Goal: Task Accomplishment & Management: Use online tool/utility

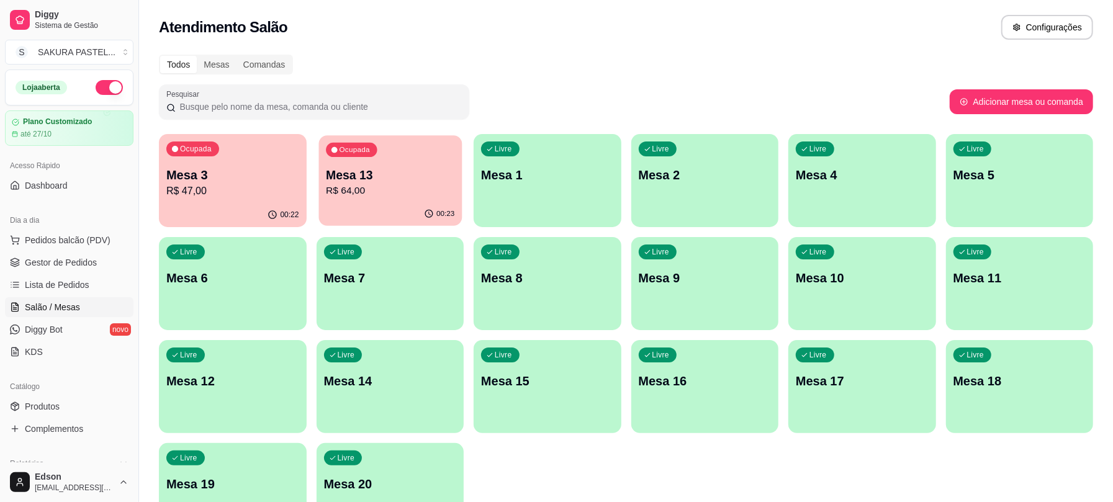
click at [369, 191] on p "R$ 64,00" at bounding box center [390, 191] width 129 height 14
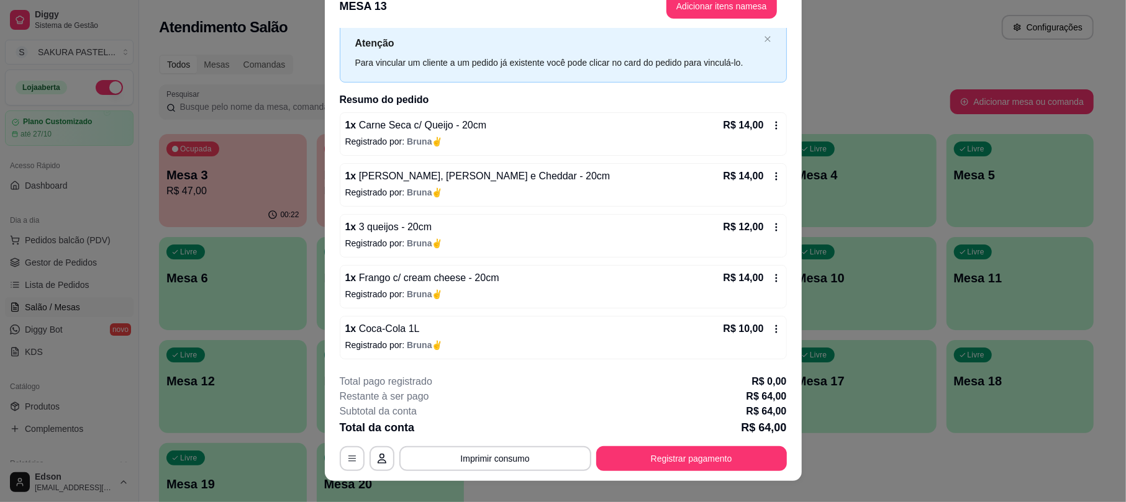
scroll to position [37, 0]
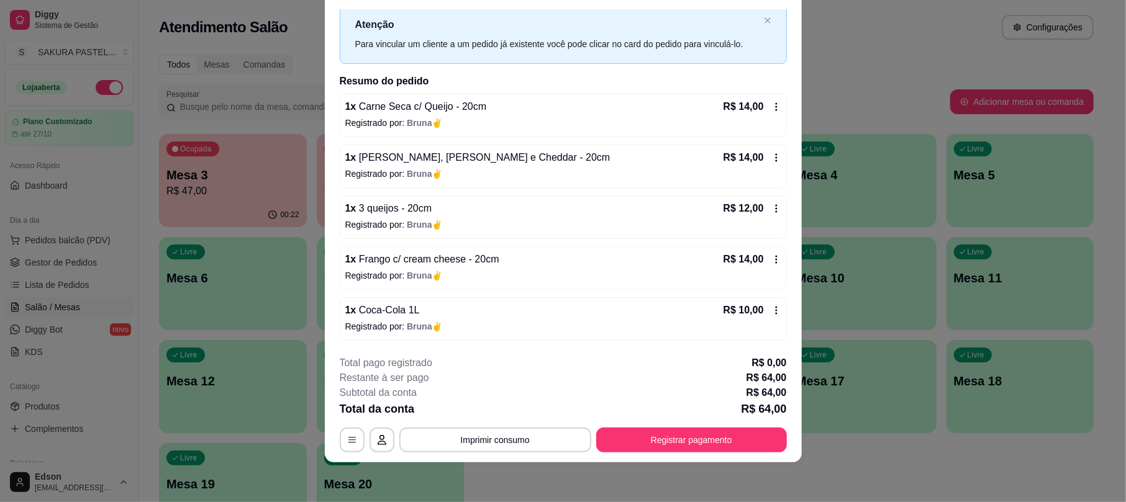
click at [700, 420] on div "**********" at bounding box center [563, 404] width 447 height 97
click at [704, 431] on button "Registrar pagamento" at bounding box center [691, 440] width 191 height 25
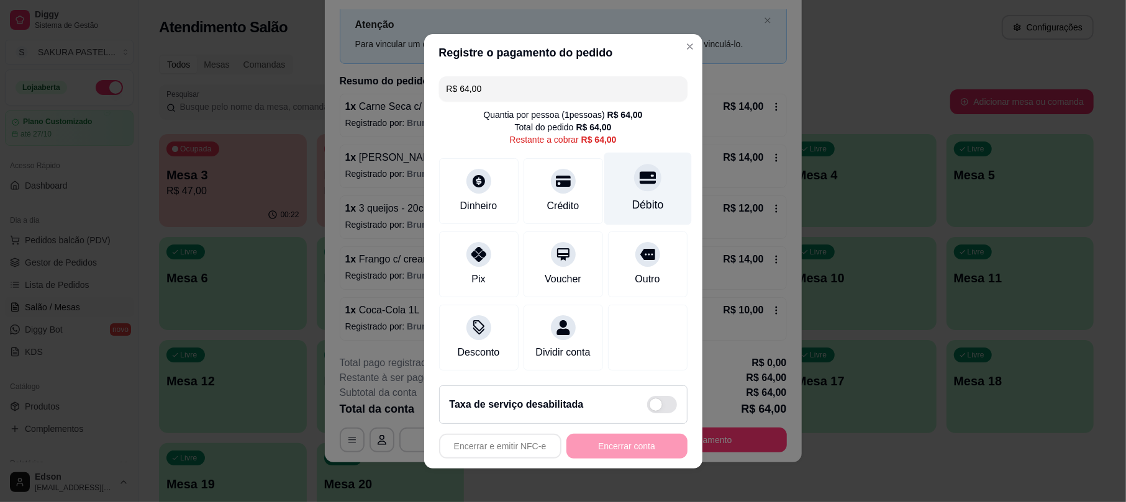
click at [632, 197] on div "Débito" at bounding box center [648, 205] width 32 height 16
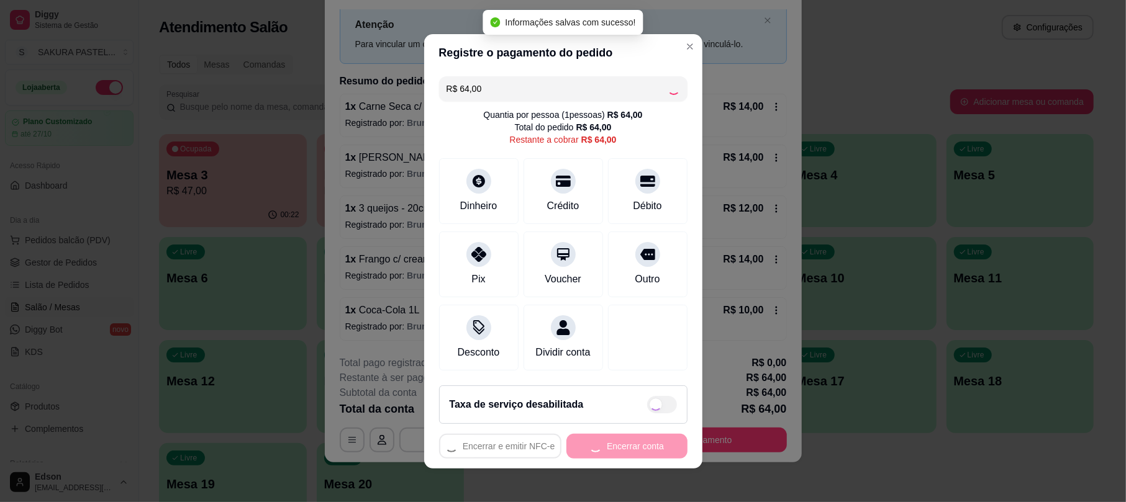
type input "R$ 0,00"
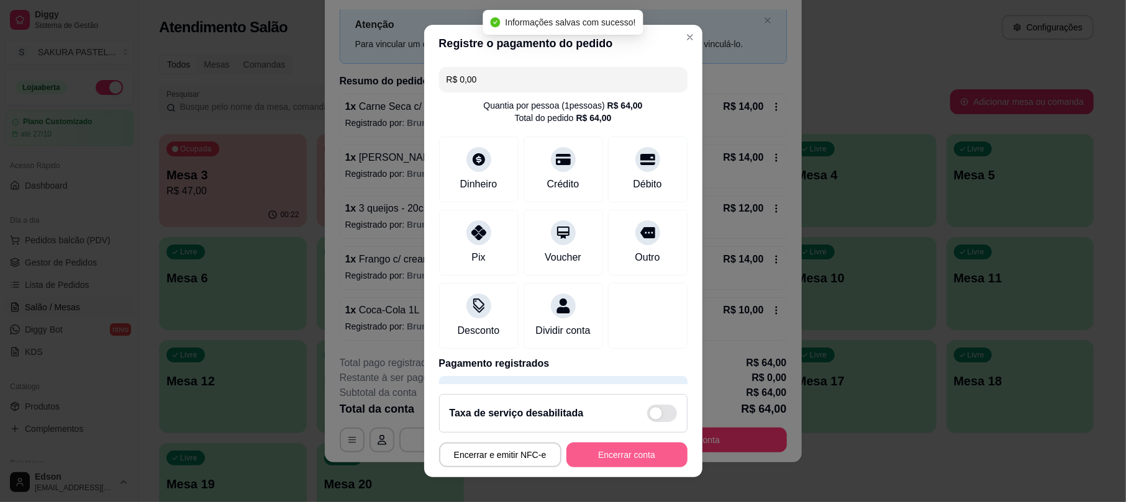
click at [650, 453] on button "Encerrar conta" at bounding box center [626, 455] width 121 height 25
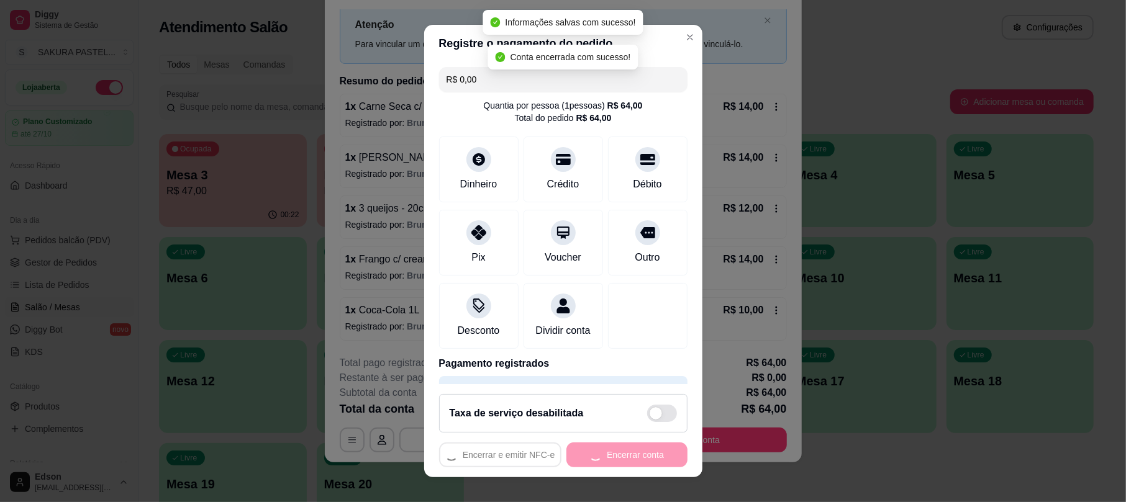
scroll to position [0, 0]
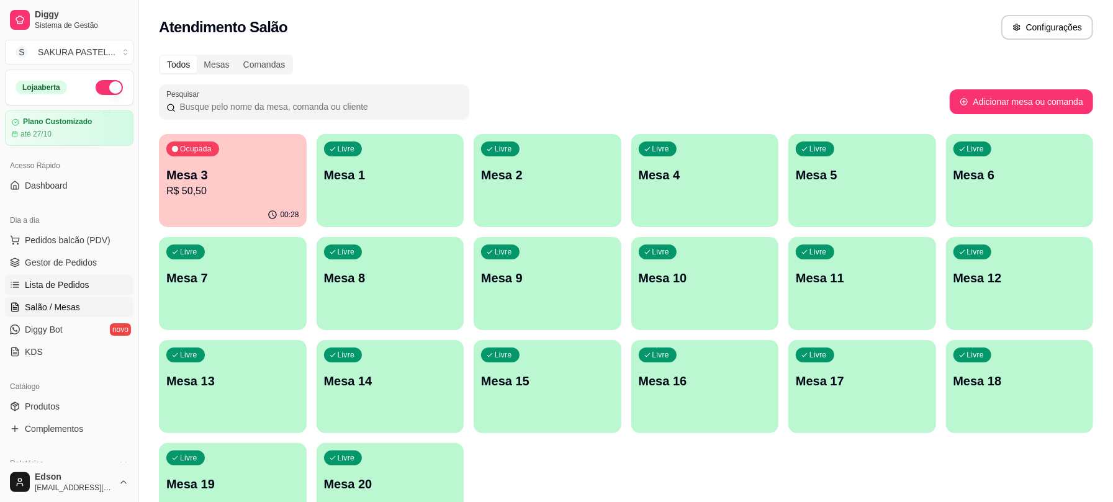
click at [72, 286] on span "Lista de Pedidos" at bounding box center [57, 285] width 65 height 12
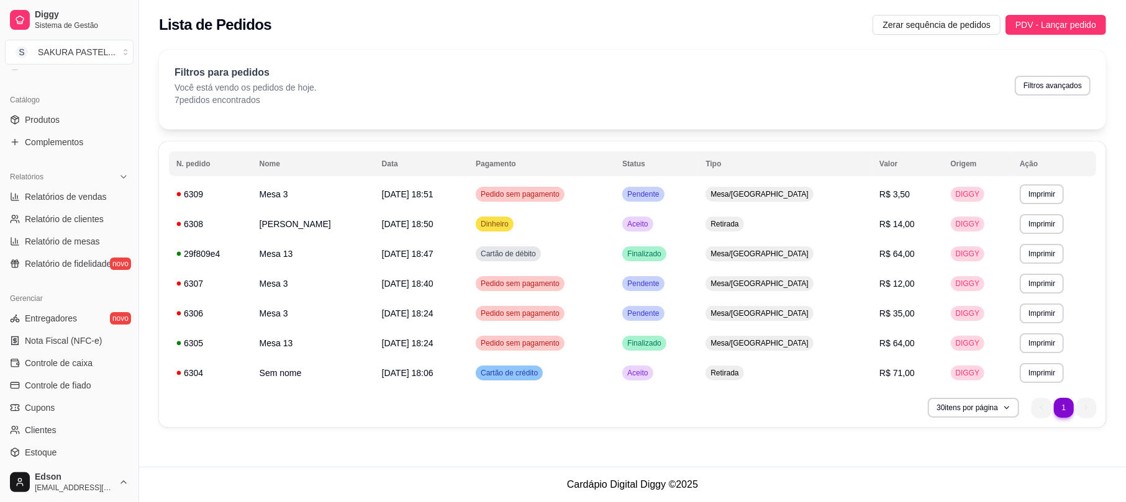
scroll to position [344, 0]
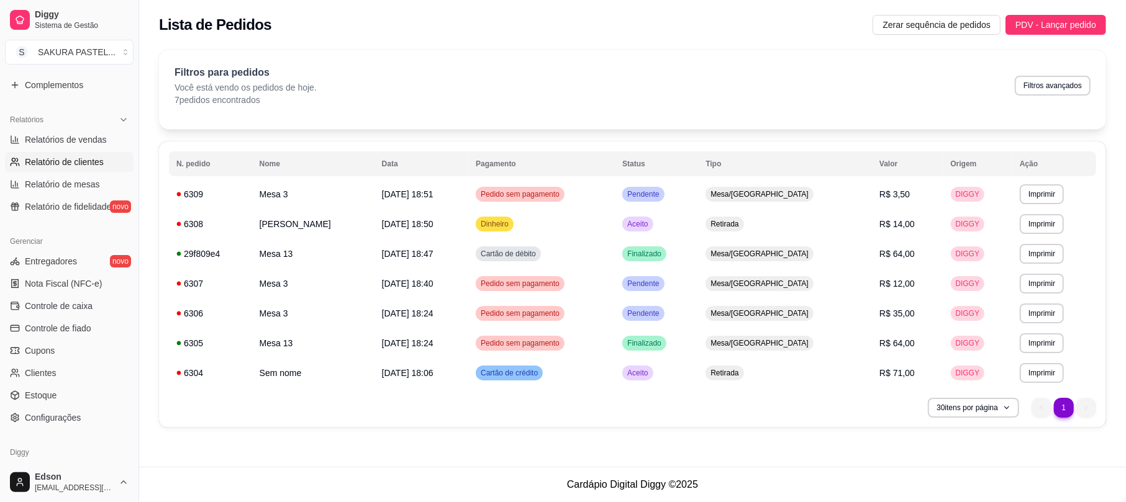
click at [79, 165] on span "Relatório de clientes" at bounding box center [64, 162] width 79 height 12
select select "30"
select select "HIGHEST_TOTAL_SPENT_WITH_ORDERS"
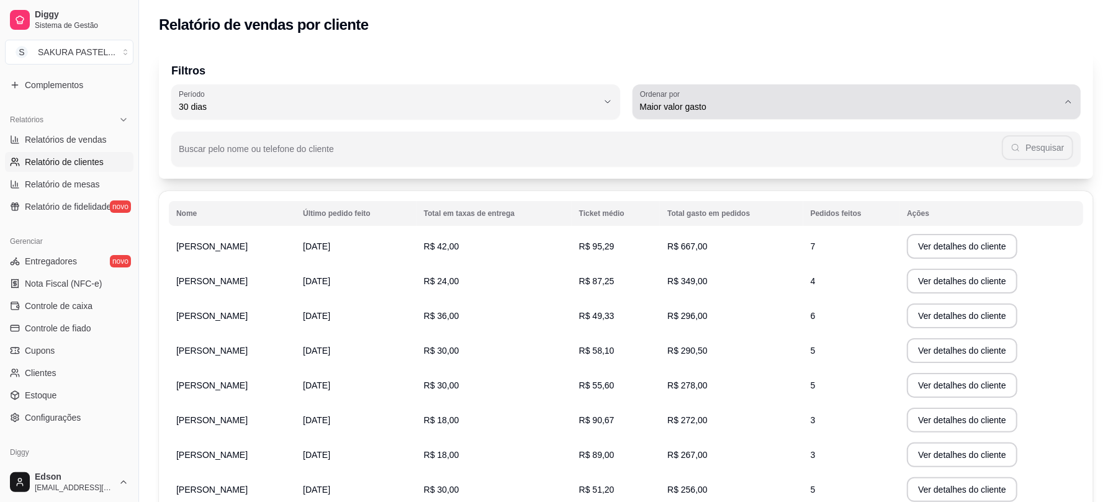
click at [769, 101] on span "Maior valor gasto" at bounding box center [849, 107] width 419 height 12
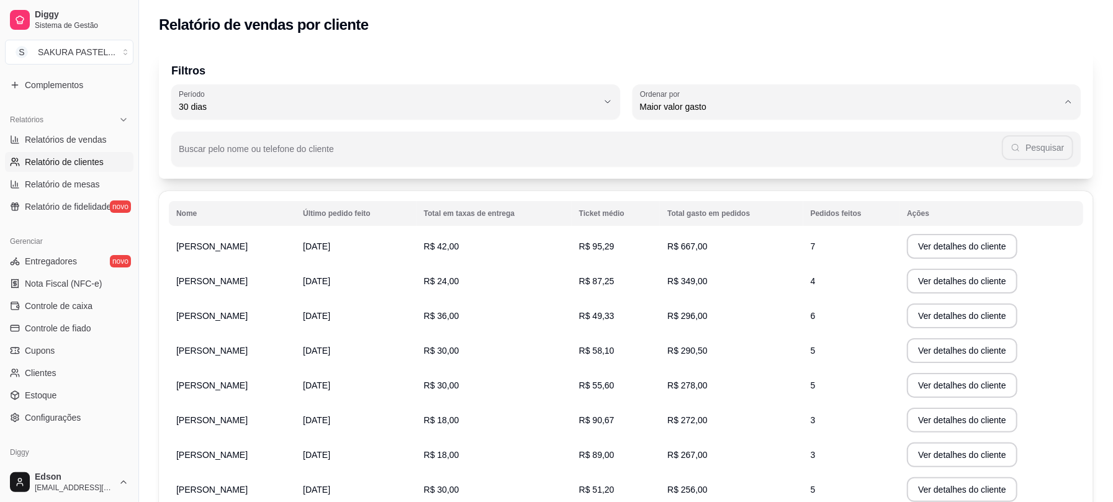
click at [692, 183] on span "Maior valor gasto" at bounding box center [851, 177] width 400 height 12
select select
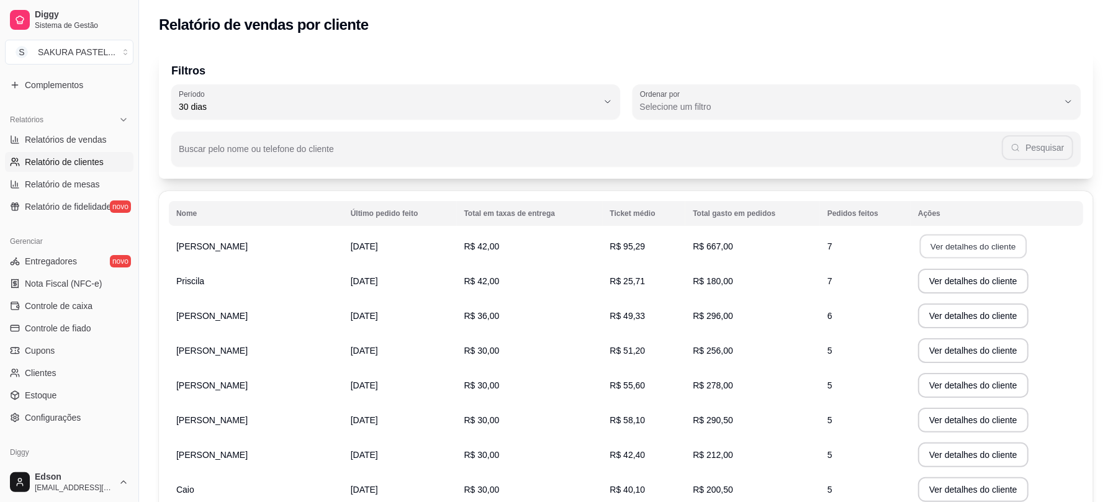
click at [944, 254] on button "Ver detalhes do cliente" at bounding box center [973, 247] width 107 height 24
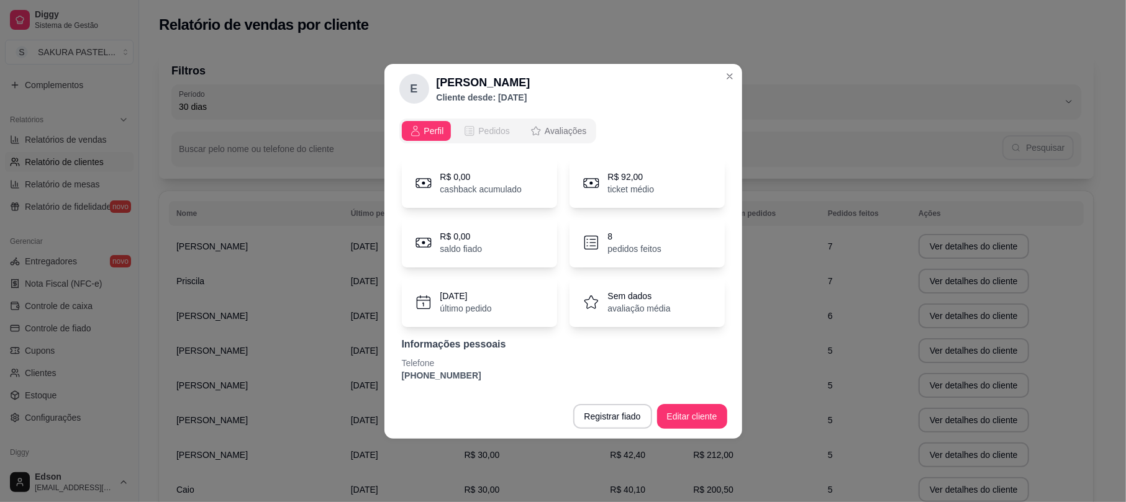
click at [488, 123] on button "Pedidos" at bounding box center [486, 131] width 61 height 20
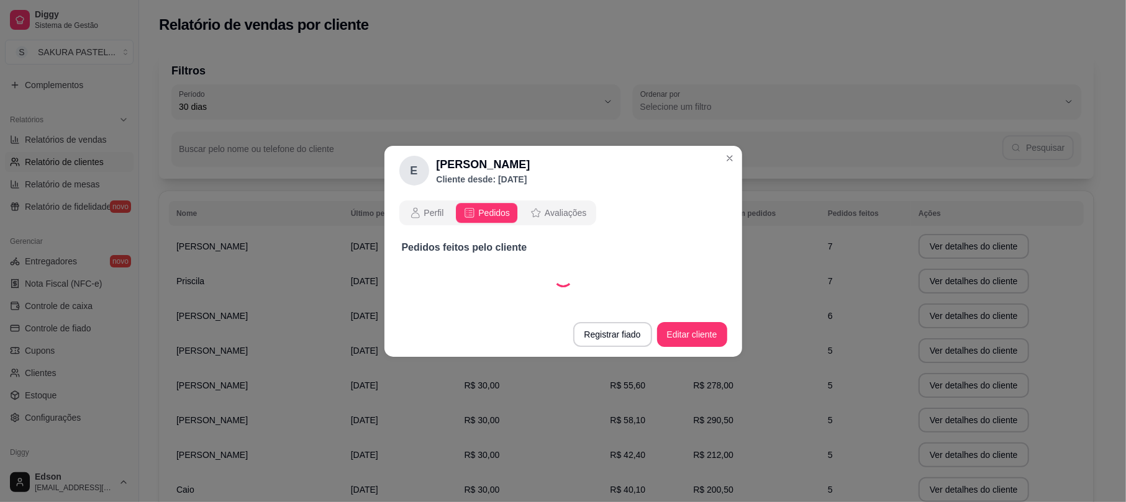
select select "30"
select select "ALL"
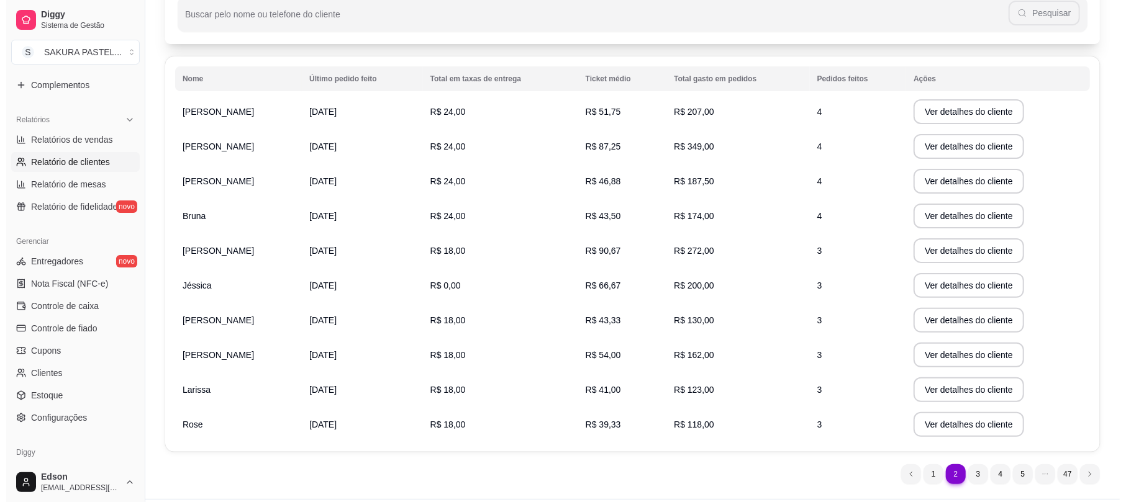
scroll to position [167, 0]
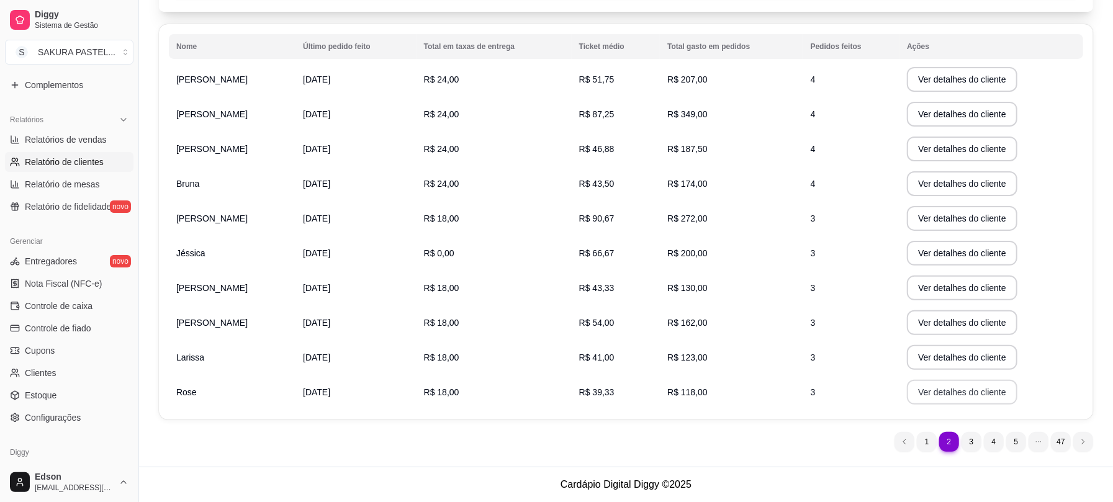
click at [930, 386] on button "Ver detalhes do cliente" at bounding box center [962, 392] width 111 height 25
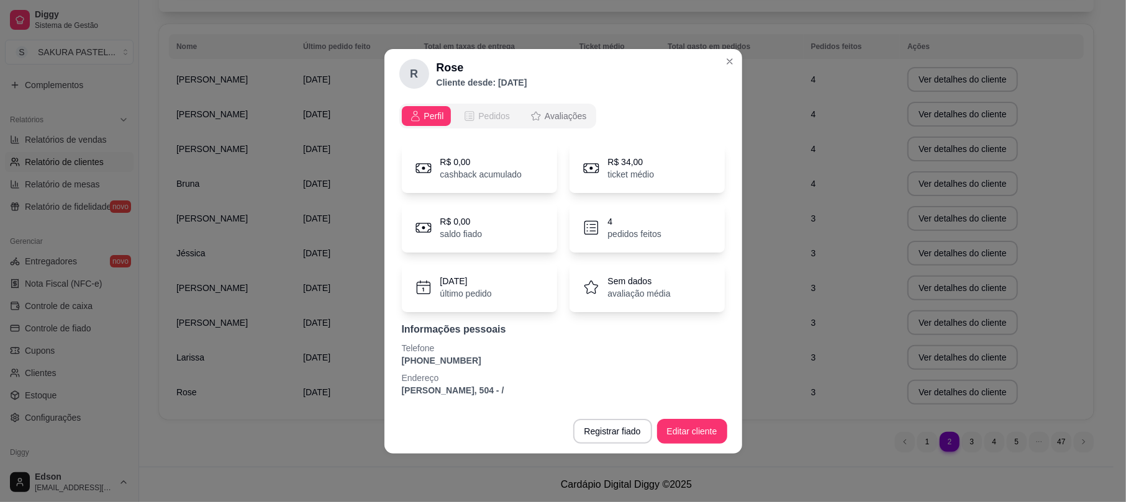
click at [488, 123] on button "Pedidos" at bounding box center [486, 116] width 61 height 20
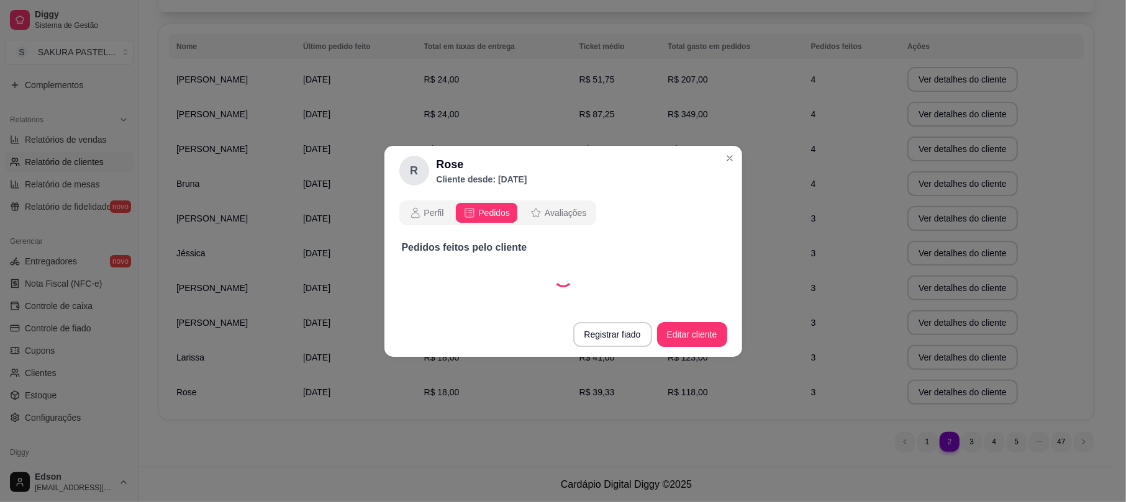
select select "30"
select select "ALL"
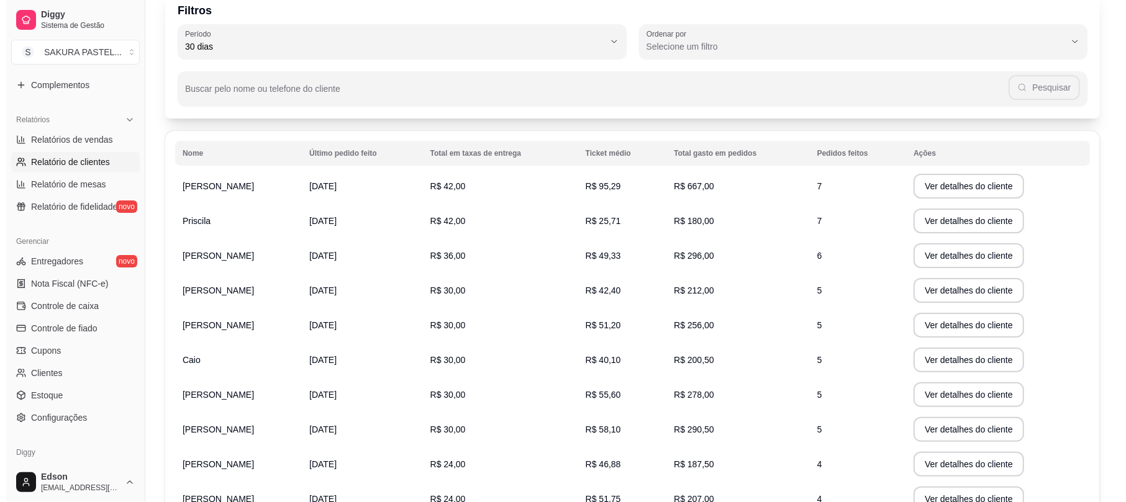
scroll to position [0, 0]
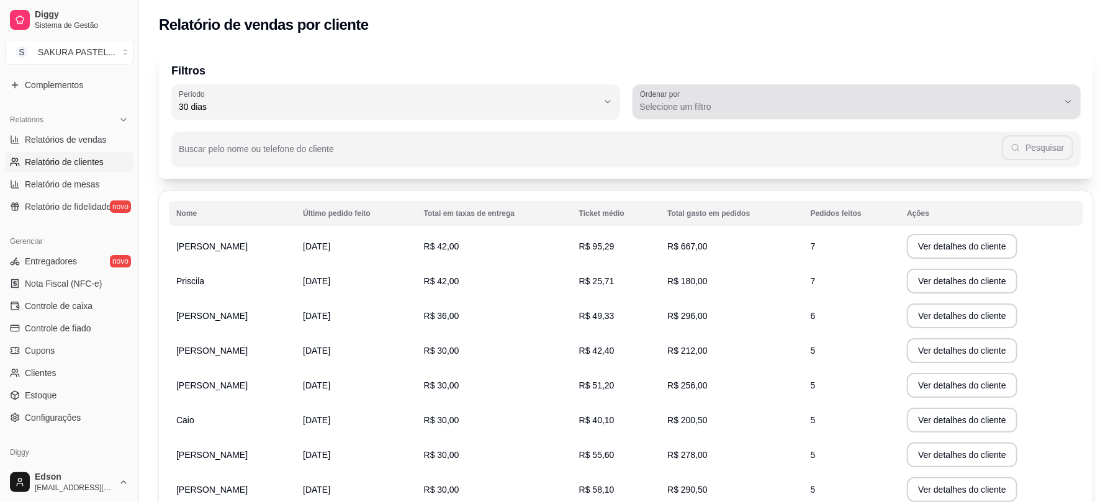
click at [936, 108] on span "Selecione um filtro" at bounding box center [849, 107] width 419 height 12
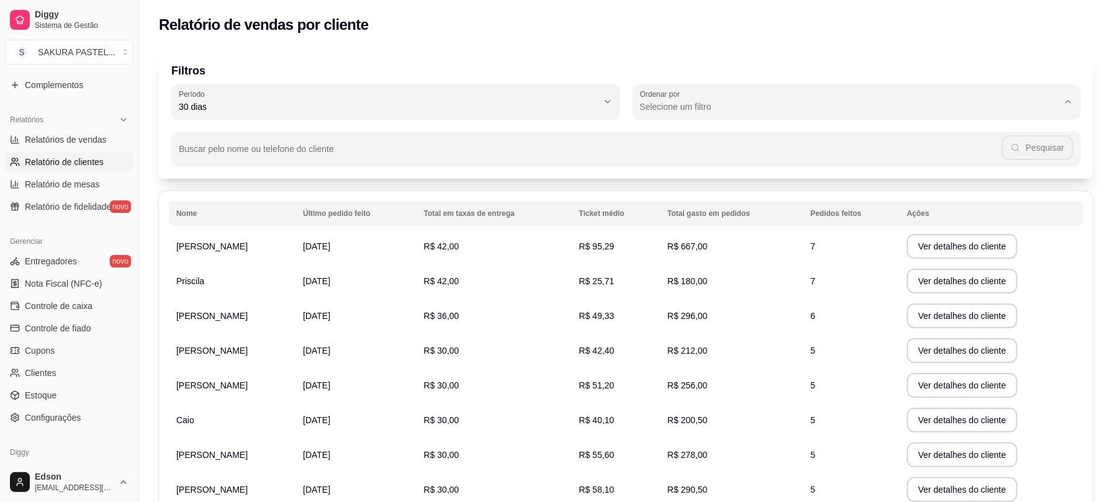
click at [705, 132] on span "Maior número de pedidos" at bounding box center [851, 136] width 400 height 12
type input "HIGHEST_ORDER_COUNT"
select select "HIGHEST_ORDER_COUNT"
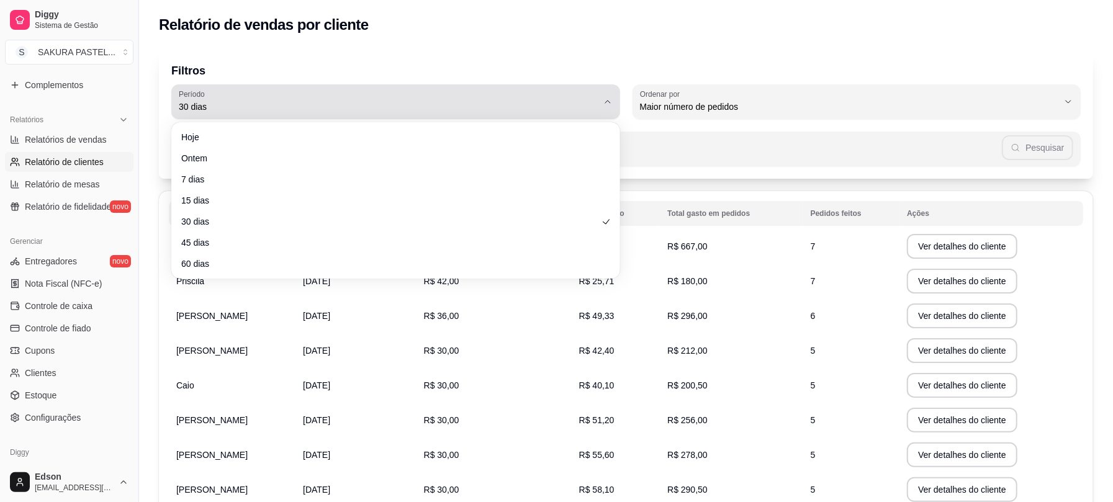
click at [507, 93] on div "30 dias" at bounding box center [388, 101] width 419 height 25
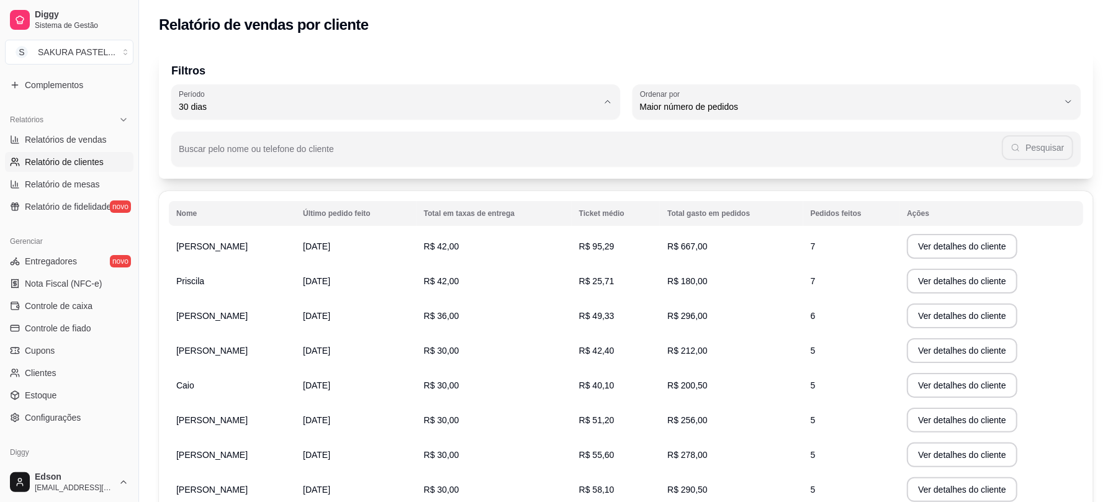
click at [251, 264] on span "60 dias" at bounding box center [390, 258] width 400 height 12
type input "60"
select select "60"
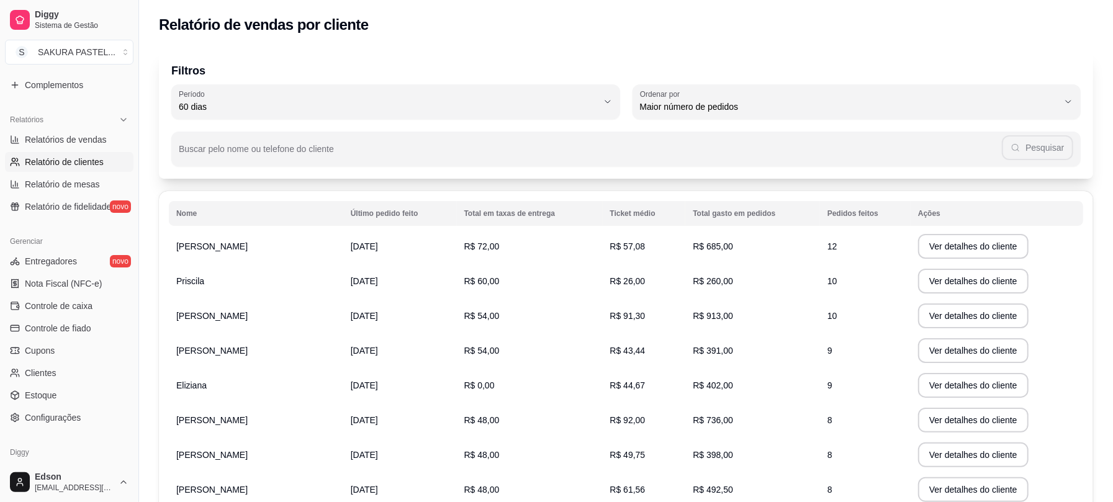
click at [369, 104] on span "60 dias" at bounding box center [388, 107] width 419 height 12
click at [248, 263] on span "60 dias" at bounding box center [390, 258] width 400 height 12
type input "0"
select select "0"
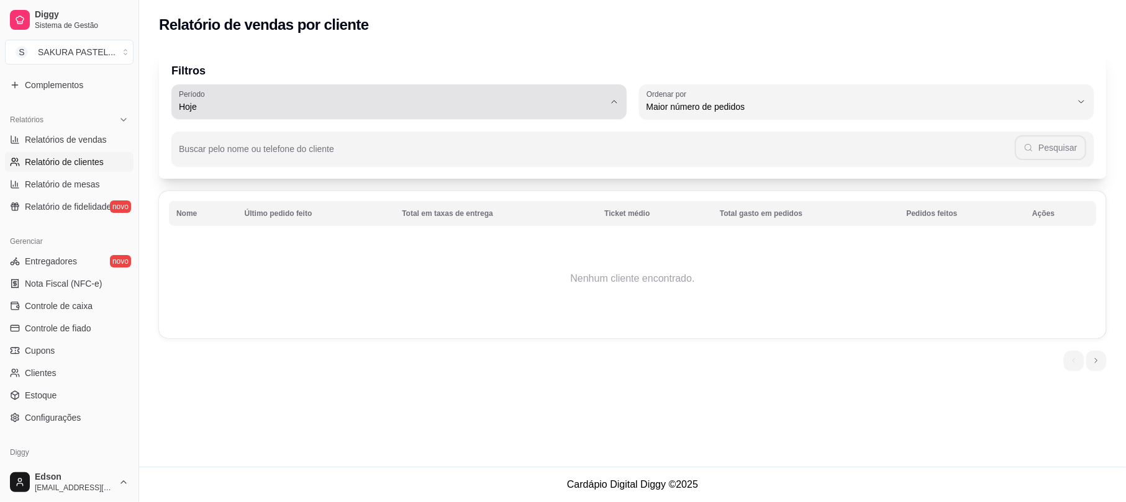
click at [438, 109] on span "Hoje" at bounding box center [391, 107] width 425 height 12
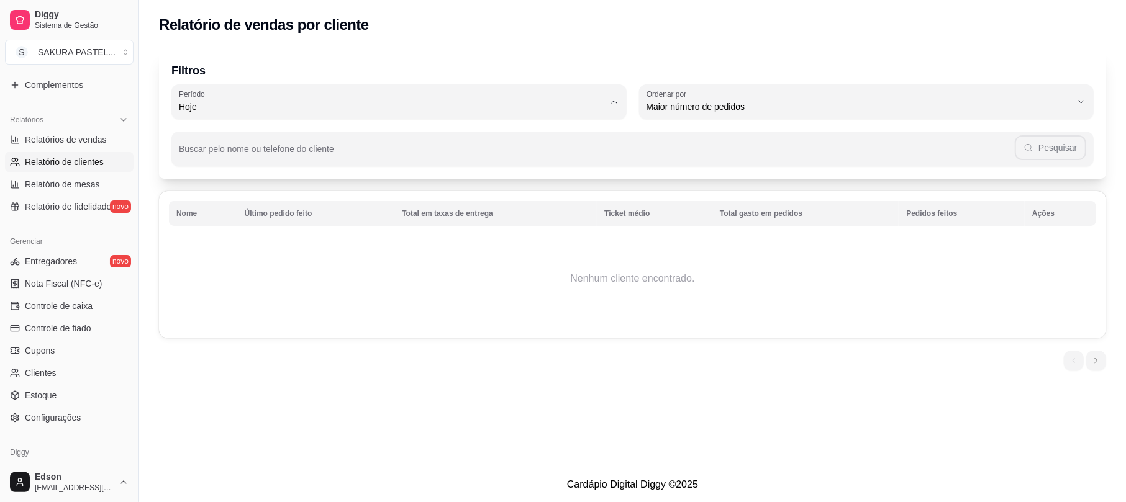
click at [256, 264] on span "60 dias" at bounding box center [392, 258] width 405 height 12
type input "60"
select select "60"
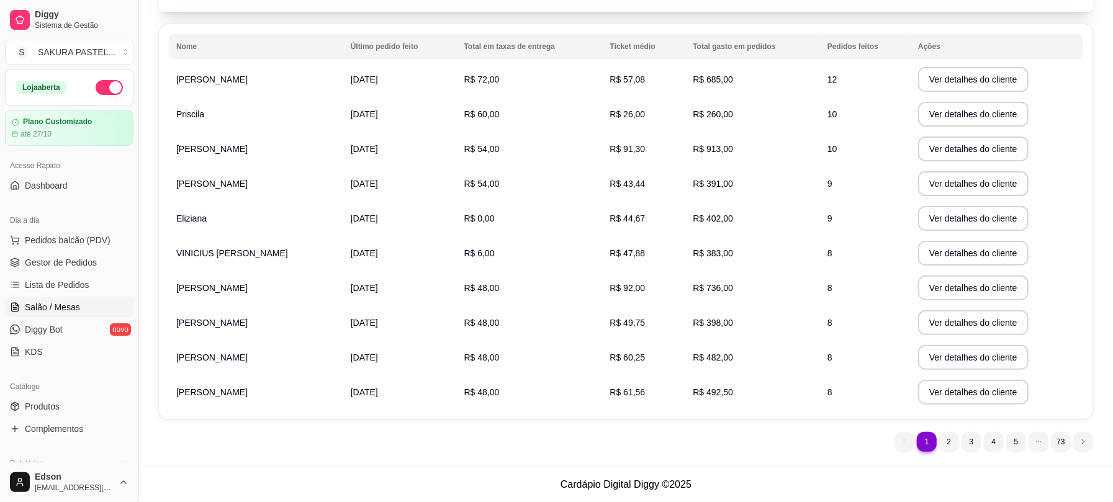
click at [32, 301] on link "Salão / Mesas" at bounding box center [69, 307] width 129 height 20
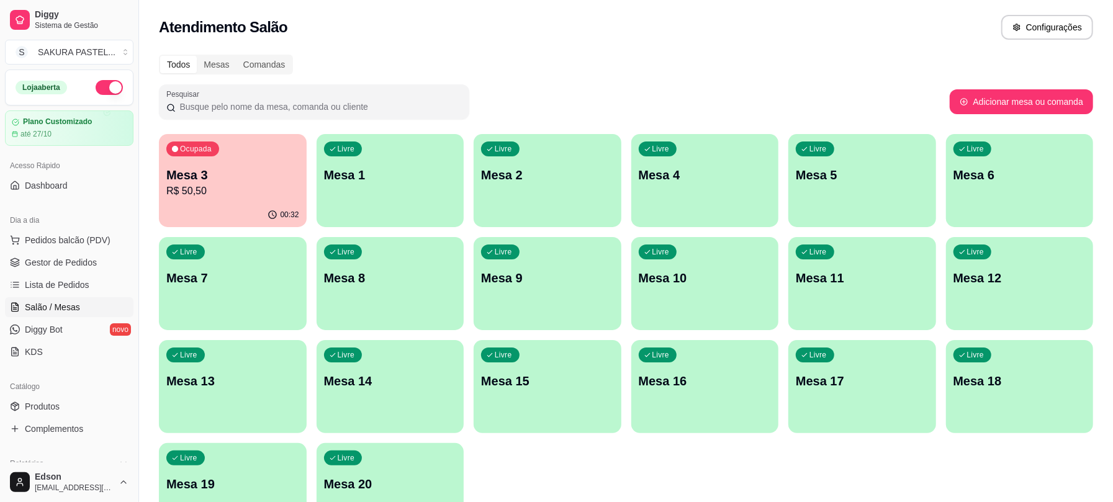
click at [251, 204] on div "00:32" at bounding box center [233, 215] width 148 height 24
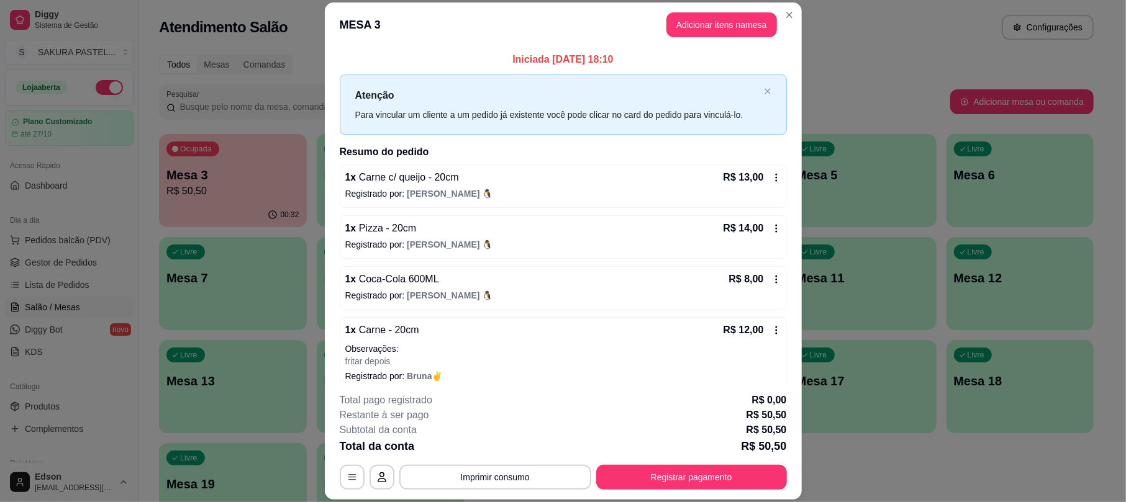
scroll to position [65, 0]
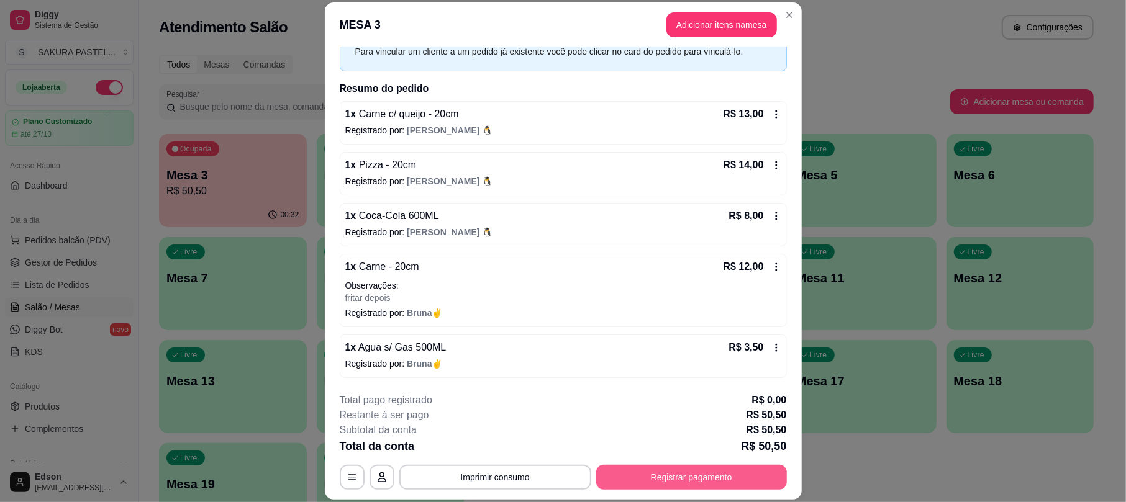
click at [659, 486] on button "Registrar pagamento" at bounding box center [691, 477] width 191 height 25
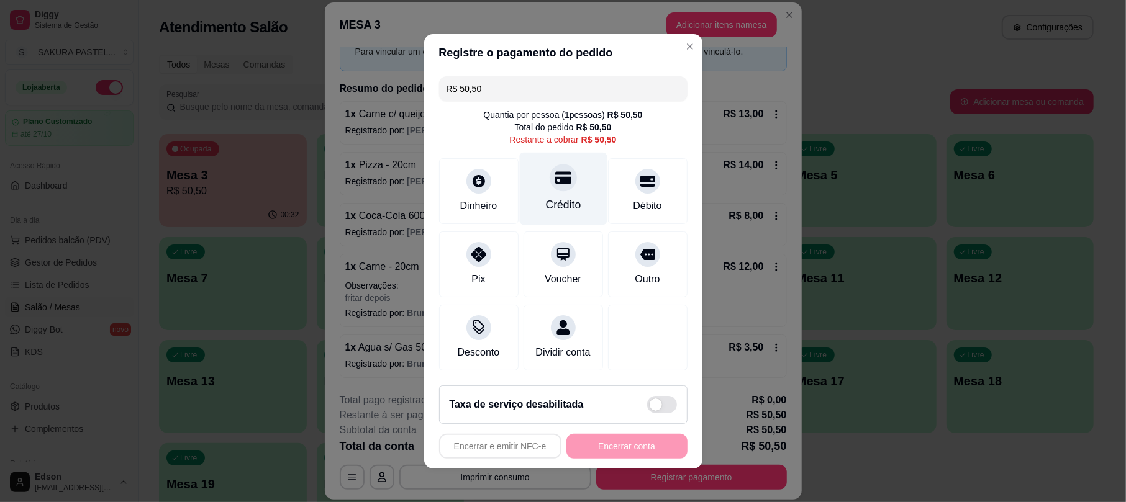
click at [550, 164] on div at bounding box center [563, 177] width 27 height 27
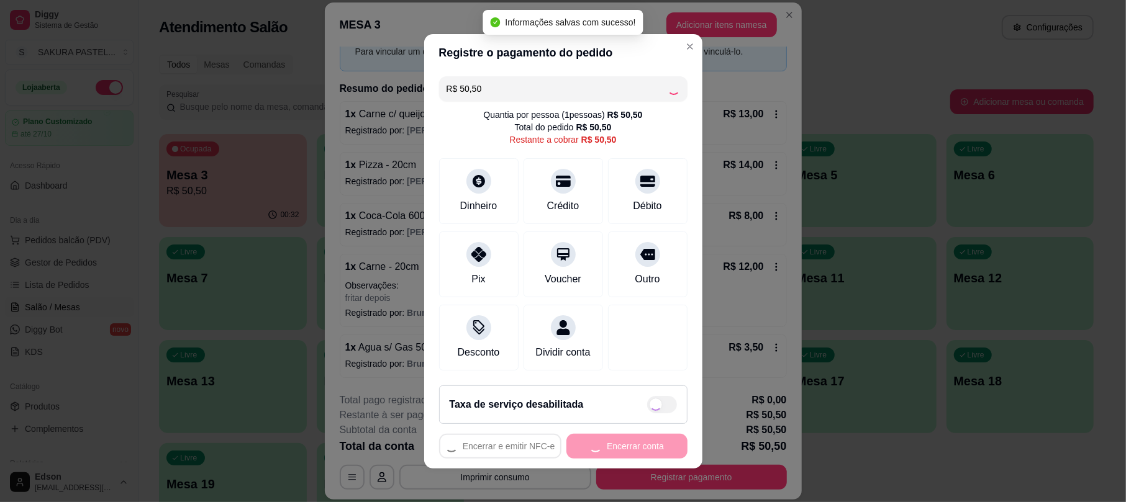
type input "R$ 0,00"
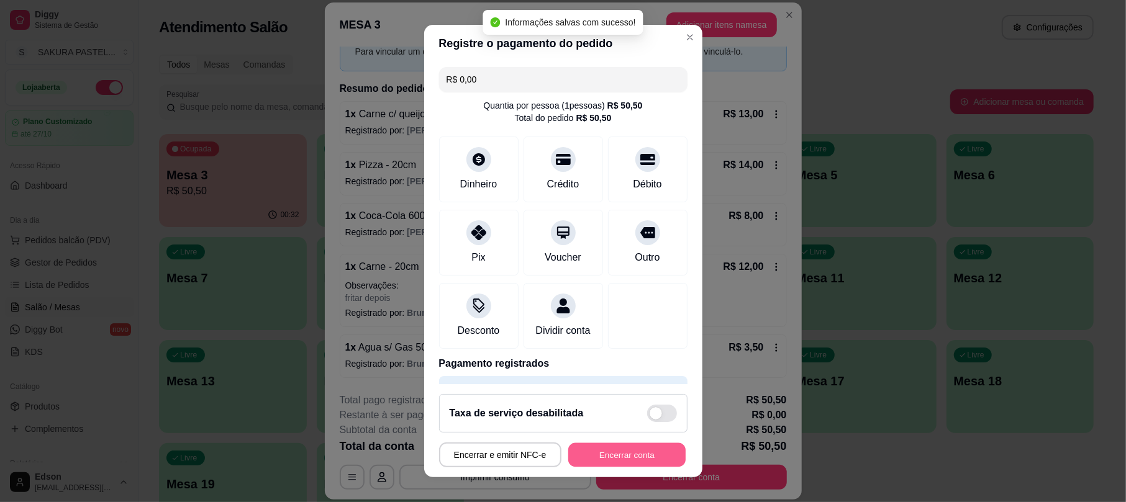
click at [643, 461] on button "Encerrar conta" at bounding box center [626, 455] width 117 height 24
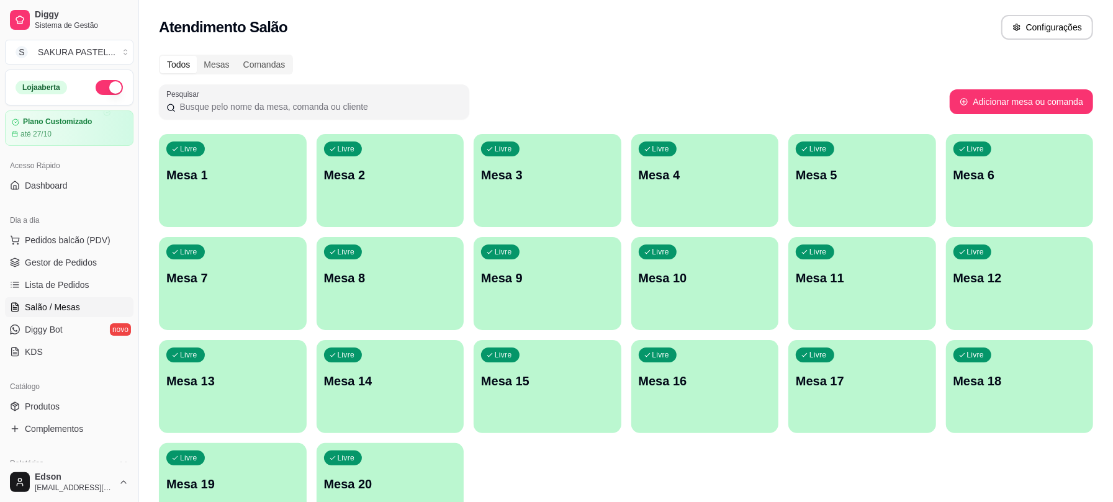
scroll to position [344, 0]
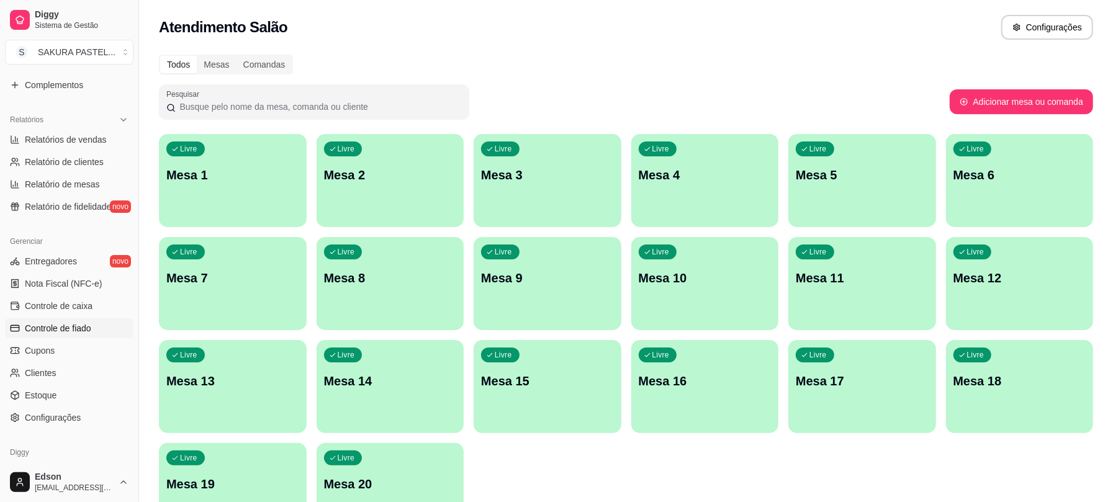
click at [38, 338] on link "Controle de fiado" at bounding box center [69, 329] width 129 height 20
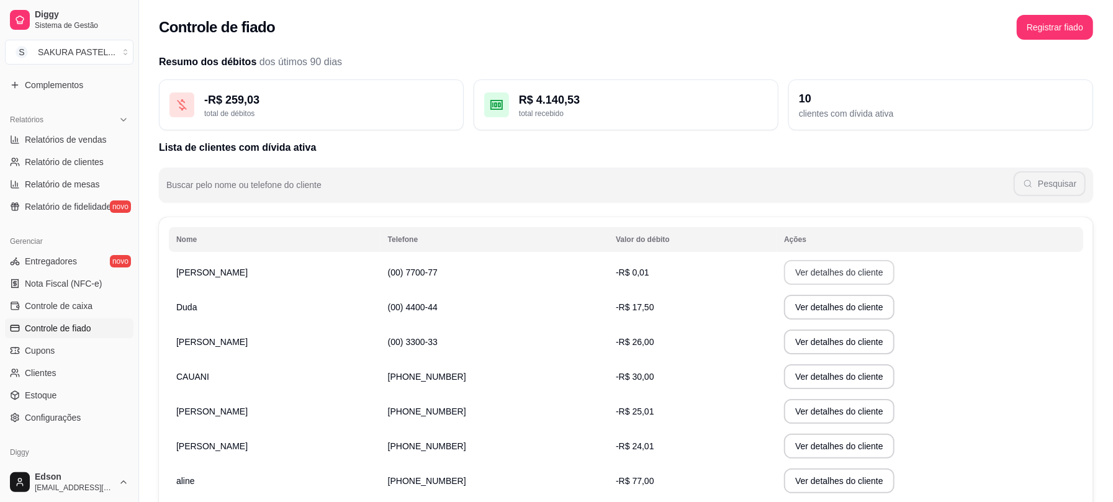
click at [784, 268] on button "Ver detalhes do cliente" at bounding box center [839, 272] width 111 height 25
click at [820, 313] on button "Ver detalhes do cliente" at bounding box center [839, 307] width 111 height 25
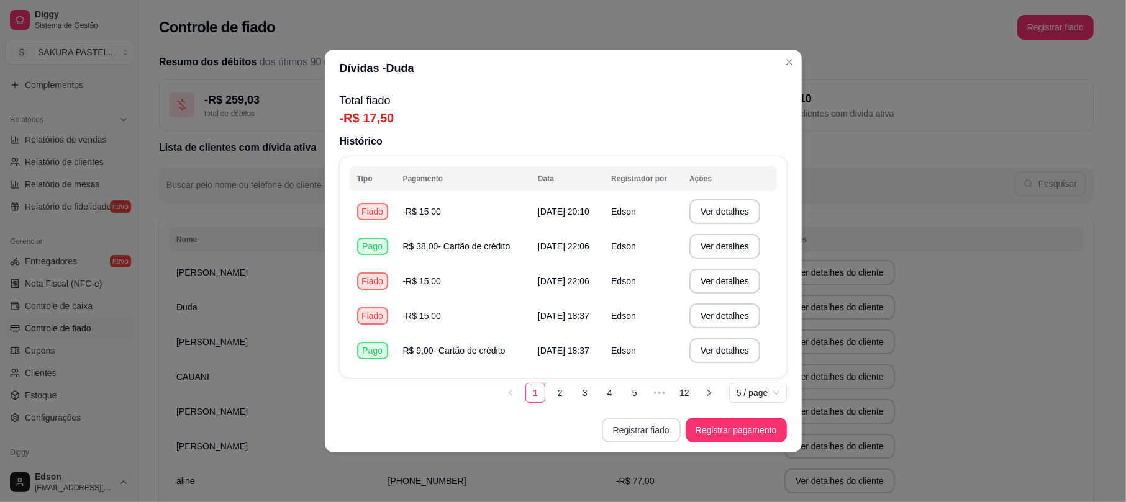
click at [626, 431] on button "Registrar fiado" at bounding box center [641, 430] width 79 height 25
click at [759, 435] on button "Registrar pagamento" at bounding box center [736, 430] width 101 height 25
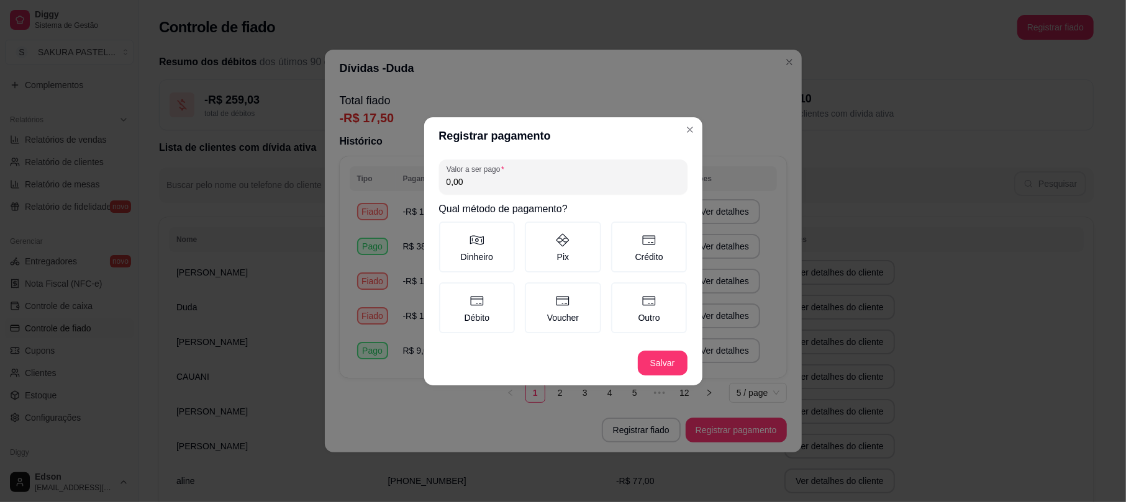
click at [555, 191] on div "Valor a ser pago 0,00" at bounding box center [563, 177] width 248 height 35
type input "17,49"
click at [650, 308] on label "Outro" at bounding box center [649, 308] width 76 height 51
click at [620, 292] on button "Outro" at bounding box center [615, 287] width 10 height 10
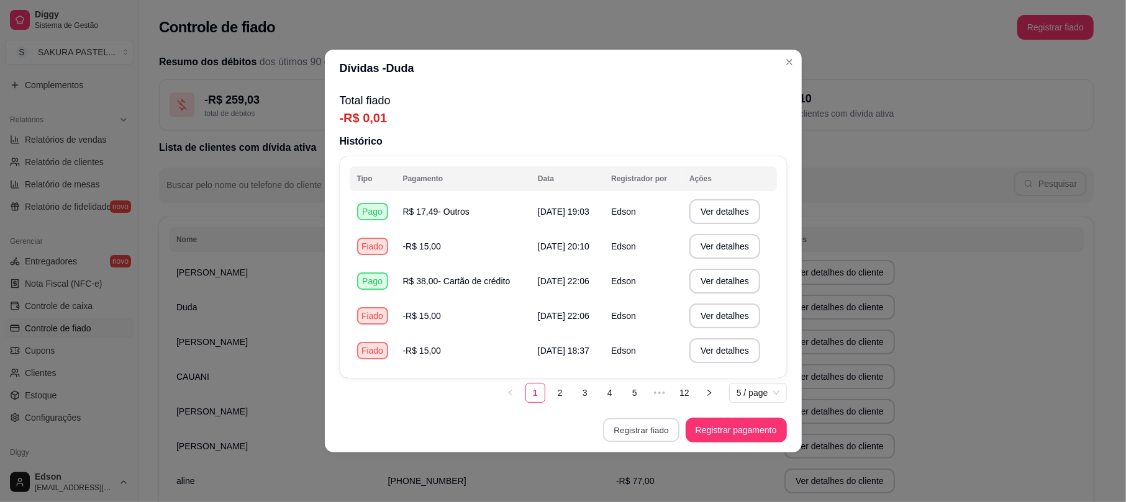
click at [641, 428] on button "Registrar fiado" at bounding box center [641, 431] width 76 height 24
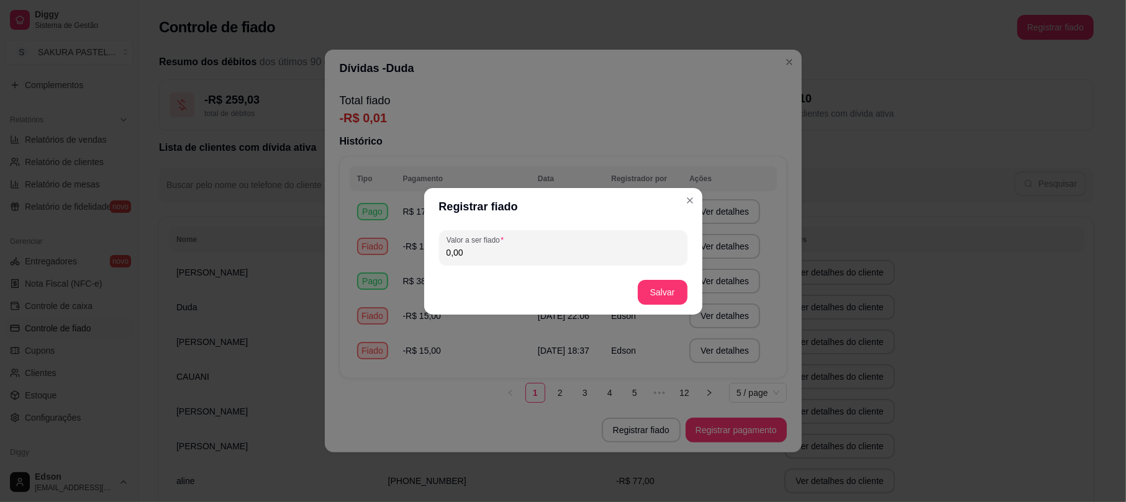
click at [584, 250] on input "0,00" at bounding box center [562, 253] width 233 height 12
type input "14,99"
click at [661, 294] on button "Salvar" at bounding box center [663, 292] width 50 height 25
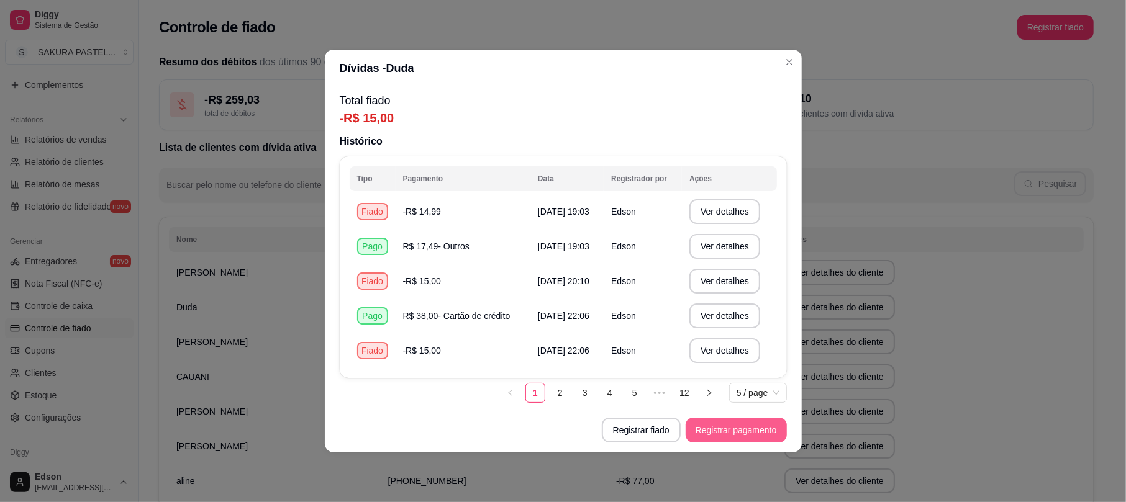
click at [711, 425] on button "Registrar pagamento" at bounding box center [736, 430] width 101 height 25
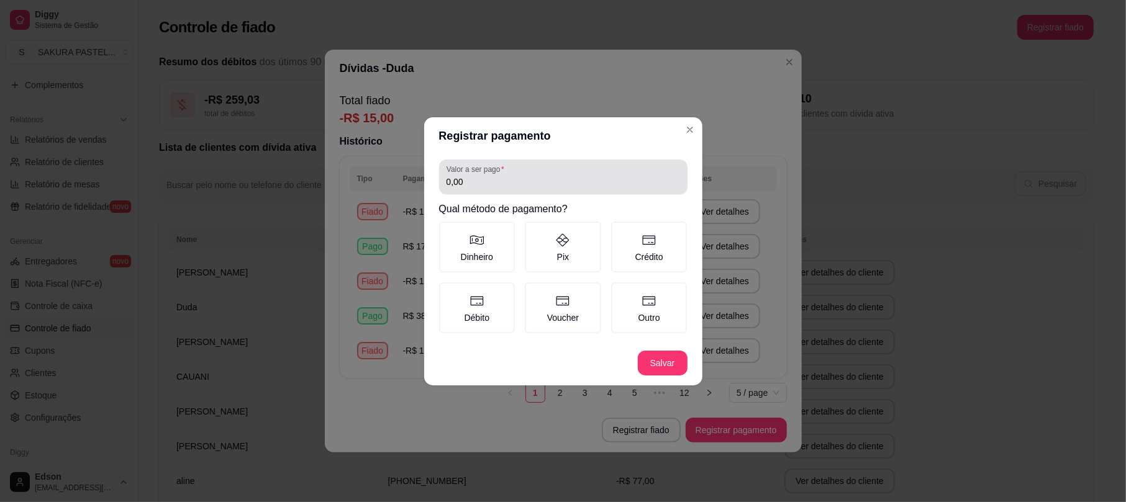
click at [566, 188] on input "0,00" at bounding box center [562, 182] width 233 height 12
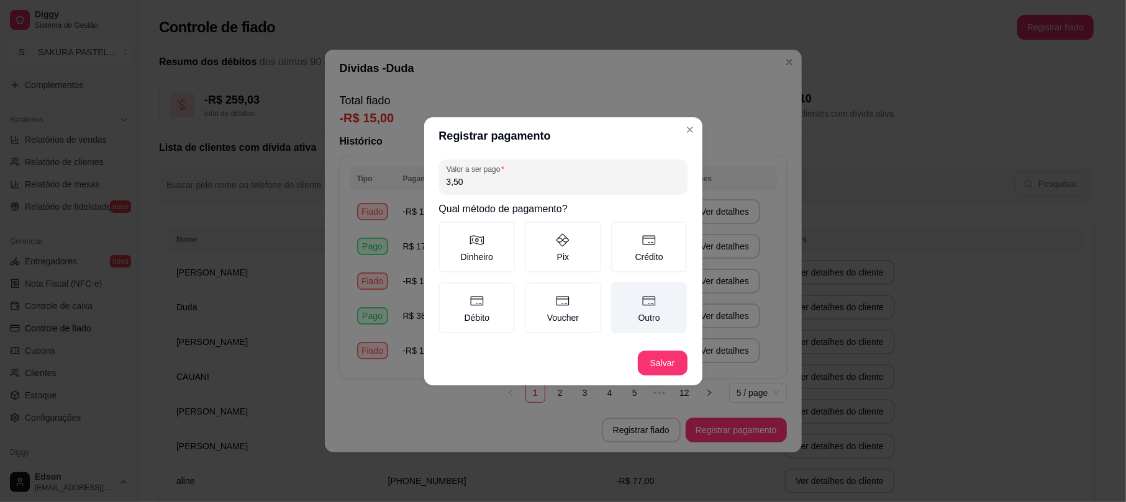
type input "3,50"
click at [637, 310] on label "Outro" at bounding box center [649, 308] width 76 height 51
click at [620, 292] on button "Outro" at bounding box center [615, 287] width 10 height 10
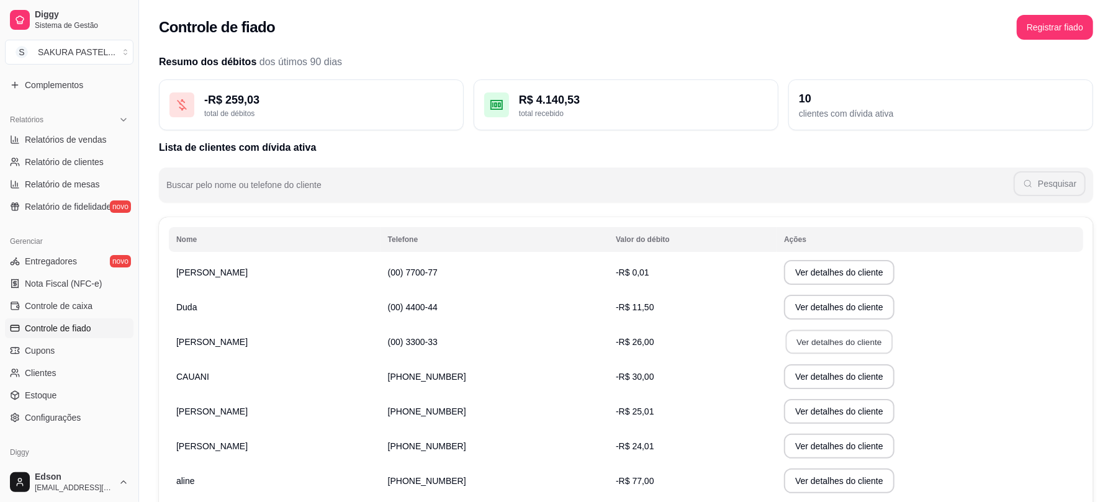
click at [786, 346] on button "Ver detalhes do cliente" at bounding box center [839, 342] width 107 height 24
click at [788, 346] on button "Ver detalhes do cliente" at bounding box center [839, 342] width 111 height 25
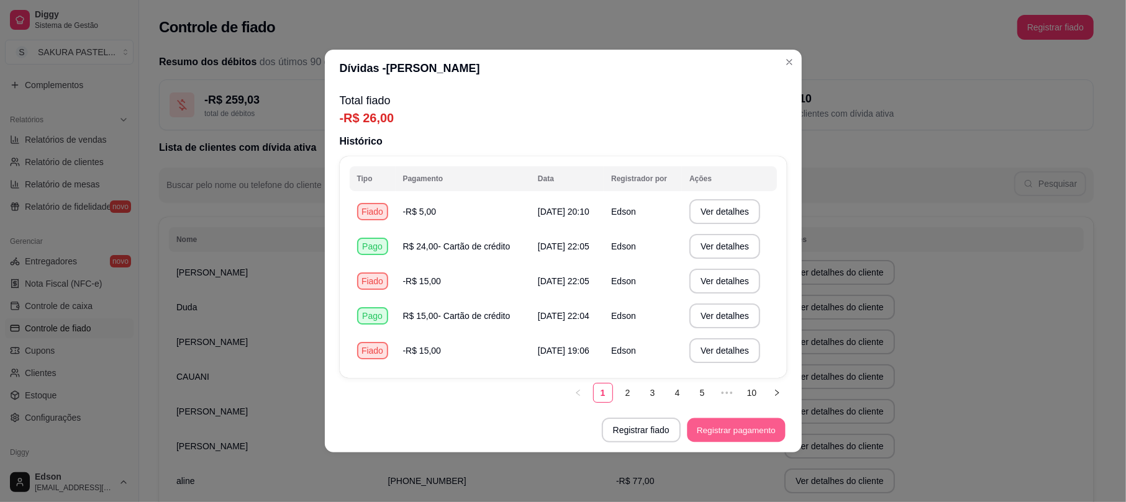
click at [753, 433] on button "Registrar pagamento" at bounding box center [736, 431] width 98 height 24
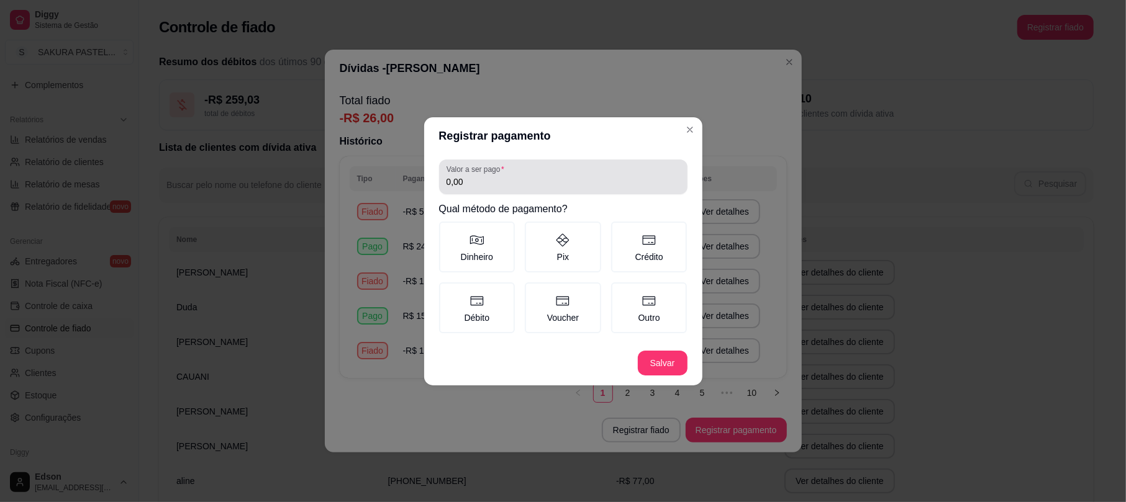
click at [565, 181] on input "0,00" at bounding box center [562, 182] width 233 height 12
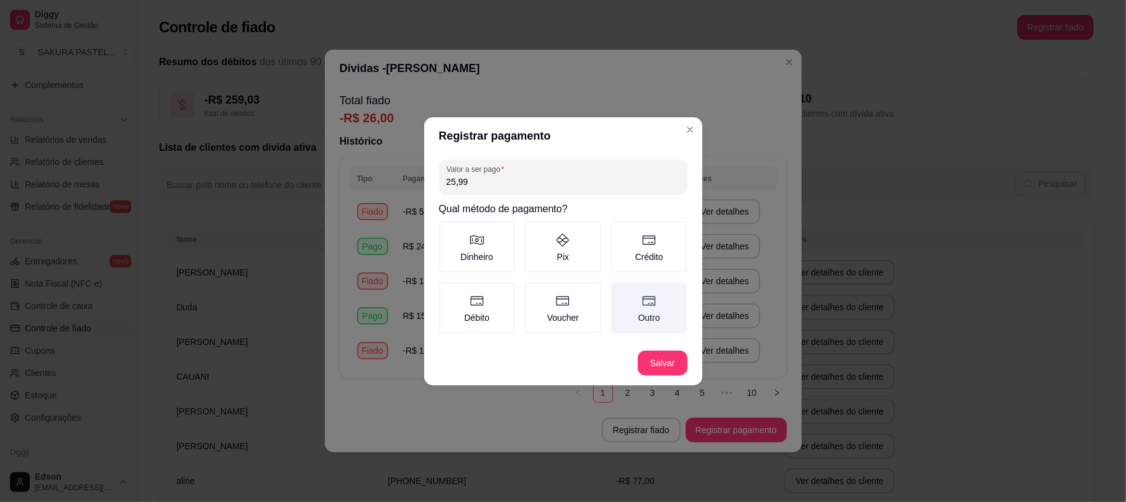
type input "25,99"
click at [661, 313] on label "Outro" at bounding box center [649, 308] width 76 height 51
click at [620, 292] on button "Outro" at bounding box center [615, 287] width 10 height 10
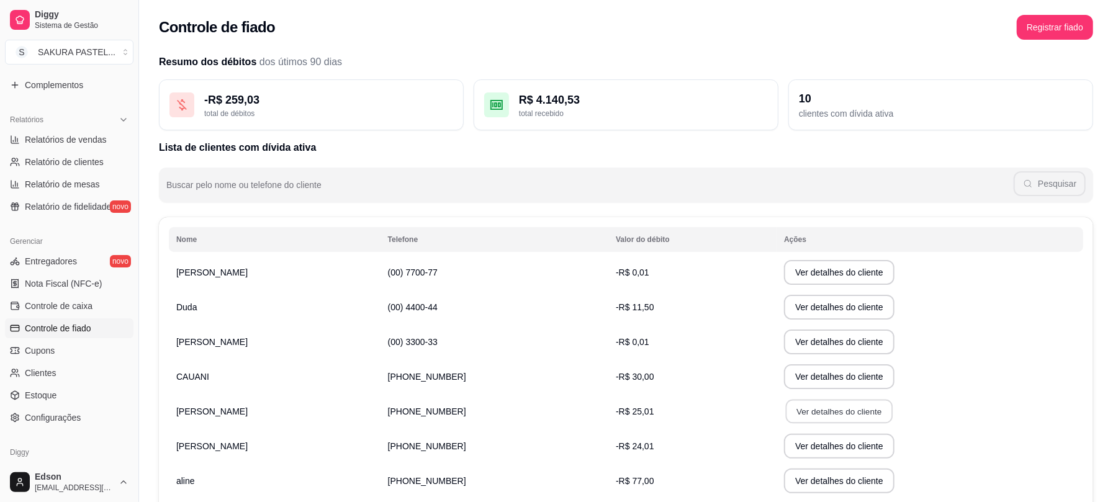
click at [788, 418] on button "Ver detalhes do cliente" at bounding box center [839, 412] width 107 height 24
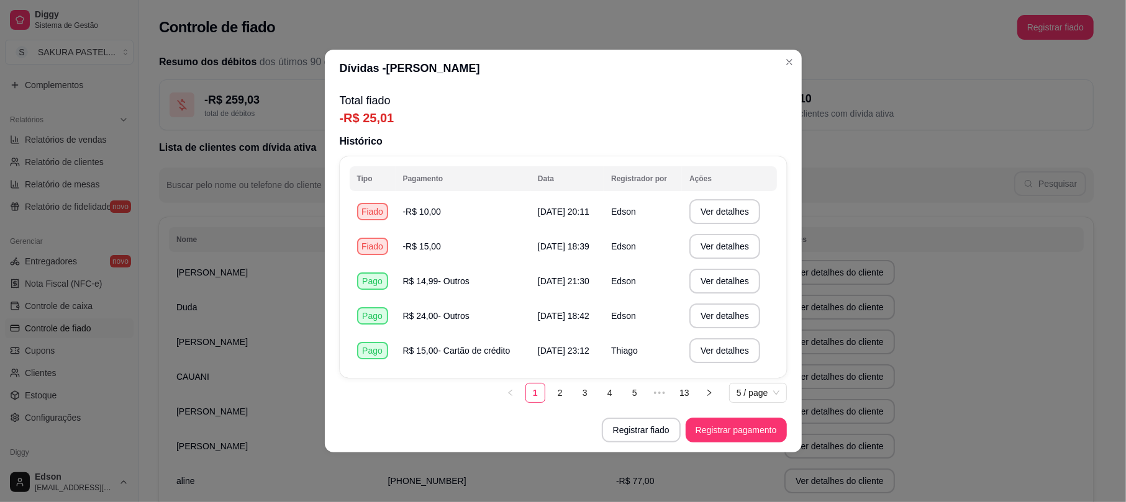
click at [629, 419] on button "Registrar fiado" at bounding box center [641, 430] width 79 height 25
click at [705, 428] on button "Registrar pagamento" at bounding box center [736, 430] width 101 height 25
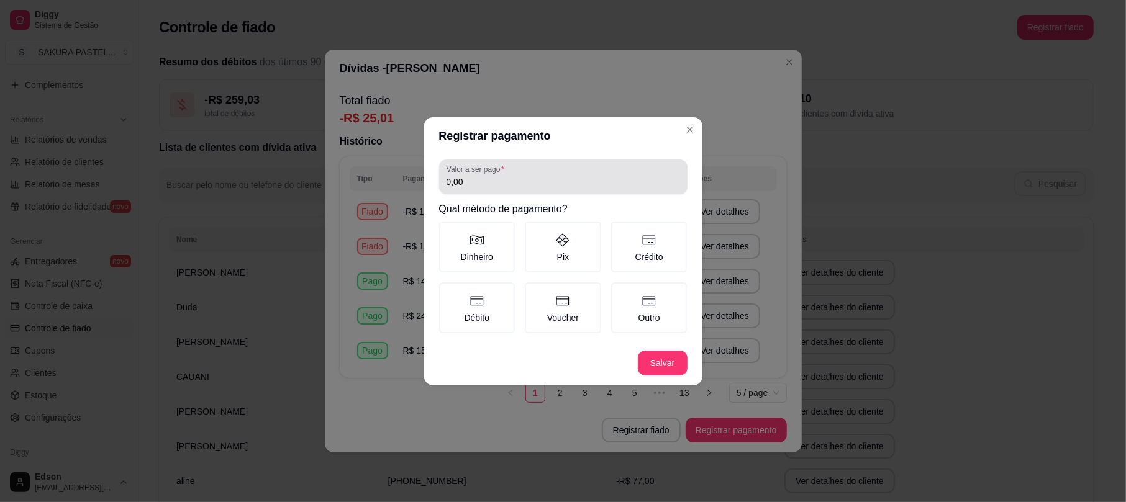
click at [448, 189] on div "0,00" at bounding box center [562, 177] width 233 height 25
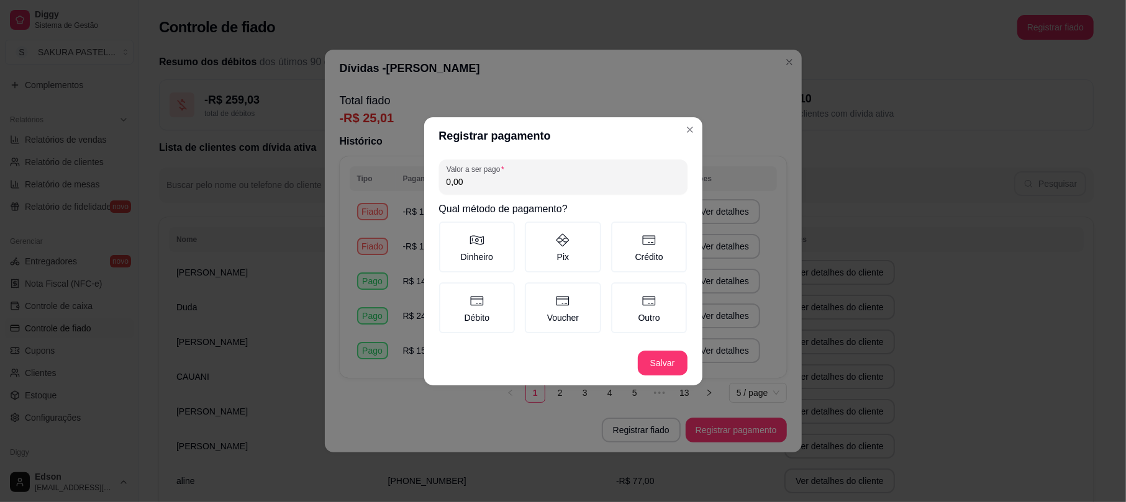
click at [510, 178] on input "0,00" at bounding box center [562, 182] width 233 height 12
type input "25,00"
click at [641, 291] on label "Outro" at bounding box center [649, 308] width 76 height 51
click at [620, 291] on button "Outro" at bounding box center [615, 287] width 10 height 10
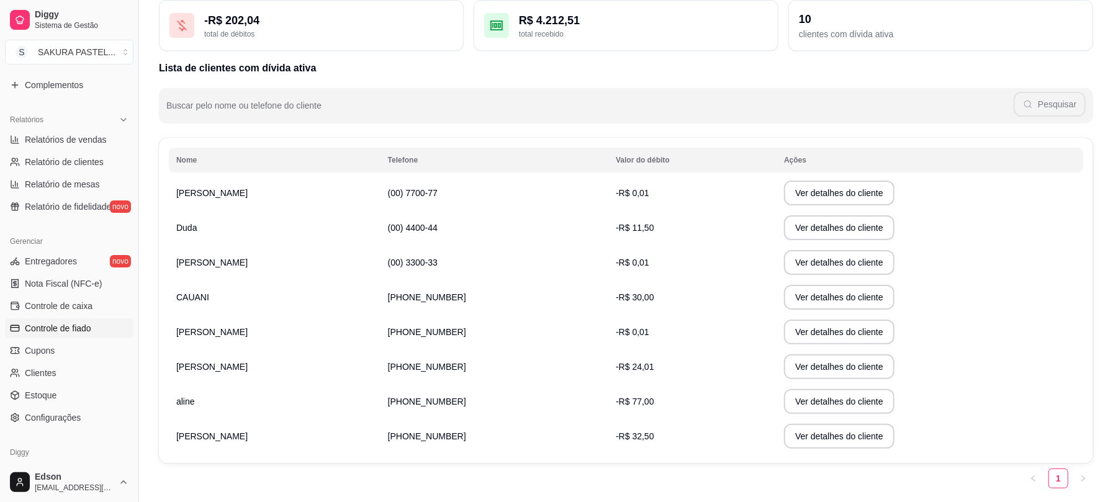
scroll to position [117, 0]
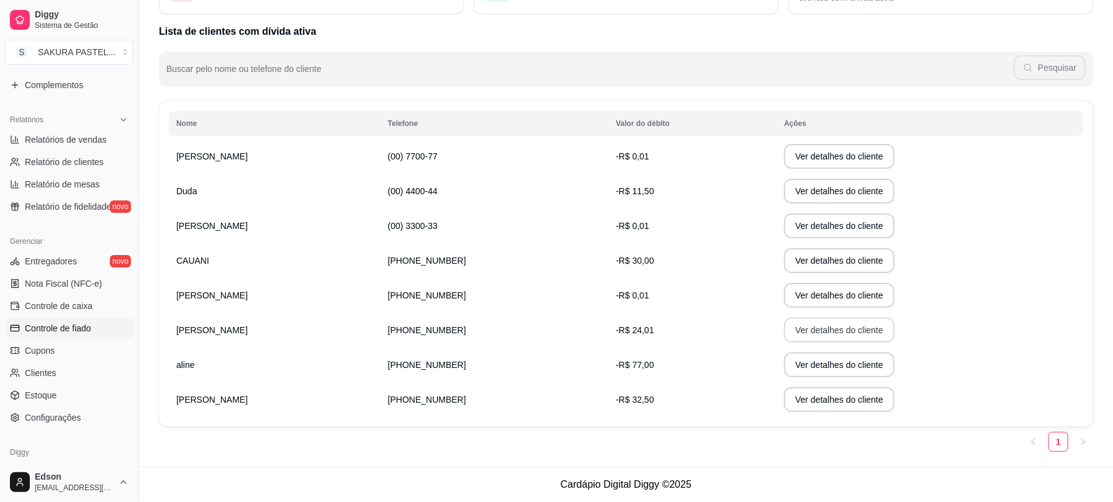
click at [792, 325] on button "Ver detalhes do cliente" at bounding box center [839, 330] width 111 height 25
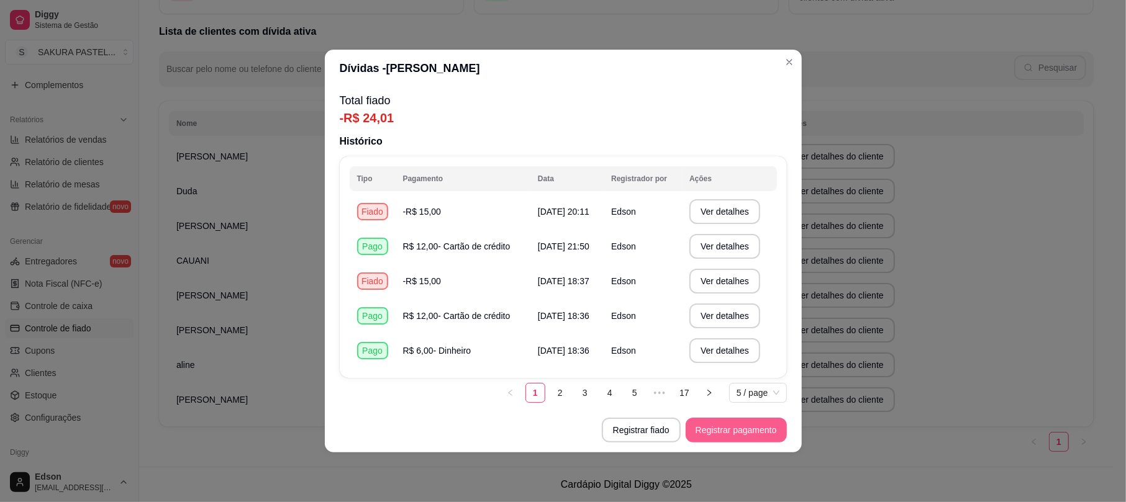
click at [728, 425] on button "Registrar pagamento" at bounding box center [736, 430] width 101 height 25
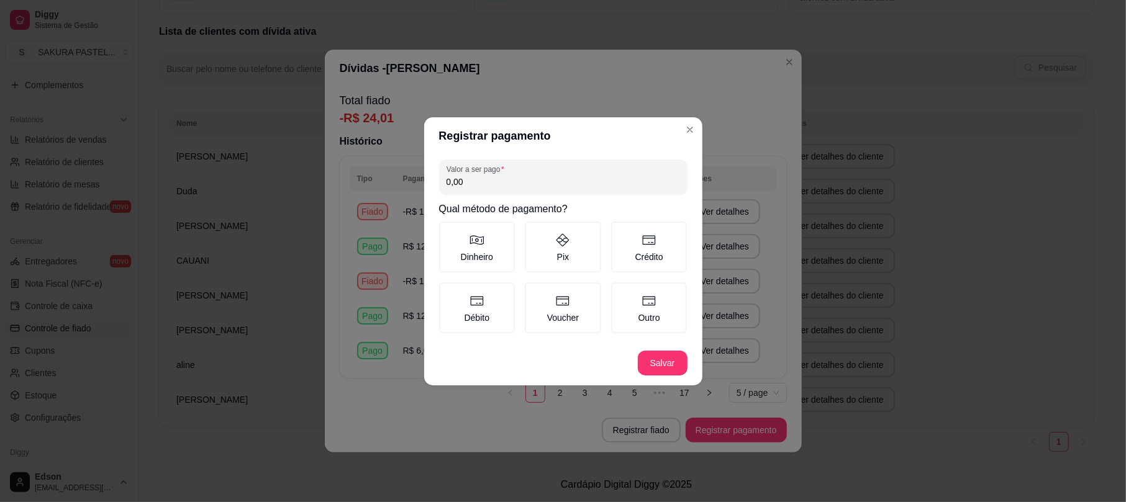
click at [556, 202] on h2 "Qual método de pagamento?" at bounding box center [563, 209] width 248 height 15
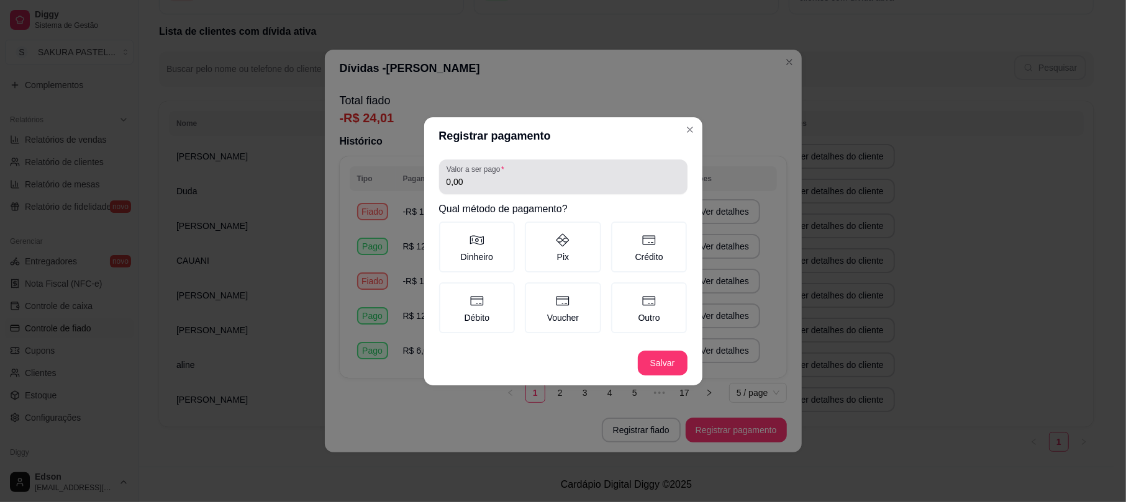
click at [535, 174] on div "0,00" at bounding box center [562, 177] width 233 height 25
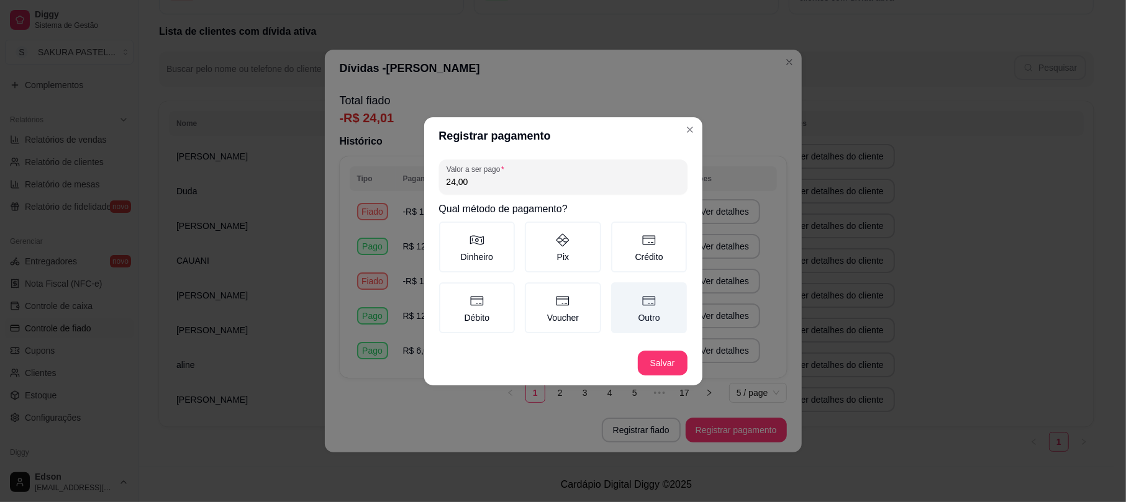
type input "24,00"
click at [652, 299] on icon at bounding box center [648, 301] width 15 height 15
click at [620, 292] on button "Outro" at bounding box center [615, 287] width 10 height 10
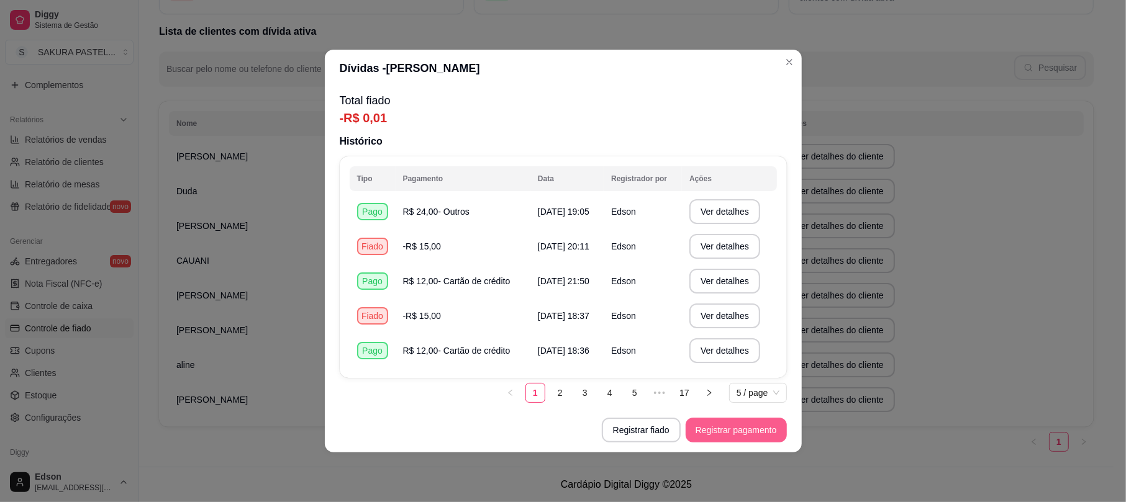
click at [723, 432] on button "Registrar pagamento" at bounding box center [736, 430] width 101 height 25
click at [650, 437] on button "Registrar fiado" at bounding box center [641, 431] width 76 height 24
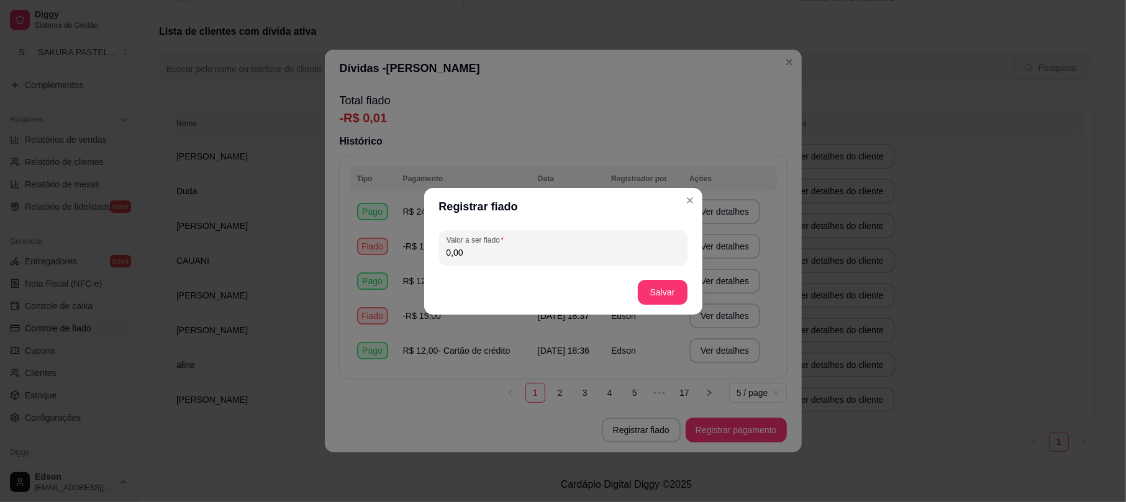
click at [517, 251] on input "0,00" at bounding box center [562, 253] width 233 height 12
type input "14,99"
click at [641, 286] on button "Salvar" at bounding box center [663, 292] width 50 height 25
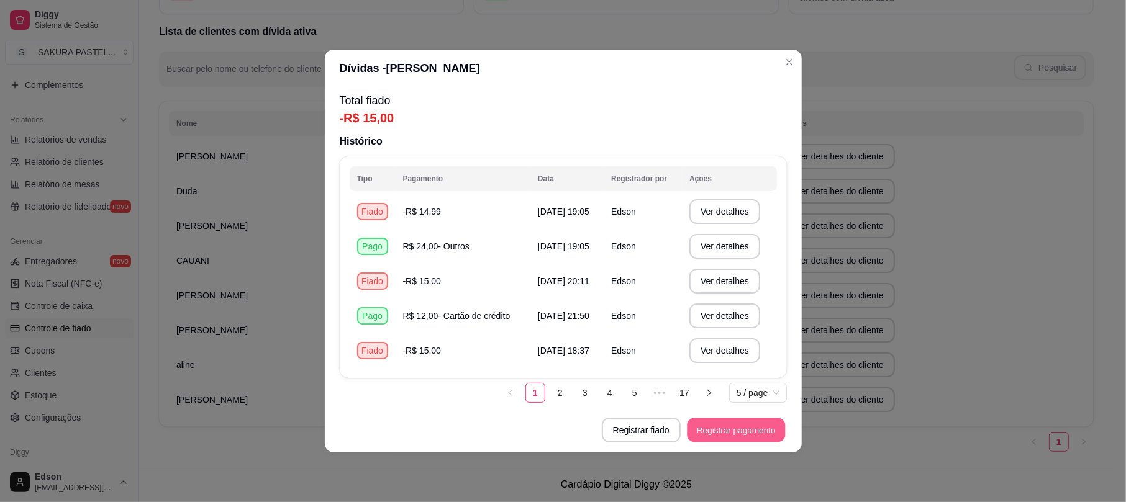
click at [751, 422] on button "Registrar pagamento" at bounding box center [736, 431] width 98 height 24
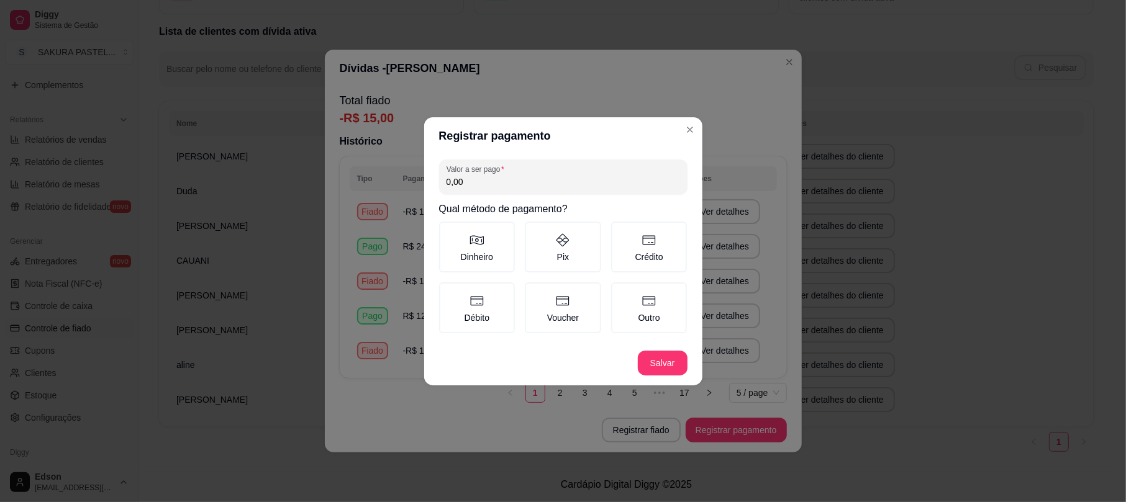
click at [566, 186] on input "0,00" at bounding box center [562, 182] width 233 height 12
type input "3,50"
click at [646, 301] on icon at bounding box center [648, 301] width 15 height 15
click at [620, 292] on button "Outro" at bounding box center [615, 287] width 10 height 10
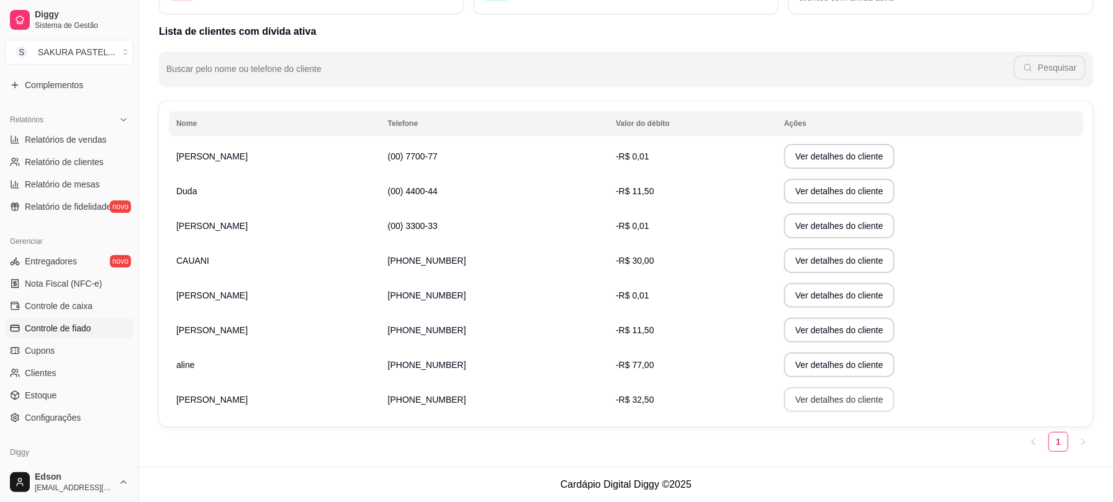
click at [811, 402] on button "Ver detalhes do cliente" at bounding box center [839, 399] width 111 height 25
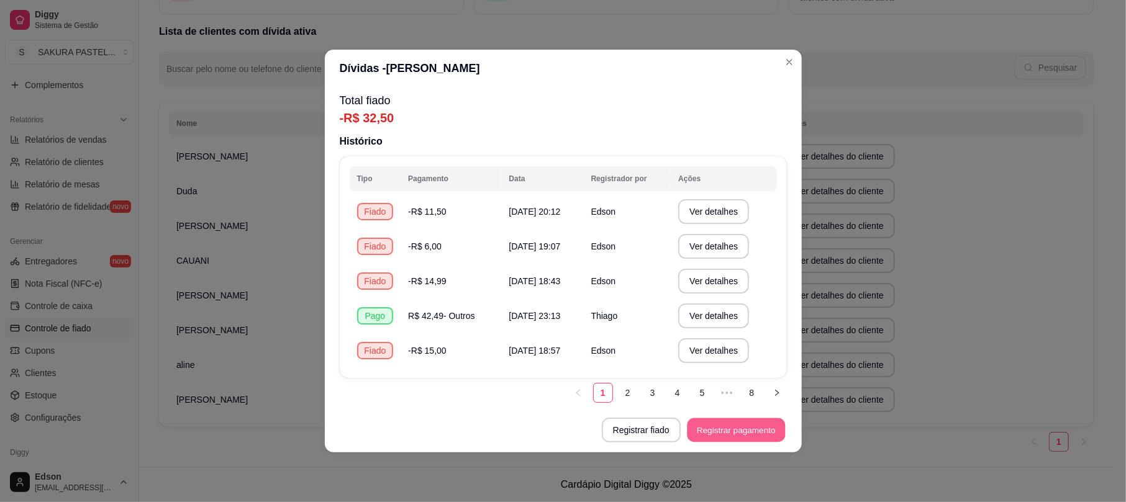
click at [724, 430] on button "Registrar pagamento" at bounding box center [736, 431] width 98 height 24
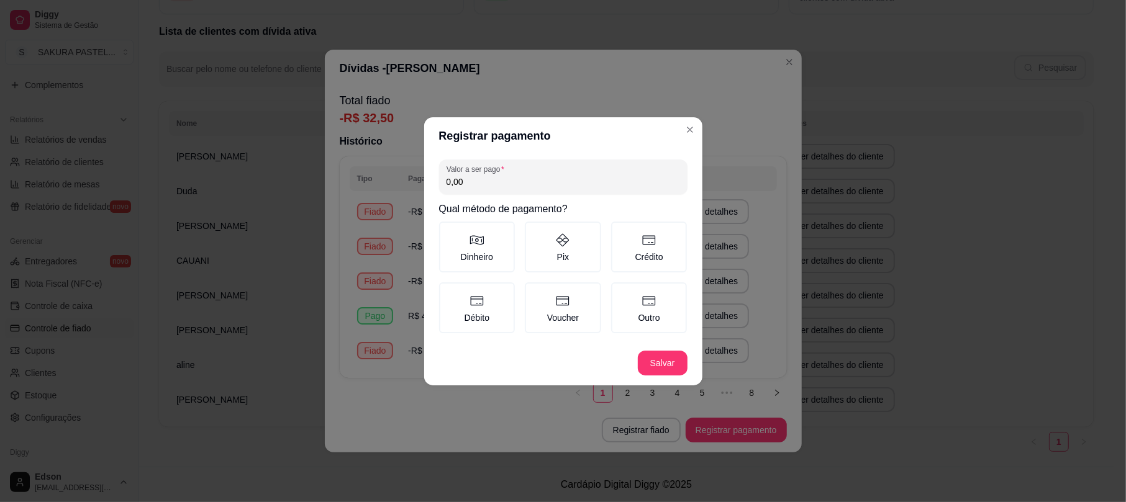
click at [592, 195] on div "Valor a ser pago 0,00 Qual método de pagamento? Dinheiro Pix Crédito Débito Vou…" at bounding box center [563, 248] width 278 height 186
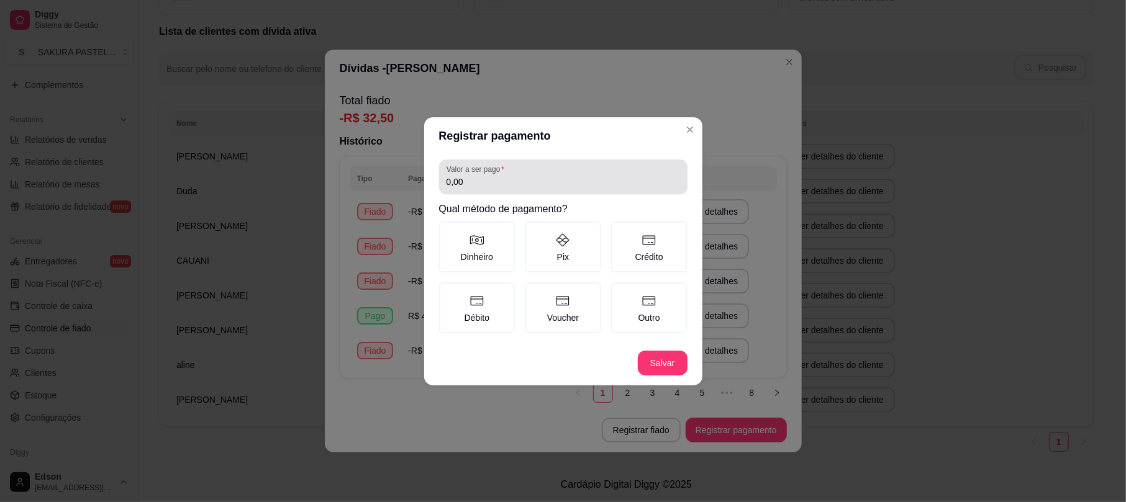
click at [585, 190] on div "Valor a ser pago 0,00" at bounding box center [563, 177] width 248 height 35
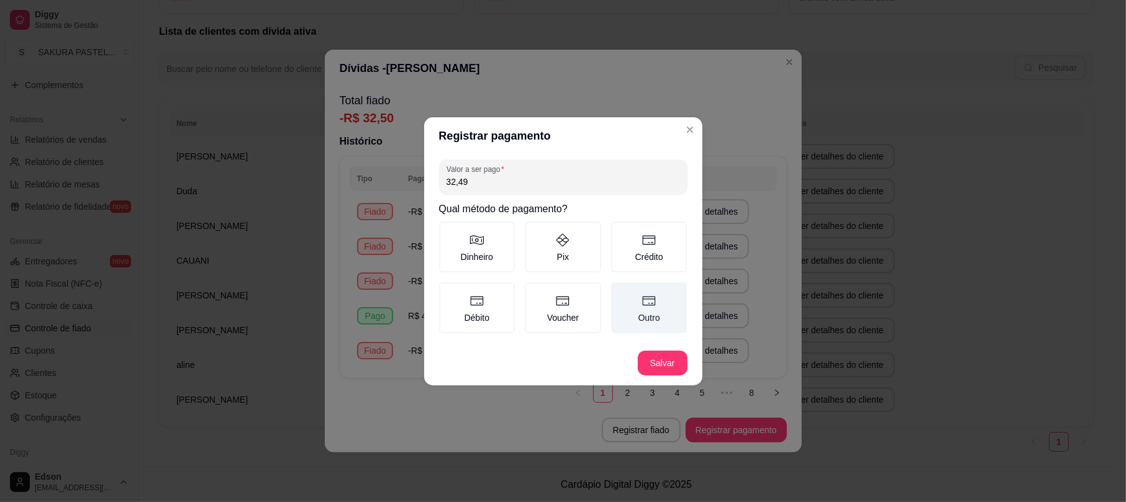
type input "32,49"
click at [653, 317] on label "Outro" at bounding box center [649, 308] width 76 height 51
click at [620, 292] on button "Outro" at bounding box center [615, 287] width 10 height 10
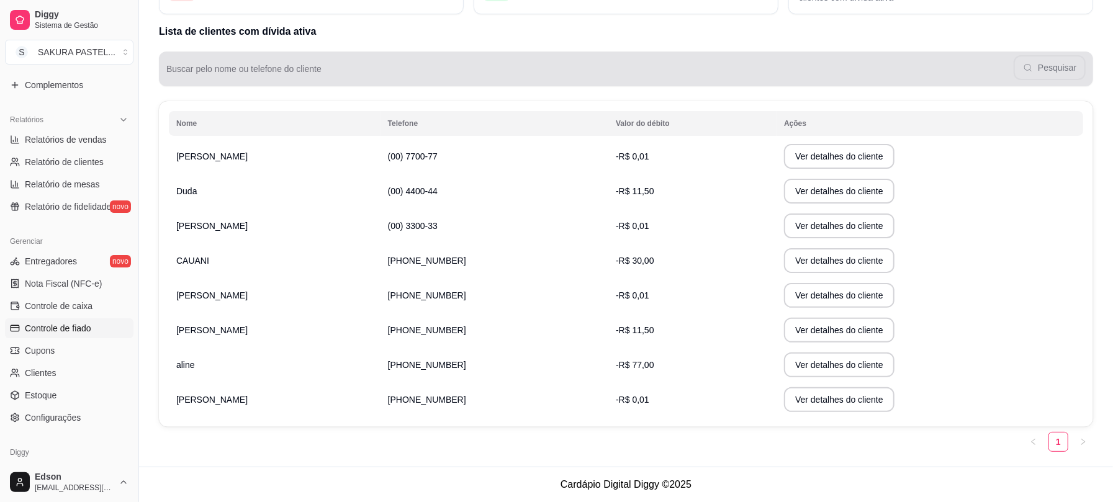
click at [1064, 72] on div "Pesquisar" at bounding box center [626, 69] width 920 height 25
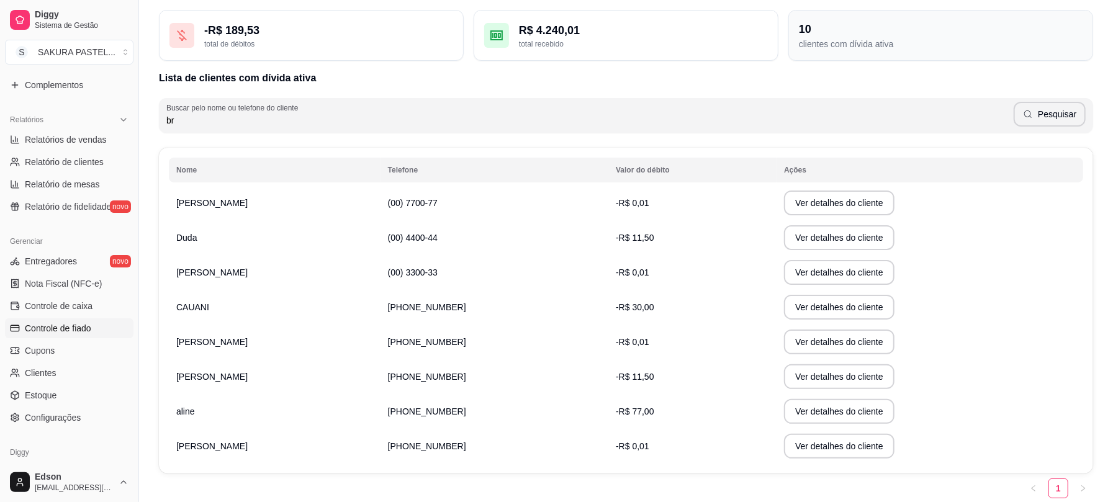
scroll to position [0, 0]
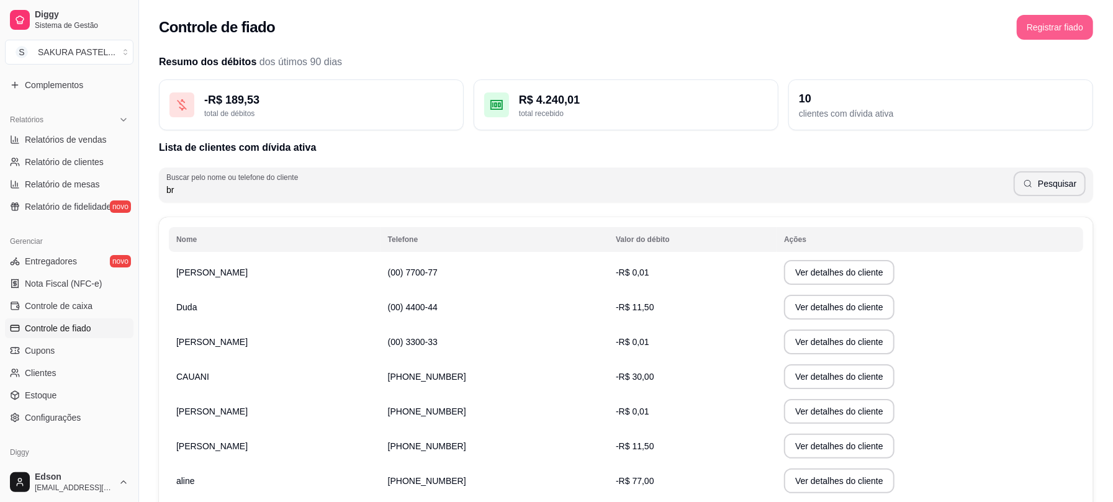
type input "br"
click at [1084, 21] on button "Registrar fiado" at bounding box center [1055, 27] width 76 height 25
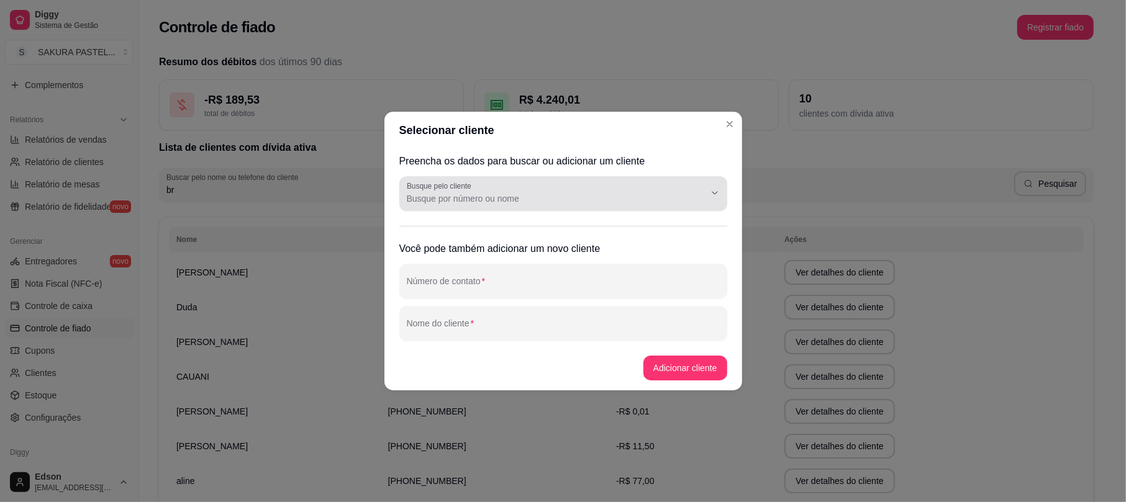
click at [503, 204] on input "Busque pelo cliente" at bounding box center [546, 198] width 278 height 12
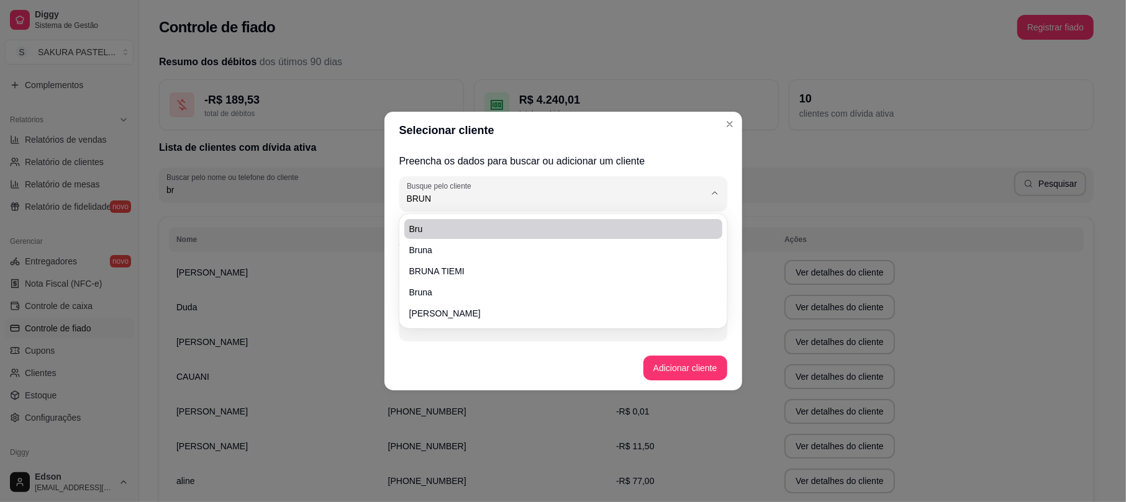
type input "BRUNA"
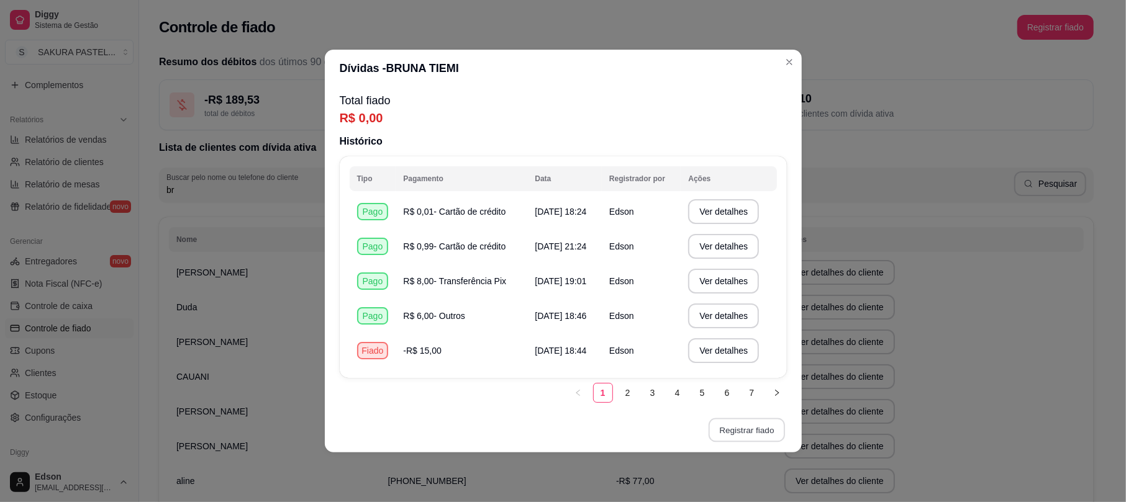
click at [751, 430] on button "Registrar fiado" at bounding box center [747, 431] width 76 height 24
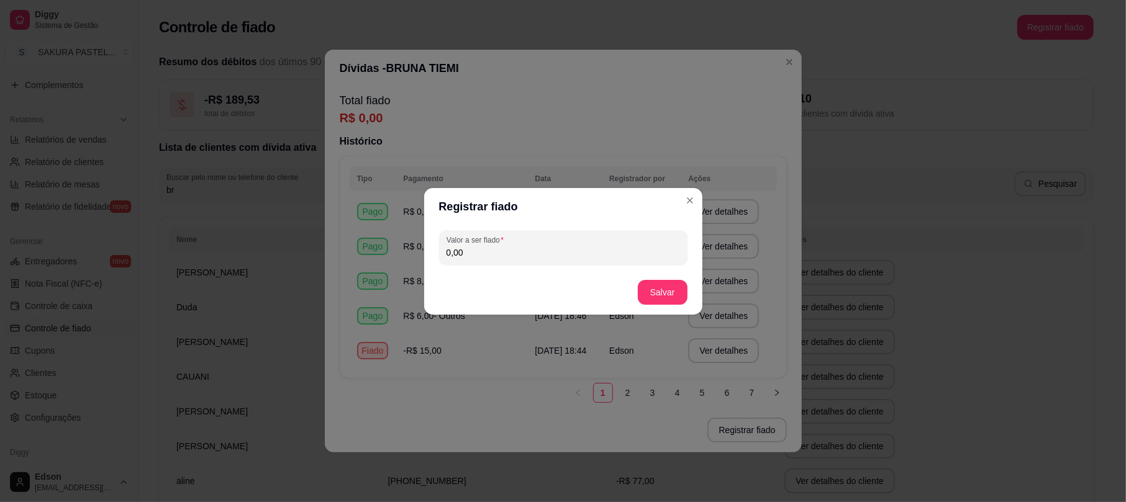
click at [533, 251] on input "0,00" at bounding box center [562, 253] width 233 height 12
type input "15,00"
click at [645, 289] on button "Salvar" at bounding box center [663, 292] width 50 height 25
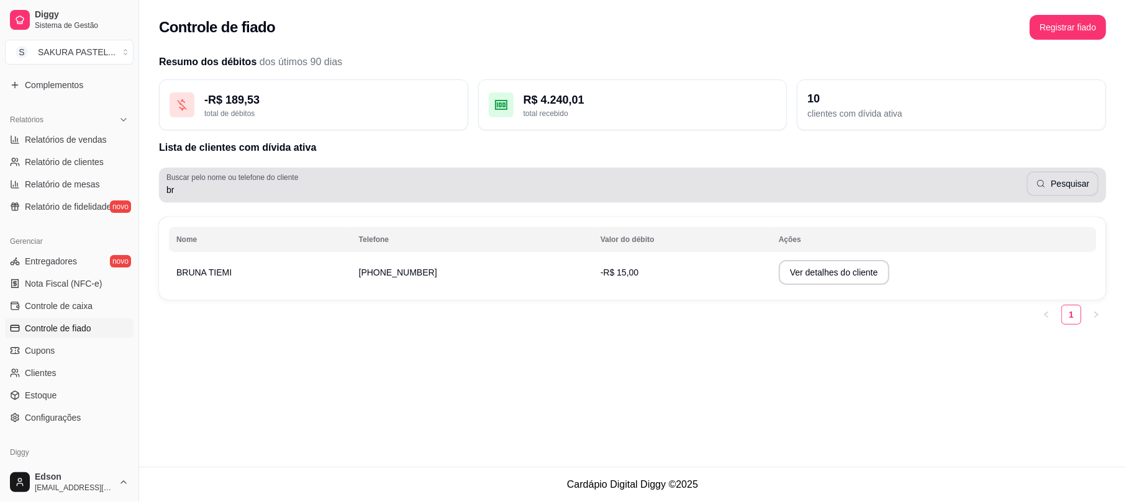
click at [436, 181] on div "br Pesquisar" at bounding box center [632, 185] width 932 height 25
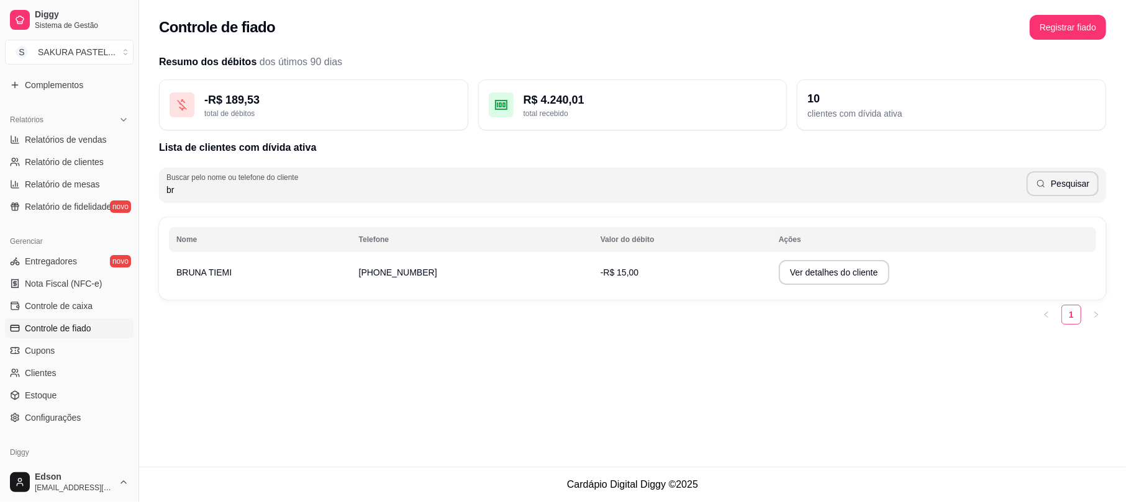
click at [436, 181] on div "br Pesquisar" at bounding box center [632, 185] width 932 height 25
type input "b"
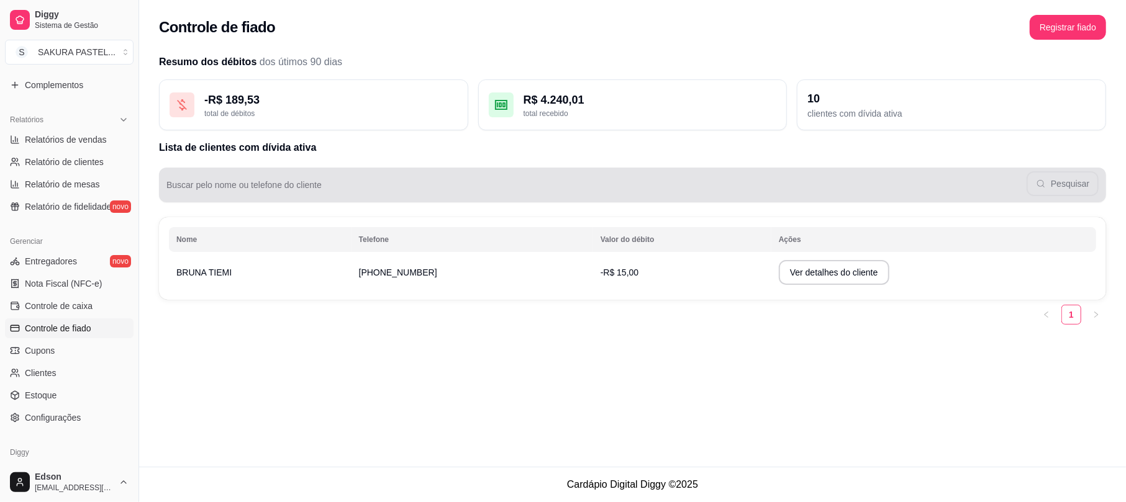
click at [1046, 194] on div "Pesquisar" at bounding box center [632, 185] width 932 height 25
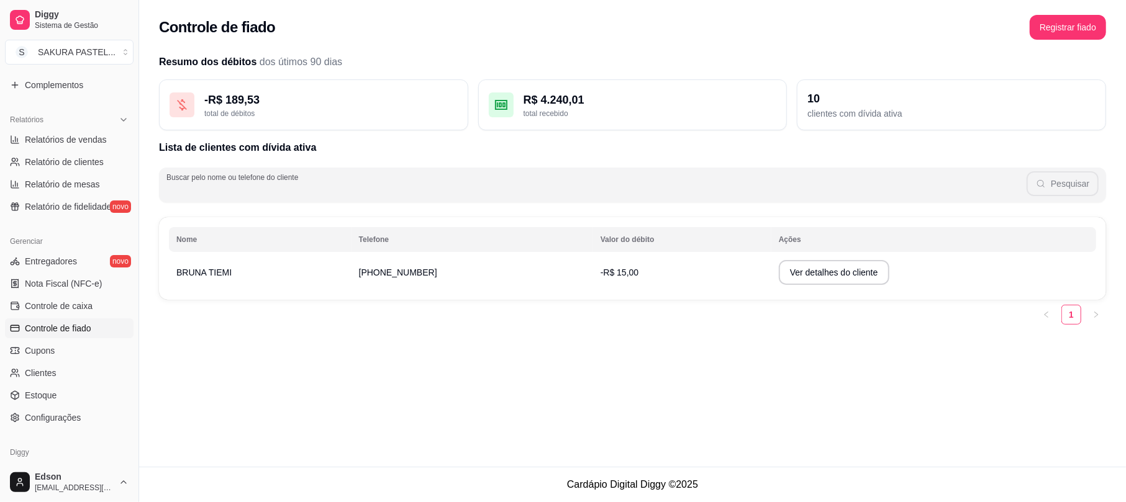
click at [1059, 187] on div "Pesquisar" at bounding box center [632, 185] width 932 height 25
click at [62, 325] on span "Controle de fiado" at bounding box center [58, 328] width 66 height 12
click at [62, 304] on span "Controle de caixa" at bounding box center [59, 306] width 68 height 12
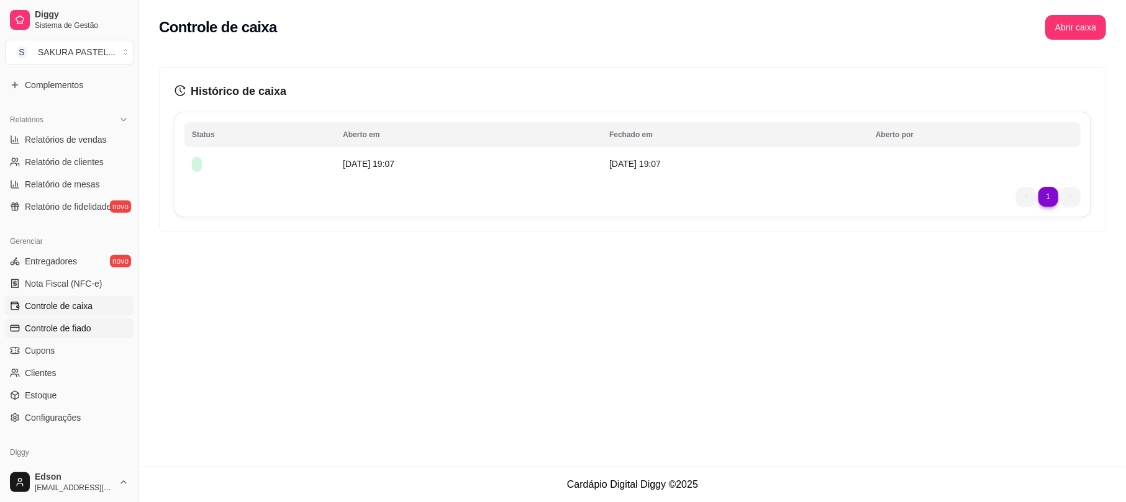
click at [81, 324] on span "Controle de fiado" at bounding box center [58, 328] width 66 height 12
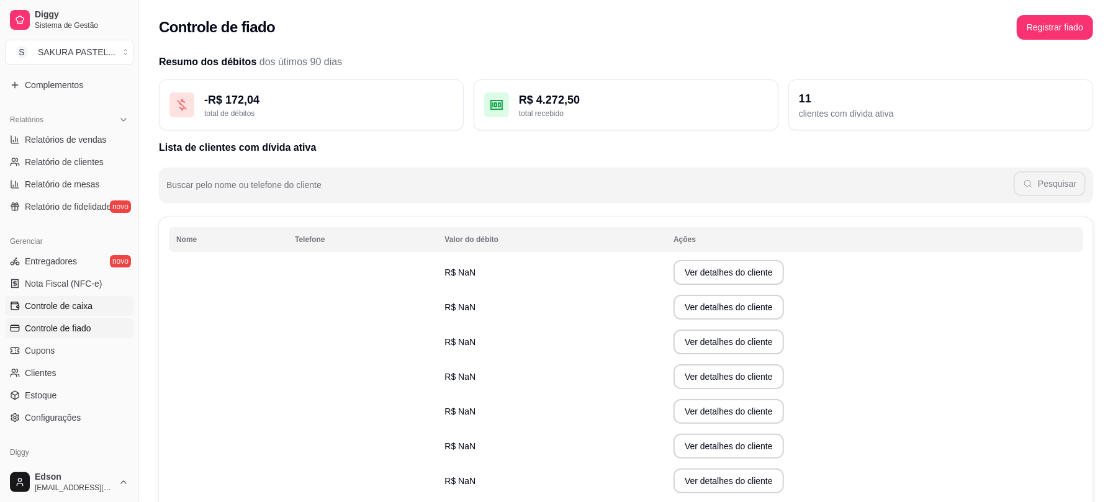
click at [78, 302] on span "Controle de caixa" at bounding box center [59, 306] width 68 height 12
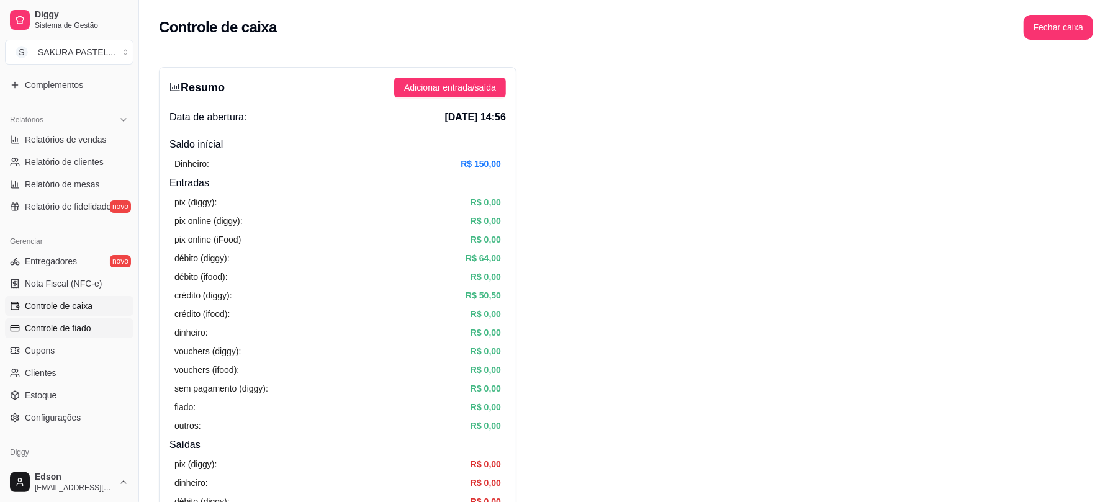
click at [86, 319] on link "Controle de fiado" at bounding box center [69, 329] width 129 height 20
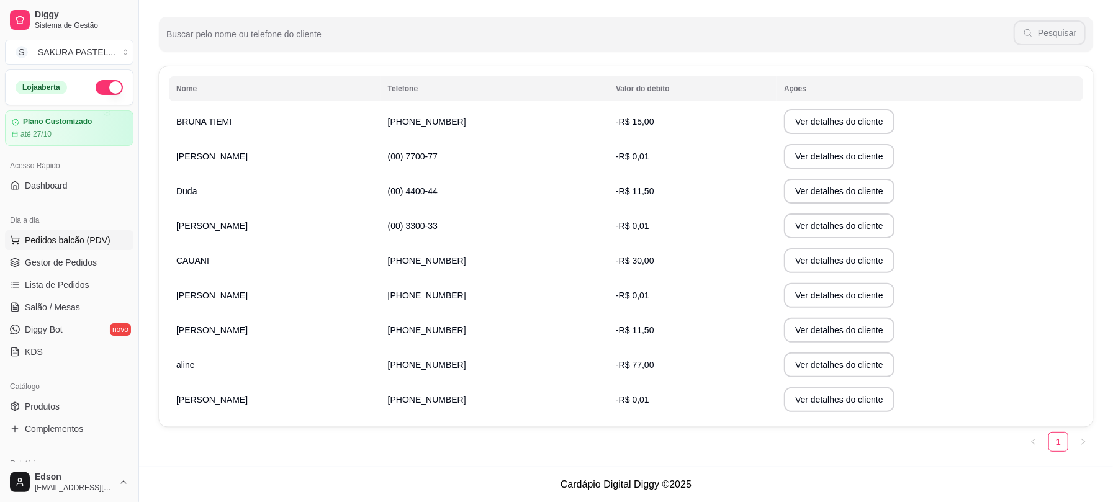
click at [70, 246] on span "Pedidos balcão (PDV)" at bounding box center [68, 240] width 86 height 12
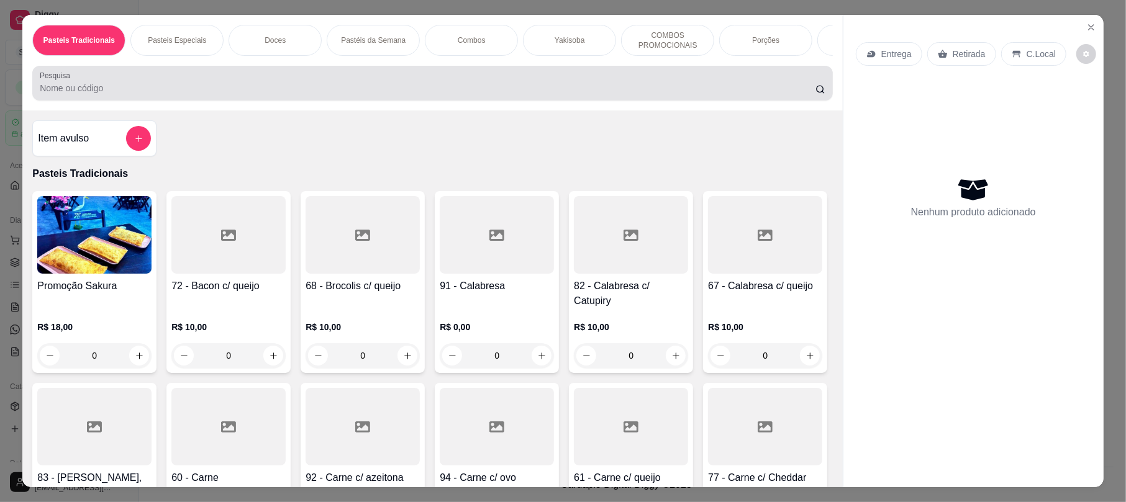
click at [168, 94] on input "Pesquisa" at bounding box center [428, 88] width 776 height 12
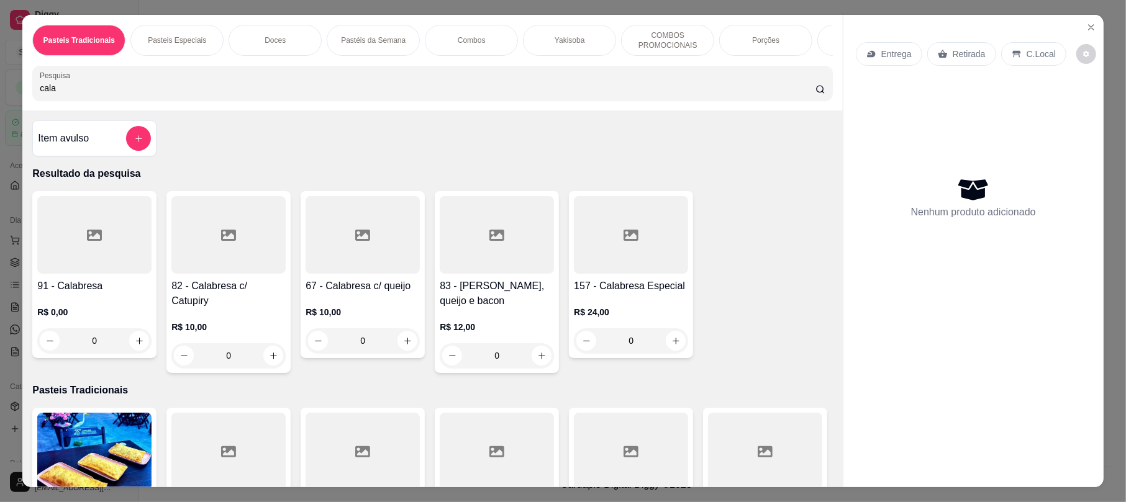
type input "cala"
click at [633, 274] on div at bounding box center [631, 235] width 114 height 78
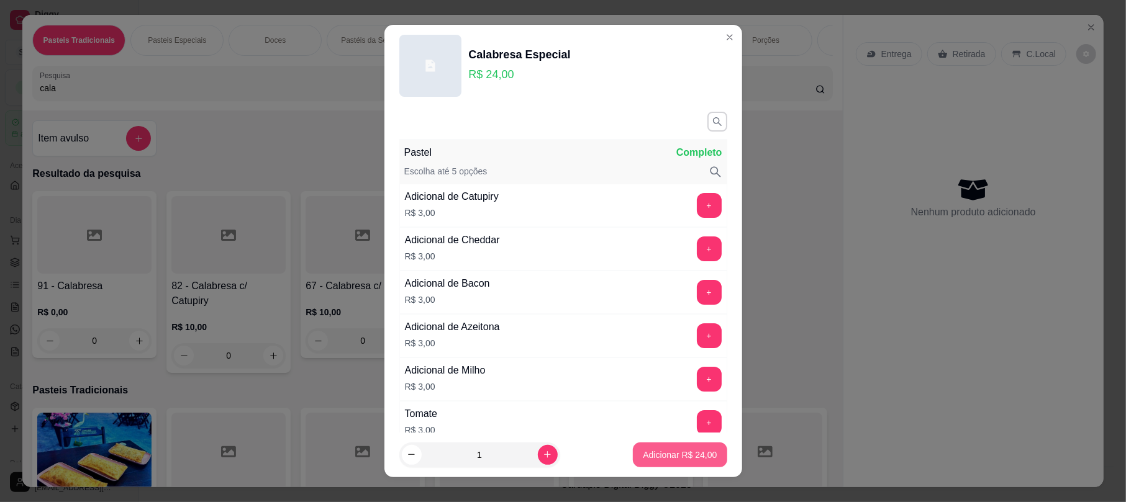
click at [663, 453] on p "Adicionar R$ 24,00" at bounding box center [680, 455] width 74 height 12
type input "1"
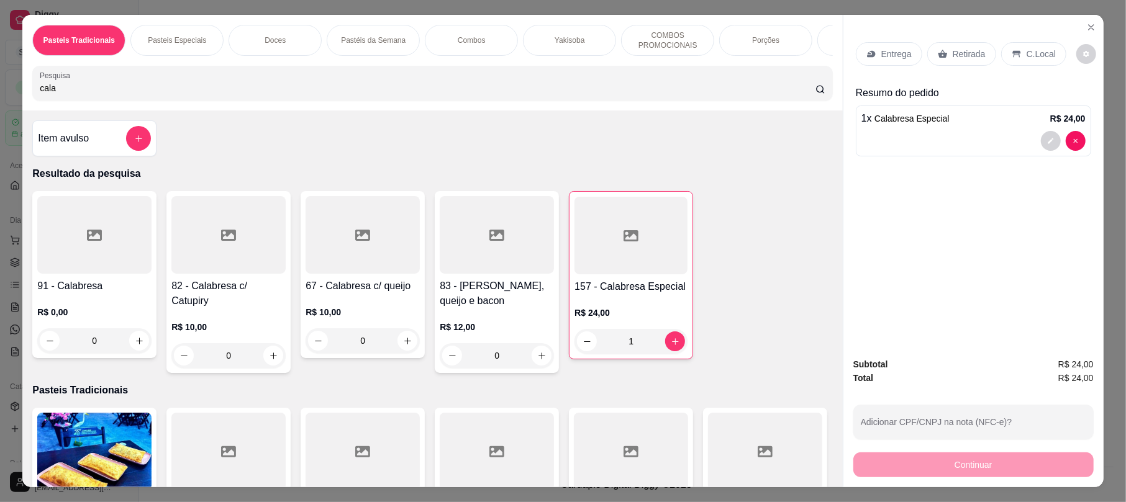
click at [293, 94] on input "cala" at bounding box center [428, 88] width 776 height 12
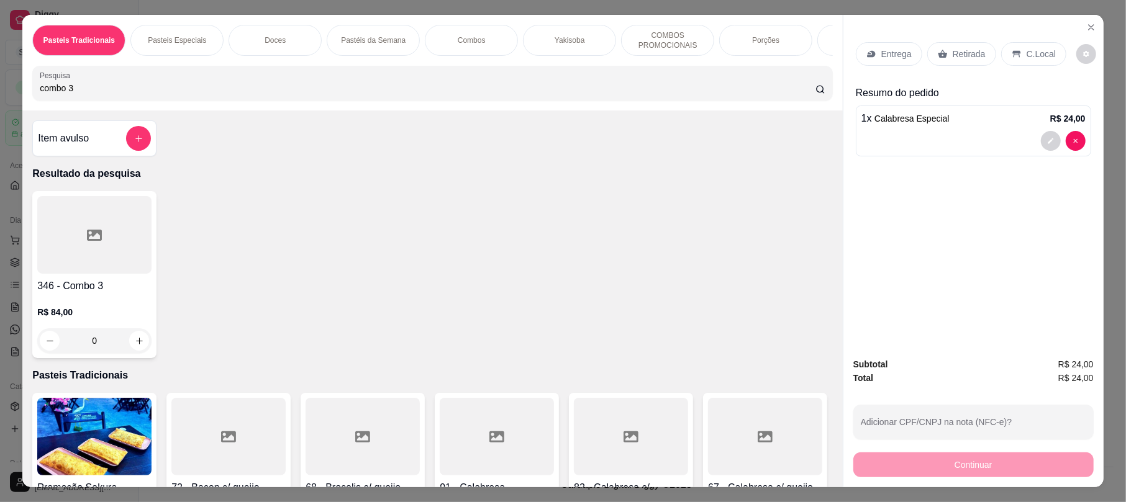
type input "combo 3"
click at [65, 265] on div at bounding box center [94, 235] width 114 height 78
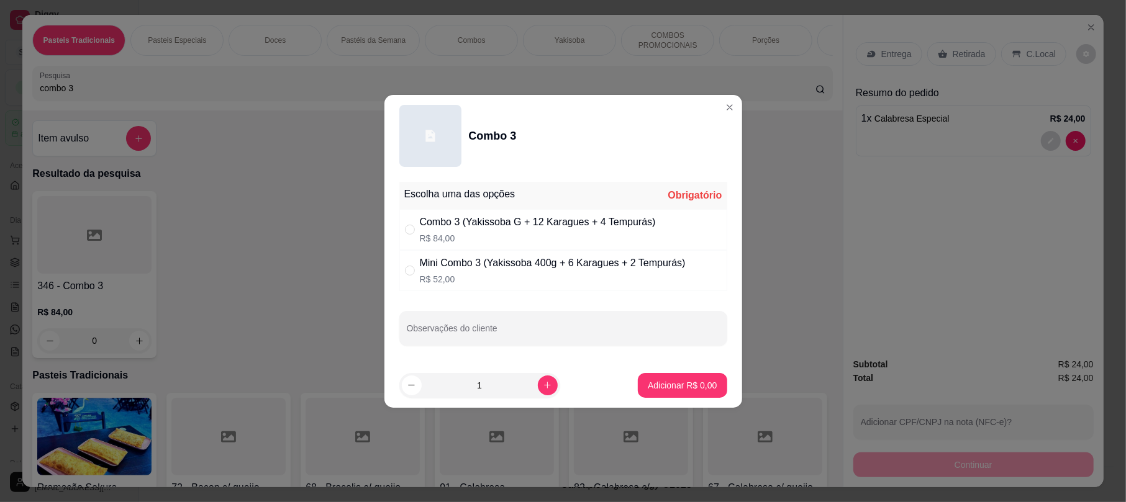
click at [510, 281] on p "R$ 52,00" at bounding box center [553, 279] width 266 height 12
radio input "true"
click at [709, 395] on button "Adicionar R$ 52,00" at bounding box center [680, 385] width 94 height 25
type input "1"
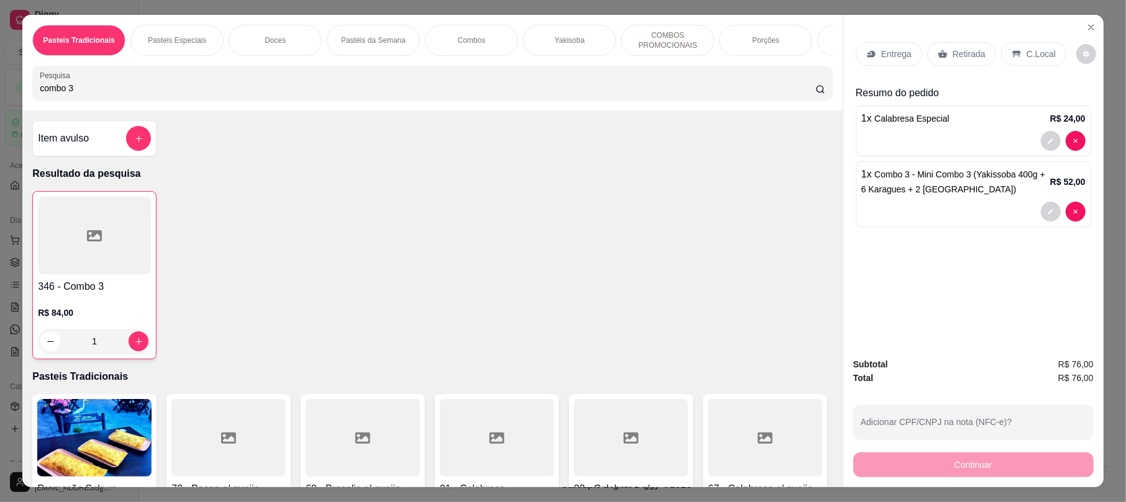
click at [959, 62] on div "Retirada" at bounding box center [961, 54] width 69 height 24
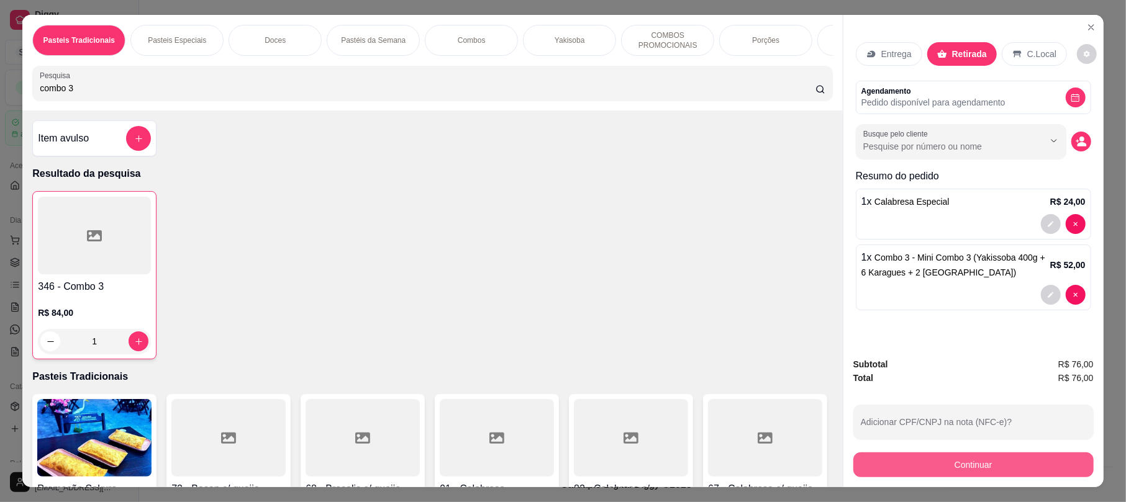
click at [1003, 468] on button "Continuar" at bounding box center [973, 465] width 240 height 25
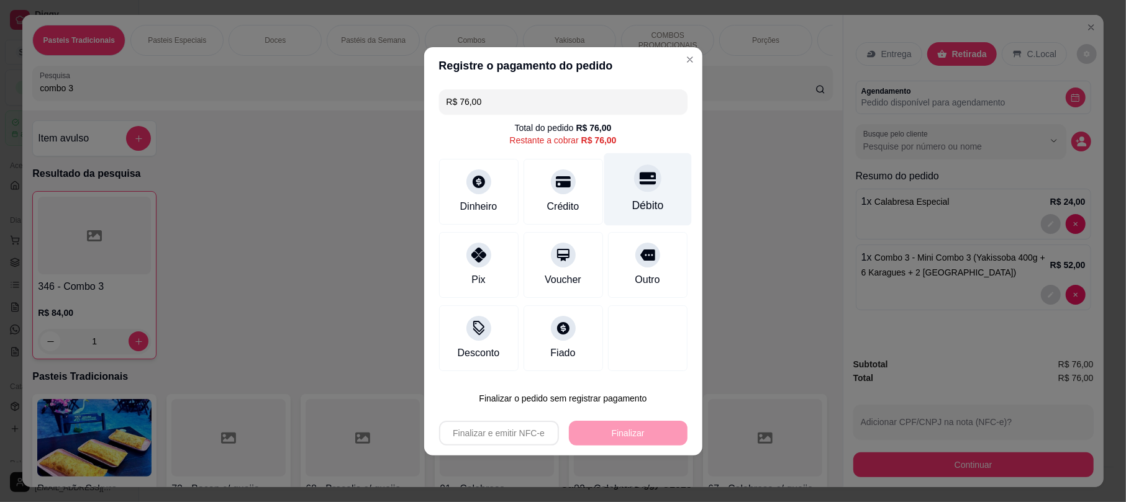
click at [661, 183] on div "Débito" at bounding box center [648, 189] width 88 height 73
type input "R$ 0,00"
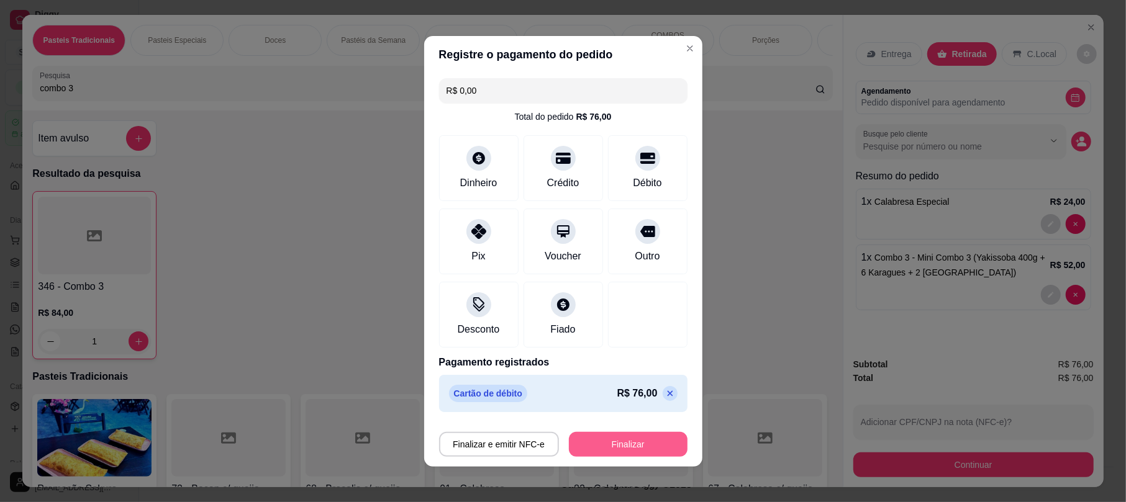
click at [627, 448] on button "Finalizar" at bounding box center [628, 444] width 119 height 25
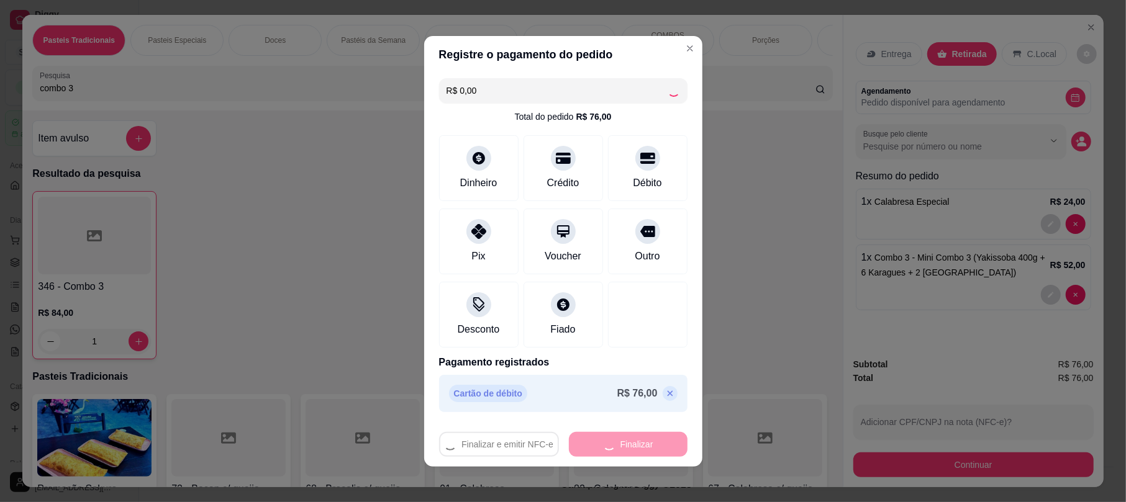
type input "0"
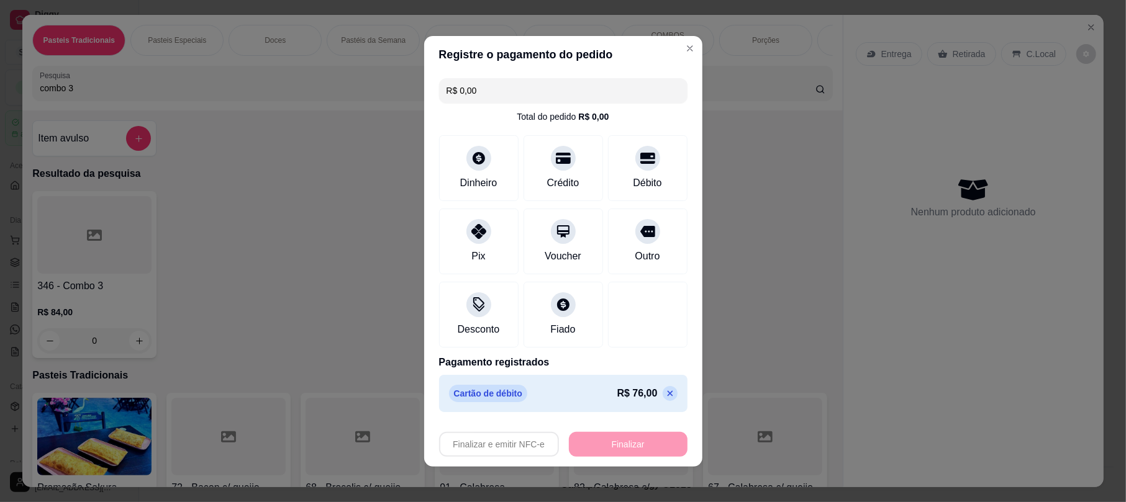
type input "-R$ 76,00"
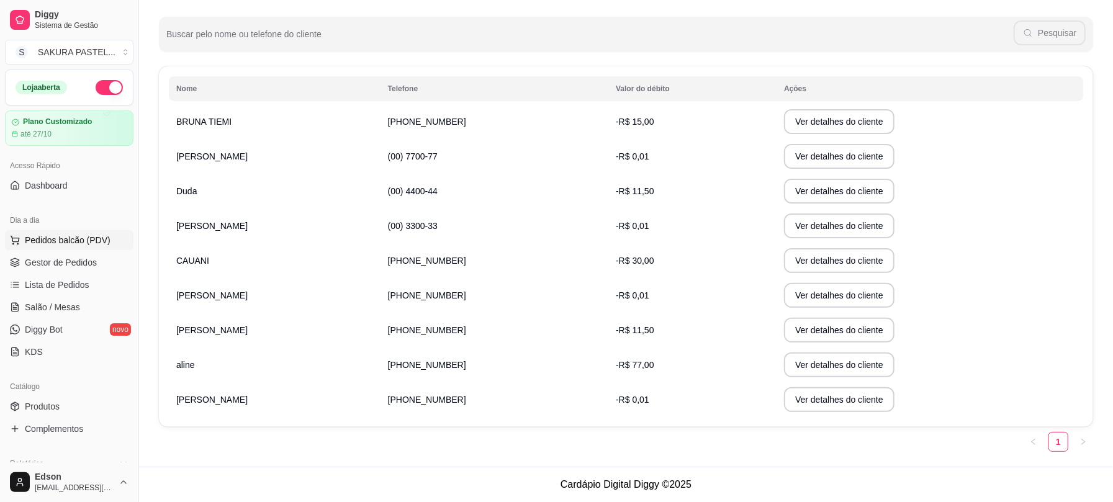
click at [88, 241] on span "Pedidos balcão (PDV)" at bounding box center [68, 240] width 86 height 12
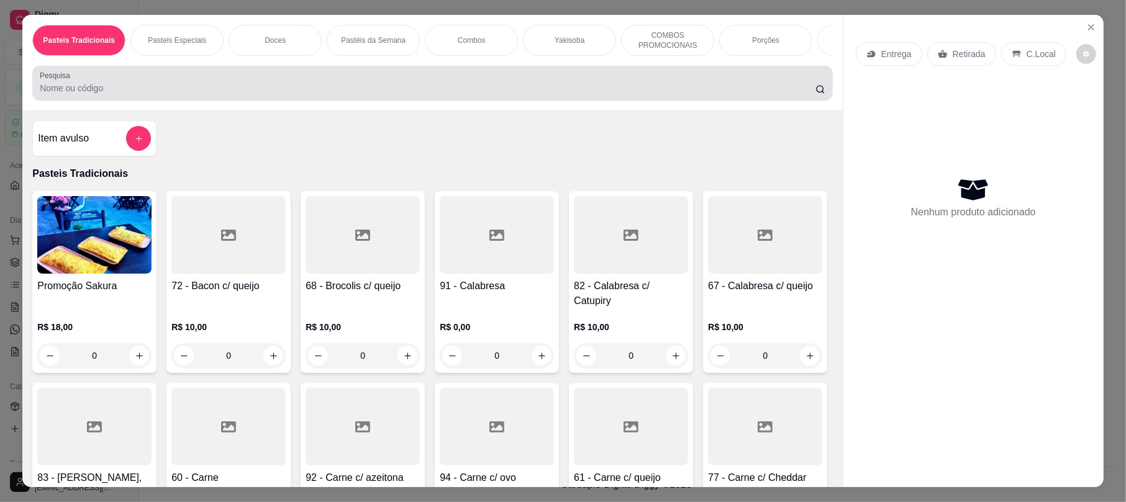
click at [236, 94] on input "Pesquisa" at bounding box center [428, 88] width 776 height 12
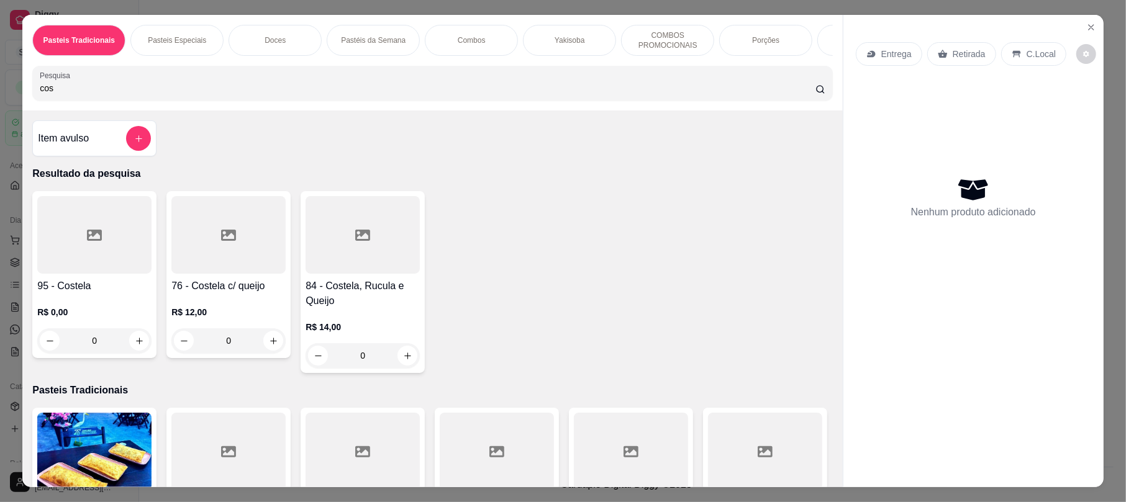
type input "cos"
click at [235, 264] on div at bounding box center [228, 235] width 114 height 78
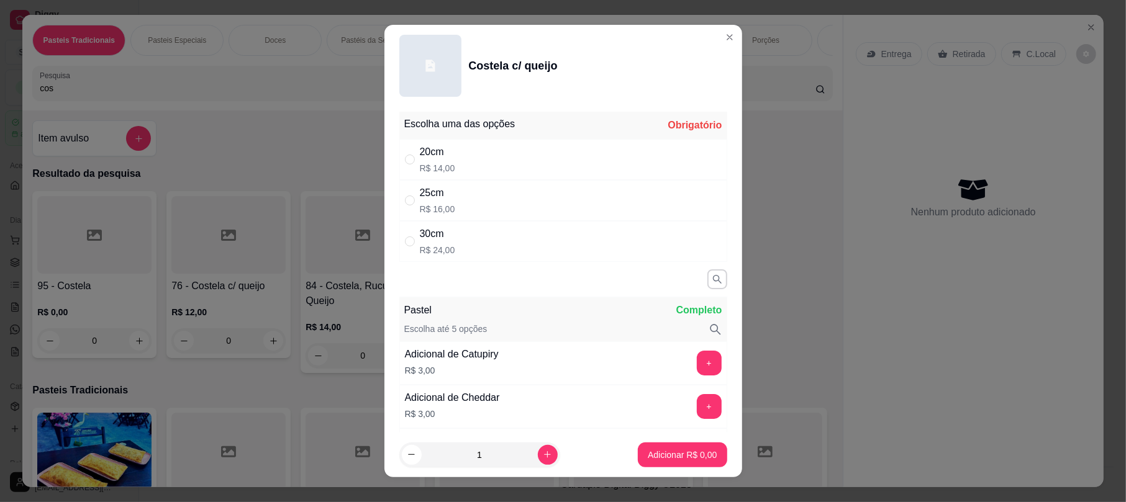
click at [550, 244] on div "30cm R$ 24,00" at bounding box center [563, 241] width 328 height 41
radio input "true"
click at [666, 453] on p "Adicionar R$ 24,00" at bounding box center [680, 455] width 74 height 12
type input "1"
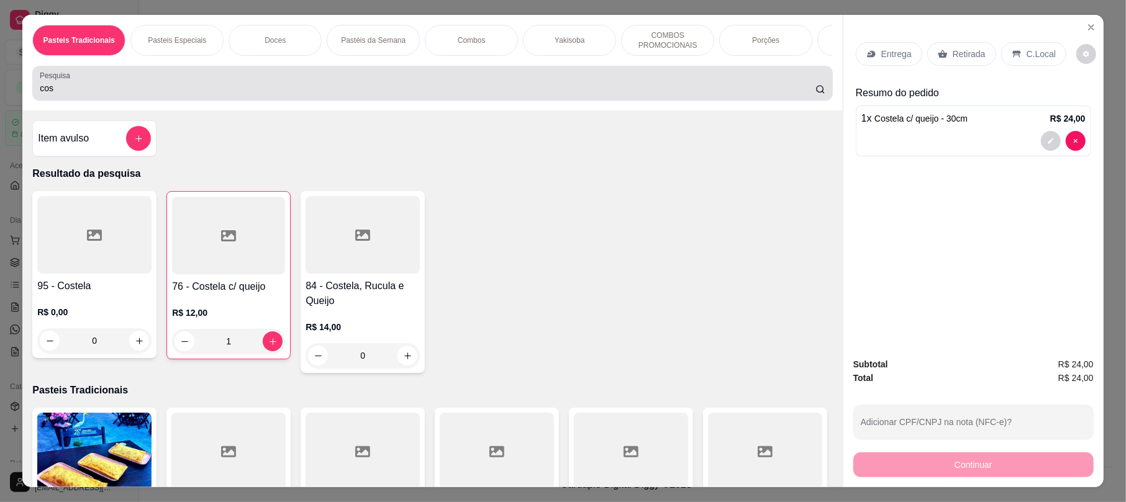
click at [180, 79] on div "Pesquisa cos" at bounding box center [432, 83] width 800 height 35
click at [181, 90] on div "cos" at bounding box center [432, 83] width 785 height 25
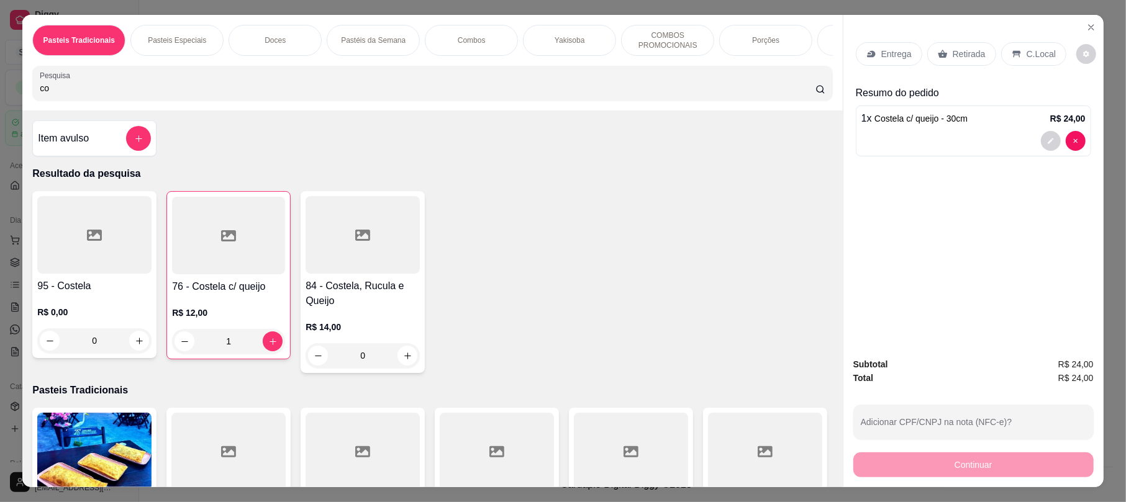
type input "c"
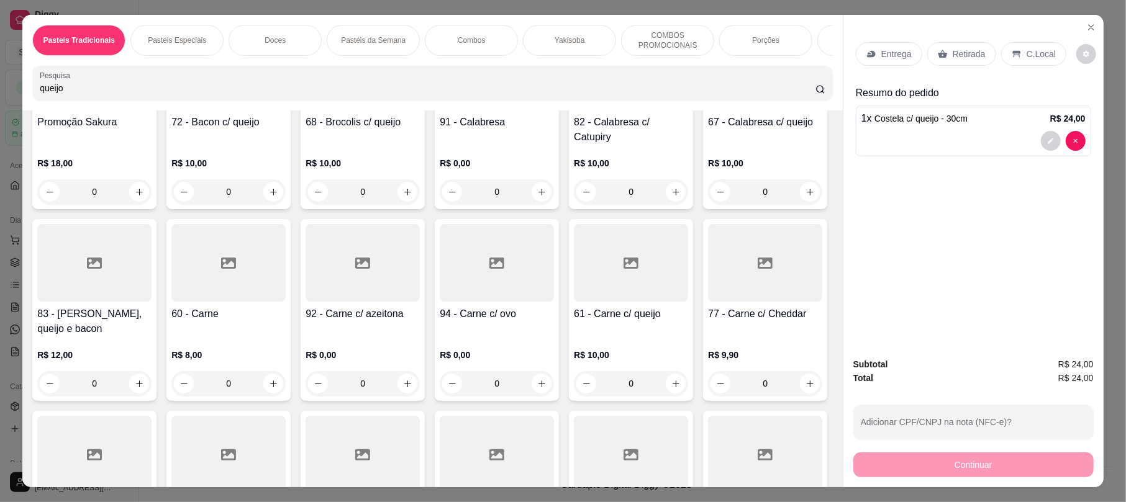
scroll to position [637, 0]
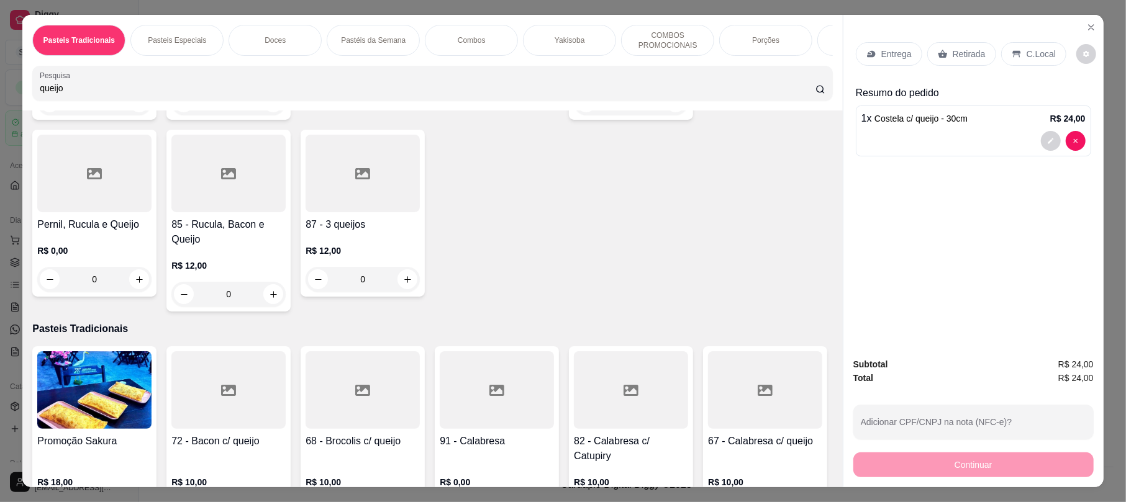
type input "queijo"
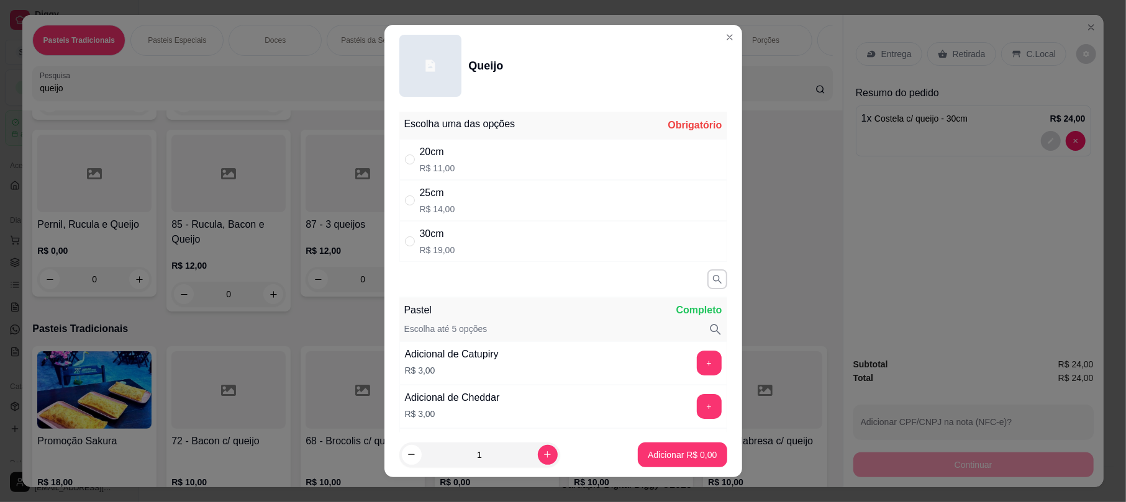
click at [500, 179] on div "20cm R$ 11,00" at bounding box center [563, 159] width 328 height 41
radio input "true"
click at [645, 463] on button "Adicionar R$ 11,00" at bounding box center [680, 455] width 91 height 24
type input "1"
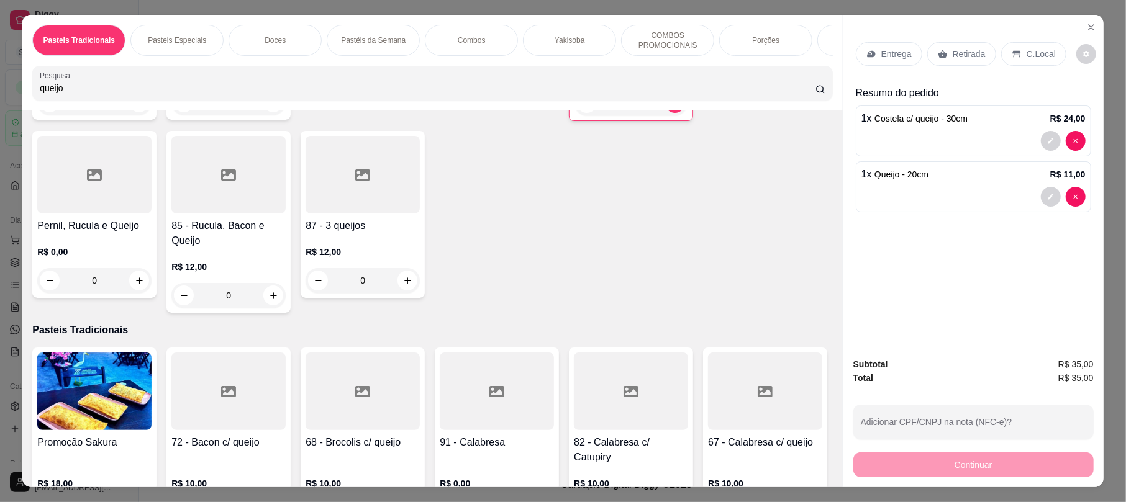
click at [957, 51] on p "Retirada" at bounding box center [969, 54] width 33 height 12
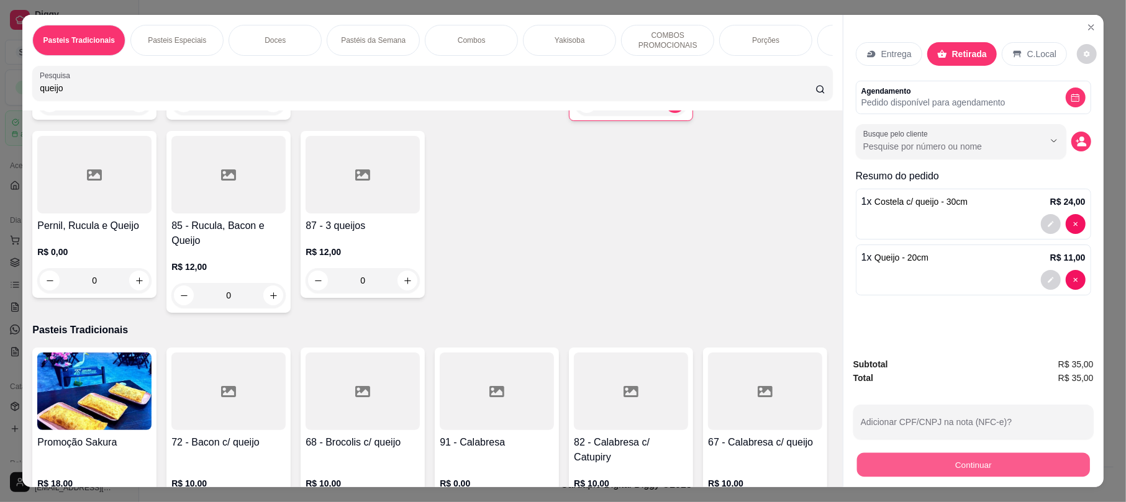
click at [942, 463] on button "Continuar" at bounding box center [973, 465] width 233 height 24
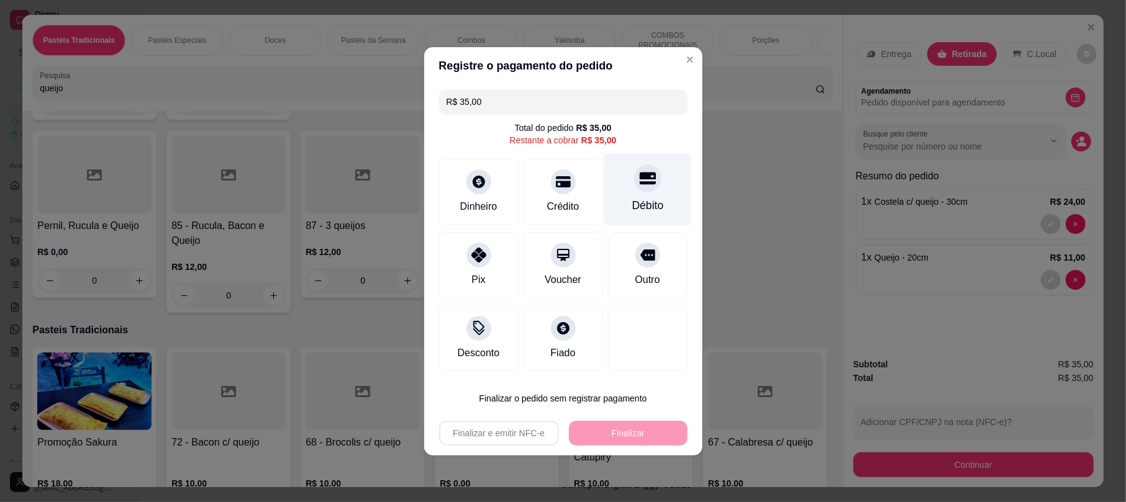
click at [639, 174] on icon at bounding box center [647, 178] width 16 height 12
type input "R$ 0,00"
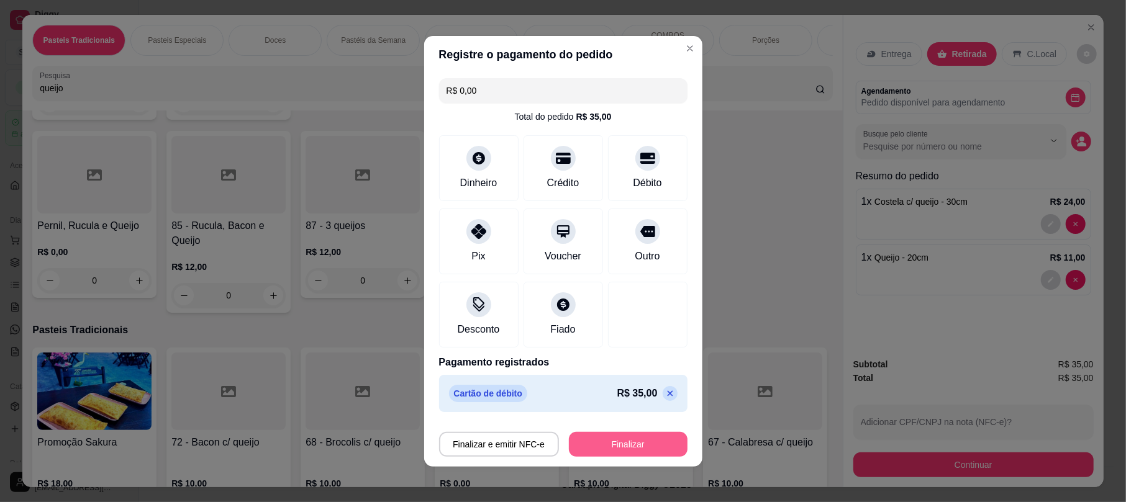
click at [594, 450] on button "Finalizar" at bounding box center [628, 444] width 119 height 25
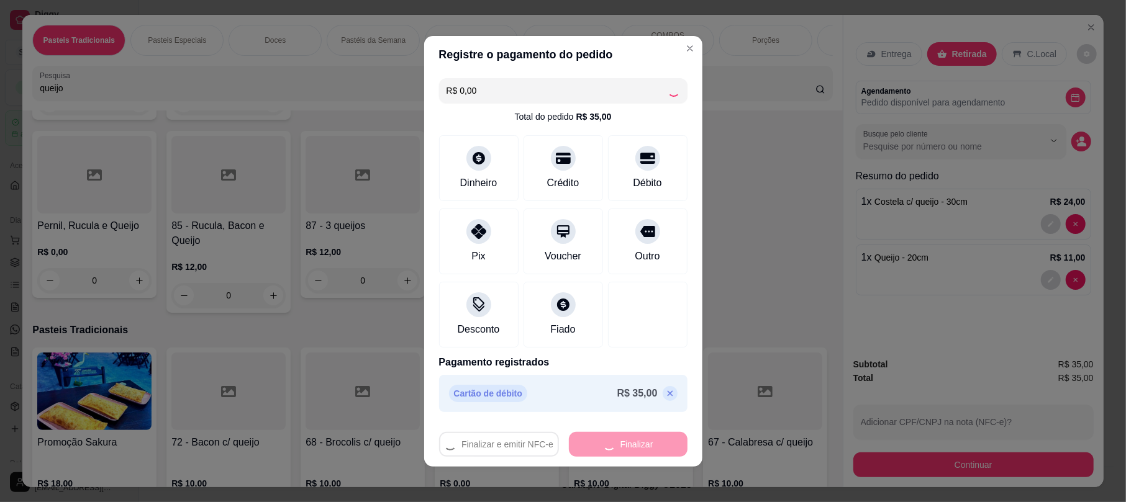
type input "0"
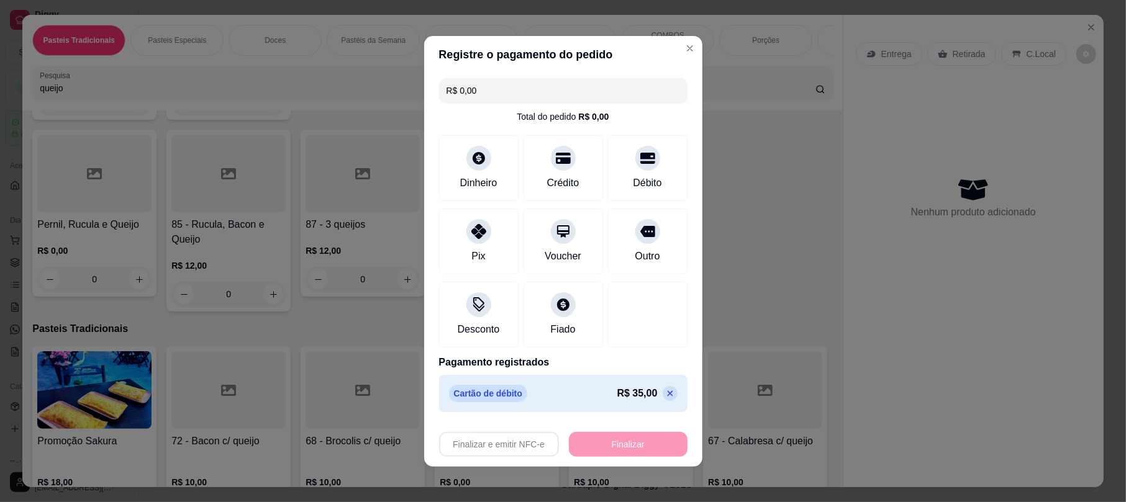
type input "-R$ 35,00"
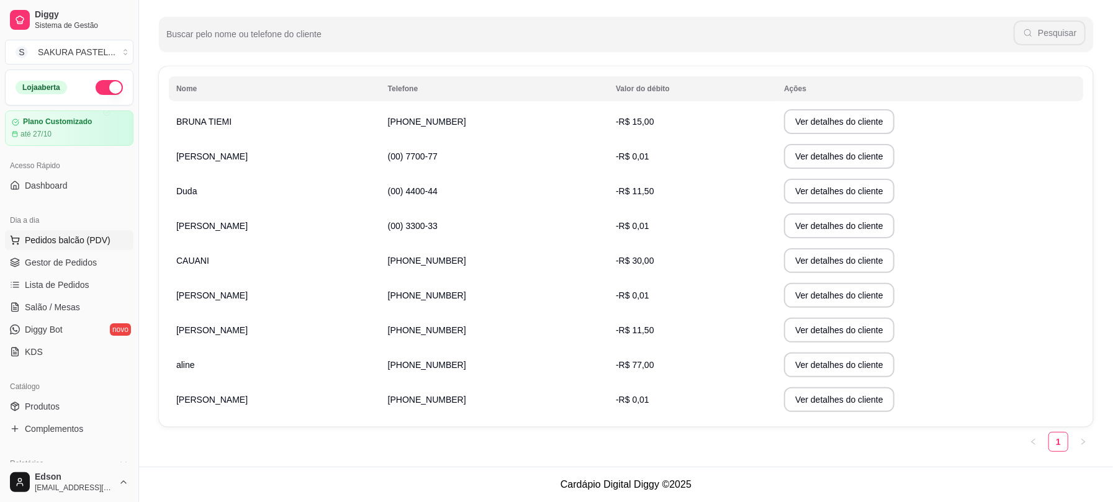
click at [55, 234] on span "Pedidos balcão (PDV)" at bounding box center [68, 240] width 86 height 12
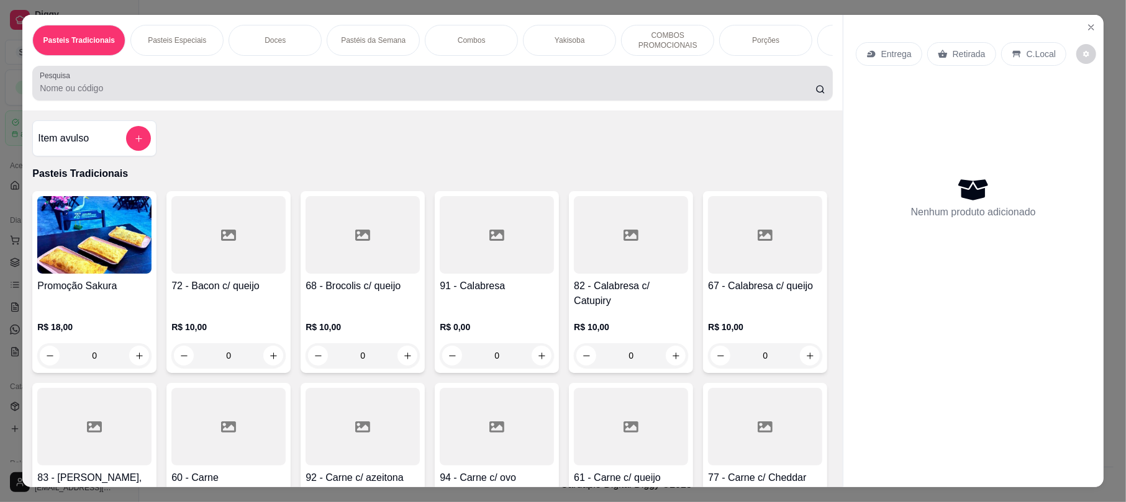
click at [199, 93] on div at bounding box center [432, 83] width 785 height 25
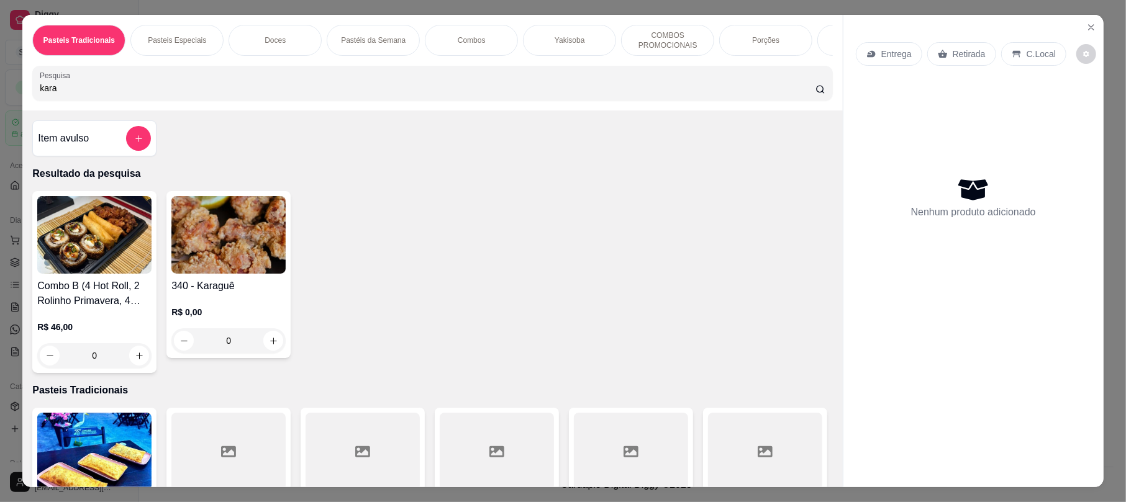
type input "kara"
click at [192, 252] on img at bounding box center [228, 235] width 114 height 78
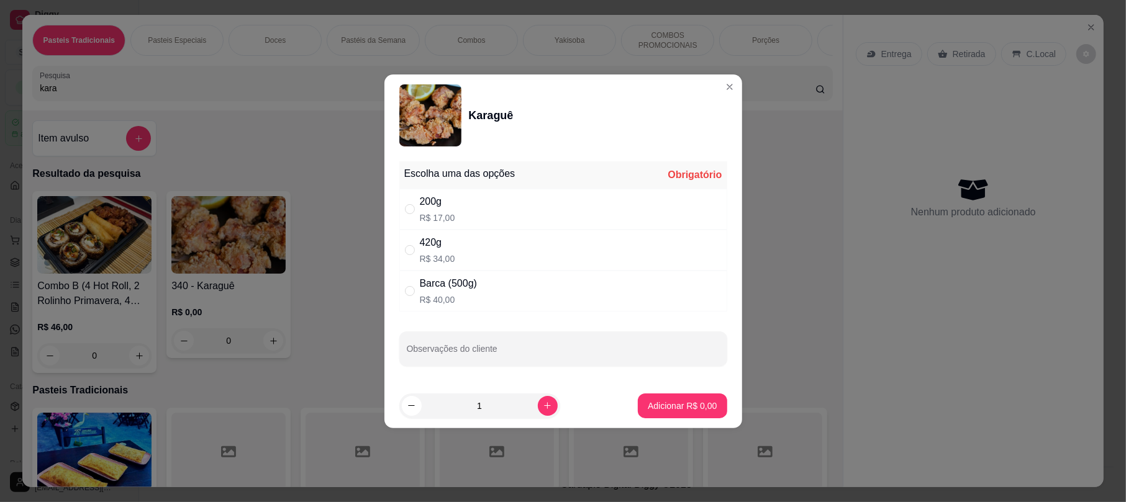
click at [471, 244] on div "420g R$ 34,00" at bounding box center [563, 250] width 328 height 41
radio input "true"
click at [704, 408] on p "Adicionar R$ 34,00" at bounding box center [680, 406] width 72 height 12
type input "1"
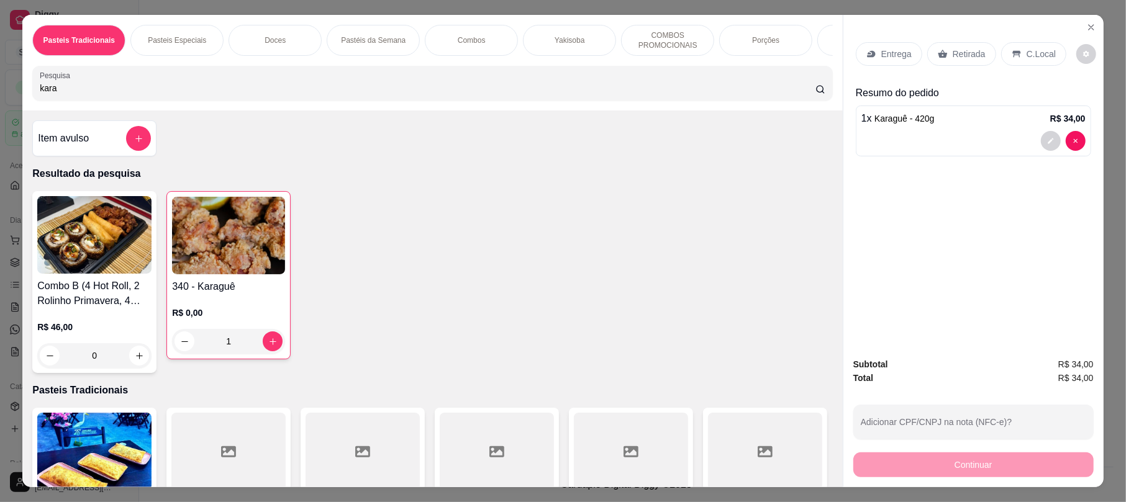
click at [915, 50] on div "Entrega" at bounding box center [889, 54] width 66 height 24
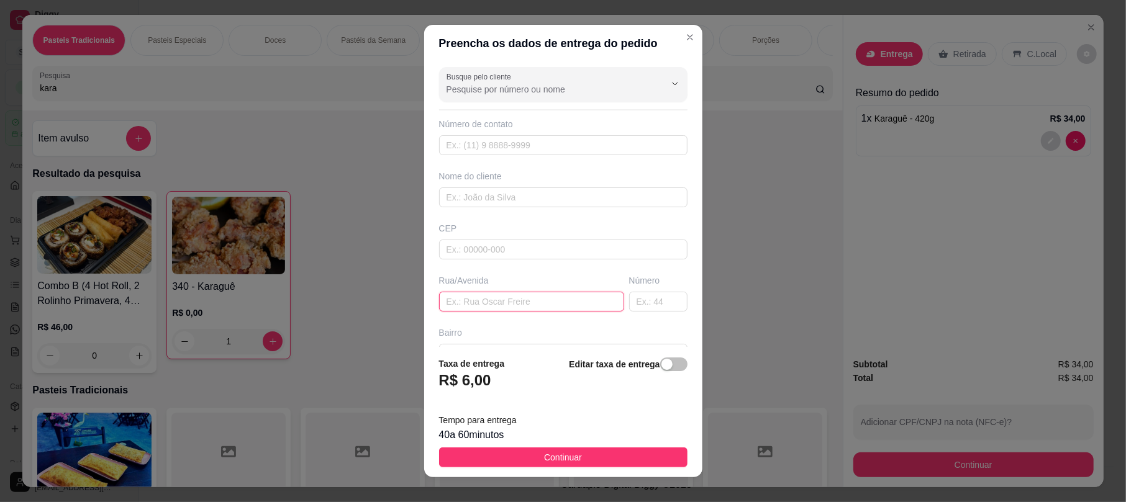
click at [507, 299] on input "text" at bounding box center [531, 302] width 185 height 20
type input "[PERSON_NAME]"
click at [650, 311] on input "text" at bounding box center [658, 302] width 58 height 20
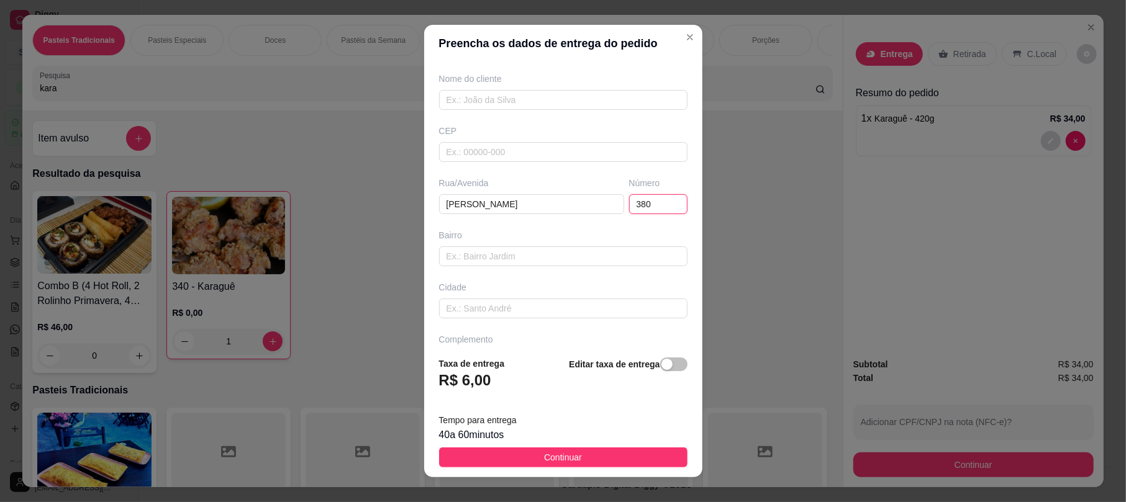
scroll to position [137, 0]
type input "380"
click at [522, 271] on input "text" at bounding box center [563, 272] width 248 height 20
click at [512, 227] on input "text" at bounding box center [563, 220] width 248 height 20
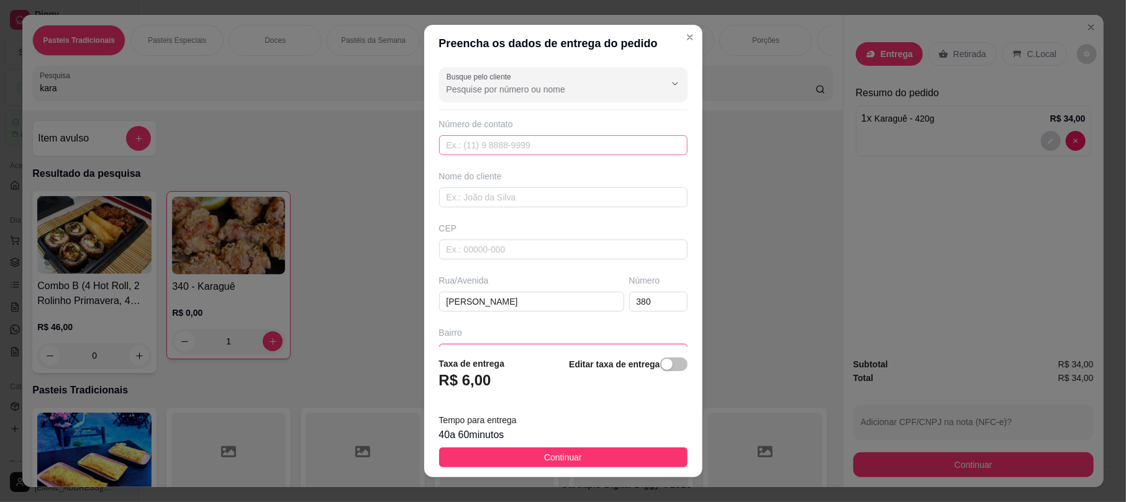
type input "Salgueiro"
click at [504, 142] on input "text" at bounding box center [563, 145] width 248 height 20
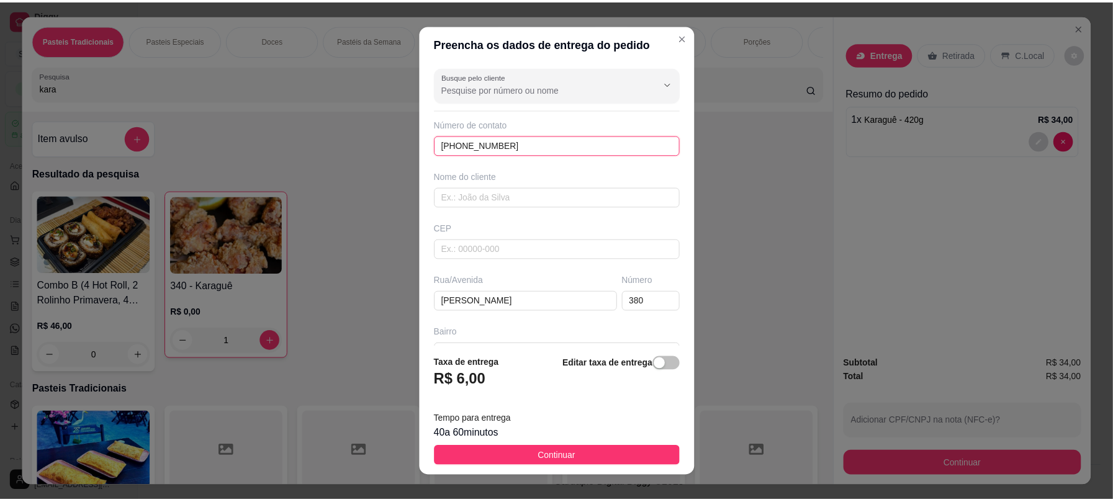
scroll to position [137, 0]
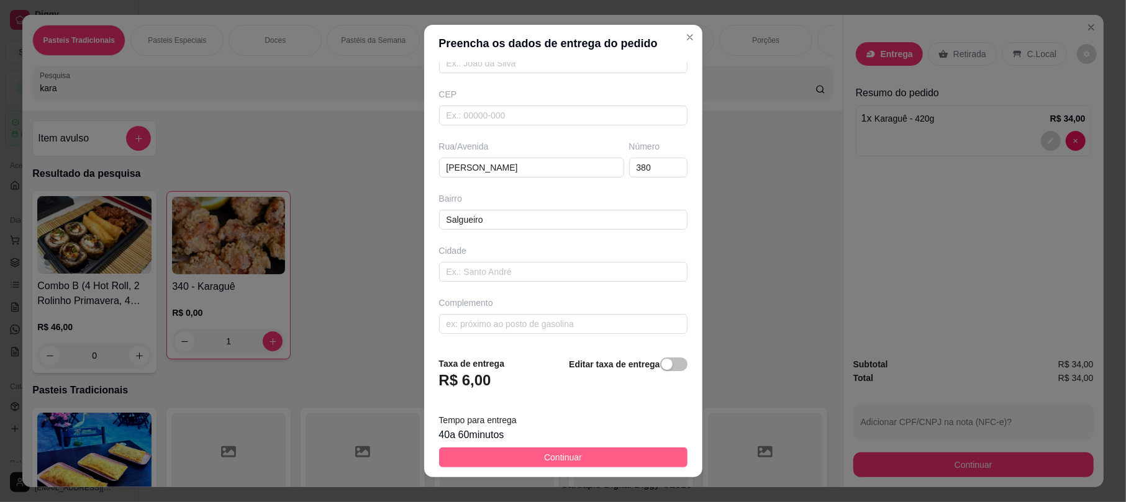
type input "[PHONE_NUMBER]"
click at [571, 458] on button "Continuar" at bounding box center [563, 458] width 248 height 20
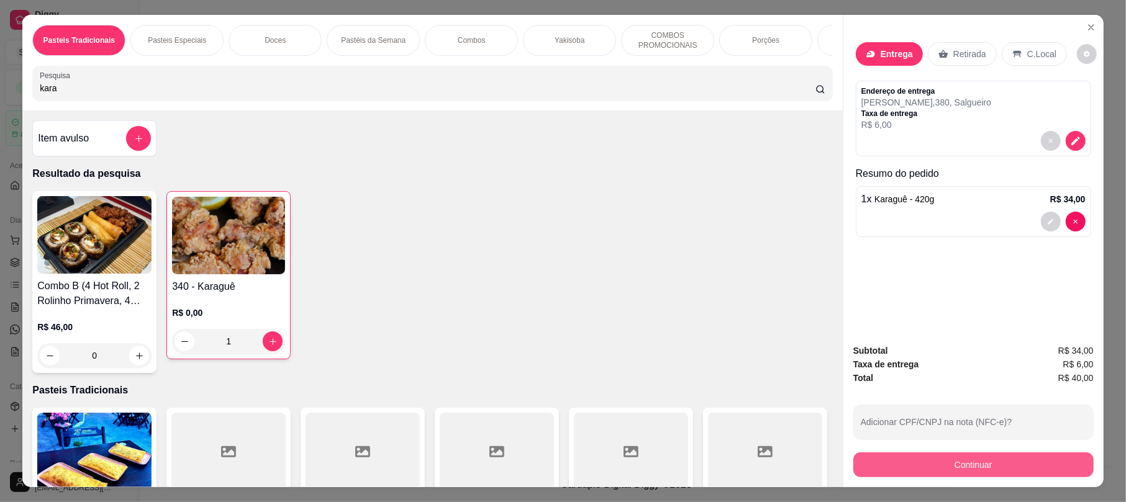
click at [951, 465] on button "Continuar" at bounding box center [973, 465] width 240 height 25
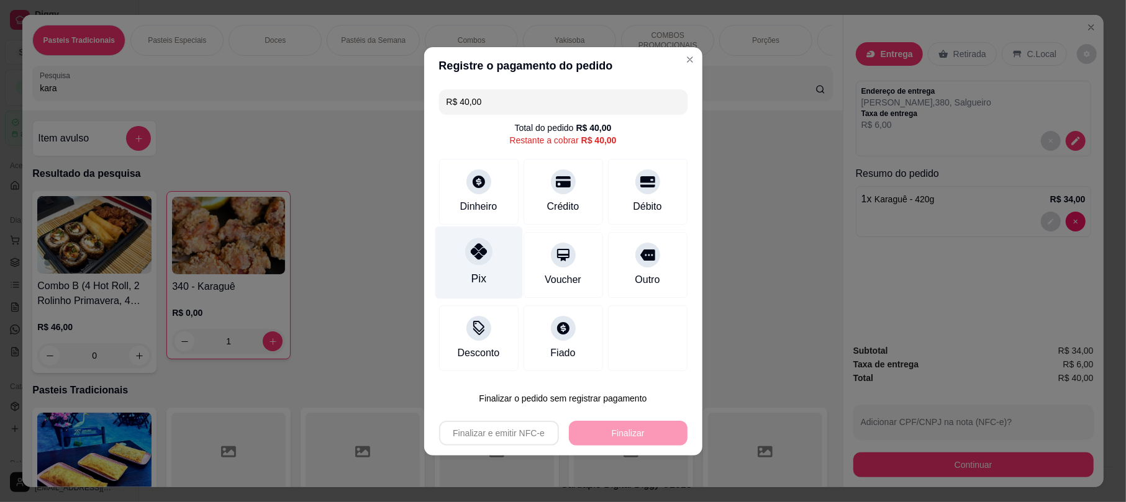
click at [487, 247] on div at bounding box center [478, 251] width 27 height 27
type input "R$ 0,00"
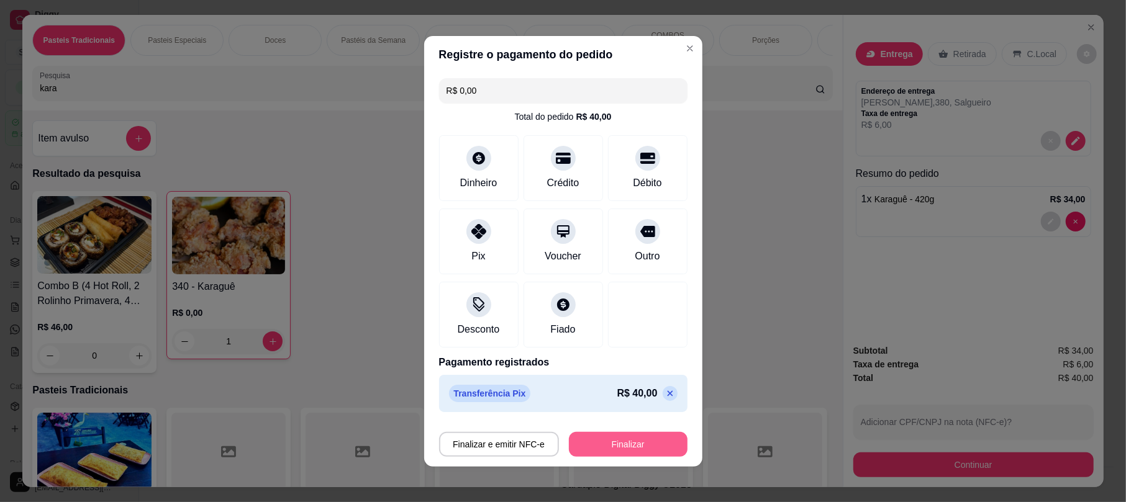
click at [640, 447] on button "Finalizar" at bounding box center [628, 444] width 119 height 25
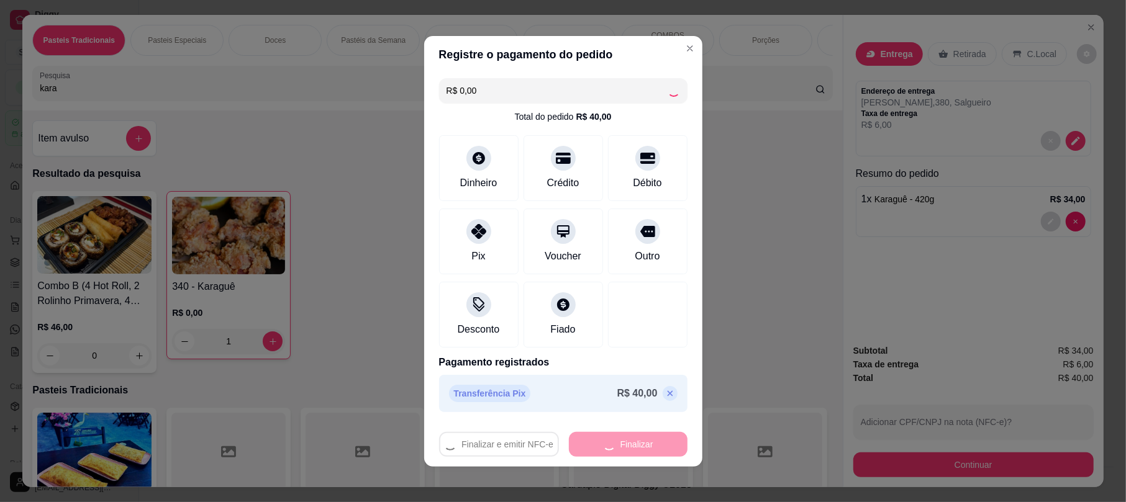
type input "0"
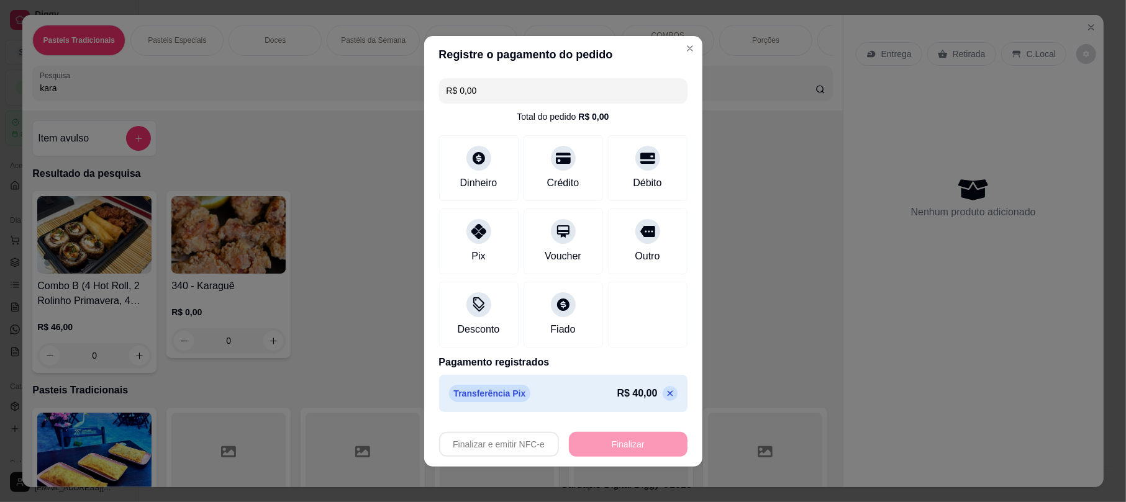
type input "-R$ 40,00"
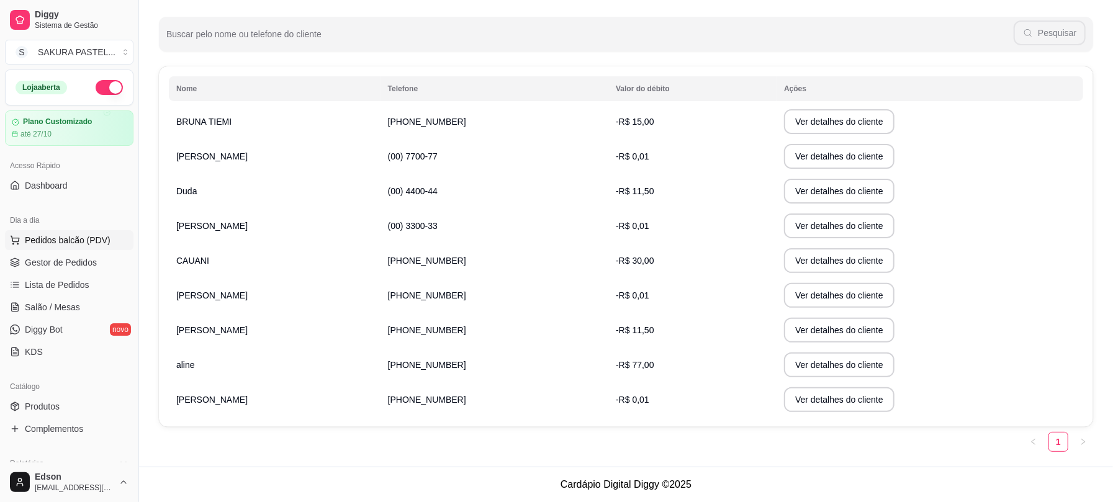
click at [70, 236] on span "Pedidos balcão (PDV)" at bounding box center [68, 240] width 86 height 12
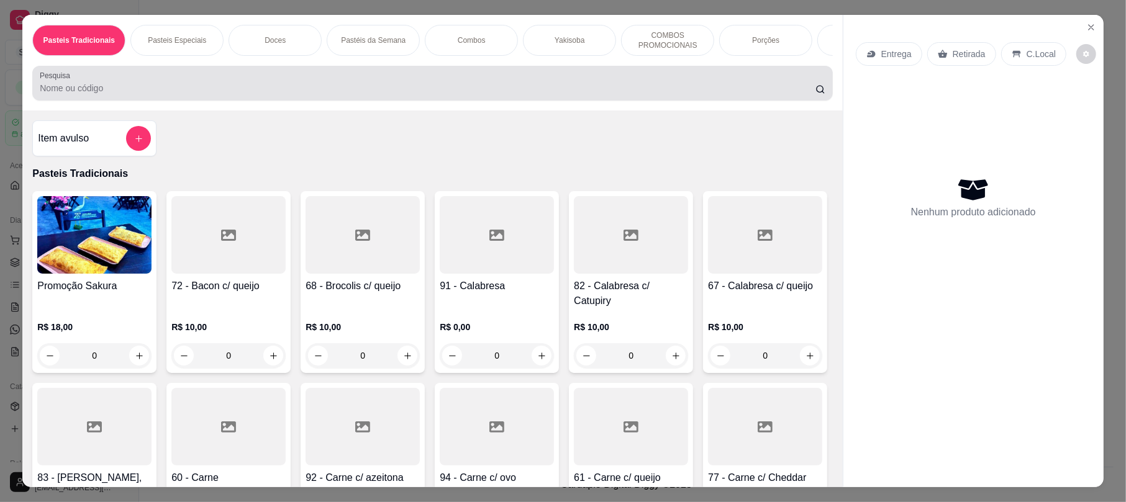
click at [211, 91] on div at bounding box center [432, 83] width 785 height 25
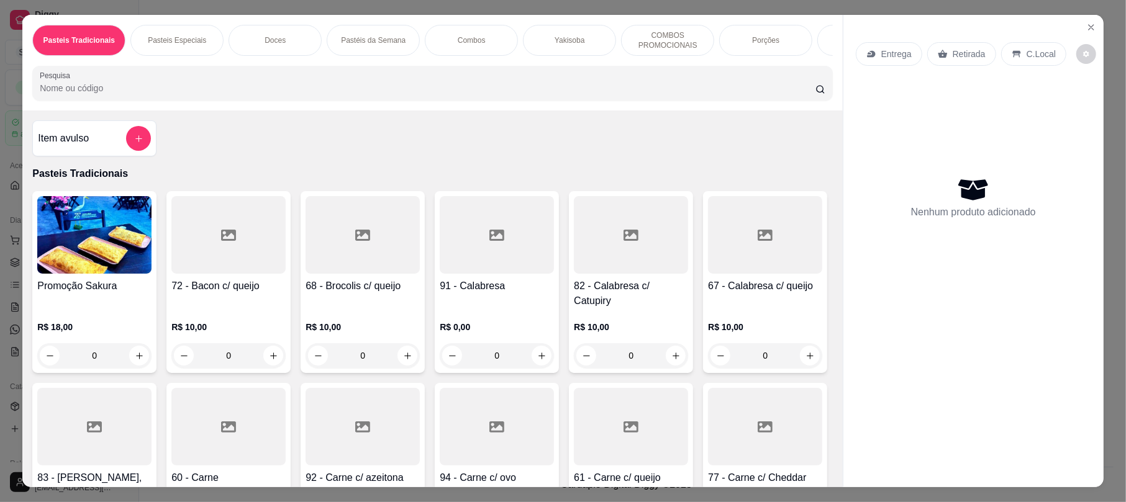
click at [211, 91] on div at bounding box center [432, 83] width 785 height 25
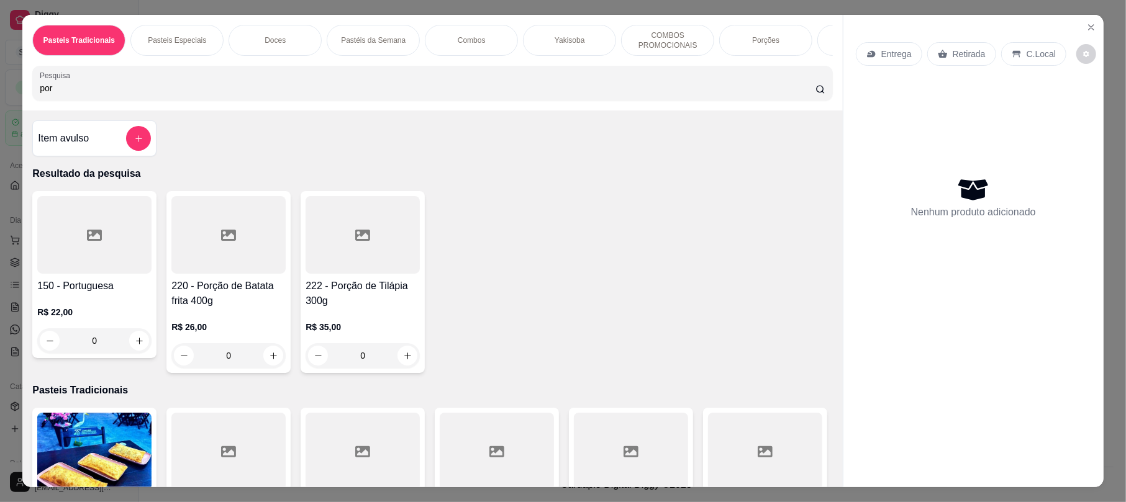
type input "por"
click at [222, 256] on div at bounding box center [228, 235] width 114 height 78
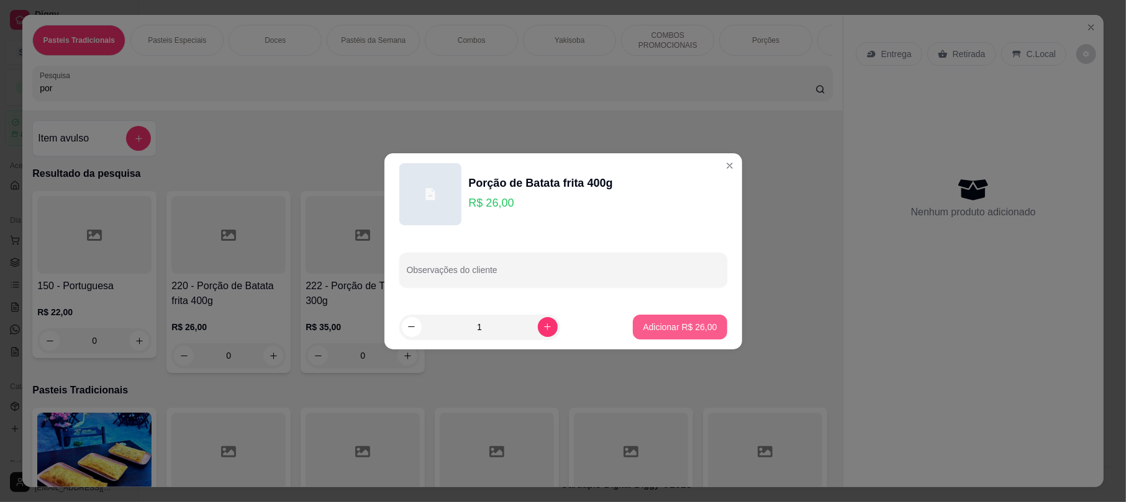
click at [693, 321] on p "Adicionar R$ 26,00" at bounding box center [680, 327] width 74 height 12
type input "1"
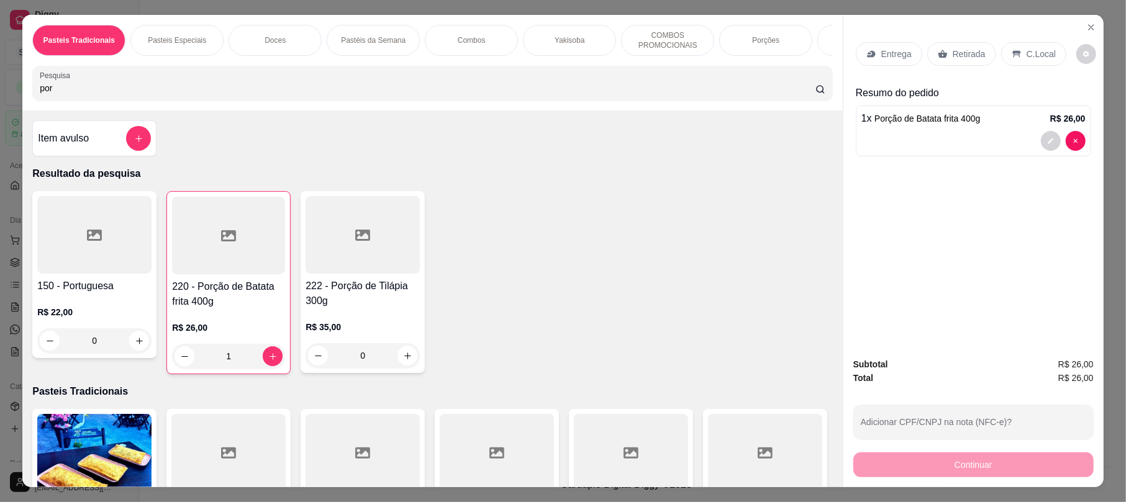
click at [972, 57] on p "Retirada" at bounding box center [969, 54] width 33 height 12
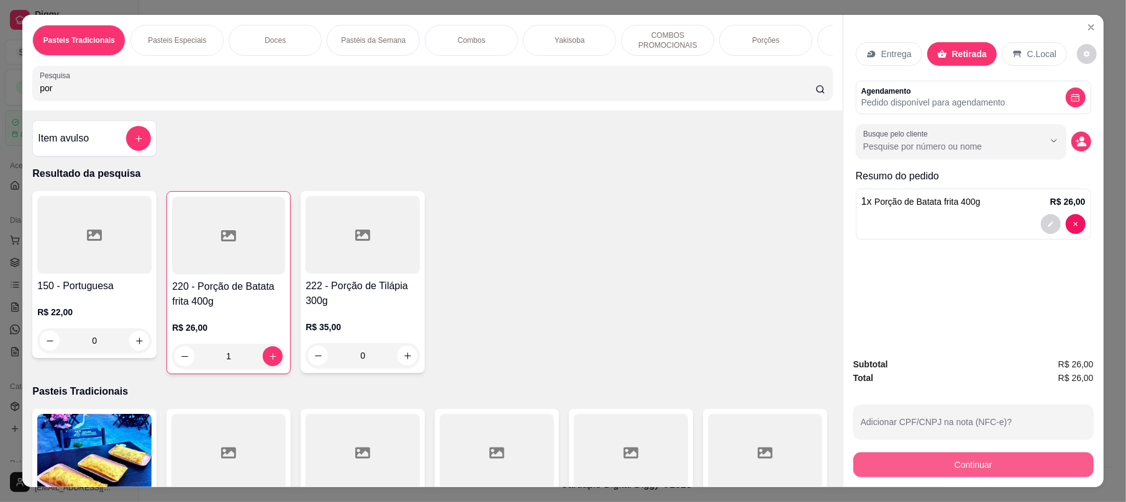
click at [928, 467] on button "Continuar" at bounding box center [973, 465] width 240 height 25
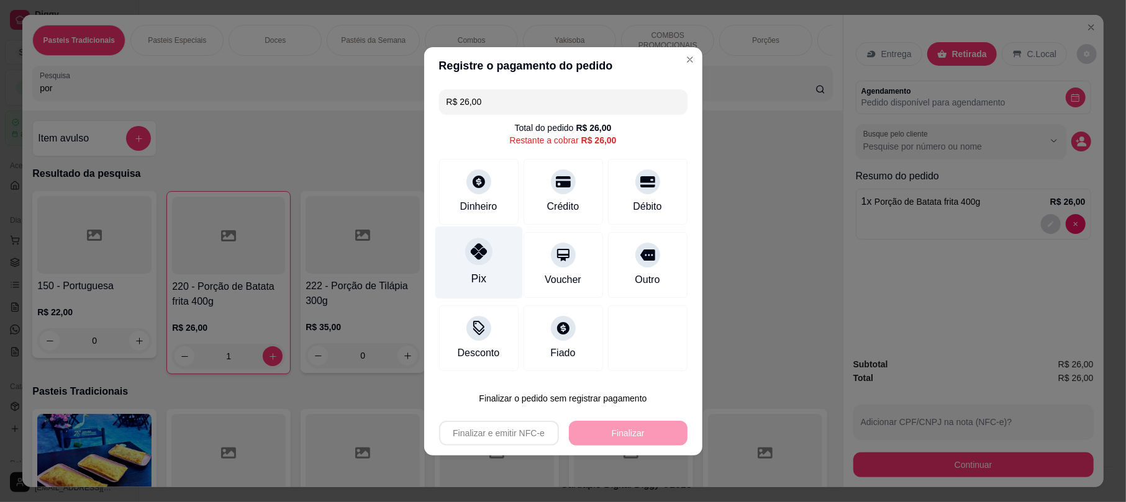
click at [463, 261] on div "Pix" at bounding box center [479, 262] width 88 height 73
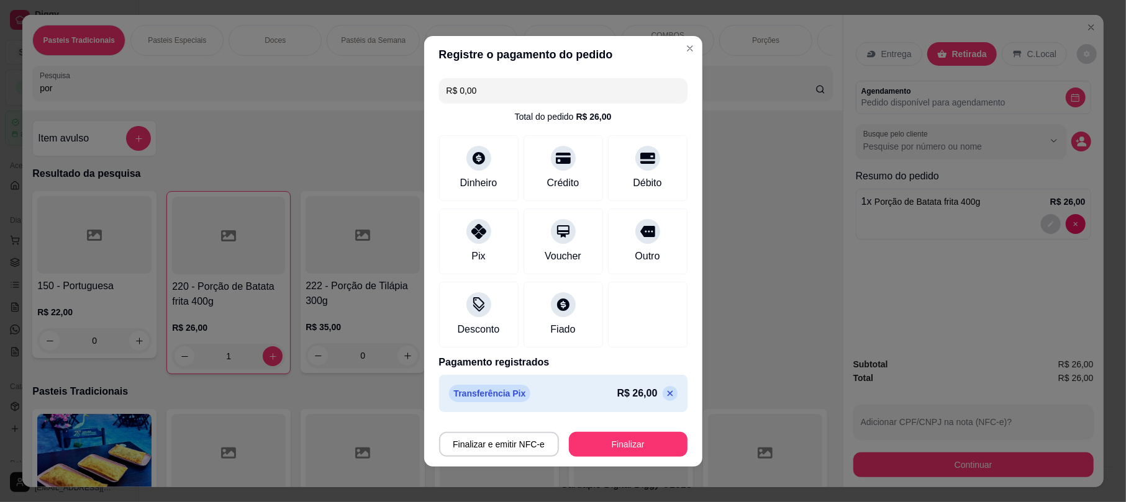
click at [663, 398] on p at bounding box center [670, 393] width 15 height 15
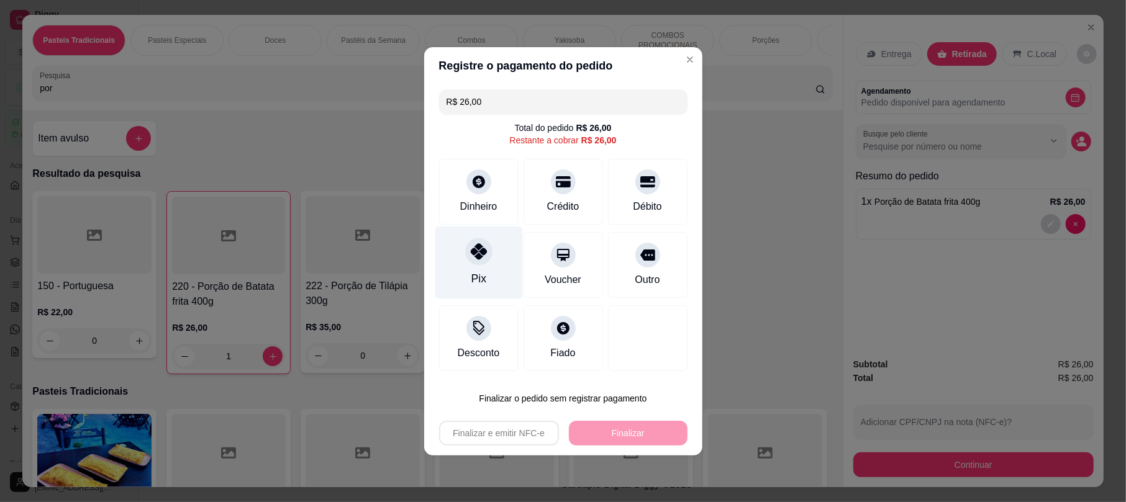
click at [472, 251] on icon at bounding box center [478, 251] width 16 height 16
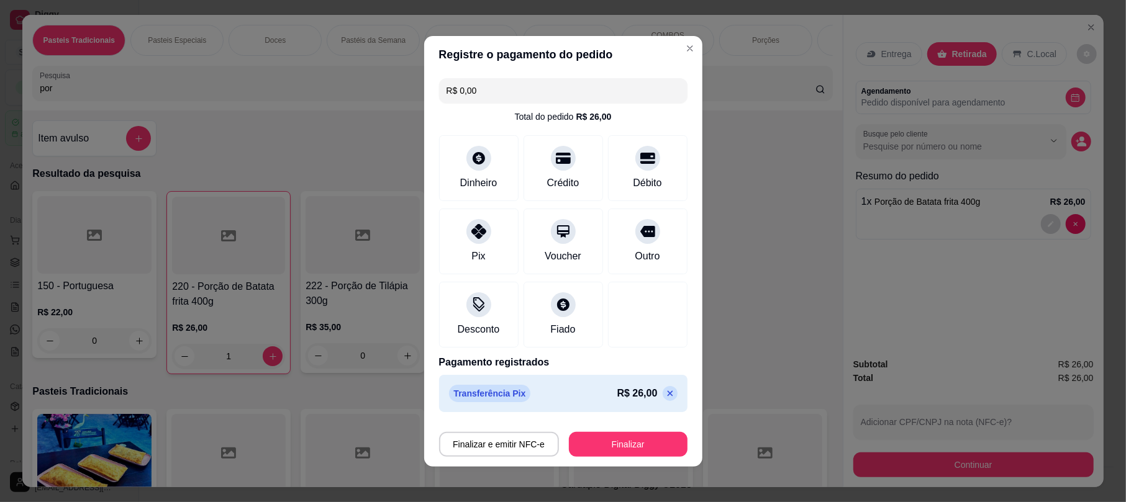
click at [665, 394] on icon at bounding box center [670, 394] width 10 height 10
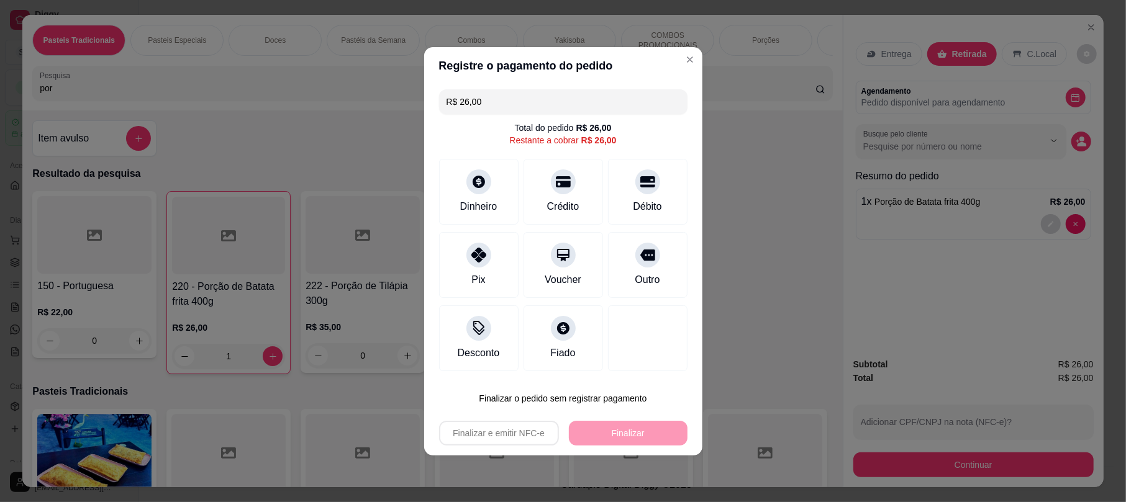
drag, startPoint x: 647, startPoint y: 185, endPoint x: 622, endPoint y: 353, distance: 169.6
click at [641, 190] on div at bounding box center [647, 182] width 25 height 25
type input "R$ 0,00"
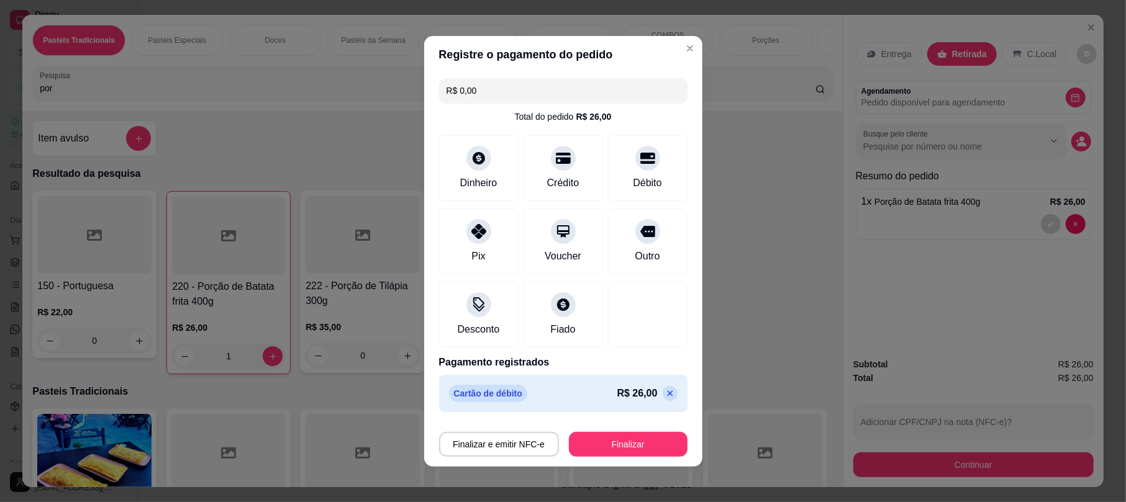
drag, startPoint x: 632, startPoint y: 428, endPoint x: 641, endPoint y: 450, distance: 24.0
click at [639, 447] on div "Finalizar e emitir NFC-e Finalizar" at bounding box center [563, 442] width 248 height 30
click at [641, 450] on button "Finalizar" at bounding box center [628, 444] width 115 height 24
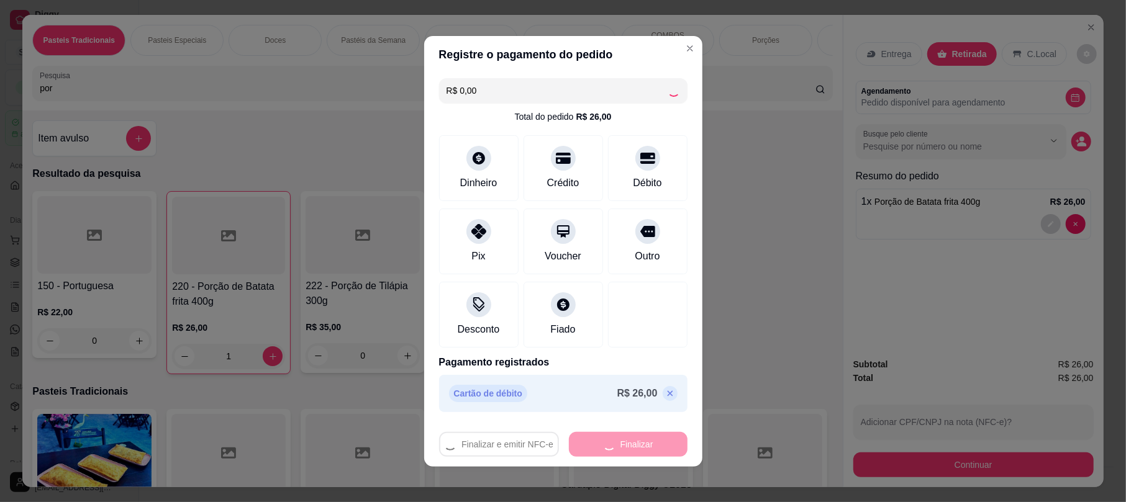
type input "0"
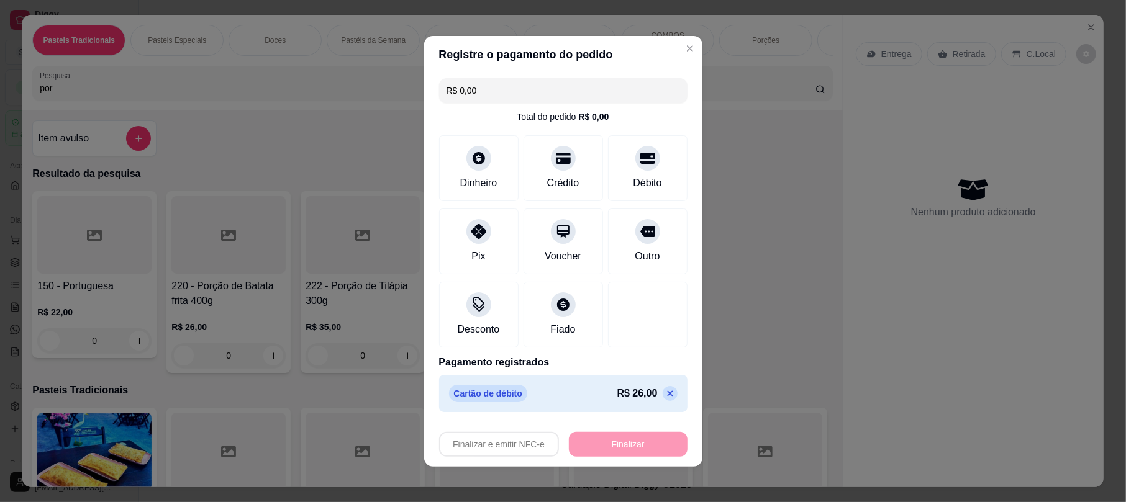
type input "-R$ 26,00"
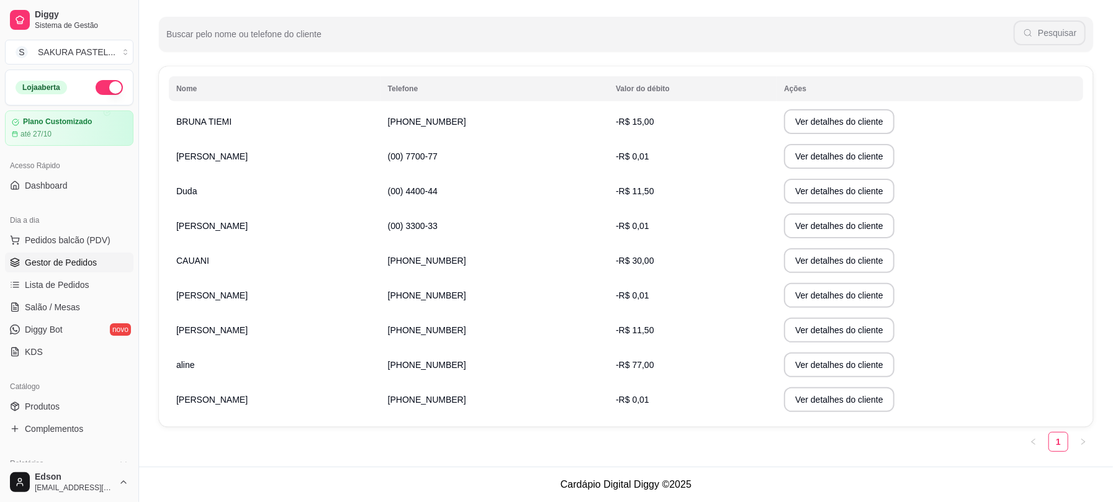
click at [85, 261] on span "Gestor de Pedidos" at bounding box center [61, 262] width 72 height 12
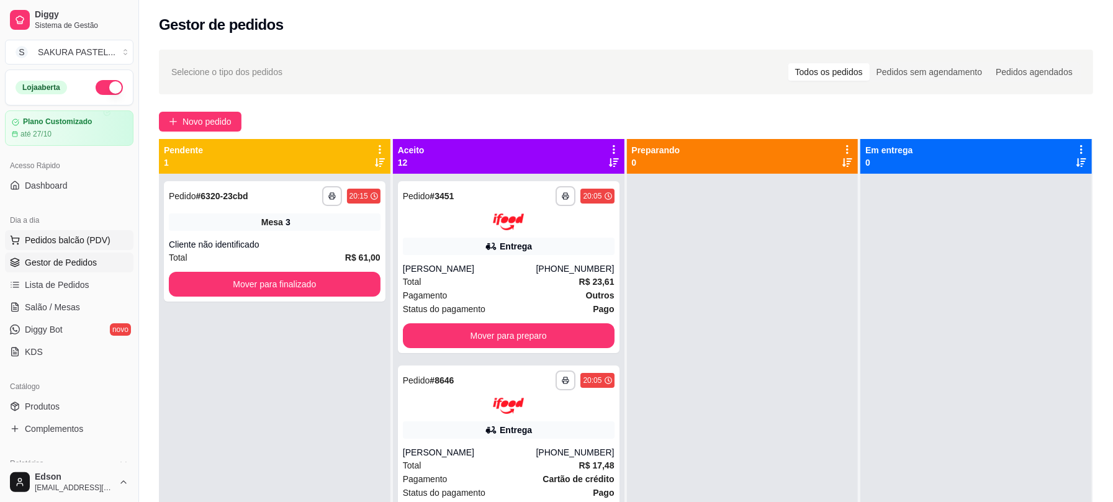
click at [66, 237] on span "Pedidos balcão (PDV)" at bounding box center [68, 240] width 86 height 12
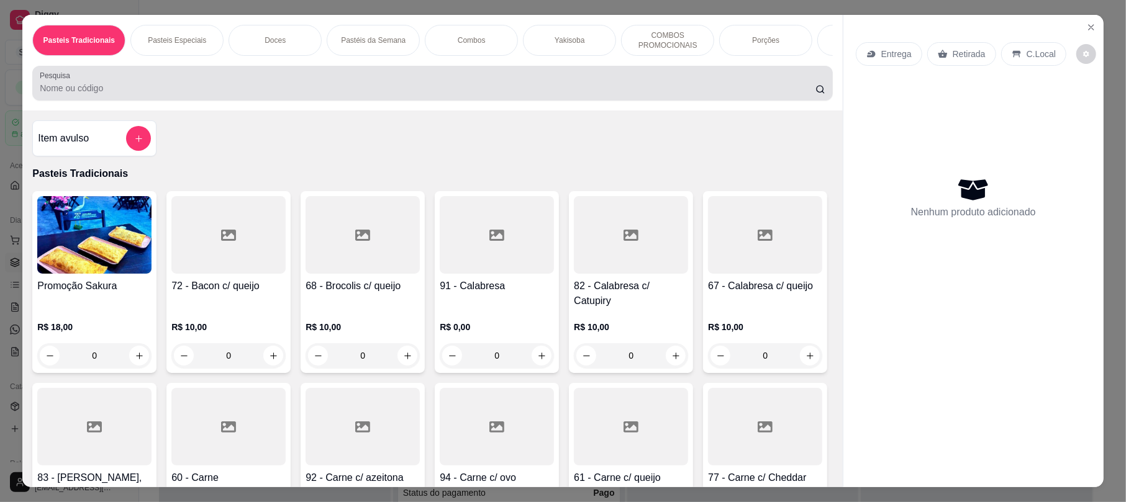
click at [150, 90] on div at bounding box center [432, 83] width 785 height 25
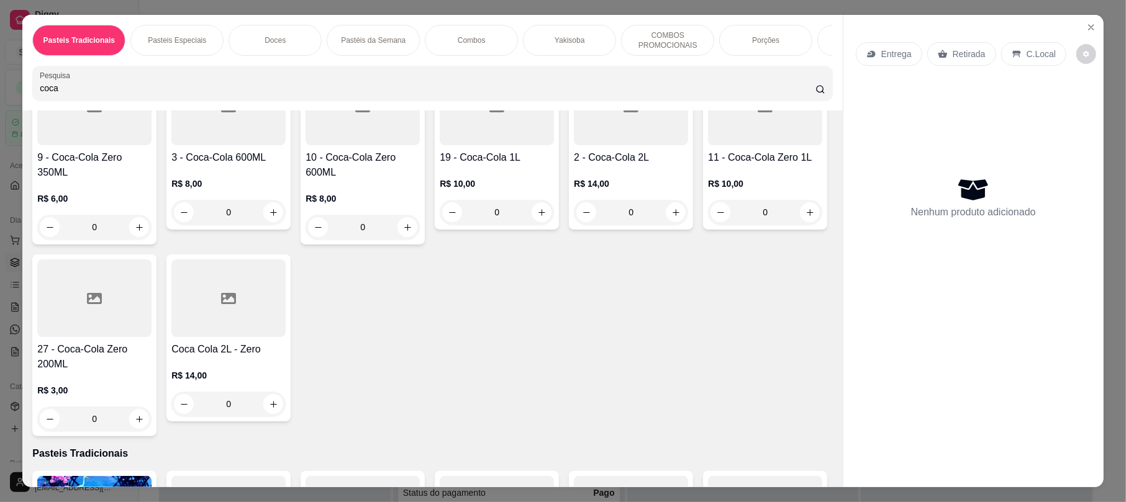
scroll to position [319, 0]
type input "coca"
click at [1085, 20] on button "Close" at bounding box center [1091, 27] width 20 height 20
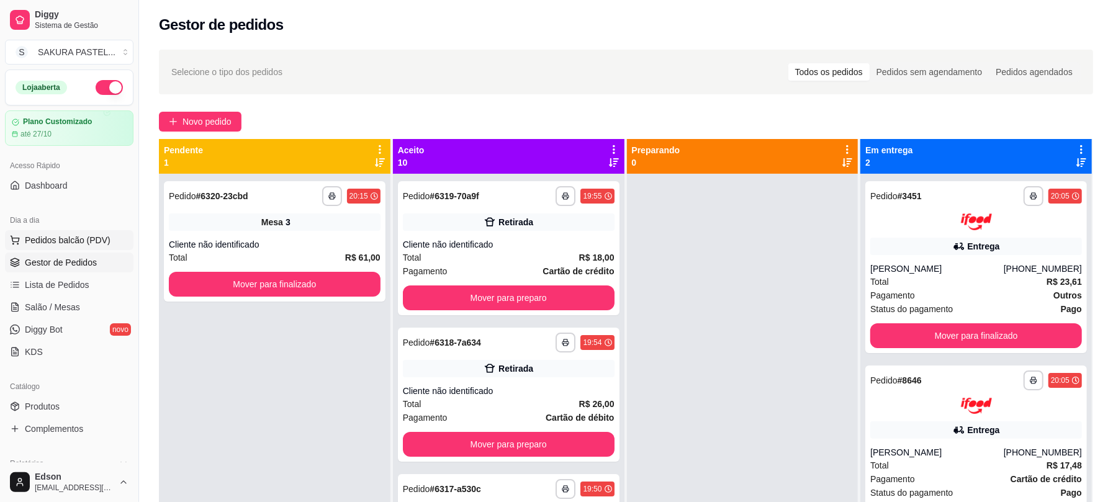
click at [68, 241] on span "Pedidos balcão (PDV)" at bounding box center [68, 240] width 86 height 12
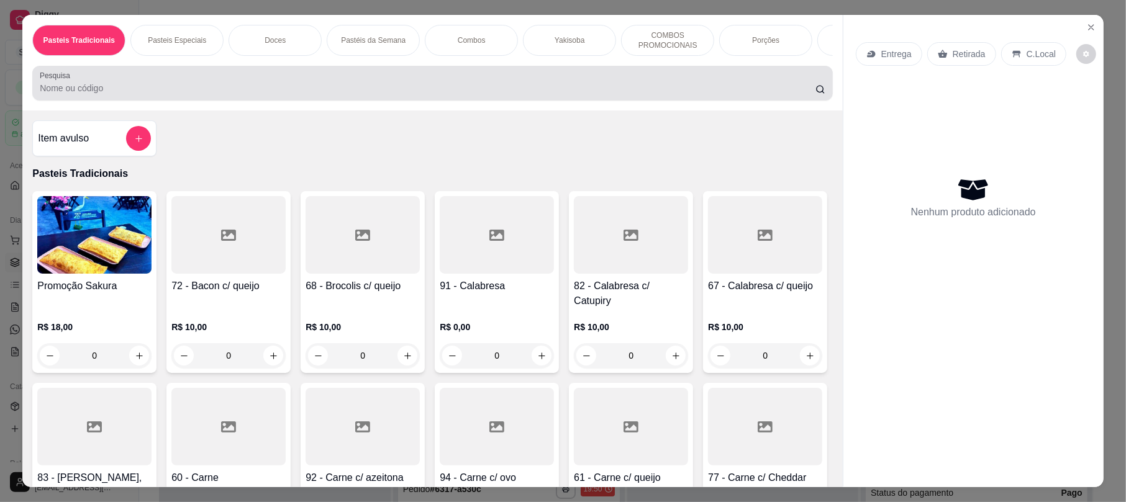
click at [210, 94] on input "Pesquisa" at bounding box center [428, 88] width 776 height 12
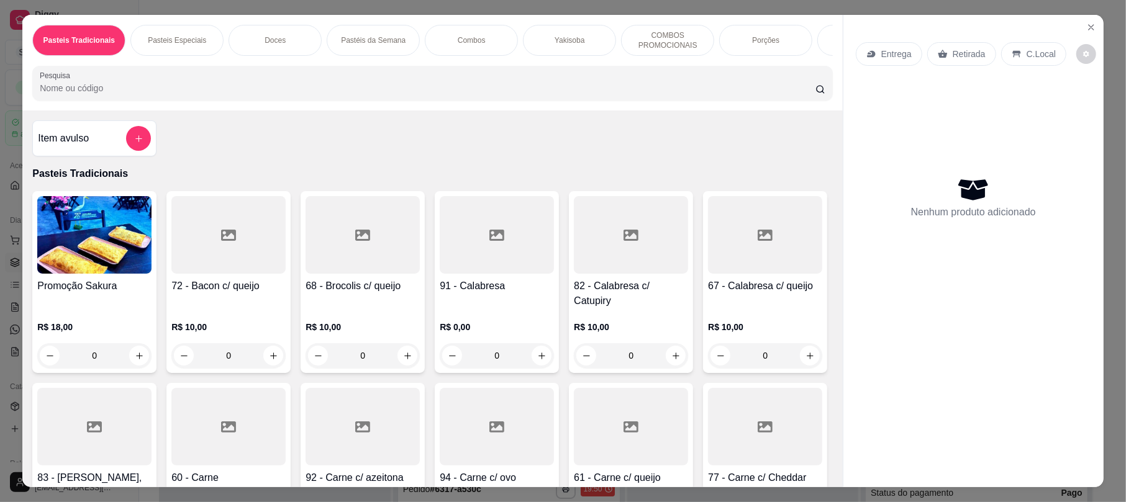
click at [364, 96] on div at bounding box center [432, 83] width 785 height 25
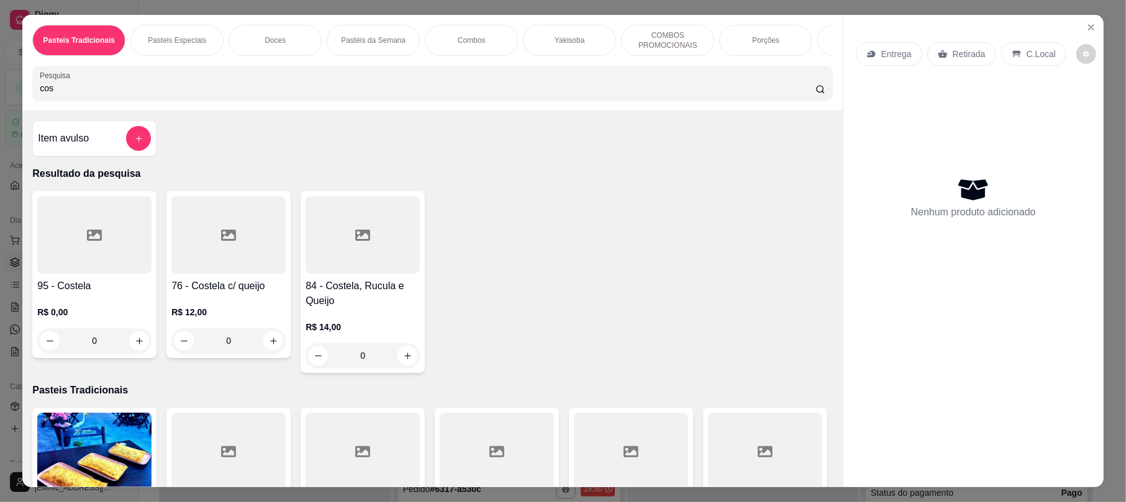
type input "cos"
click at [254, 254] on div at bounding box center [228, 235] width 114 height 78
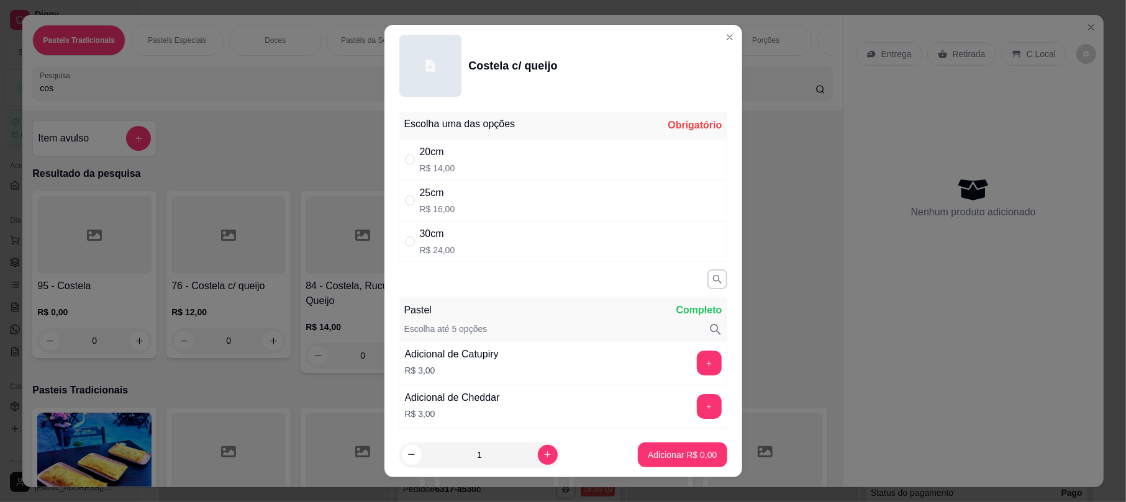
scroll to position [286, 0]
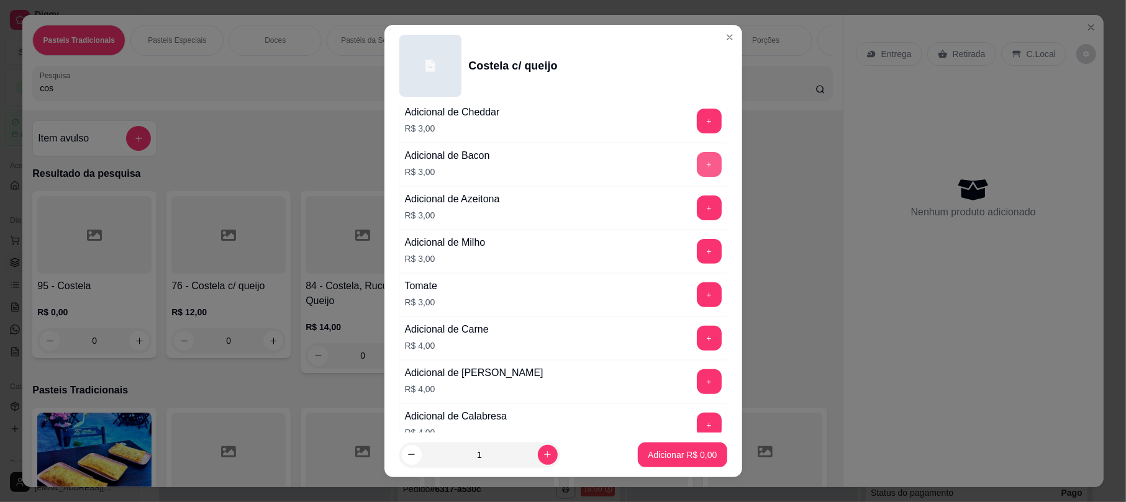
click at [697, 171] on button "+" at bounding box center [709, 164] width 25 height 25
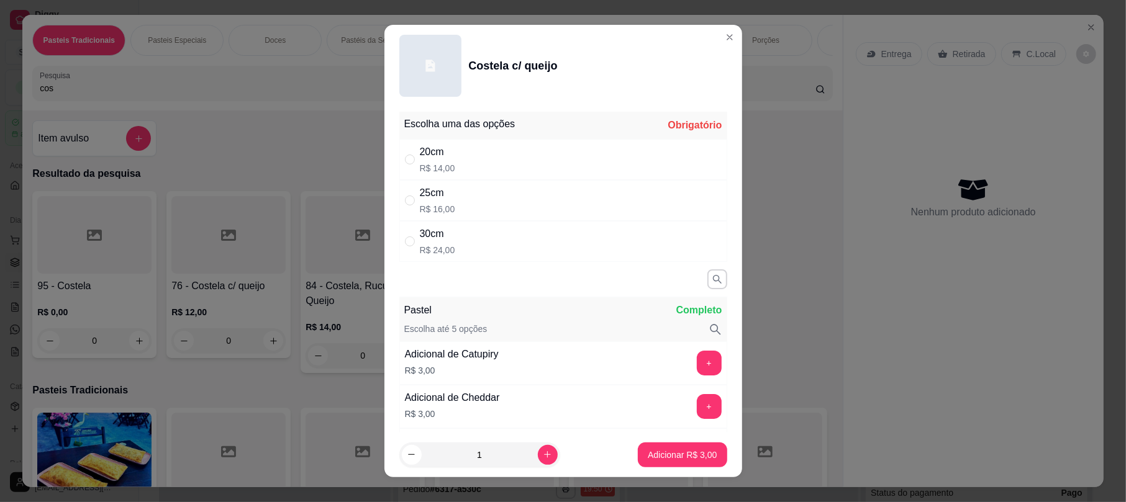
click at [514, 252] on div "30cm R$ 24,00" at bounding box center [563, 241] width 328 height 41
radio input "true"
click at [652, 453] on p "Adicionar R$ 27,00" at bounding box center [680, 455] width 74 height 12
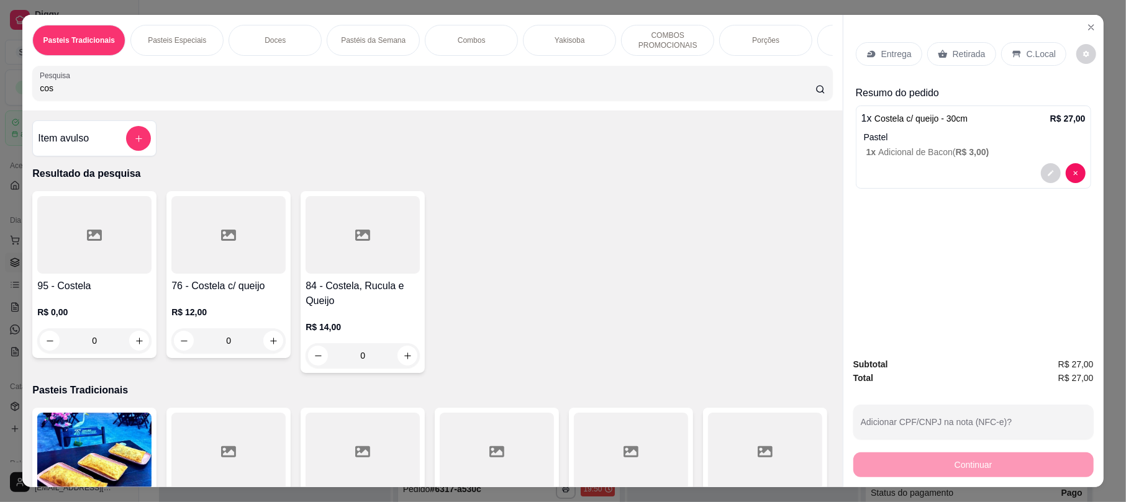
click at [153, 94] on input "cos" at bounding box center [428, 88] width 776 height 12
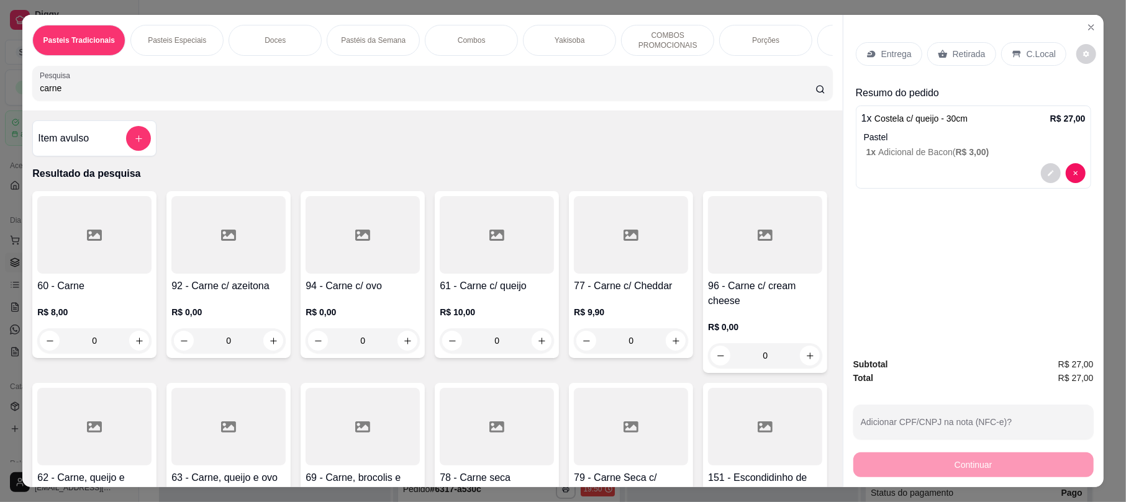
type input "carne"
click at [152, 405] on div at bounding box center [94, 427] width 114 height 78
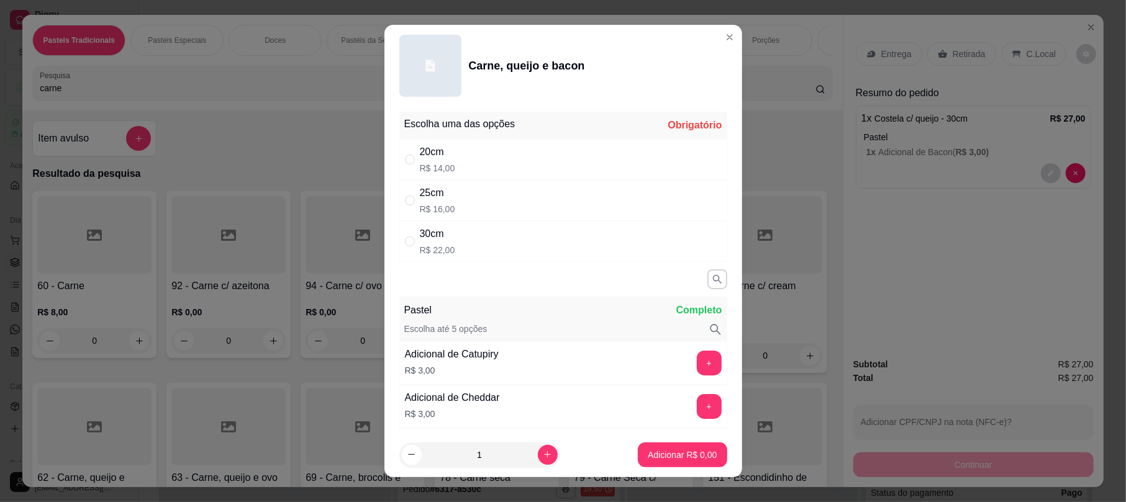
click at [452, 166] on div "20cm R$ 14,00" at bounding box center [563, 159] width 328 height 41
radio input "true"
click at [664, 455] on p "Adicionar R$ 14,00" at bounding box center [680, 455] width 74 height 12
type input "1"
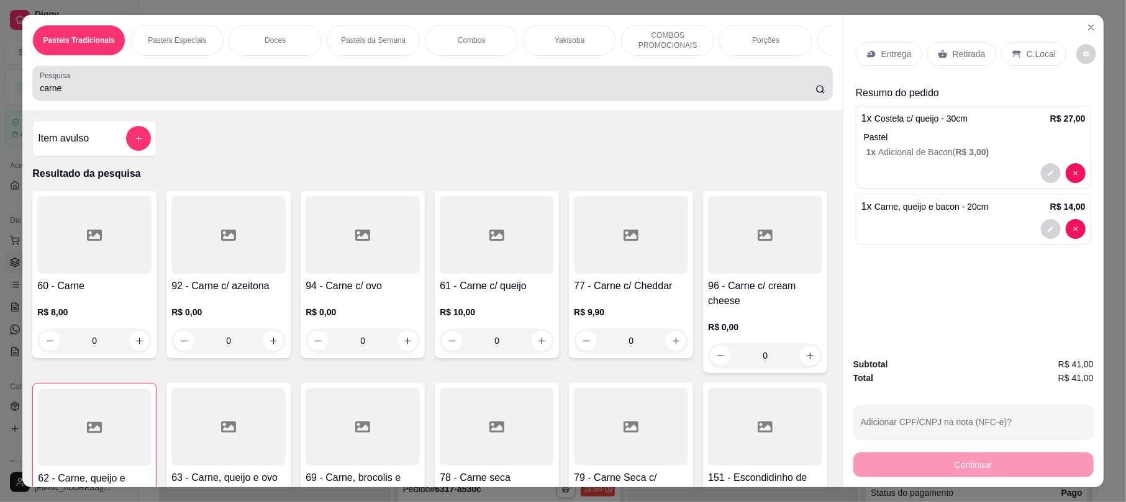
click at [222, 94] on input "carne" at bounding box center [428, 88] width 776 height 12
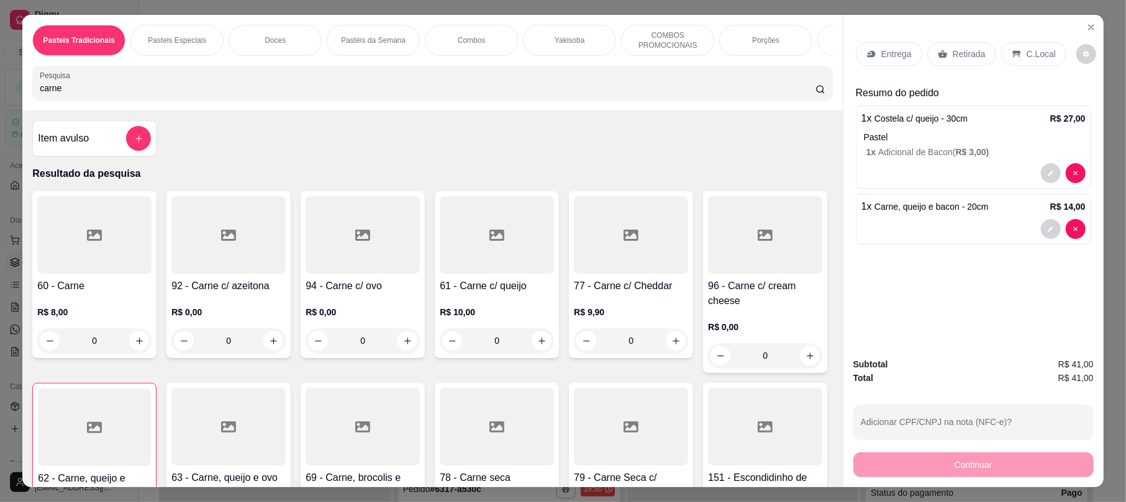
click at [222, 94] on input "carne" at bounding box center [428, 88] width 776 height 12
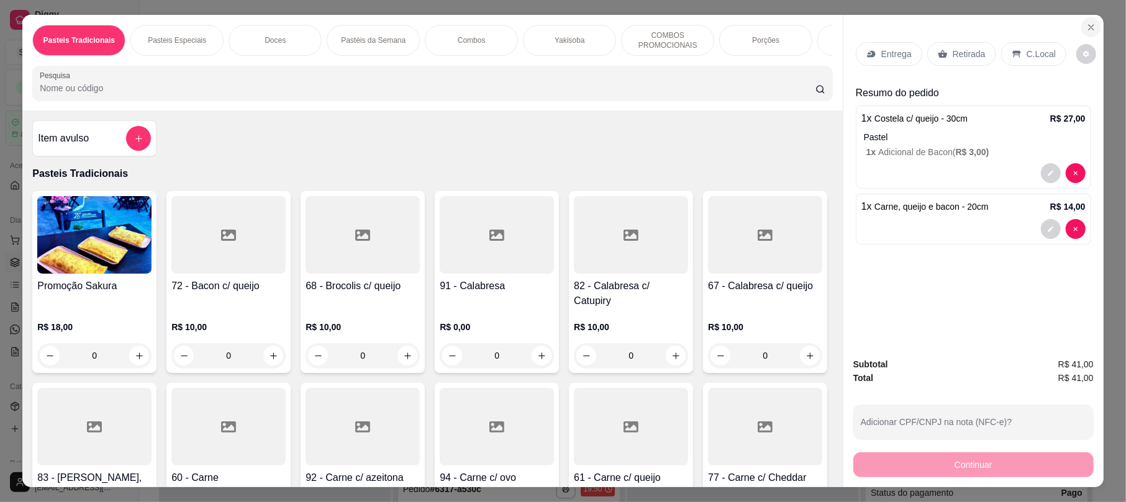
click at [1086, 23] on icon "Close" at bounding box center [1091, 27] width 10 height 10
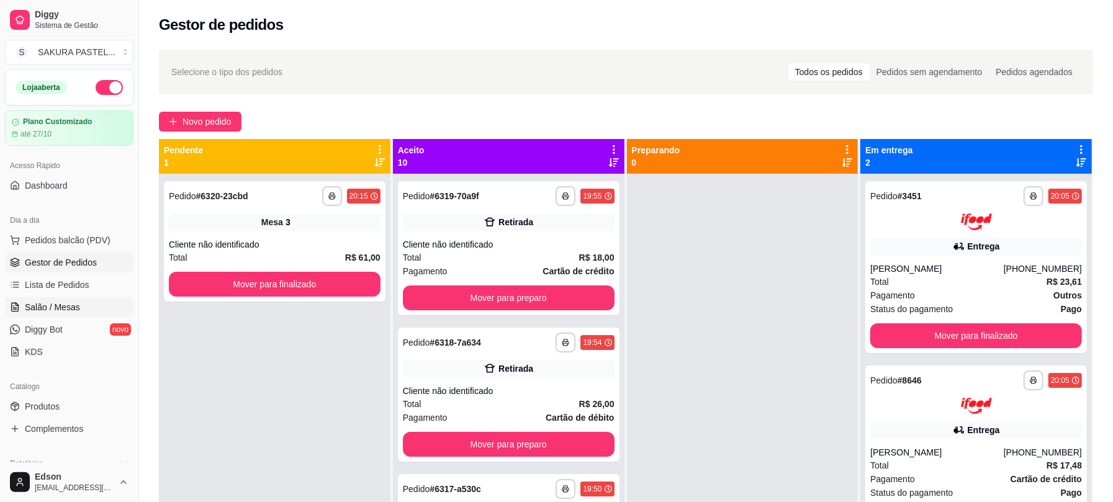
click at [50, 308] on span "Salão / Mesas" at bounding box center [52, 307] width 55 height 12
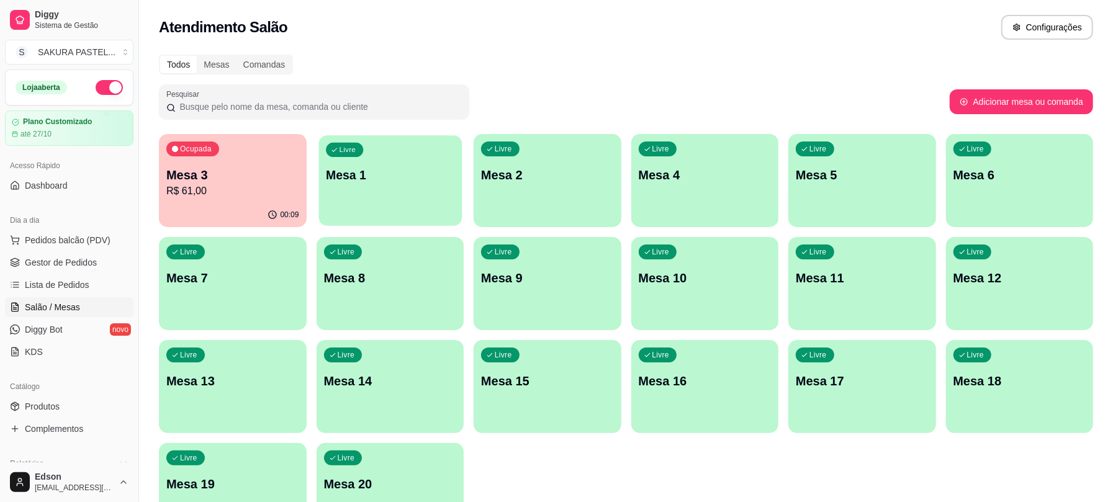
click at [425, 199] on div "Livre Mesa 1" at bounding box center [390, 173] width 143 height 76
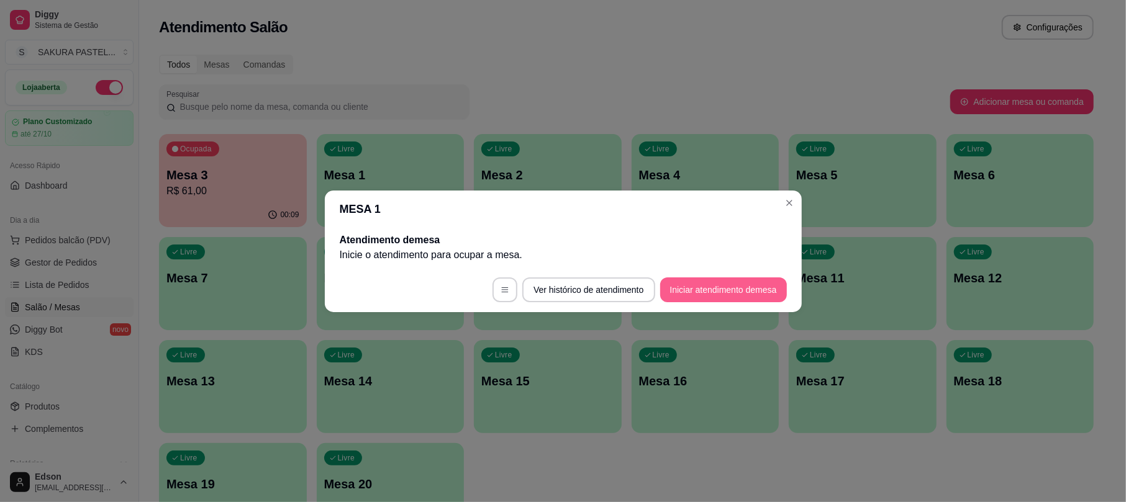
click at [694, 297] on button "Iniciar atendimento de mesa" at bounding box center [723, 290] width 127 height 25
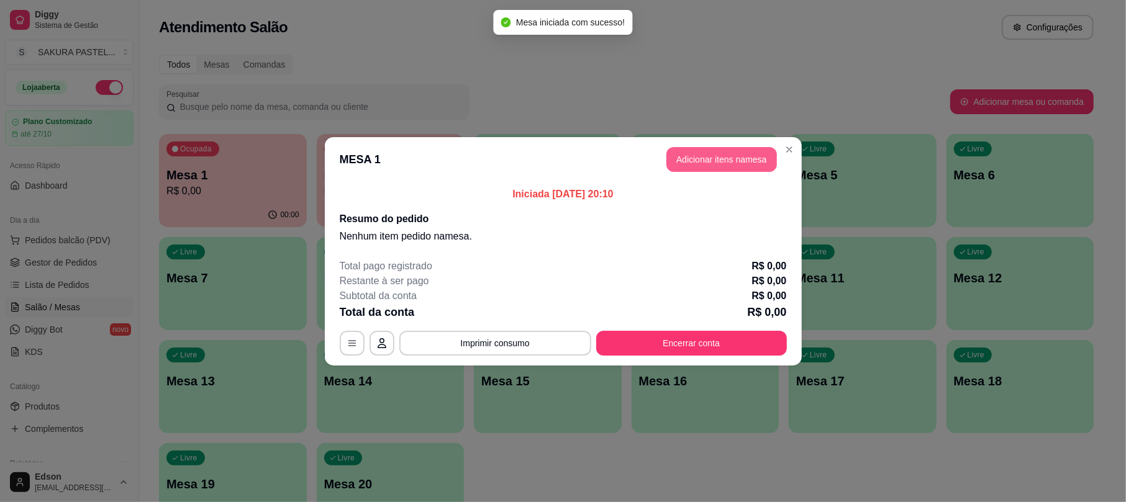
click at [728, 153] on button "Adicionar itens na mesa" at bounding box center [721, 159] width 111 height 25
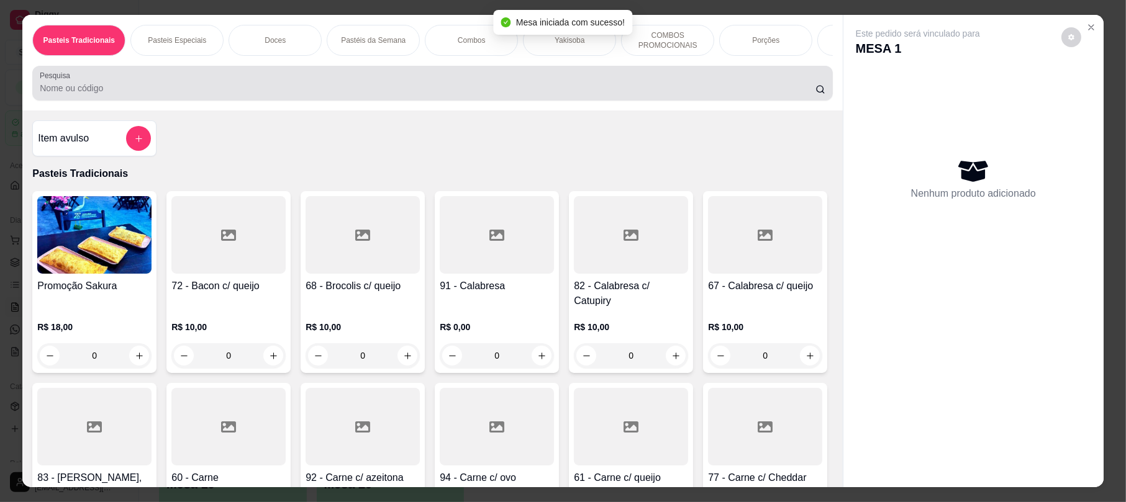
click at [264, 94] on input "Pesquisa" at bounding box center [428, 88] width 776 height 12
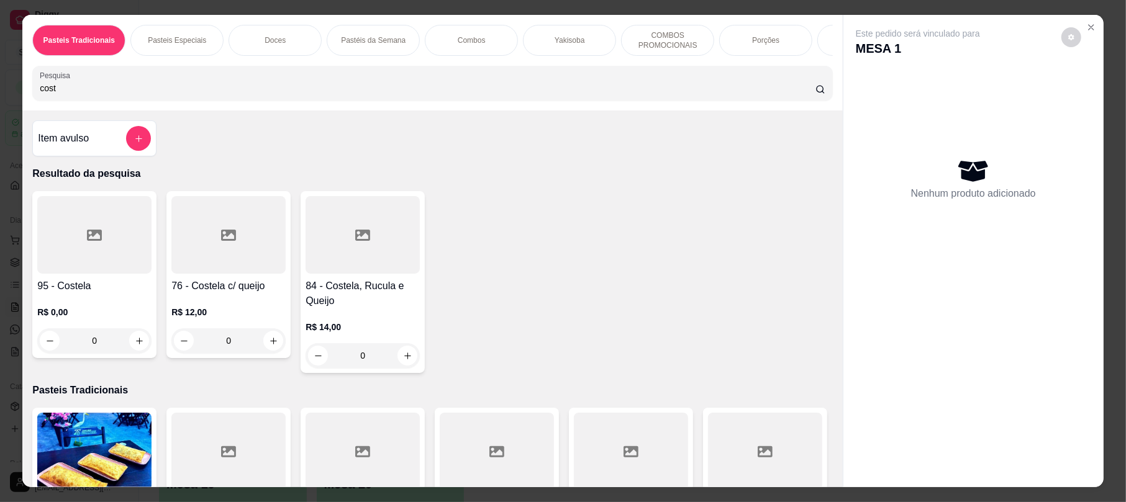
type input "cost"
click at [241, 242] on div at bounding box center [228, 235] width 114 height 78
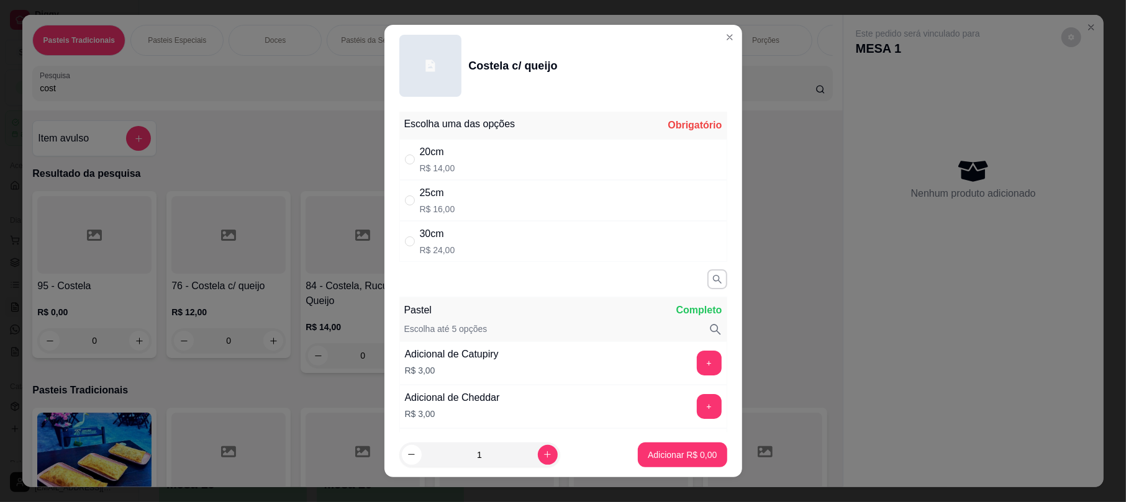
click at [478, 247] on div "30cm R$ 24,00" at bounding box center [563, 241] width 328 height 41
radio input "true"
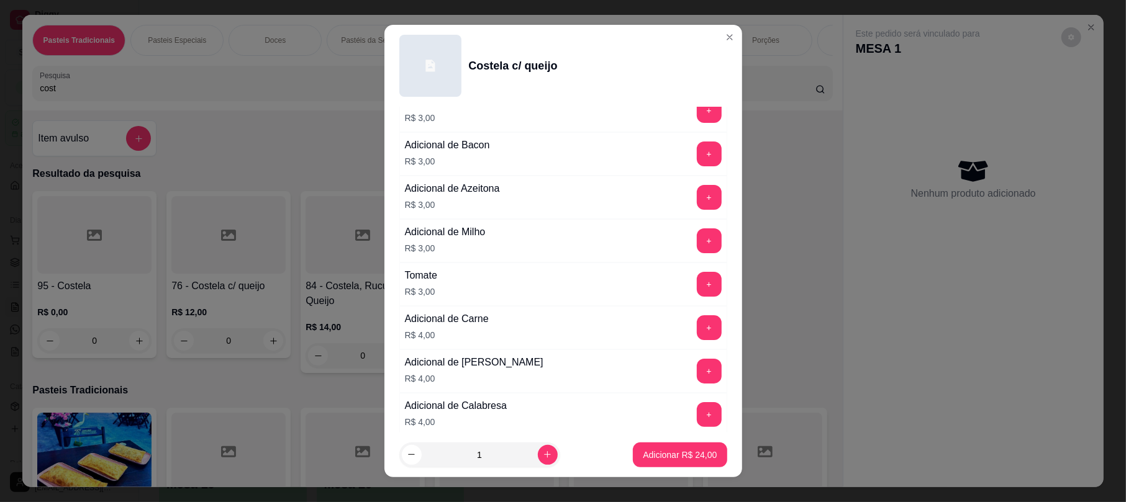
scroll to position [286, 0]
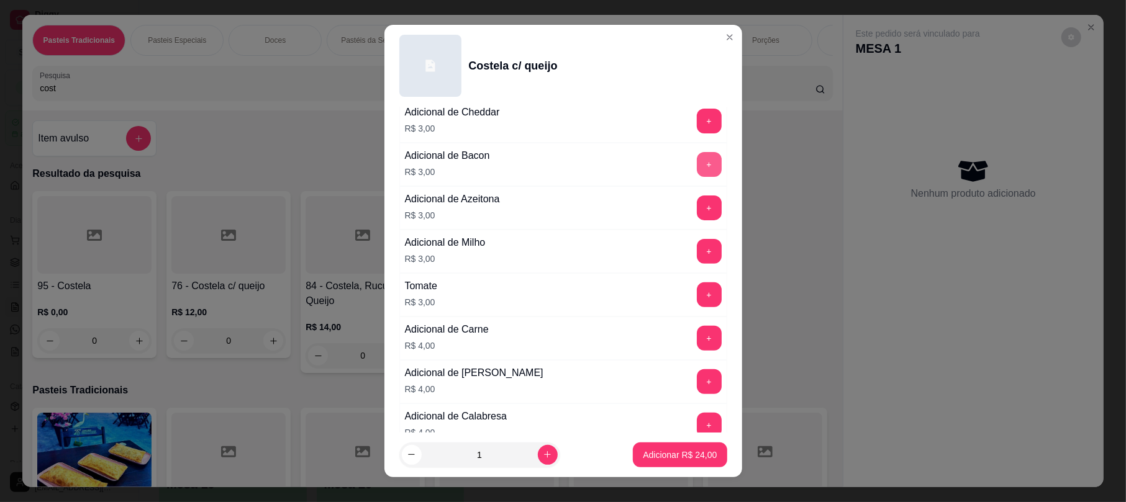
click at [697, 170] on button "+" at bounding box center [709, 164] width 25 height 25
click at [684, 457] on p "Adicionar R$ 27,00" at bounding box center [680, 455] width 74 height 12
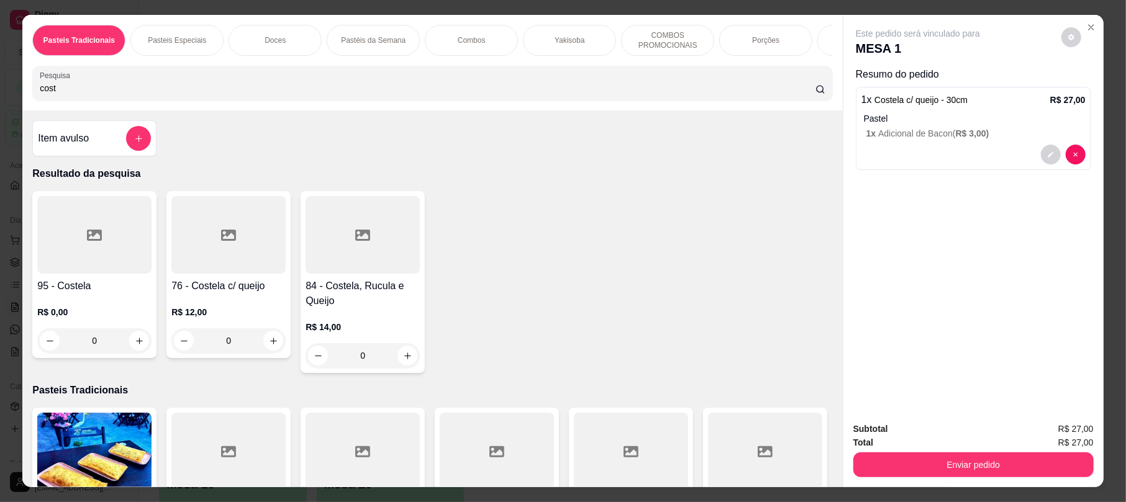
click at [167, 94] on input "cost" at bounding box center [428, 88] width 776 height 12
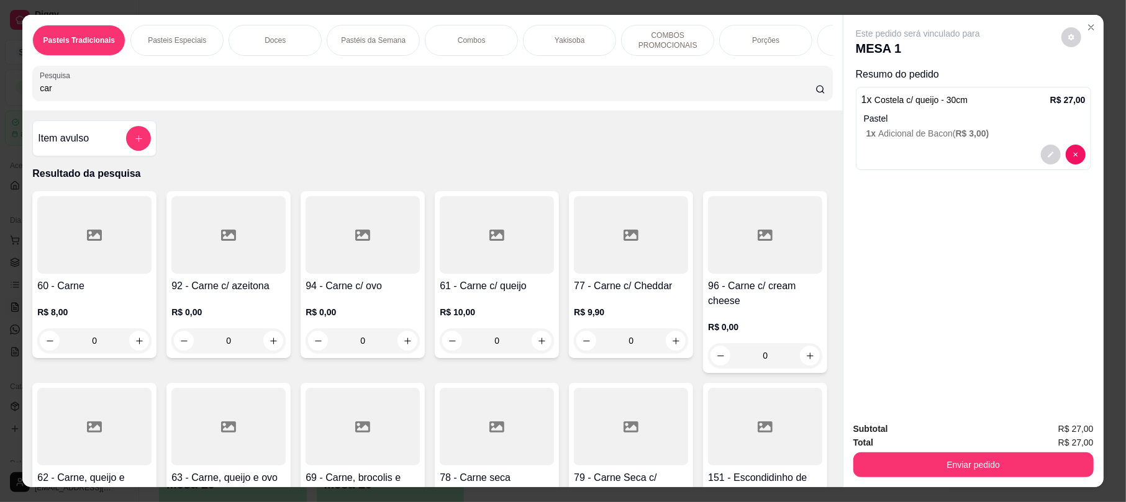
type input "car"
click at [152, 407] on div at bounding box center [94, 427] width 114 height 78
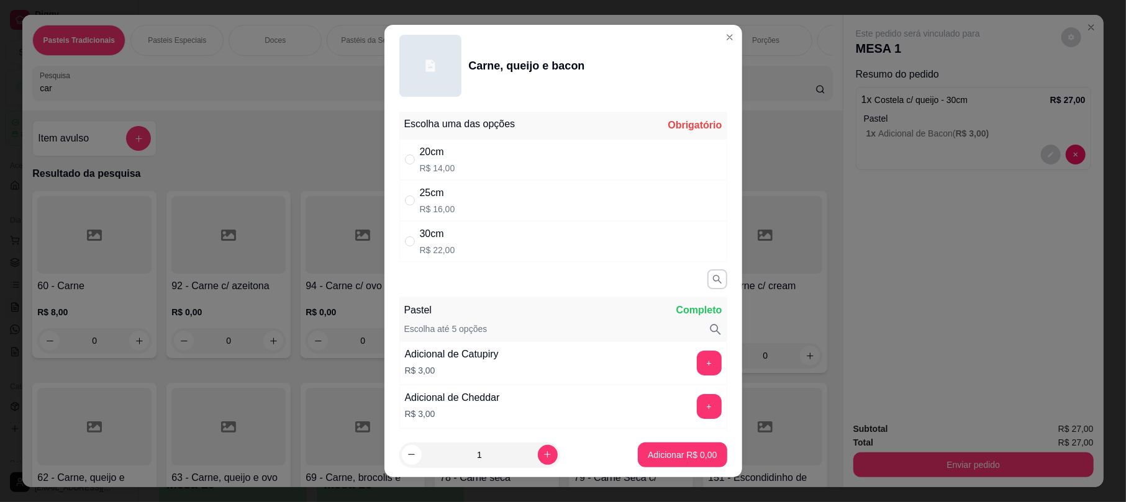
click at [540, 152] on div "20cm R$ 14,00" at bounding box center [563, 159] width 328 height 41
radio input "true"
click at [689, 451] on p "Adicionar R$ 14,00" at bounding box center [680, 455] width 74 height 12
type input "1"
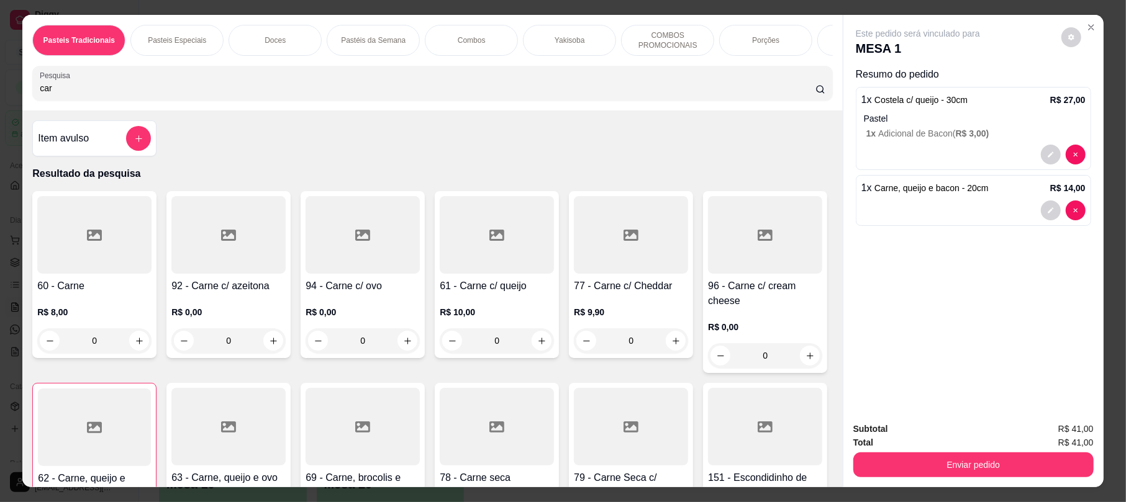
click at [738, 94] on input "car" at bounding box center [428, 88] width 776 height 12
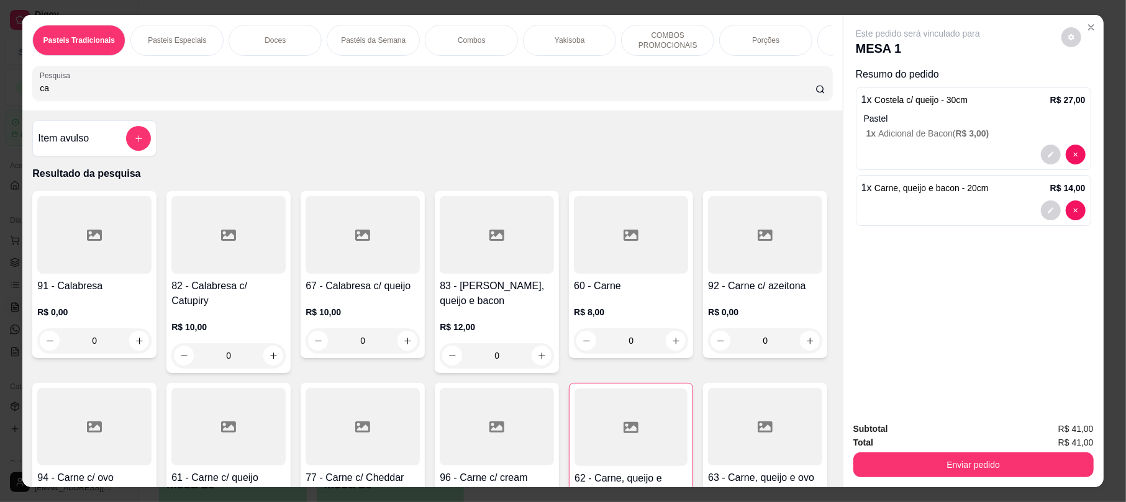
type input "c"
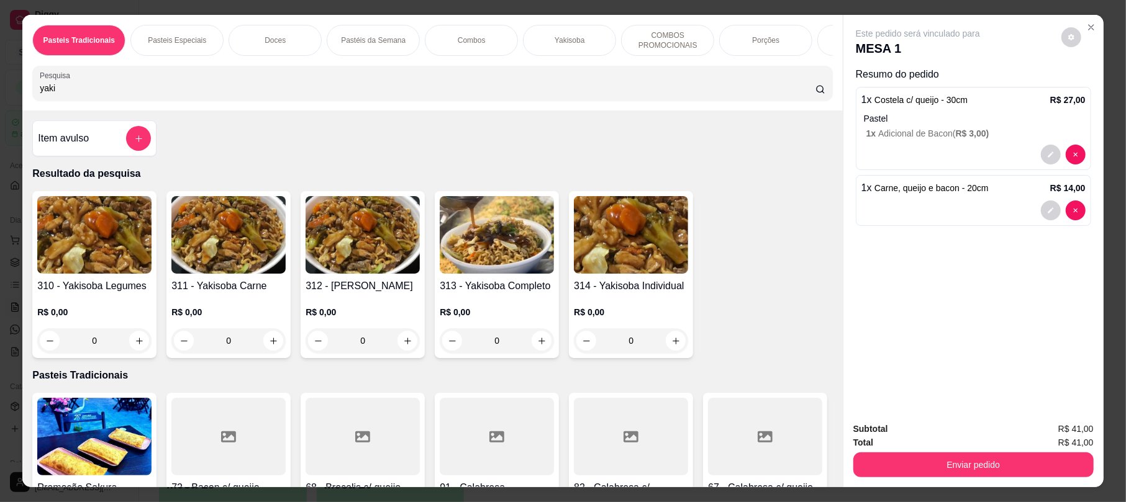
type input "yaki"
drag, startPoint x: 552, startPoint y: 256, endPoint x: 612, endPoint y: 255, distance: 60.2
click at [567, 256] on div "310 - Yakisoba Legumes R$ 0,00 0 311 - Yakisoba Carne R$ 0,00 0 312 - Yakisoba …" at bounding box center [432, 274] width 800 height 167
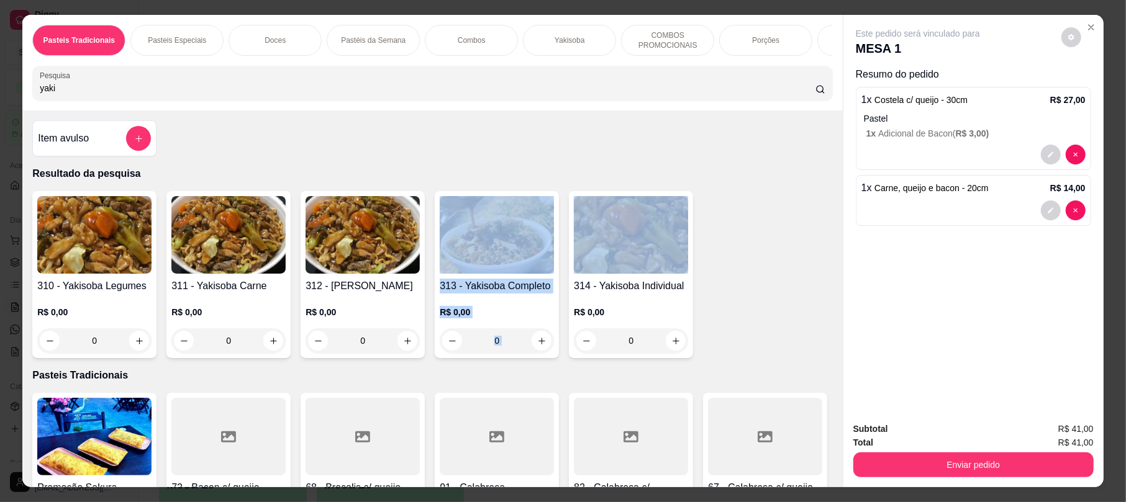
click at [630, 255] on img at bounding box center [631, 235] width 114 height 78
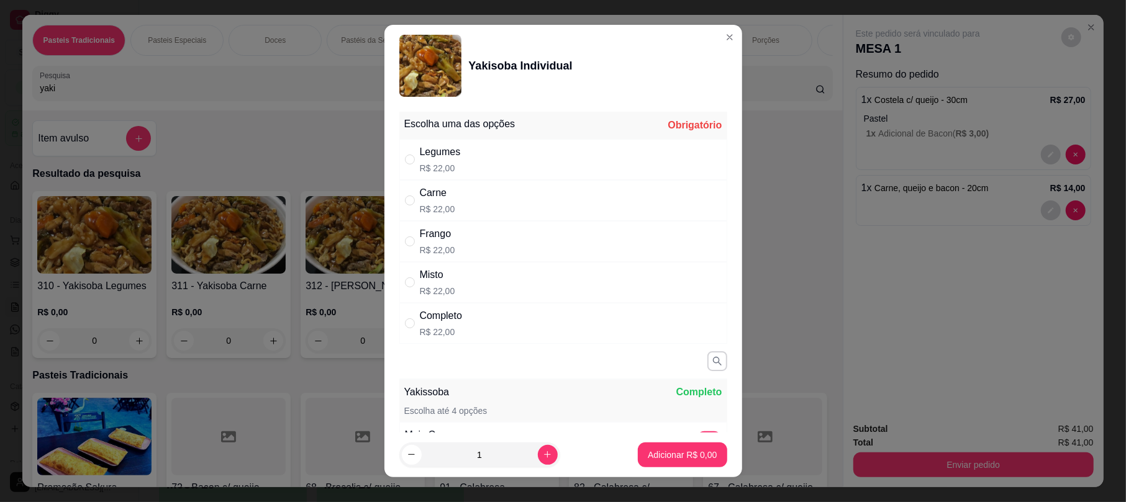
click at [550, 326] on div "Completo R$ 22,00" at bounding box center [563, 323] width 328 height 41
radio input "true"
click at [679, 451] on p "Adicionar R$ 22,00" at bounding box center [680, 455] width 72 height 12
type input "1"
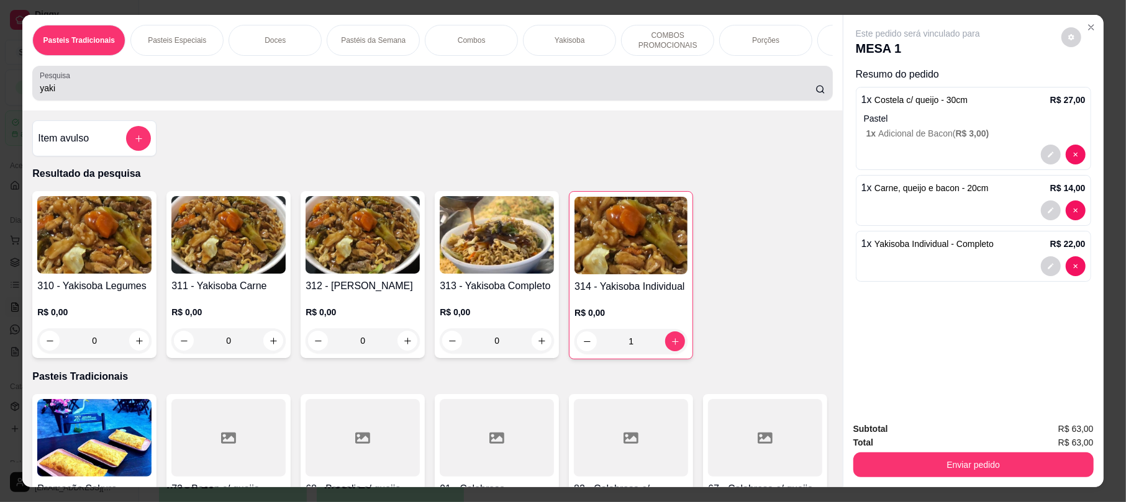
click at [408, 82] on div "Pesquisa yaki" at bounding box center [432, 83] width 800 height 35
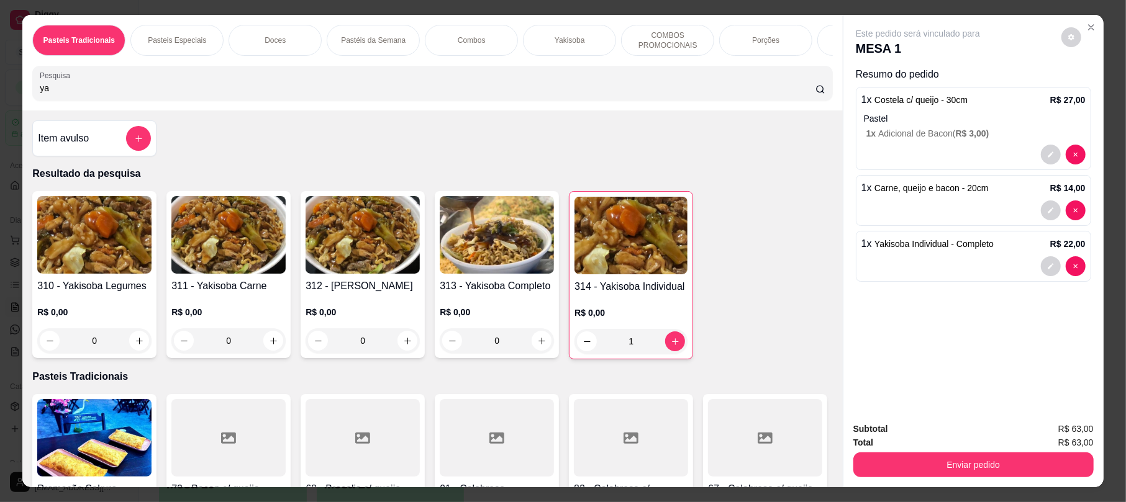
type input "y"
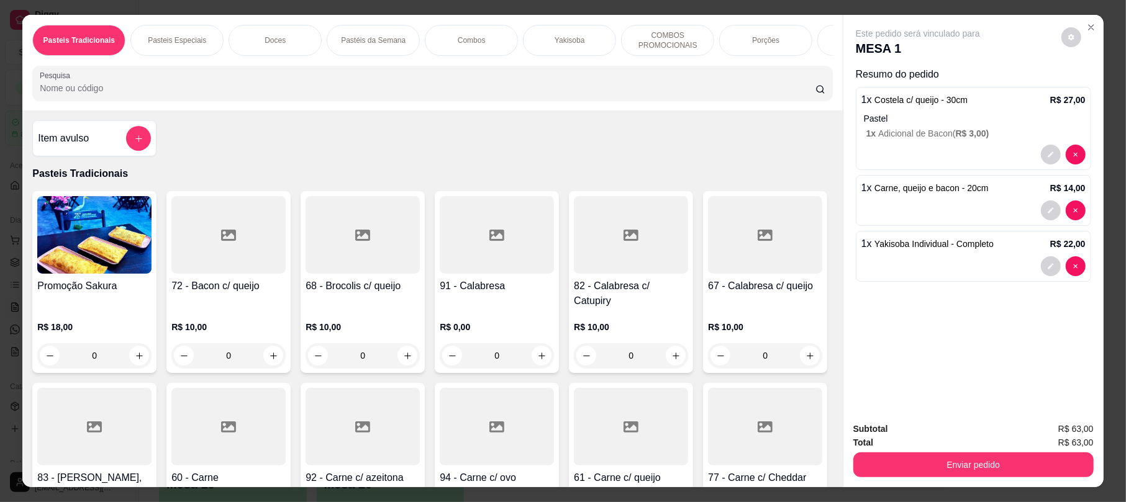
click at [373, 94] on input "Pesquisa" at bounding box center [428, 88] width 776 height 12
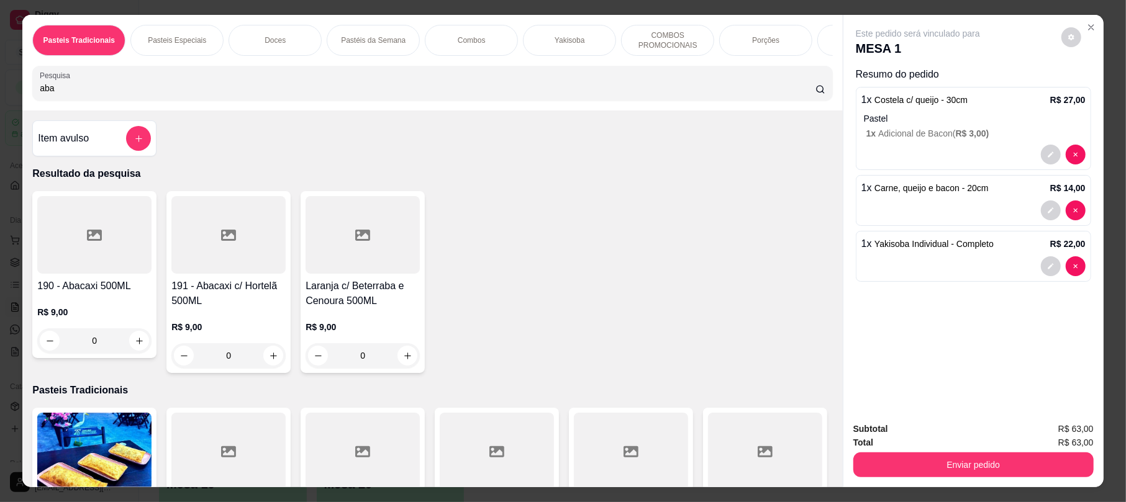
type input "aba"
click at [94, 241] on icon at bounding box center [94, 235] width 15 height 11
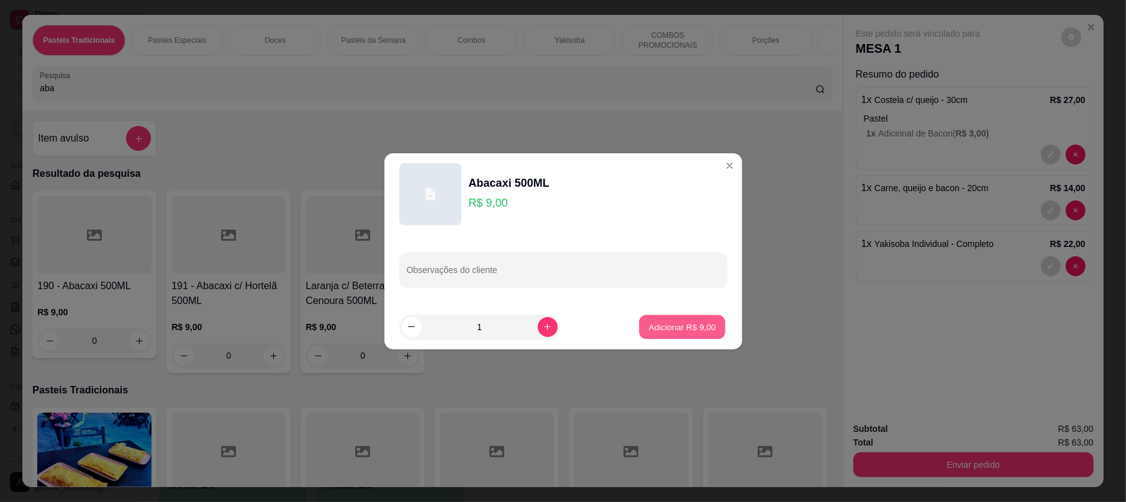
click at [672, 333] on button "Adicionar R$ 9,00" at bounding box center [682, 327] width 86 height 24
type input "1"
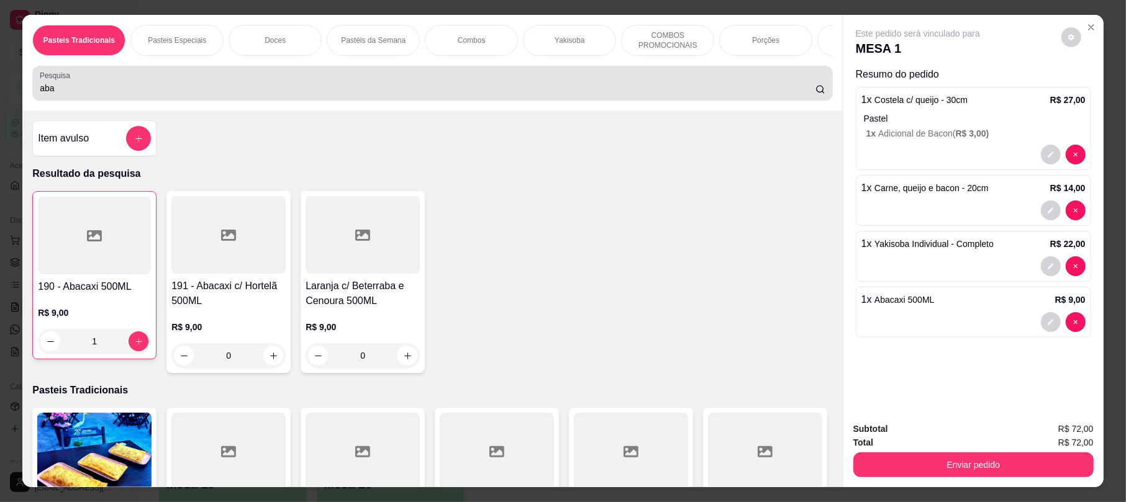
click at [265, 94] on input "aba" at bounding box center [428, 88] width 776 height 12
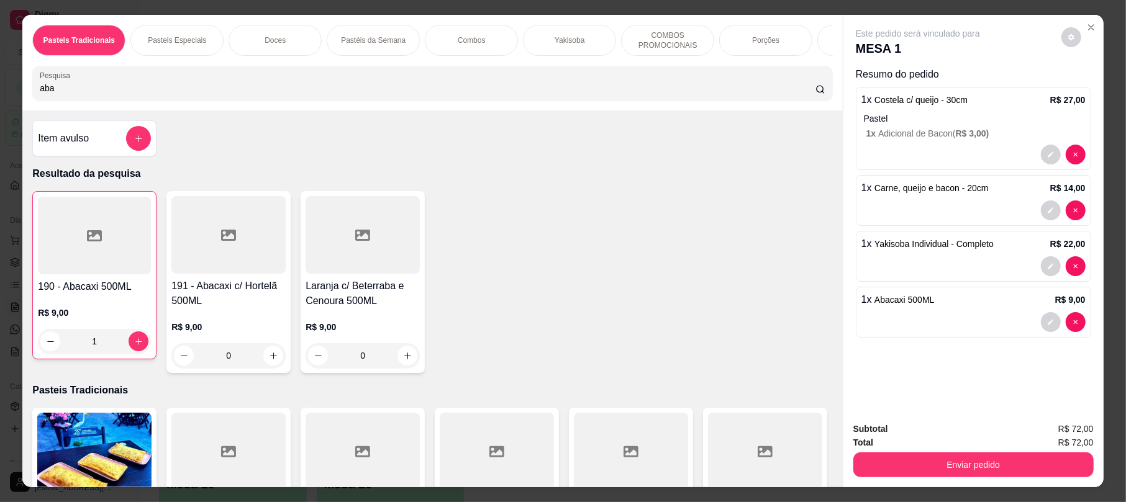
click at [265, 94] on input "aba" at bounding box center [428, 88] width 776 height 12
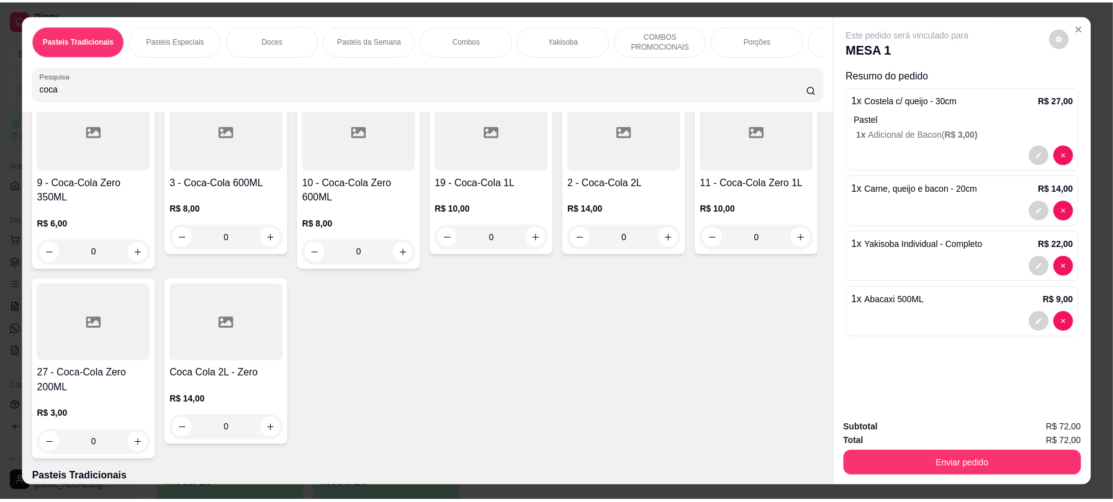
scroll to position [319, 0]
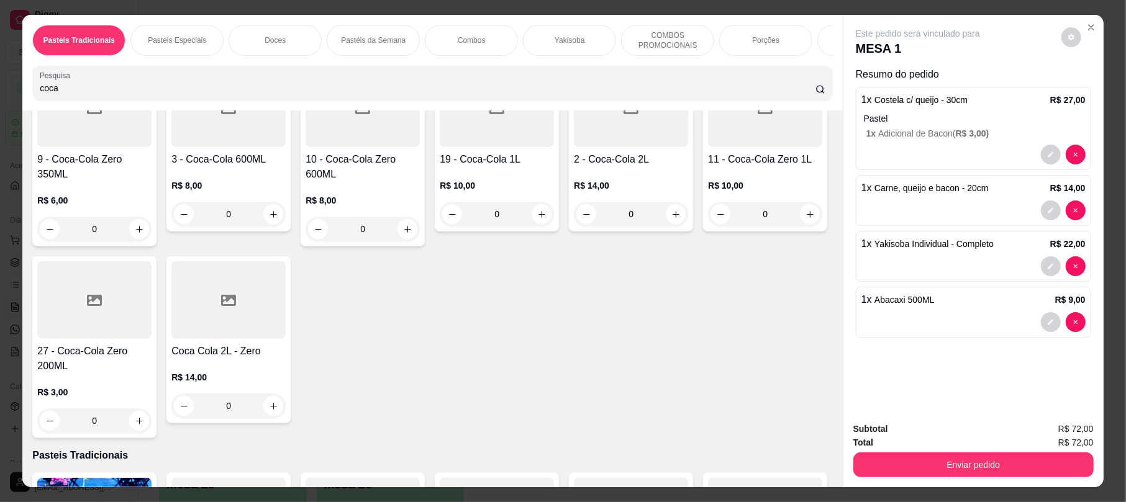
type input "coca"
click at [156, 163] on div "9 - Coca-Cola Zero 350ML R$ 6,00 0" at bounding box center [94, 156] width 124 height 182
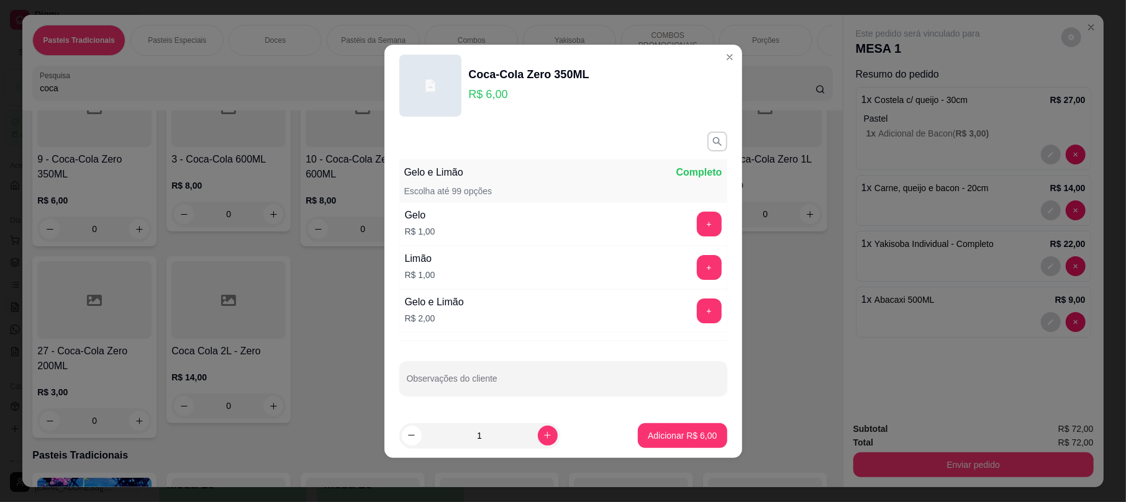
click at [676, 428] on button "Adicionar R$ 6,00" at bounding box center [682, 435] width 89 height 25
type input "1"
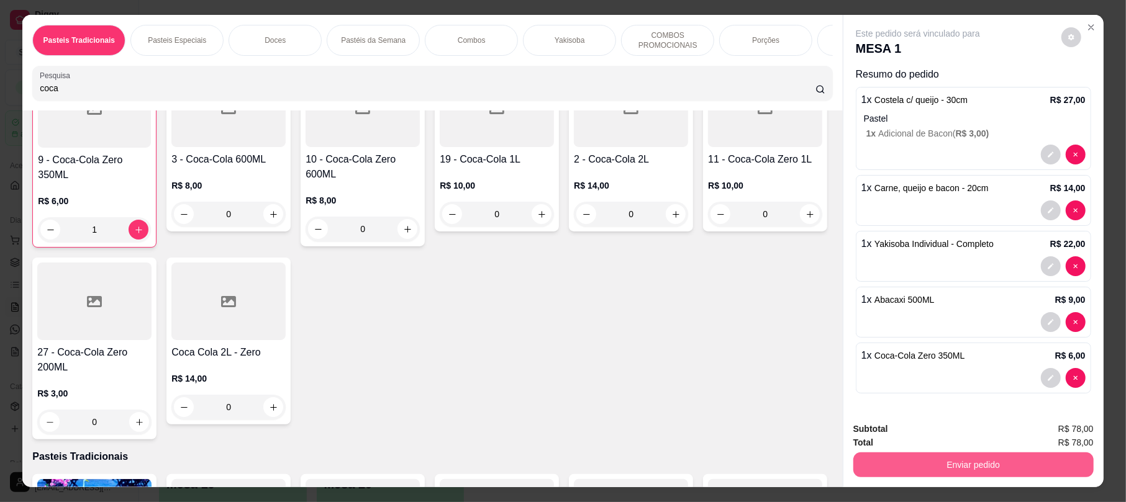
click at [878, 462] on button "Enviar pedido" at bounding box center [973, 465] width 240 height 25
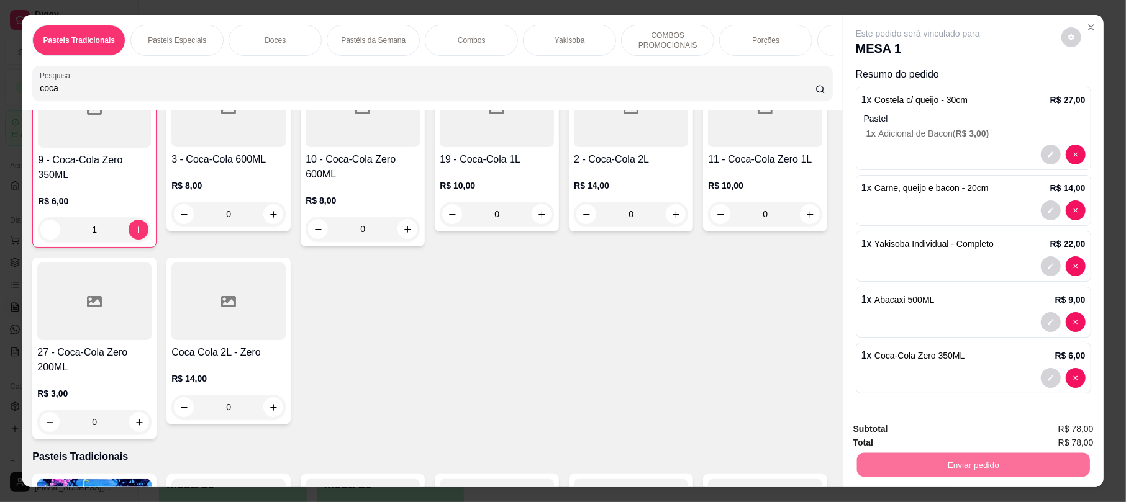
click at [1108, 123] on div at bounding box center [991, 282] width 248 height 325
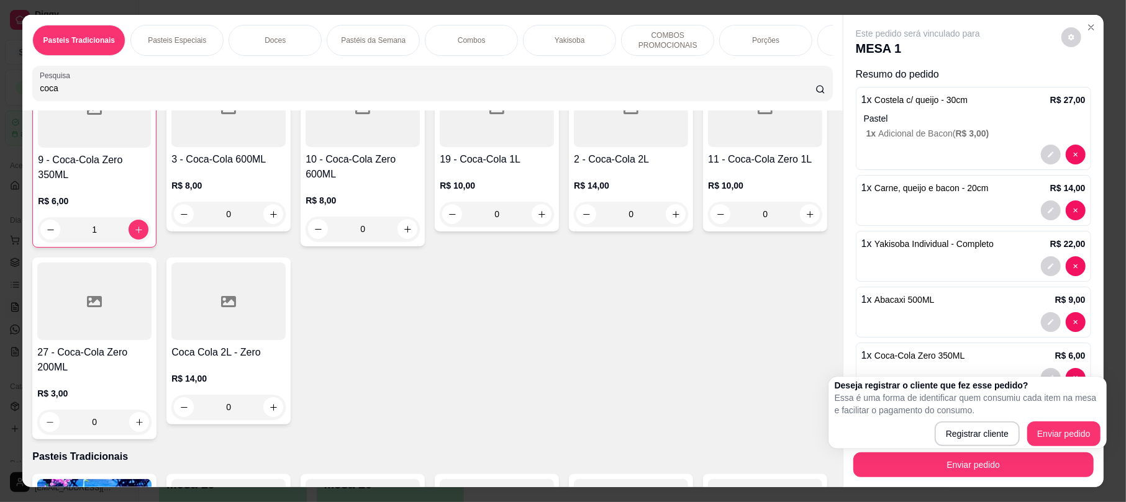
click at [1107, 127] on div at bounding box center [991, 282] width 248 height 325
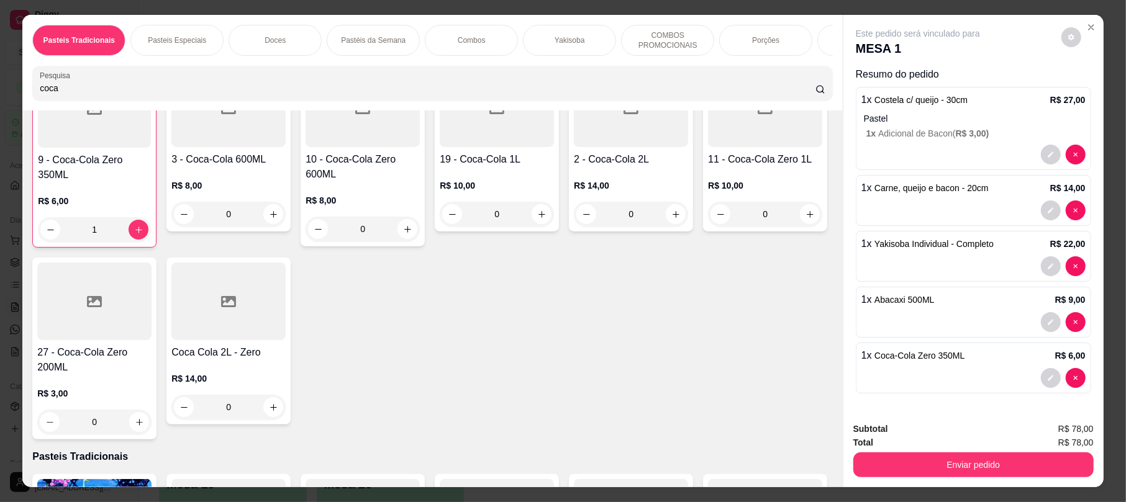
click at [1104, 137] on div at bounding box center [991, 282] width 248 height 325
click at [1101, 135] on div at bounding box center [991, 282] width 248 height 325
click at [1102, 132] on div at bounding box center [991, 282] width 248 height 325
click at [1104, 132] on div at bounding box center [991, 282] width 248 height 325
click at [1104, 130] on div at bounding box center [991, 282] width 248 height 325
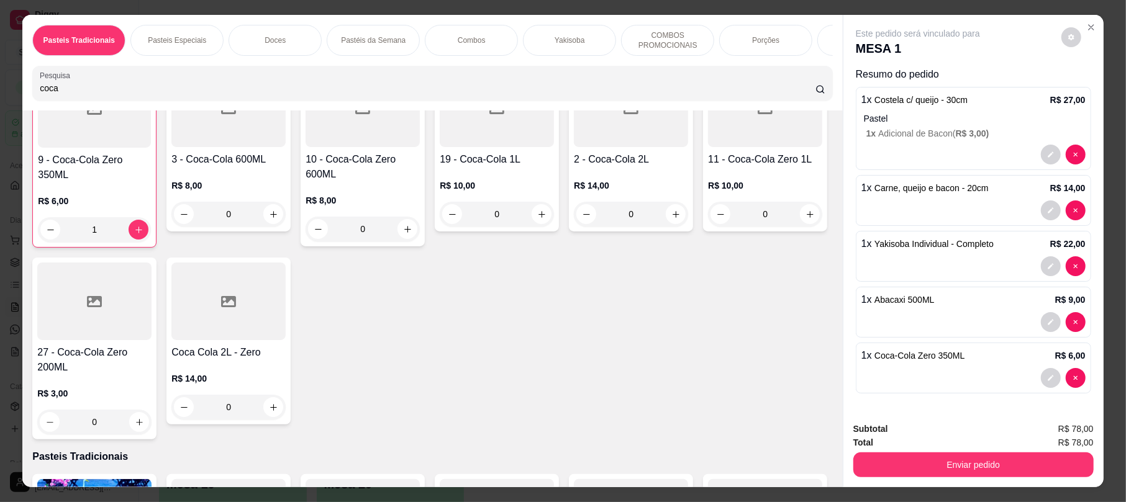
click at [1103, 130] on div at bounding box center [991, 282] width 248 height 325
click at [756, 256] on div "250 - Combo Casal + Coca-Cola 600ml R$ 54,00 0 251 - Combo Casal Plus + Coca-Co…" at bounding box center [432, 156] width 800 height 567
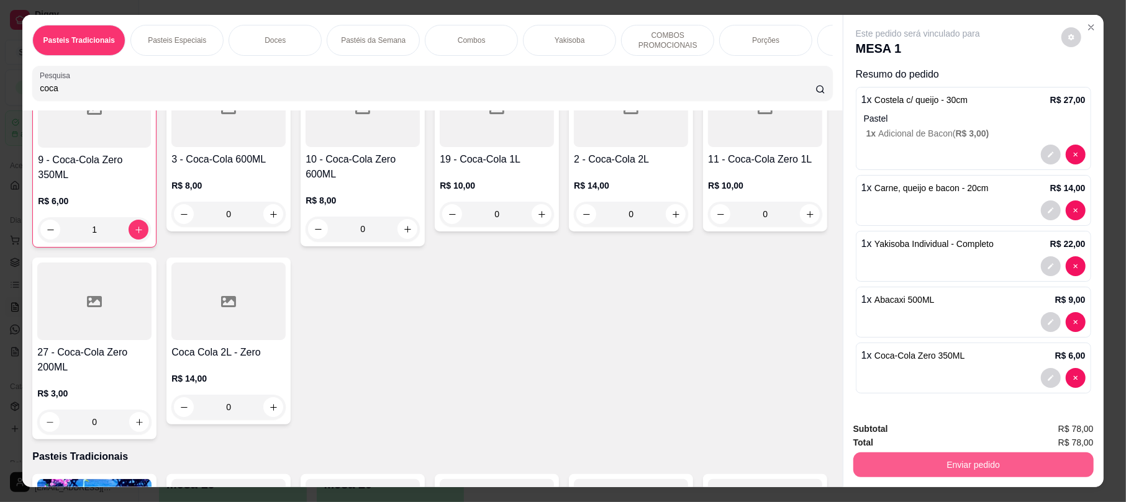
click at [1000, 456] on button "Enviar pedido" at bounding box center [973, 465] width 240 height 25
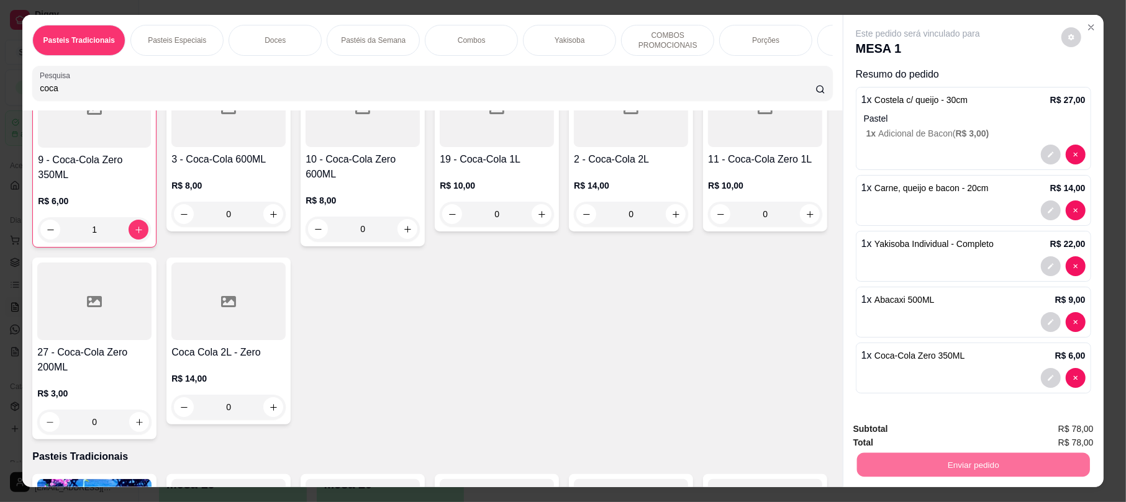
click at [1056, 427] on button "Enviar pedido" at bounding box center [1060, 435] width 70 height 24
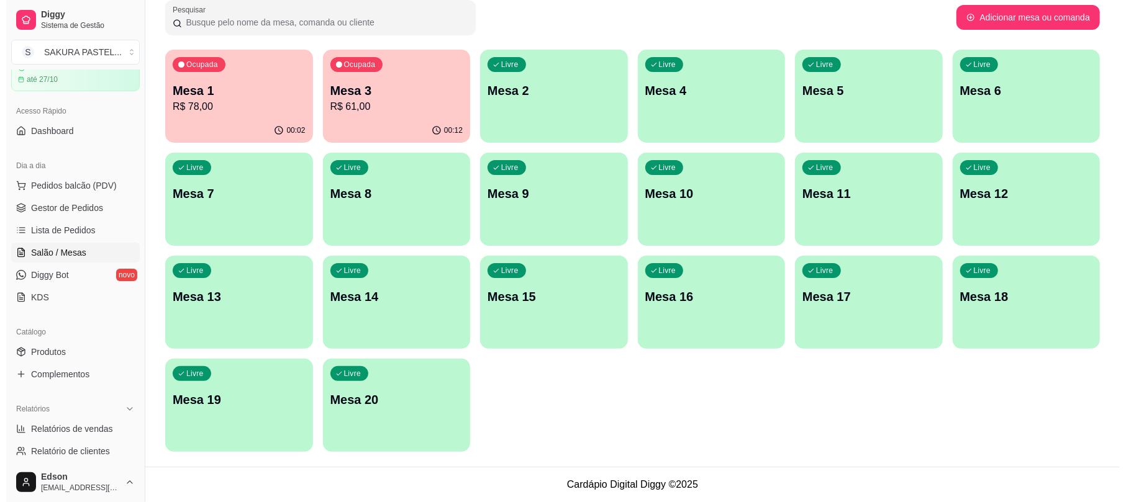
scroll to position [47, 0]
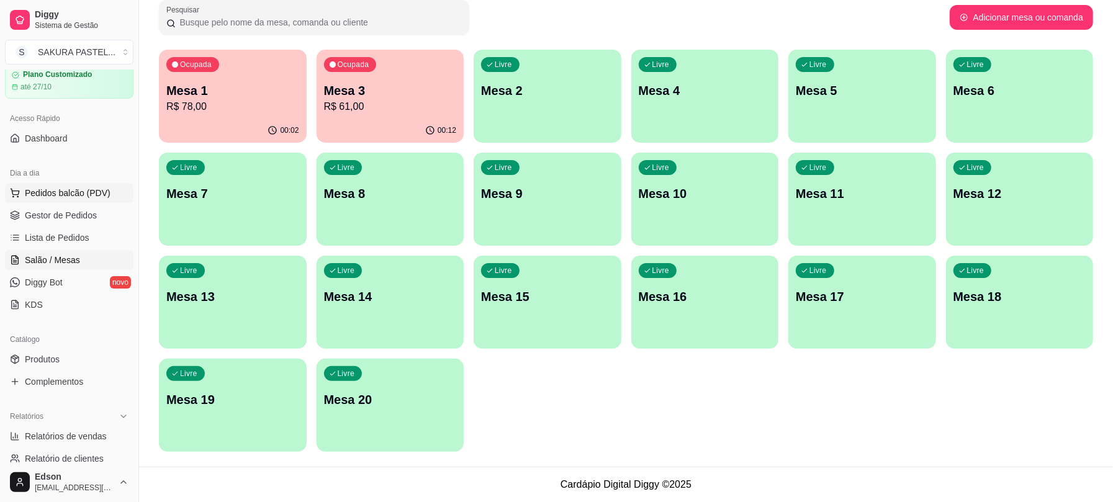
click at [65, 197] on span "Pedidos balcão (PDV)" at bounding box center [68, 193] width 86 height 12
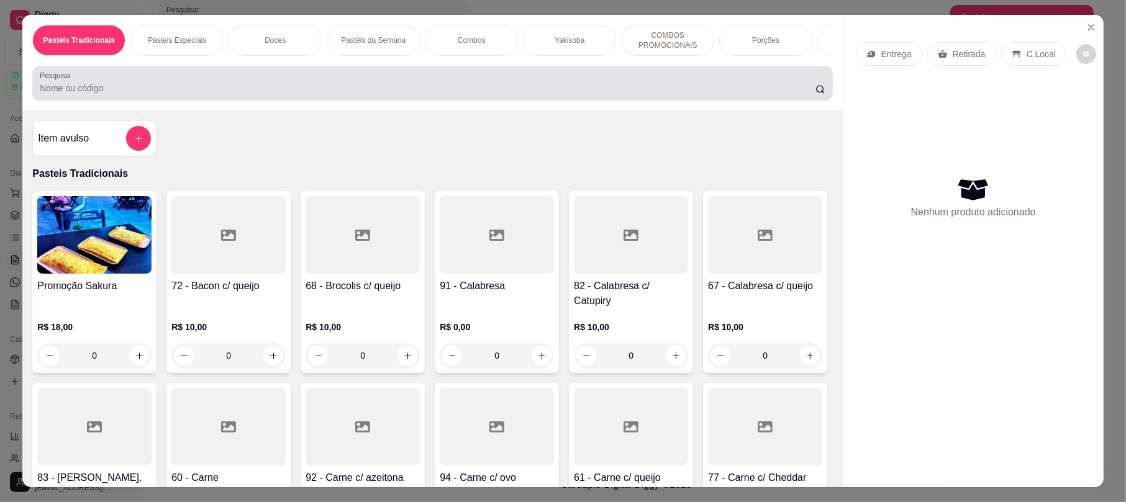
click at [310, 94] on input "Pesquisa" at bounding box center [428, 88] width 776 height 12
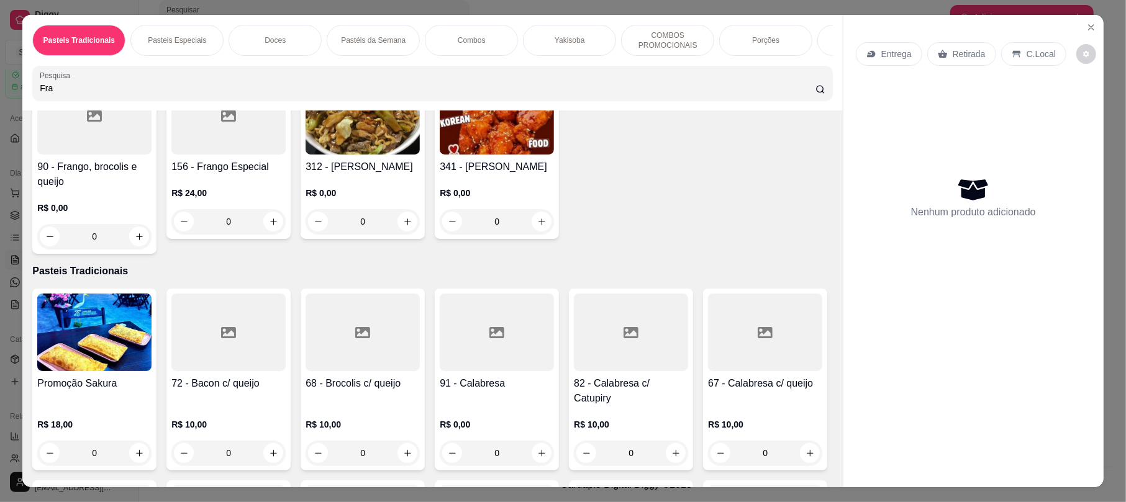
scroll to position [319, 0]
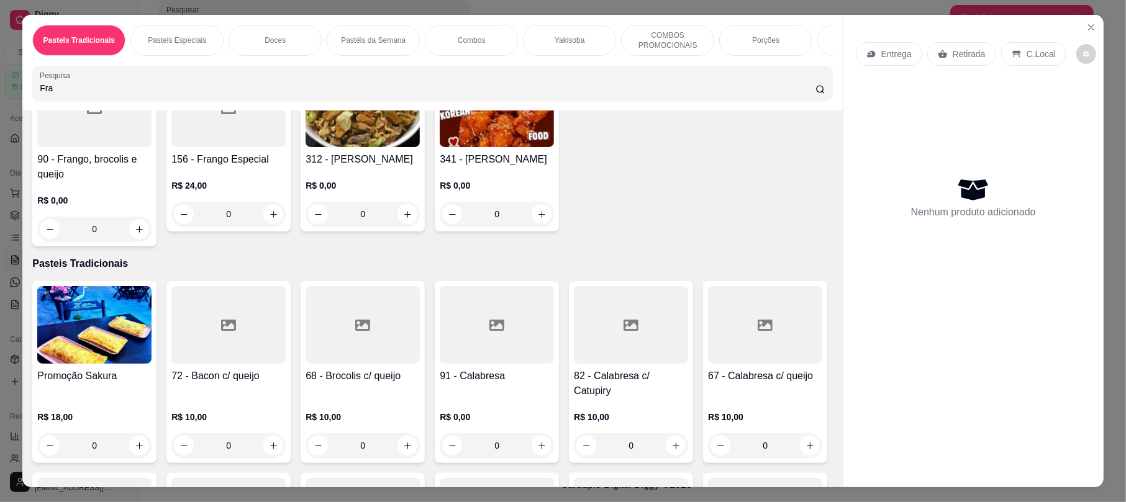
type input "Fra"
click at [152, 165] on h4 "90 - Frango, brocolis e queijo" at bounding box center [94, 167] width 114 height 30
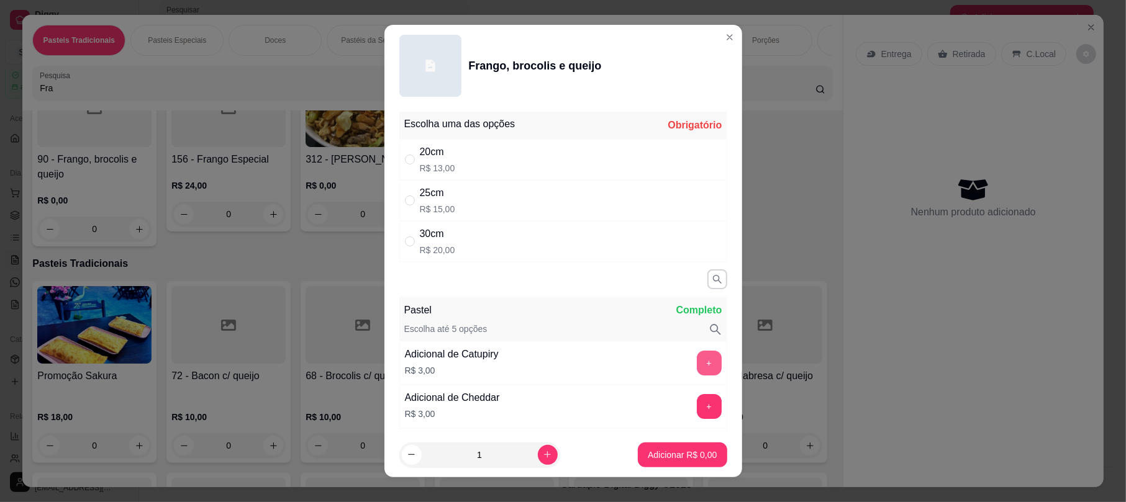
click at [697, 371] on button "+" at bounding box center [709, 363] width 25 height 25
click at [416, 142] on div "20cm R$ 13,00" at bounding box center [563, 159] width 328 height 41
radio input "true"
click at [638, 447] on button "Adicionar R$ 16,00" at bounding box center [680, 455] width 94 height 25
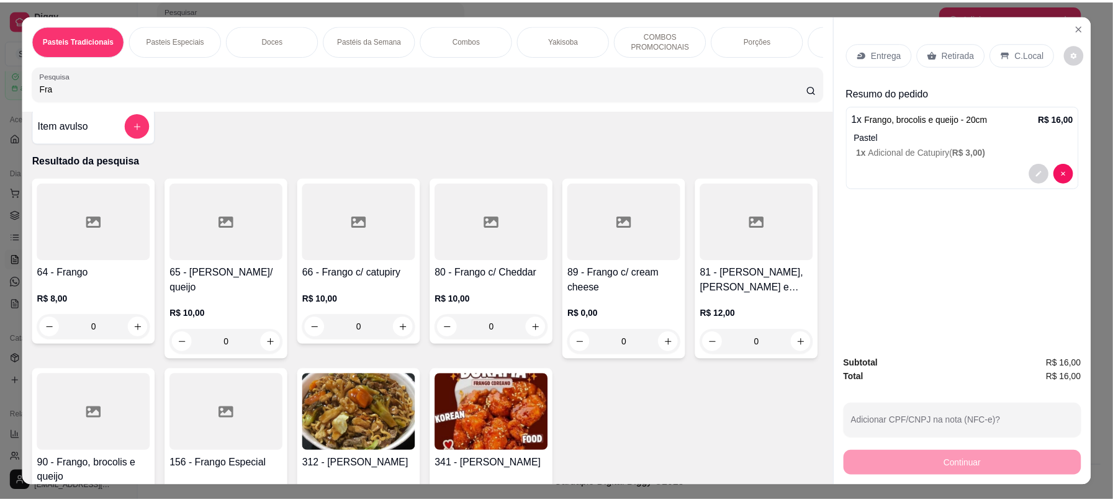
scroll to position [0, 0]
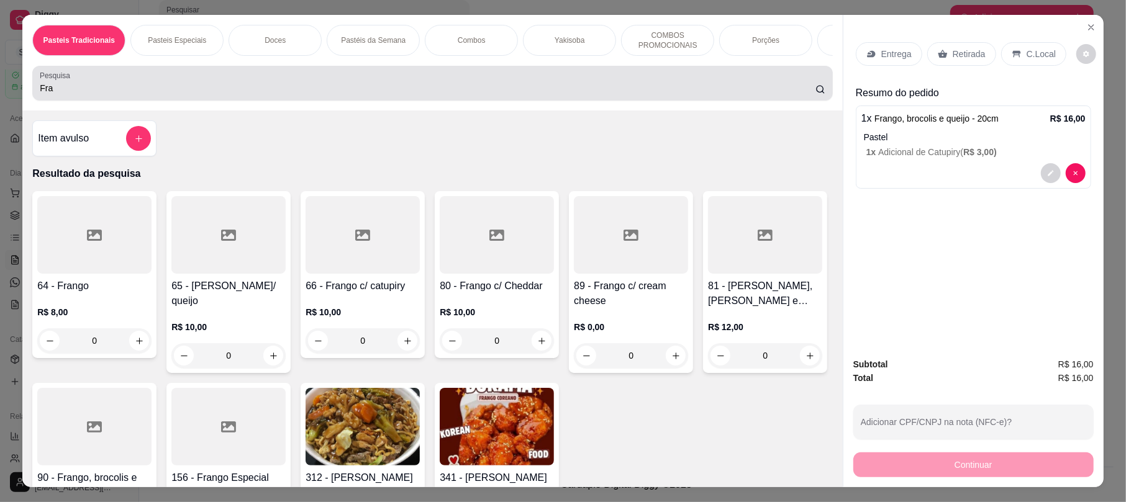
click at [89, 94] on input "Fra" at bounding box center [428, 88] width 776 height 12
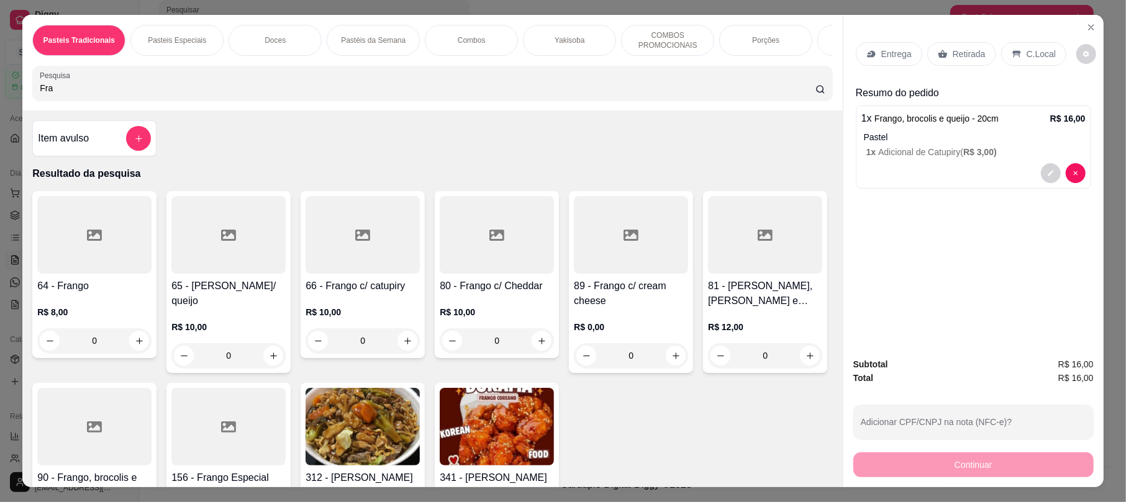
click at [89, 94] on input "Fra" at bounding box center [428, 88] width 776 height 12
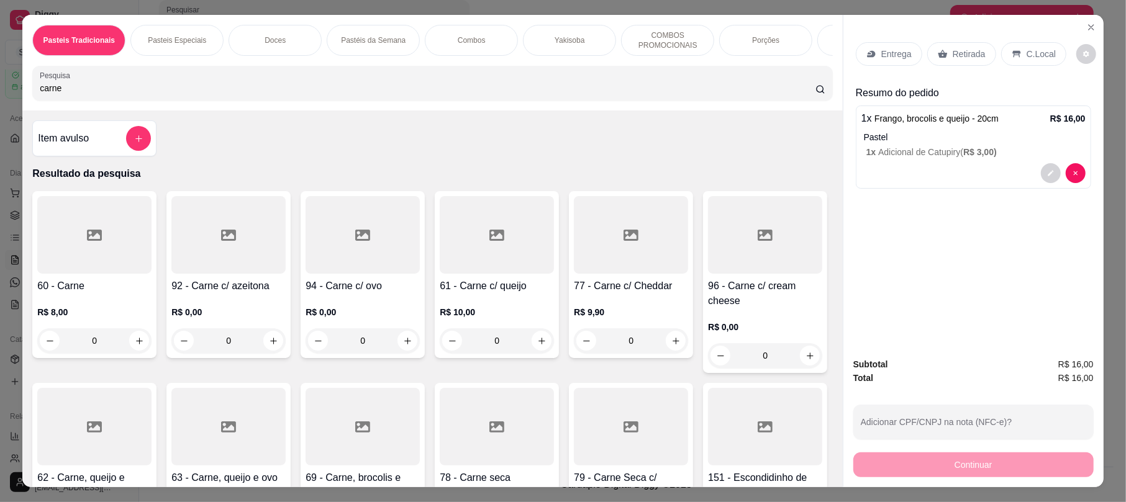
type input "carne"
click at [499, 264] on div at bounding box center [497, 235] width 114 height 78
click at [487, 155] on div "20cm R$ 13,00" at bounding box center [563, 159] width 328 height 41
radio input "true"
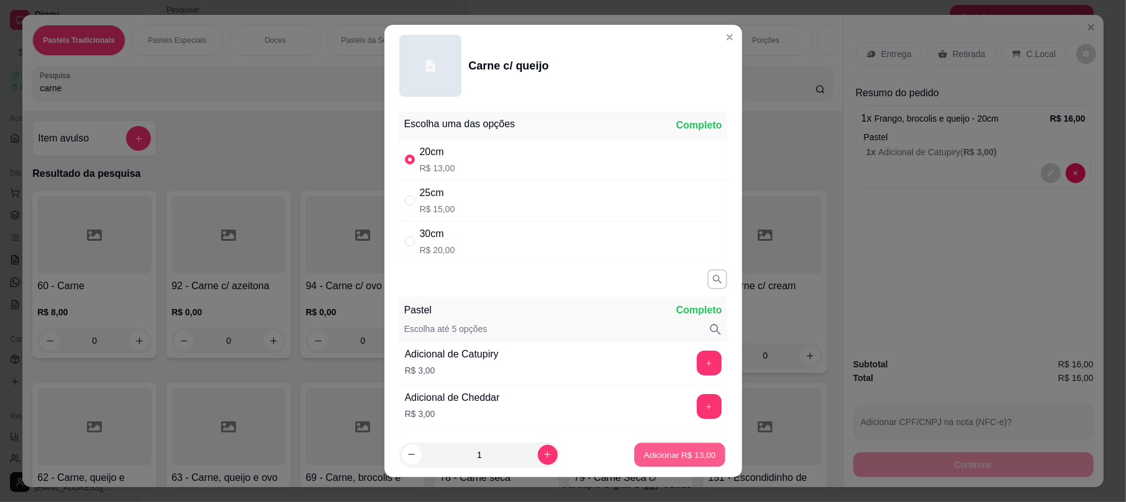
click at [657, 445] on button "Adicionar R$ 13,00" at bounding box center [680, 455] width 91 height 24
type input "1"
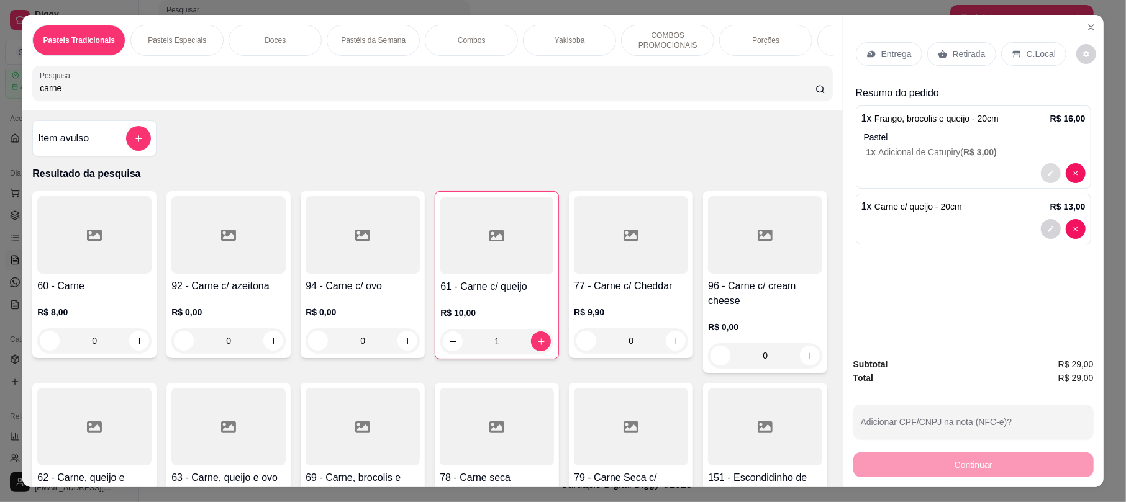
click at [1047, 175] on icon "decrease-product-quantity" at bounding box center [1050, 173] width 7 height 7
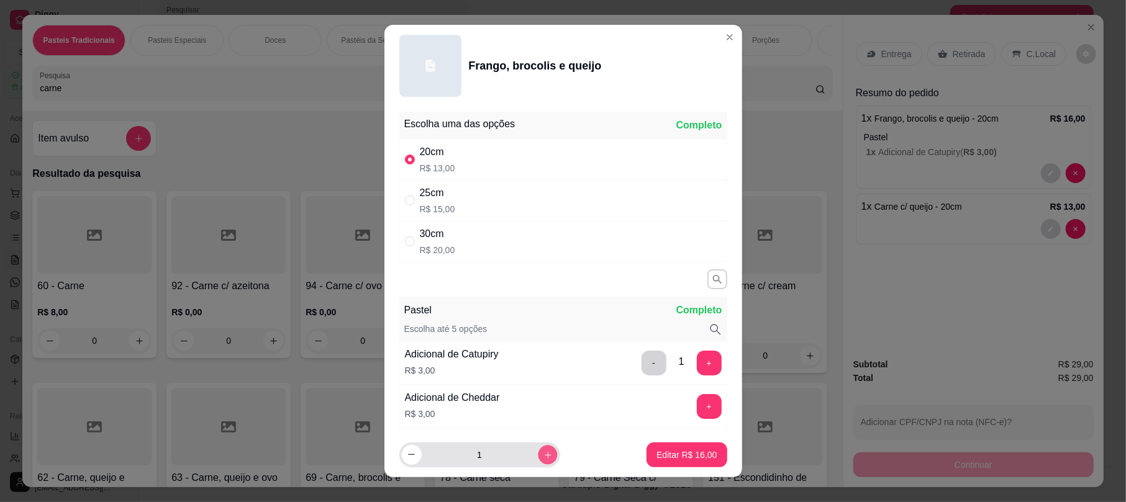
click at [543, 460] on icon "increase-product-quantity" at bounding box center [547, 454] width 9 height 9
type input "2"
click at [646, 456] on button "Editar R$ 32,00" at bounding box center [686, 455] width 80 height 25
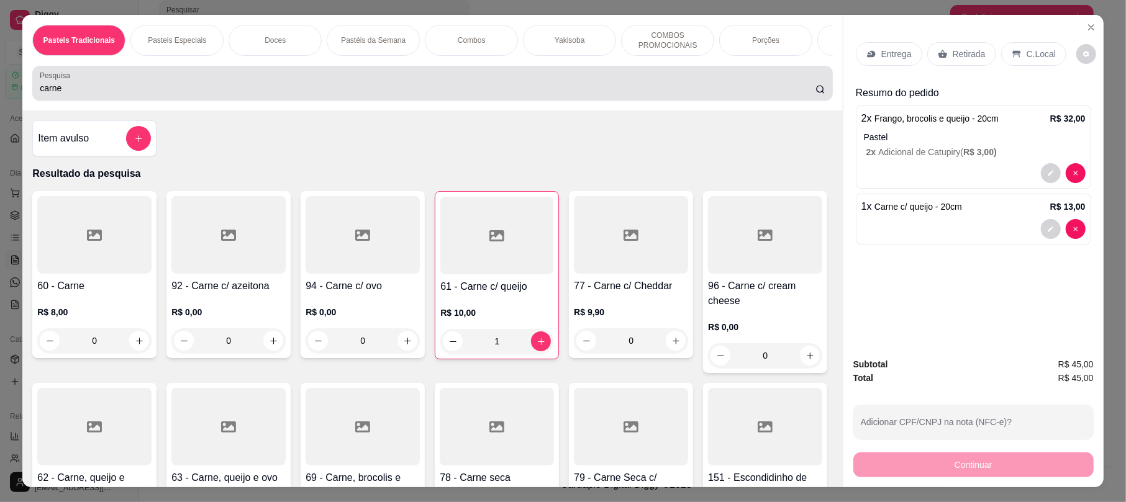
click at [415, 94] on input "carne" at bounding box center [428, 88] width 776 height 12
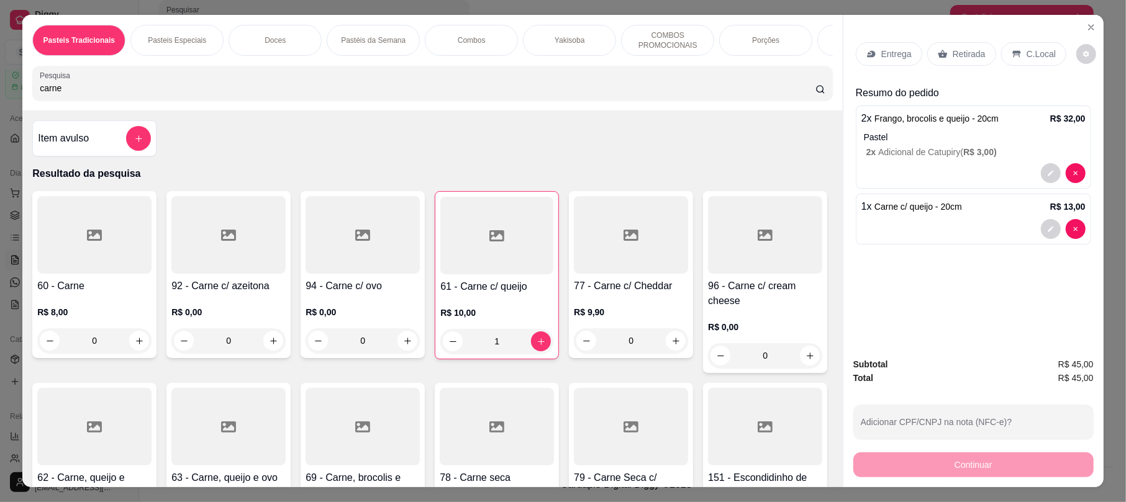
click at [415, 94] on input "carne" at bounding box center [428, 88] width 776 height 12
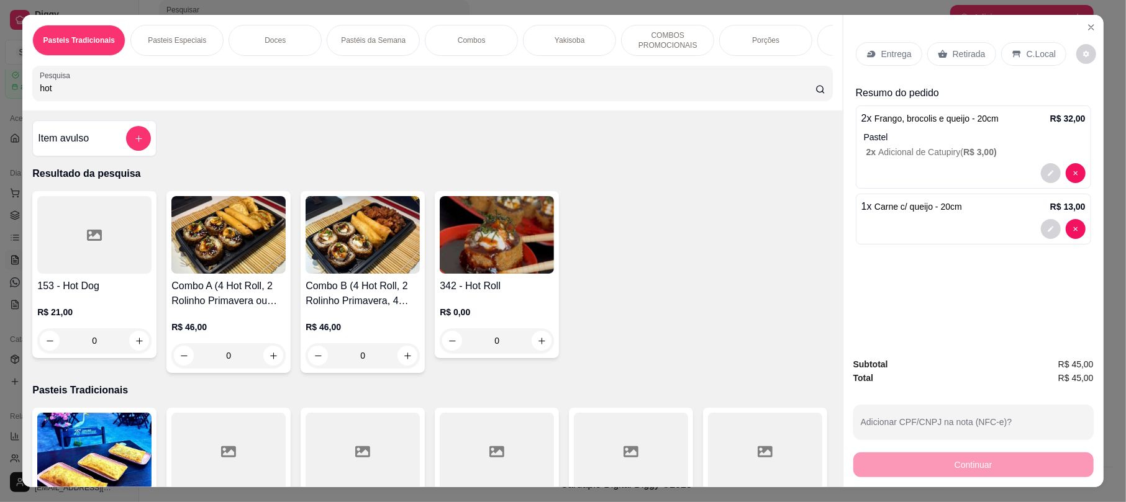
type input "hot"
click at [523, 241] on img at bounding box center [497, 235] width 114 height 78
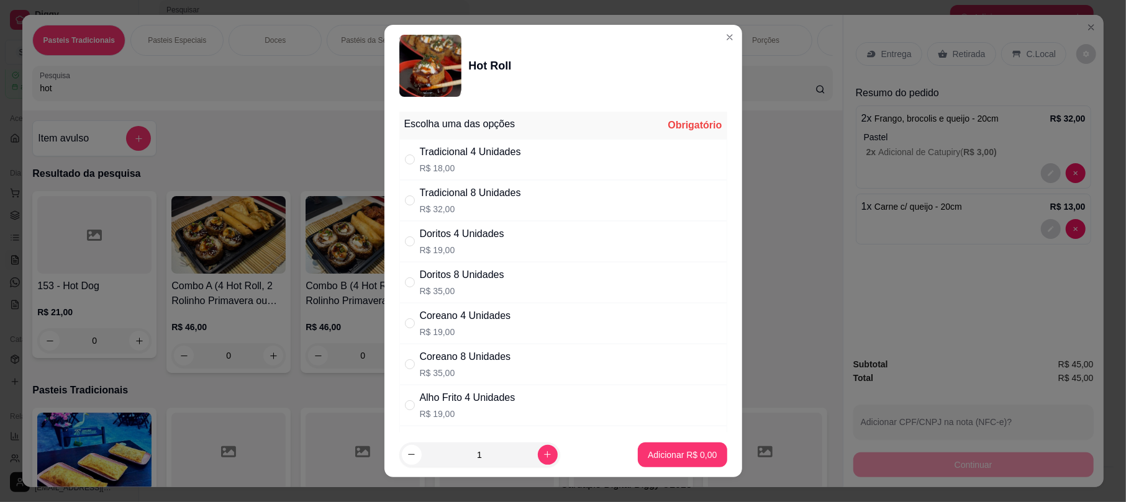
click at [503, 159] on div "Tradicional 4 Unidades" at bounding box center [470, 152] width 101 height 15
radio input "true"
click at [643, 456] on p "Adicionar R$ 18,00" at bounding box center [680, 455] width 74 height 12
type input "1"
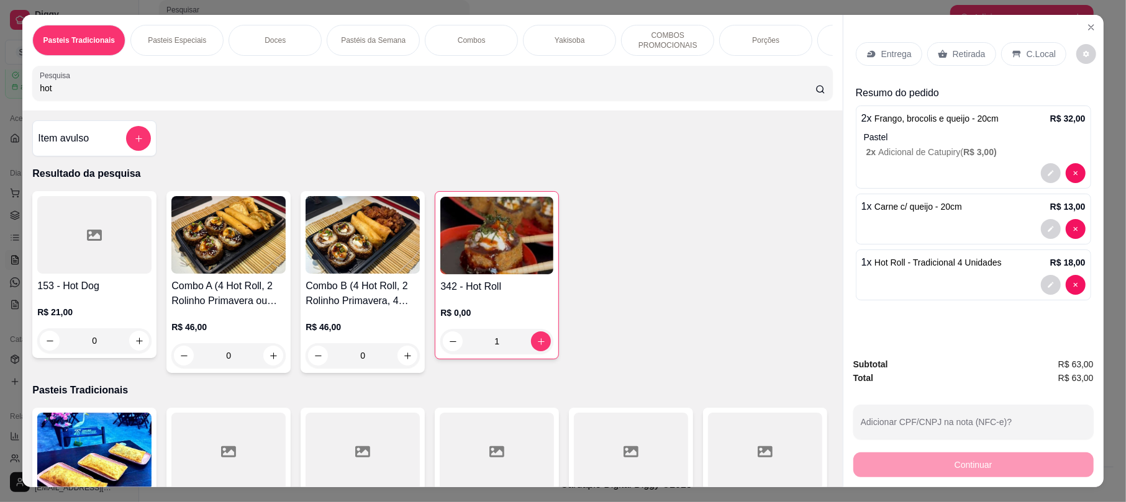
click at [910, 55] on div "Entrega" at bounding box center [889, 54] width 66 height 24
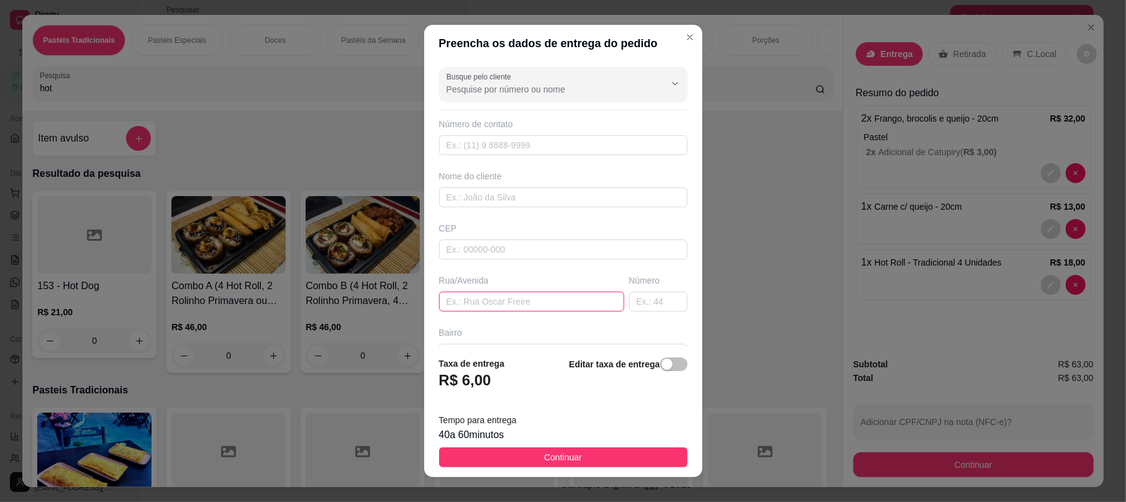
click at [520, 312] on input "text" at bounding box center [531, 302] width 185 height 20
type input "v"
paste input "Rua [PERSON_NAME]"
type input "Rua [PERSON_NAME]"
click at [629, 304] on input "text" at bounding box center [658, 302] width 58 height 20
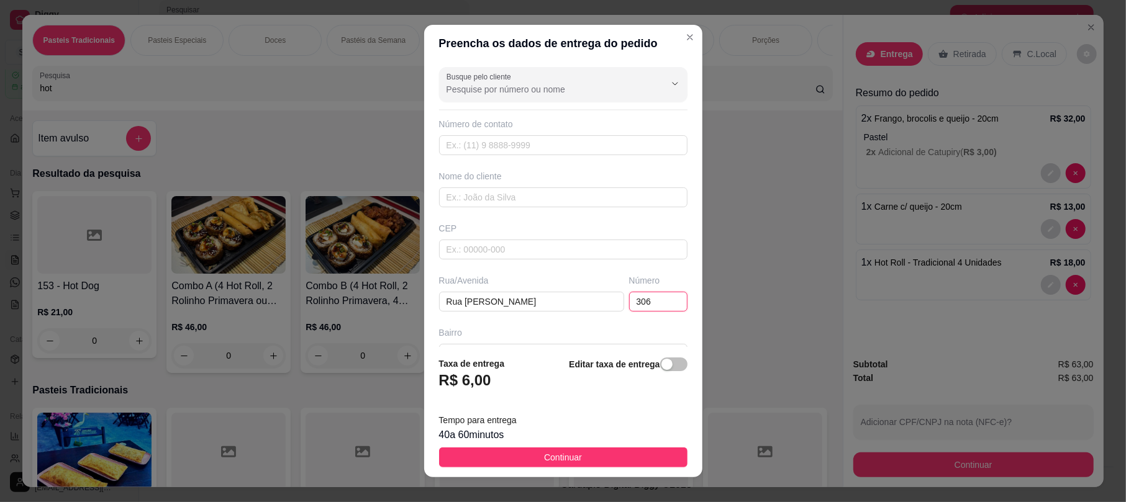
type input "306"
click at [515, 452] on button "Continuar" at bounding box center [563, 458] width 248 height 20
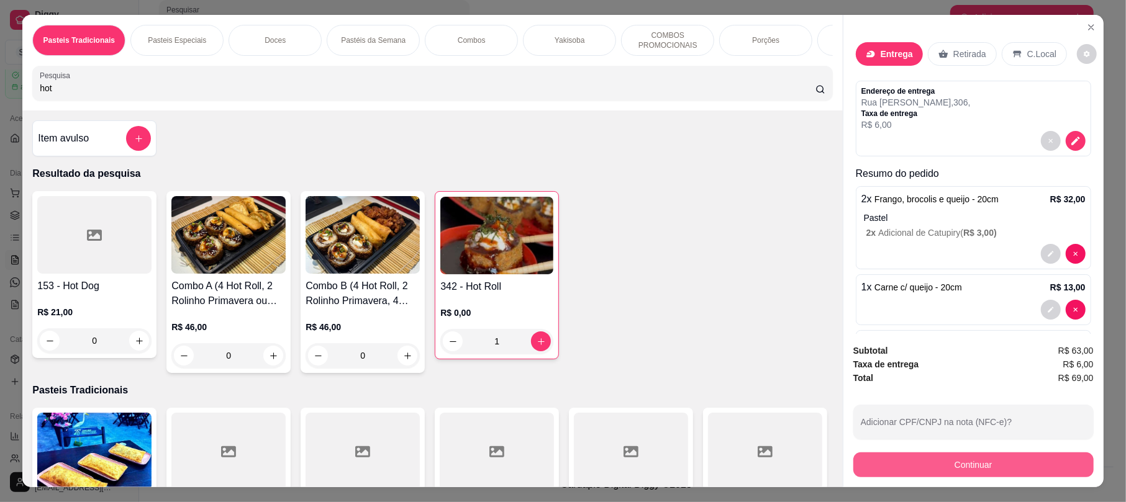
click at [939, 462] on button "Continuar" at bounding box center [973, 465] width 240 height 25
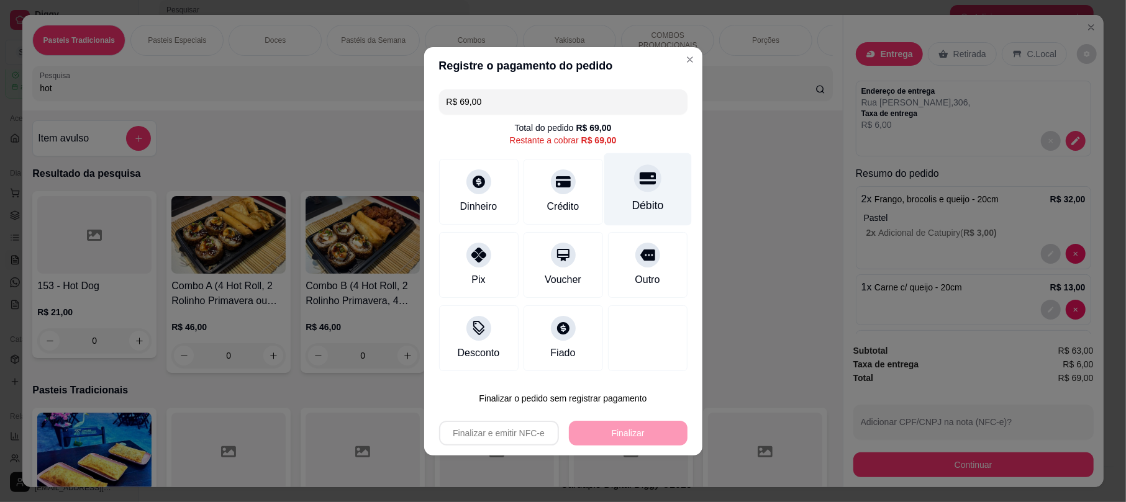
click at [631, 194] on div "Débito" at bounding box center [648, 189] width 88 height 73
type input "R$ 0,00"
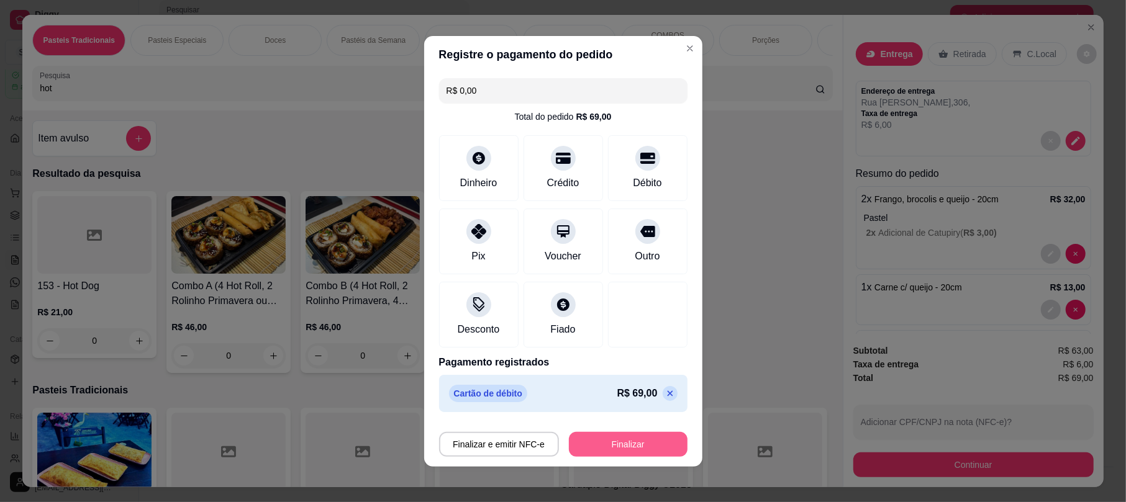
click at [626, 452] on button "Finalizar" at bounding box center [628, 444] width 119 height 25
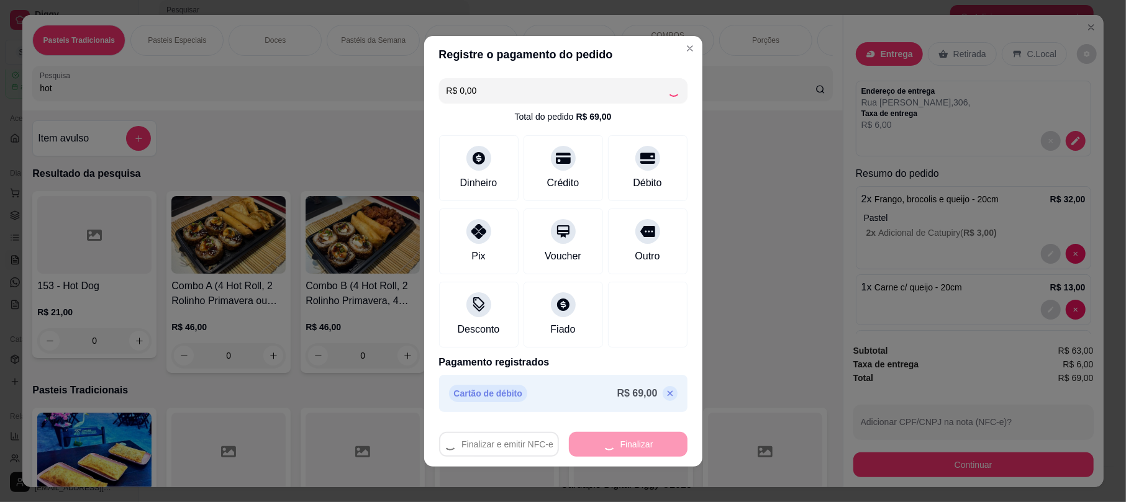
type input "0"
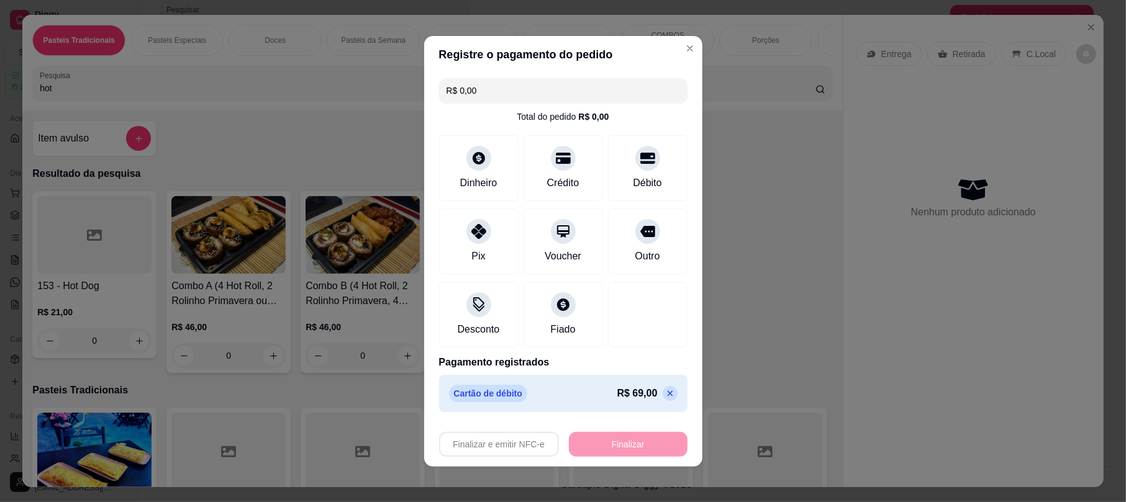
type input "-R$ 69,00"
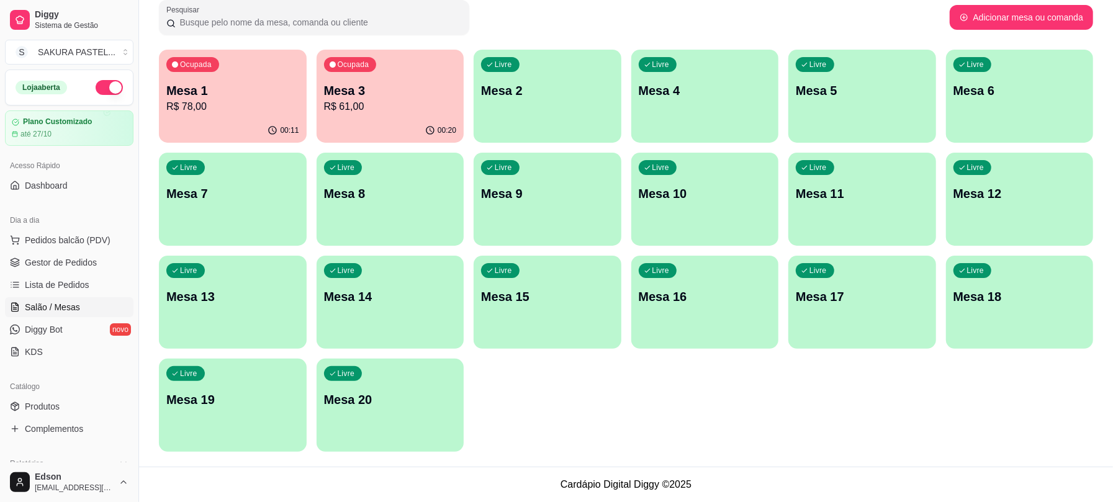
click at [96, 92] on button "button" at bounding box center [109, 87] width 27 height 15
click at [102, 92] on button "button" at bounding box center [109, 87] width 27 height 15
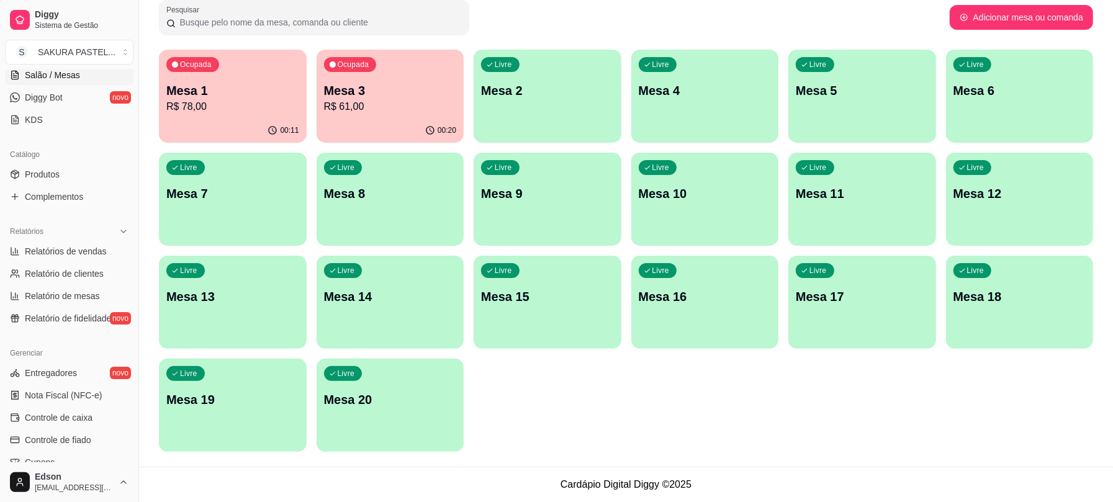
scroll to position [150, 0]
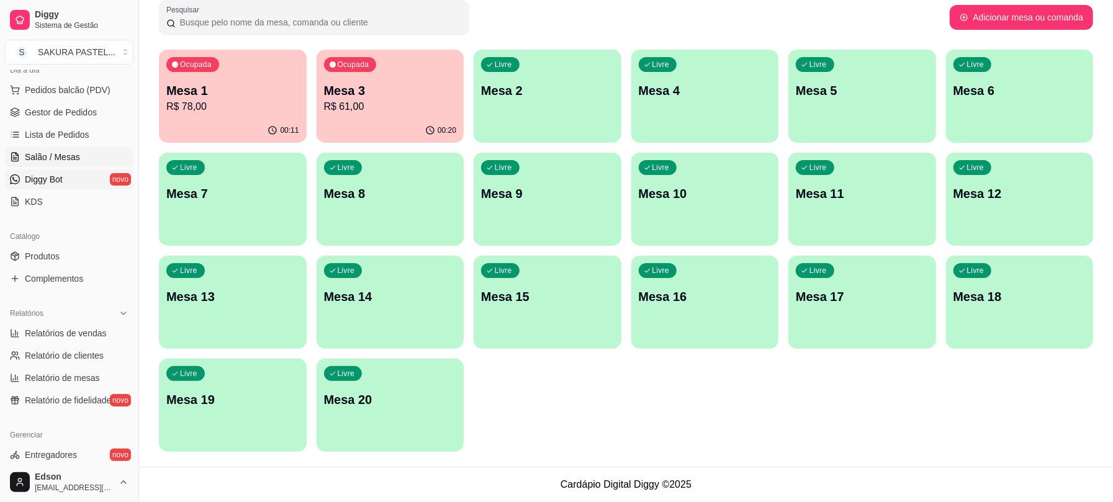
click at [53, 184] on span "Diggy Bot" at bounding box center [44, 179] width 38 height 12
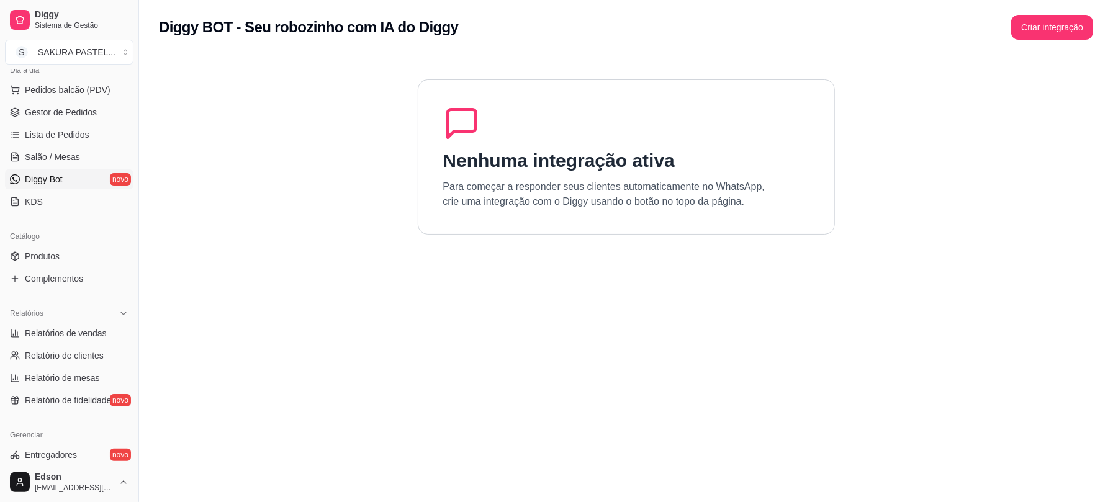
click at [642, 165] on h1 "Nenhuma integração ativa" at bounding box center [559, 161] width 232 height 22
click at [662, 205] on p "Para começar a responder seus clientes automaticamente no WhatsApp, crie uma in…" at bounding box center [604, 194] width 322 height 30
click at [1044, 29] on button "Criar integração" at bounding box center [1052, 28] width 79 height 24
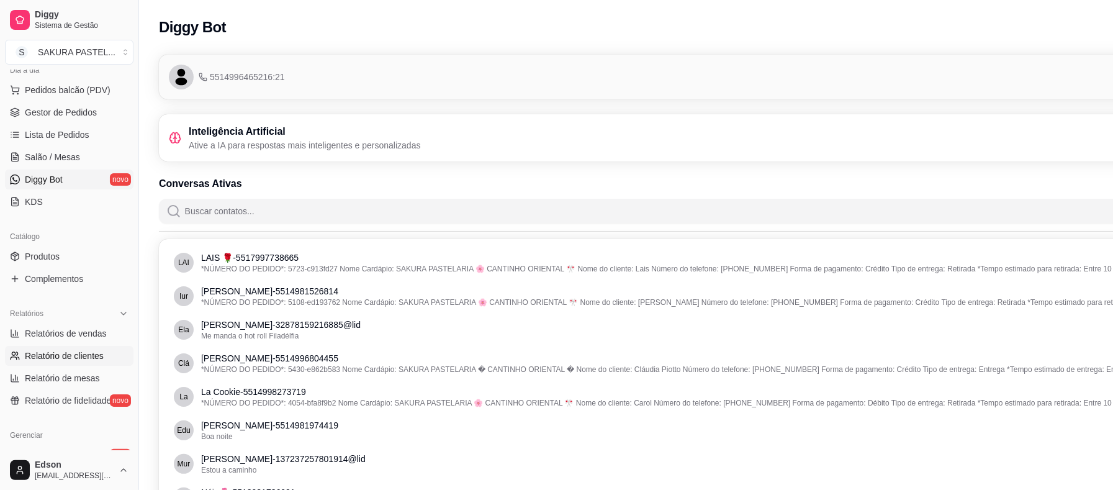
click at [67, 359] on span "Relatório de clientes" at bounding box center [64, 356] width 79 height 12
select select "30"
select select "HIGHEST_TOTAL_SPENT_WITH_ORDERS"
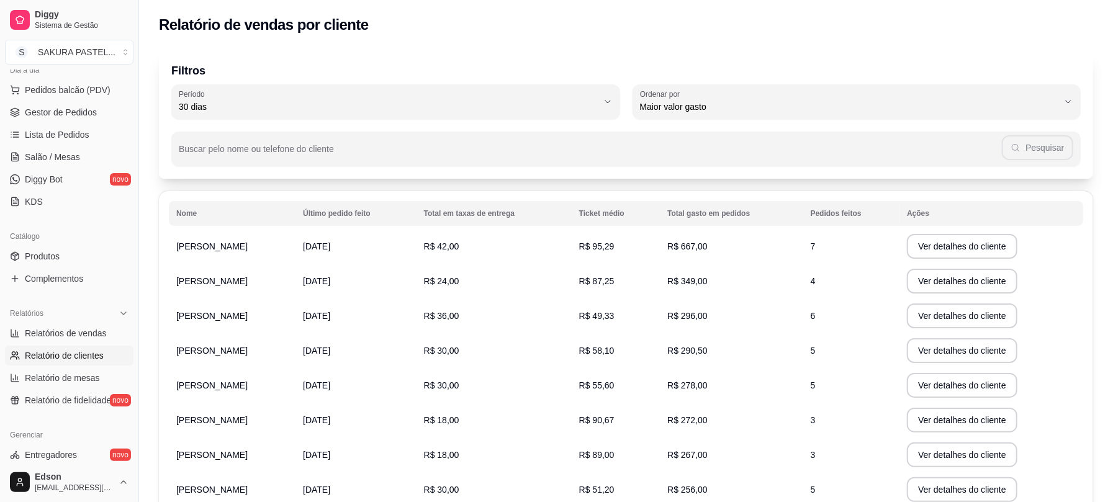
click at [562, 244] on td "R$ 42,00" at bounding box center [494, 246] width 155 height 35
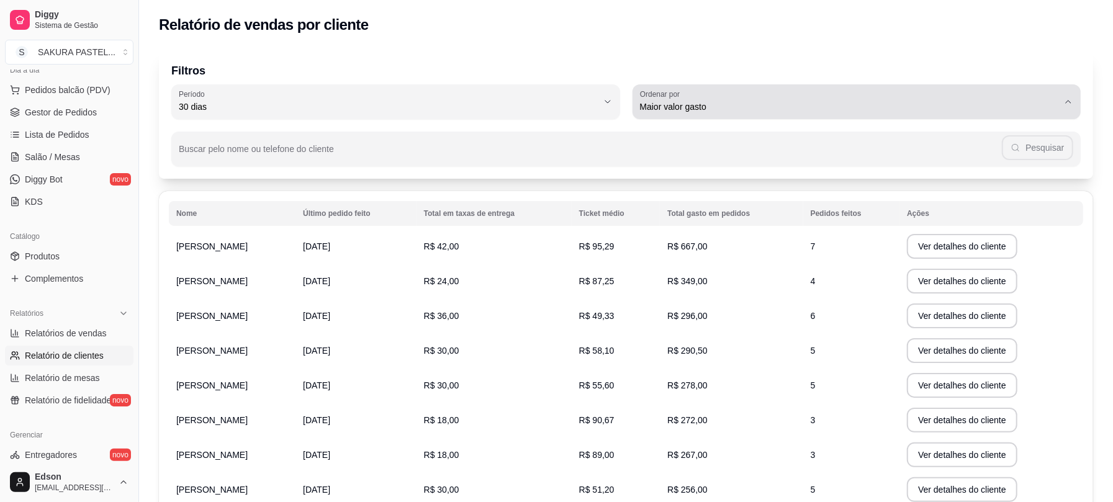
click at [806, 101] on span "Maior valor gasto" at bounding box center [849, 107] width 419 height 12
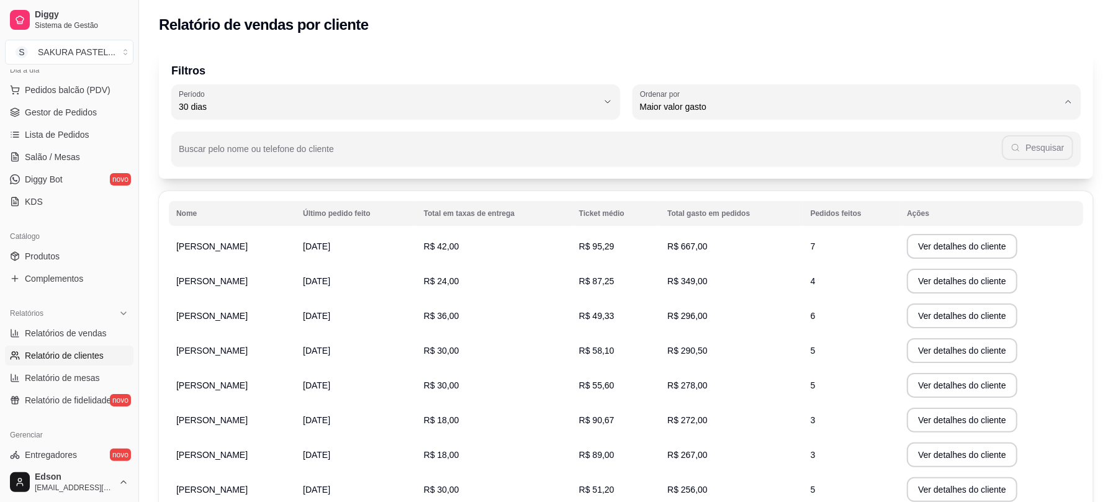
click at [735, 134] on span "Maior número de pedidos" at bounding box center [851, 136] width 400 height 12
type input "HIGHEST_ORDER_COUNT"
select select "HIGHEST_ORDER_COUNT"
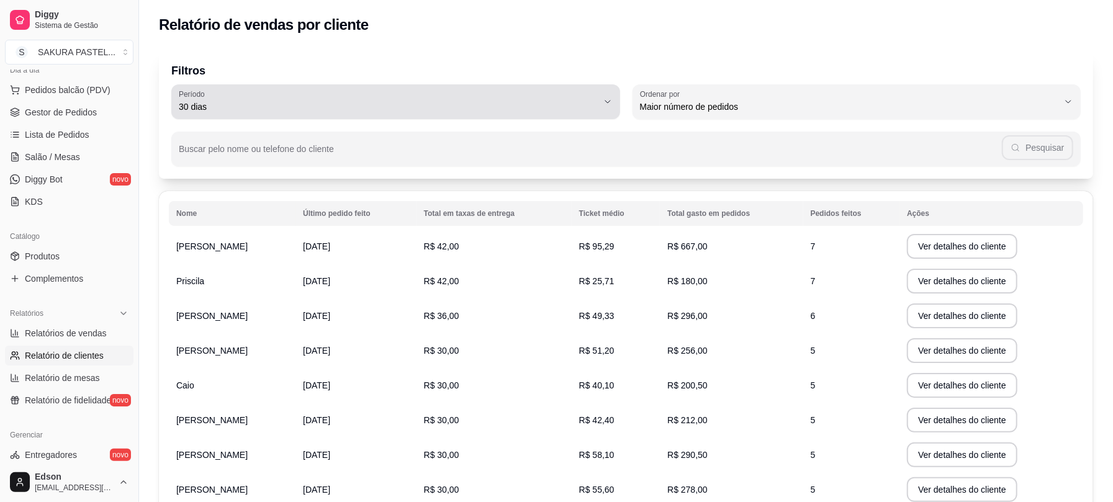
click at [566, 102] on span "30 dias" at bounding box center [388, 107] width 419 height 12
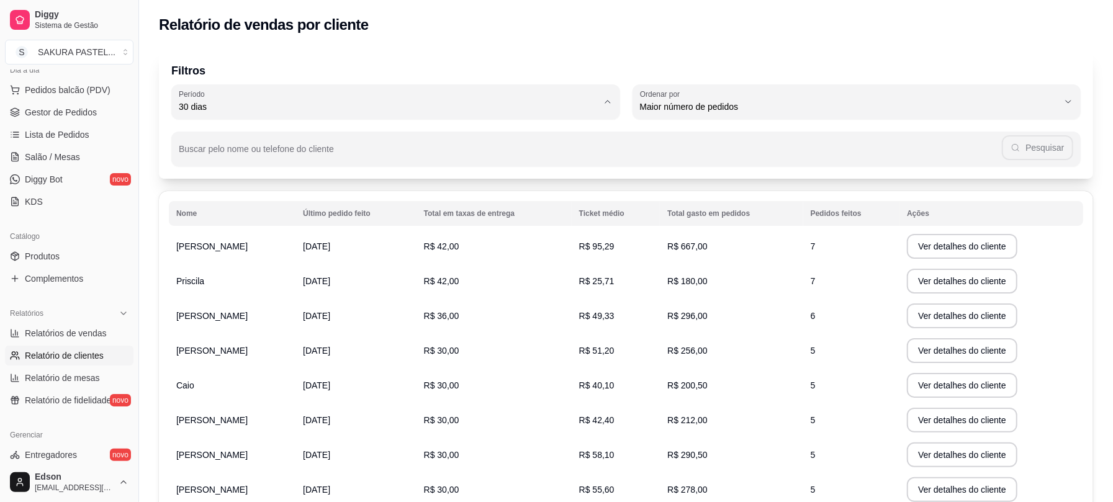
click at [383, 260] on span "60 dias" at bounding box center [390, 258] width 400 height 12
type input "60"
select select "60"
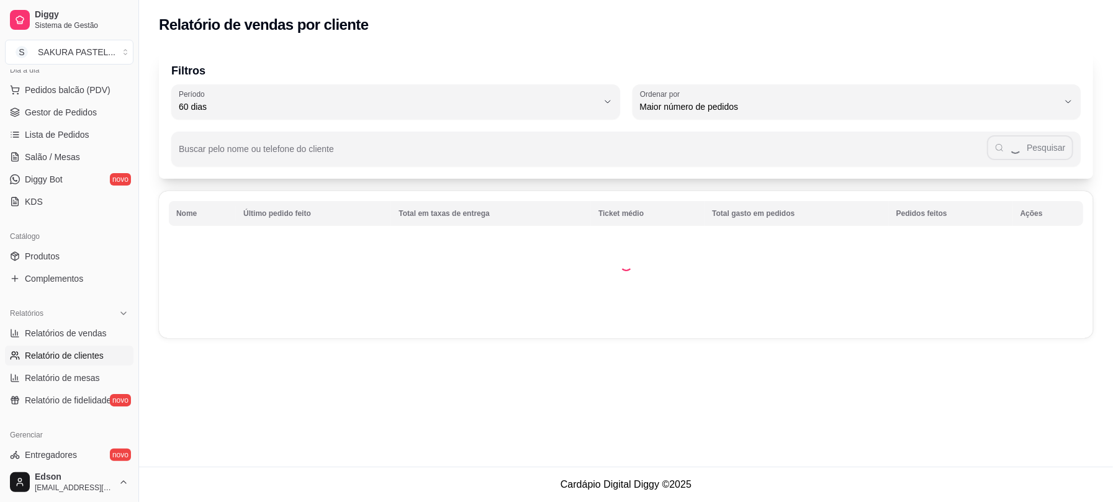
scroll to position [11, 0]
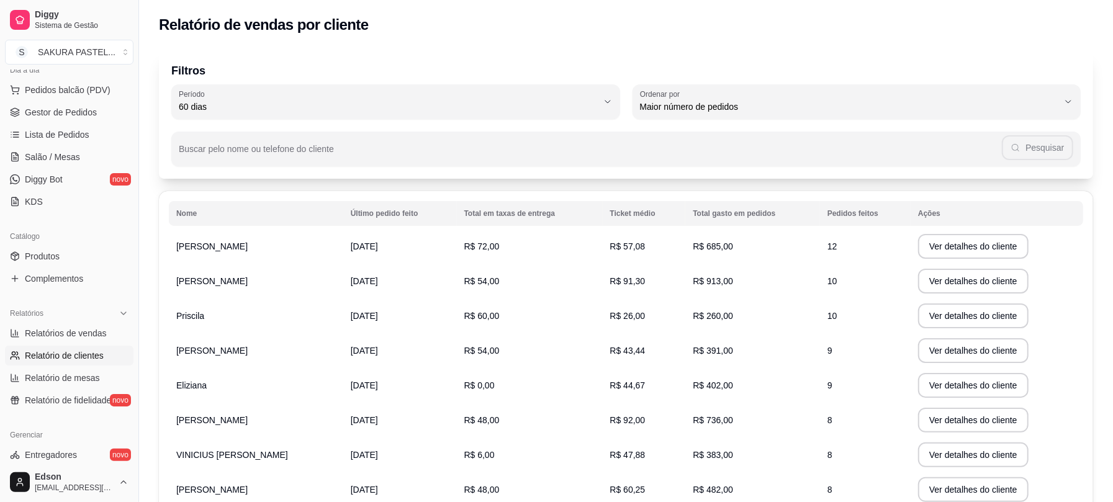
click at [294, 247] on td "[PERSON_NAME]" at bounding box center [256, 246] width 174 height 35
click at [584, 242] on td "R$ 72,00" at bounding box center [530, 246] width 146 height 35
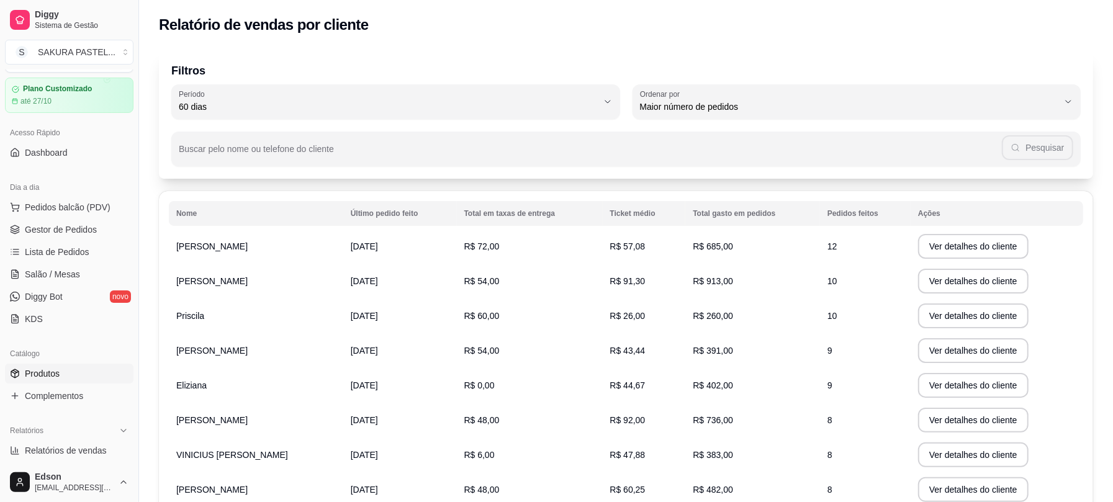
scroll to position [0, 0]
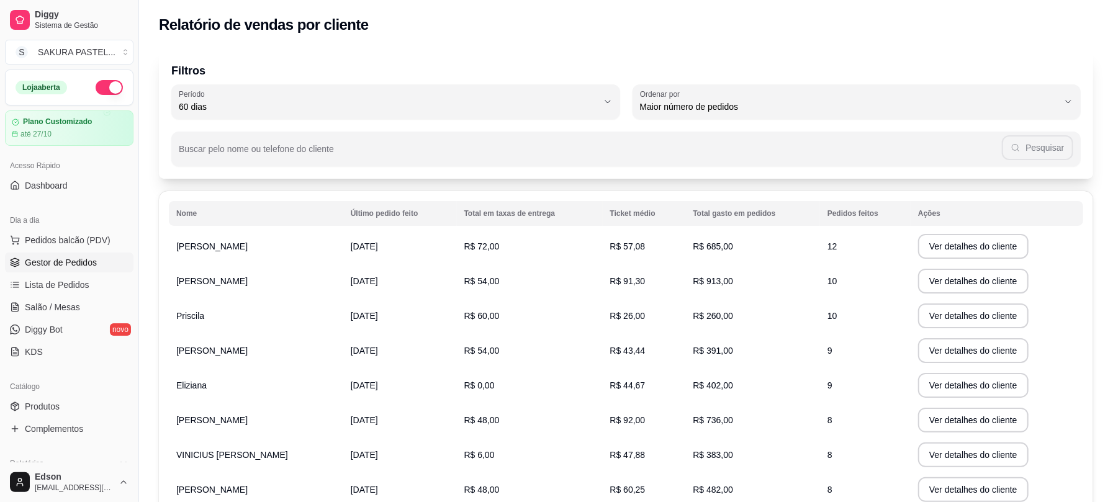
click at [65, 268] on span "Gestor de Pedidos" at bounding box center [61, 262] width 72 height 12
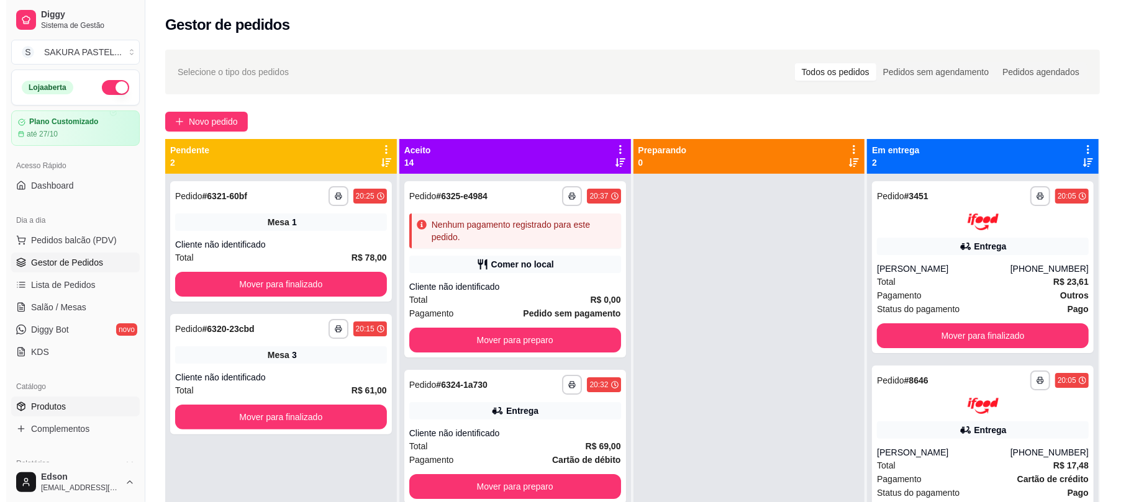
scroll to position [344, 0]
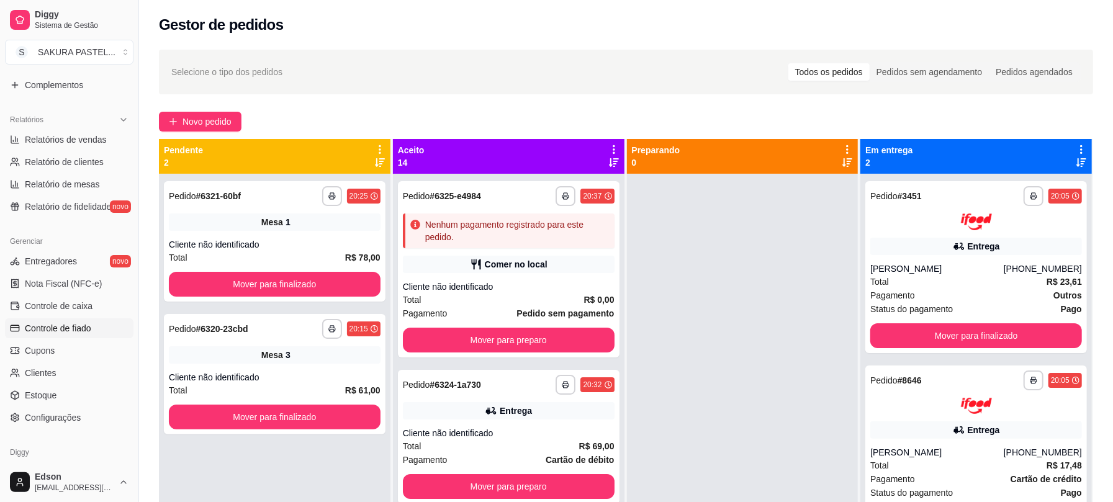
click at [90, 329] on span "Controle de fiado" at bounding box center [58, 328] width 66 height 12
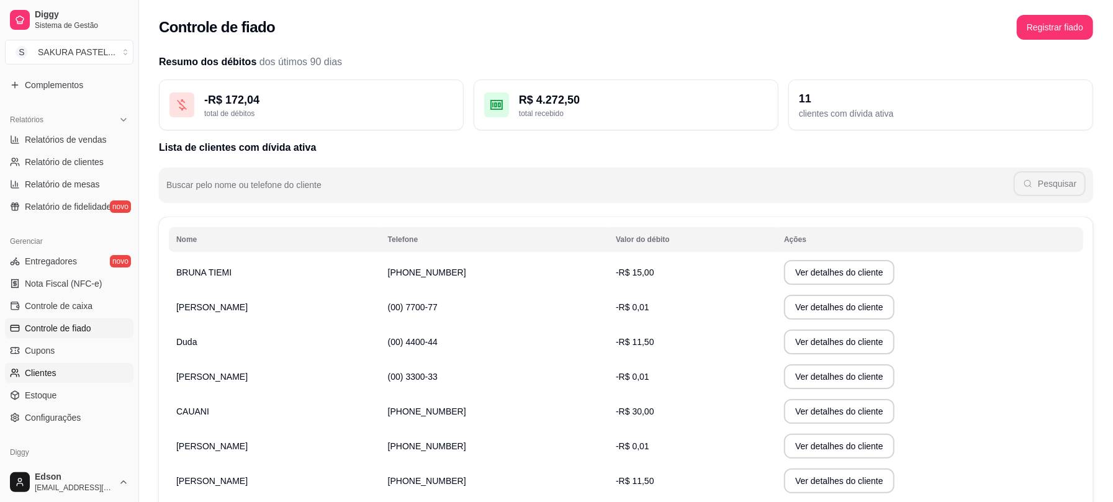
click at [53, 368] on span "Clientes" at bounding box center [41, 373] width 32 height 12
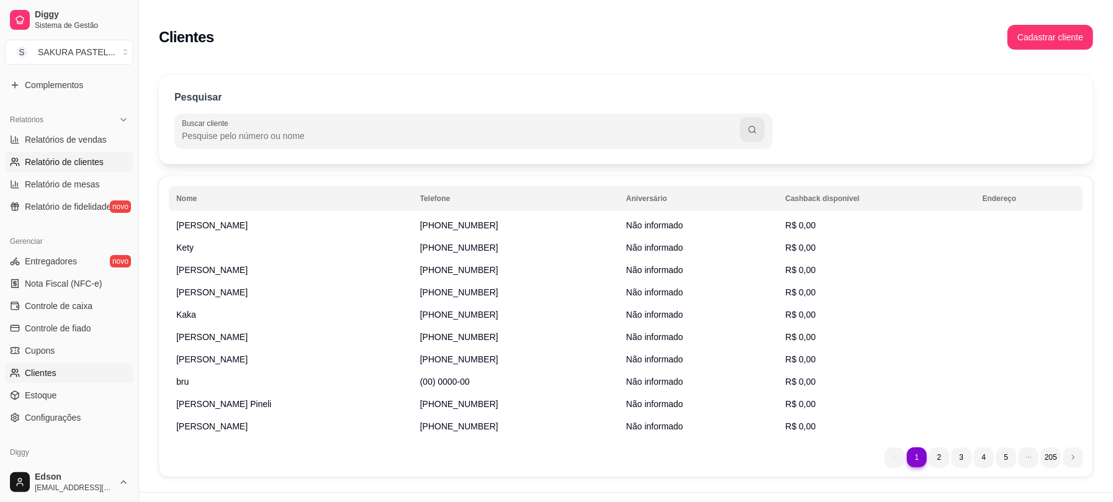
click at [56, 158] on span "Relatório de clientes" at bounding box center [64, 162] width 79 height 12
select select "30"
select select "HIGHEST_TOTAL_SPENT_WITH_ORDERS"
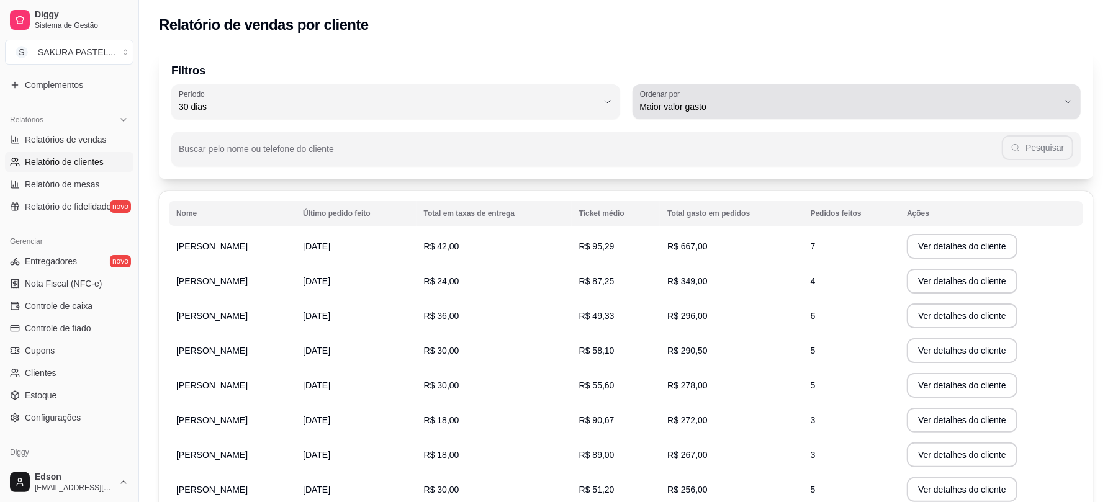
click at [912, 109] on span "Maior valor gasto" at bounding box center [849, 107] width 419 height 12
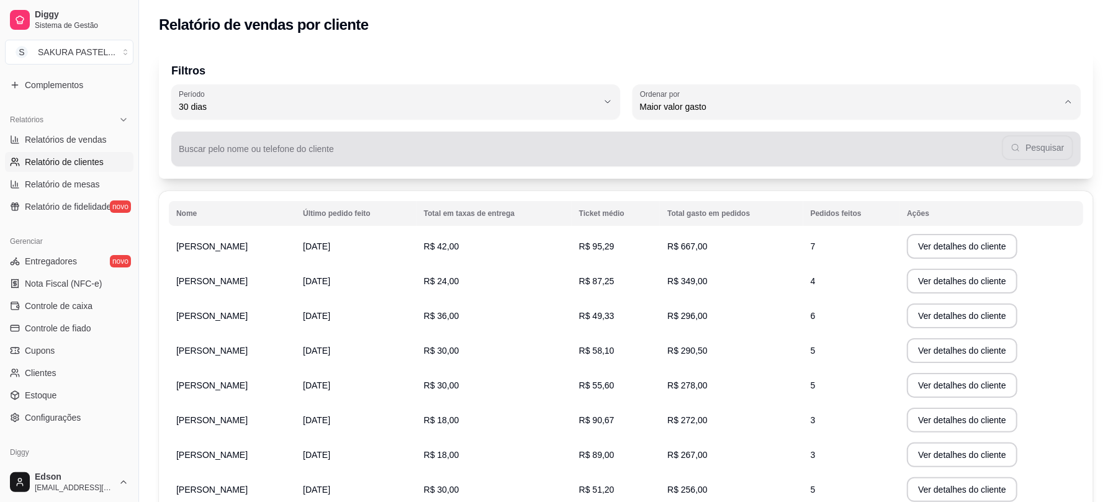
click at [528, 159] on input "Buscar pelo nome ou telefone do cliente" at bounding box center [590, 154] width 823 height 12
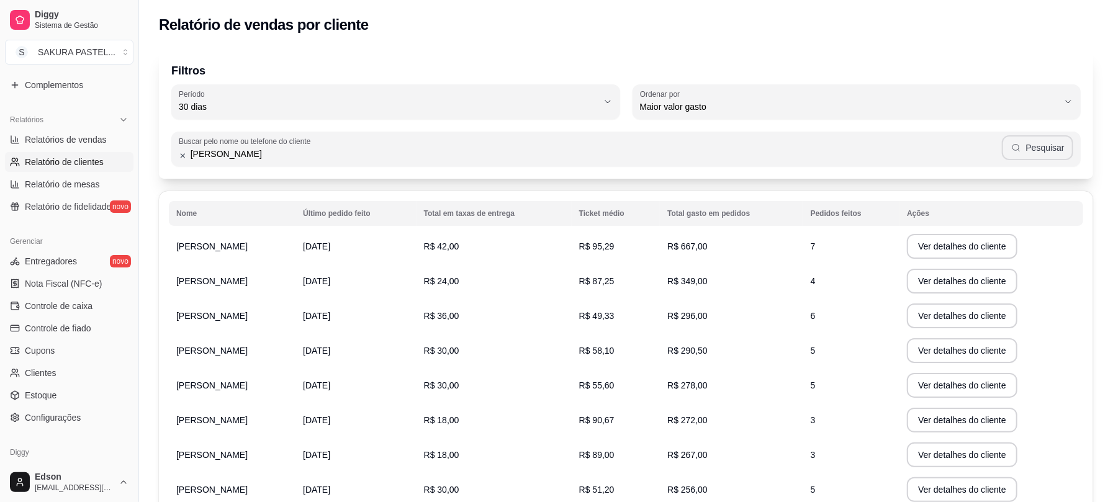
type input "[PERSON_NAME]"
click at [1056, 152] on button "Pesquisar" at bounding box center [1037, 147] width 71 height 25
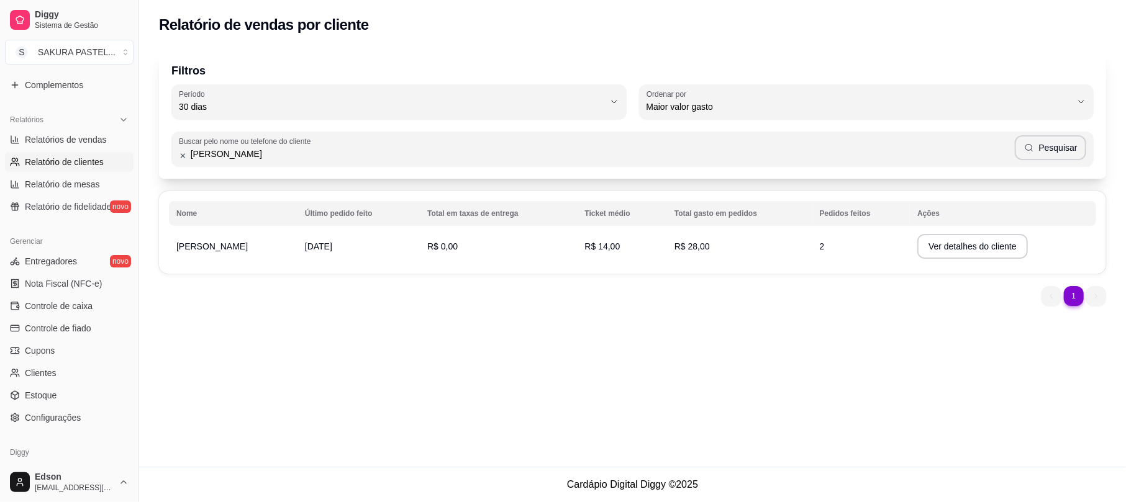
click at [585, 242] on span "R$ 14,00" at bounding box center [602, 247] width 35 height 10
click at [979, 247] on button "Ver detalhes do cliente" at bounding box center [972, 246] width 111 height 25
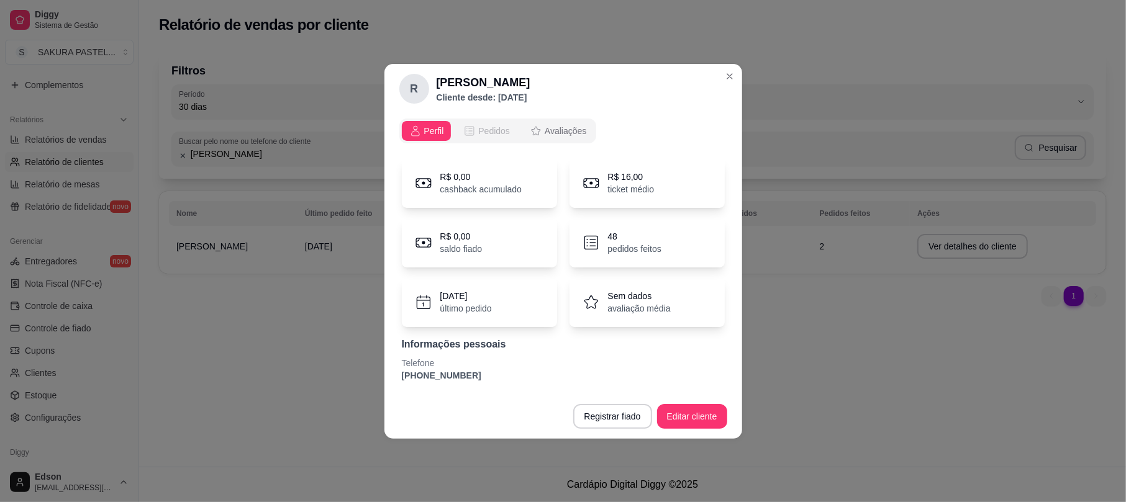
click at [489, 135] on span "Pedidos" at bounding box center [494, 131] width 32 height 12
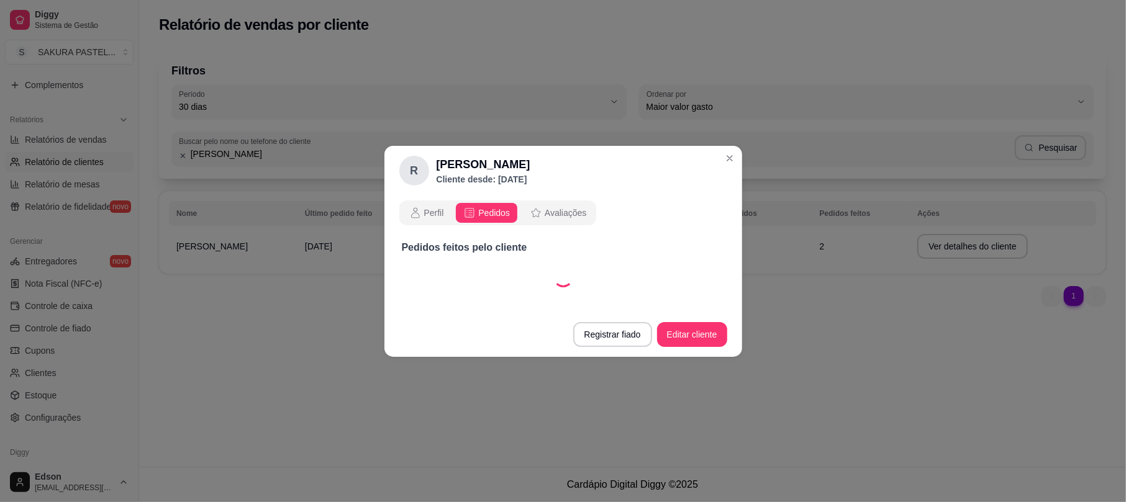
select select "30"
select select "ALL"
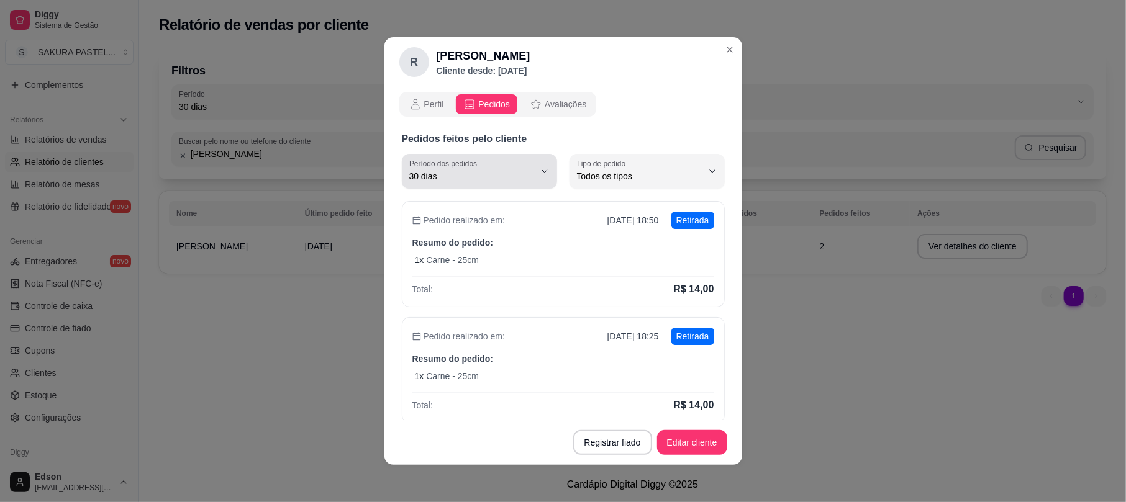
click at [502, 177] on span "30 dias" at bounding box center [471, 176] width 125 height 12
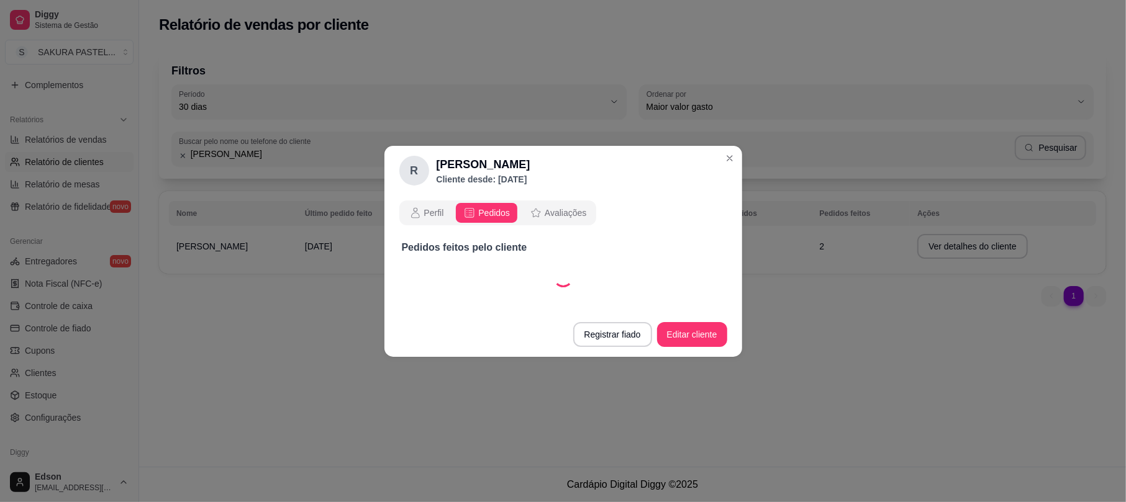
select select "60"
select select "ALL"
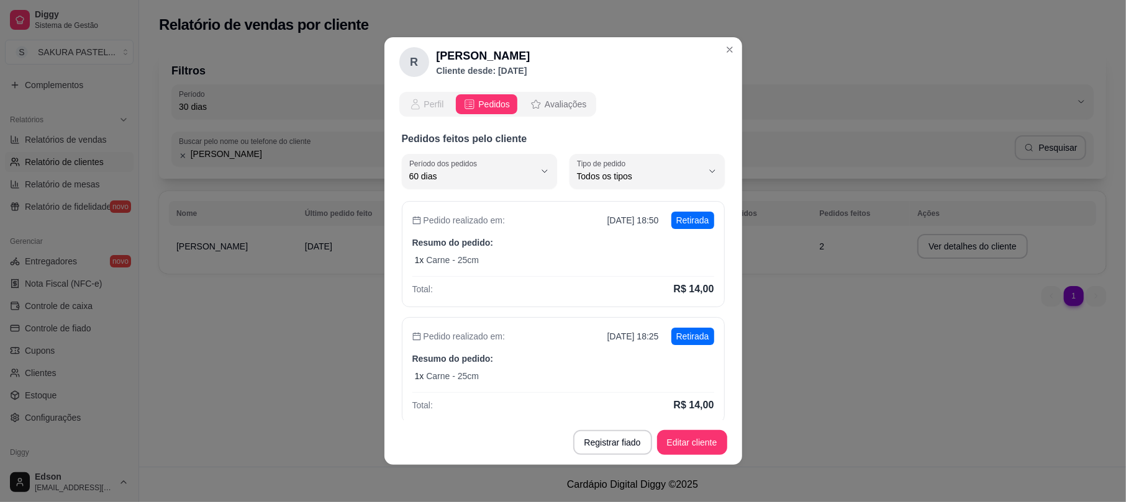
click at [435, 100] on span "Perfil" at bounding box center [434, 104] width 20 height 12
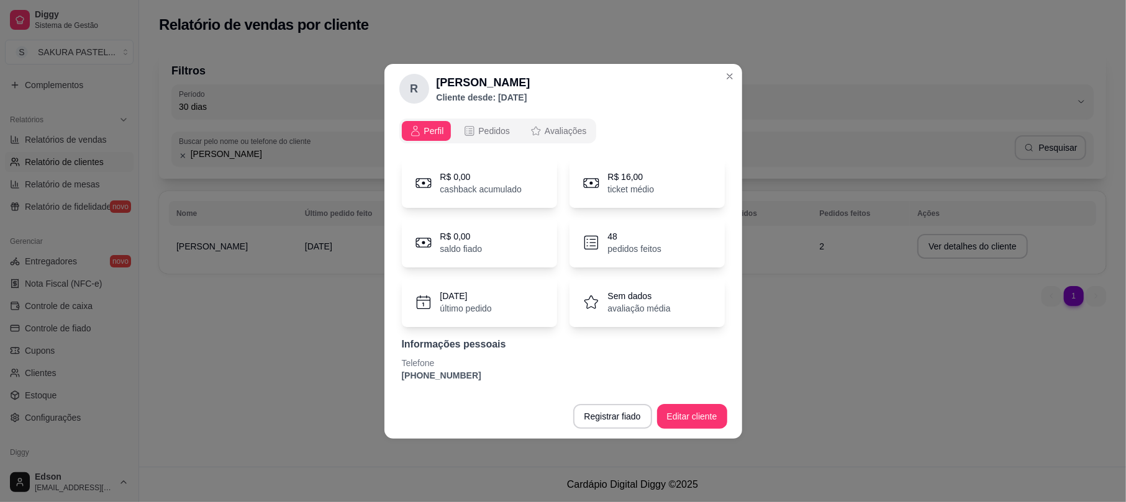
click at [696, 242] on div "48 pedidos feitos" at bounding box center [646, 243] width 155 height 50
click at [495, 137] on button "Pedidos" at bounding box center [486, 131] width 61 height 20
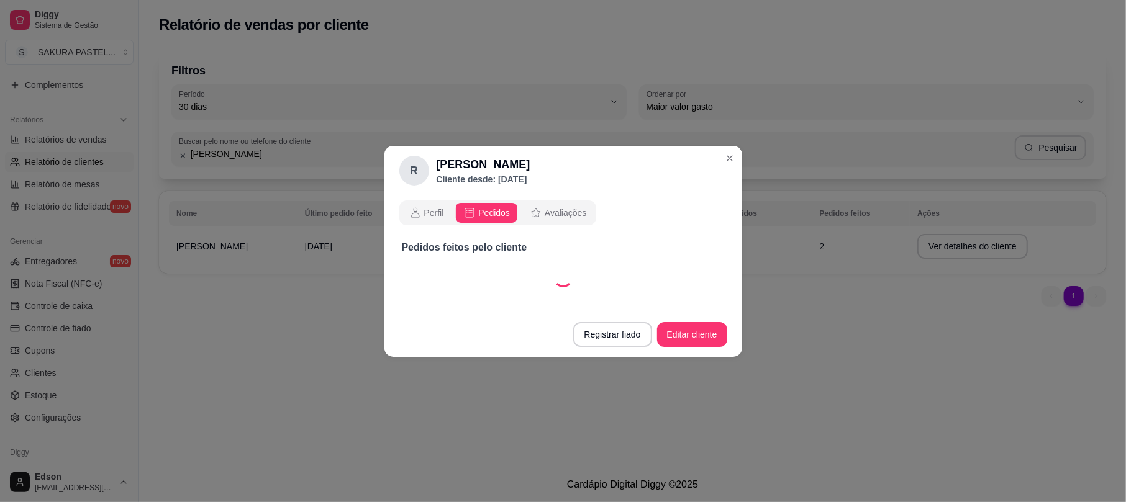
select select "30"
select select "ALL"
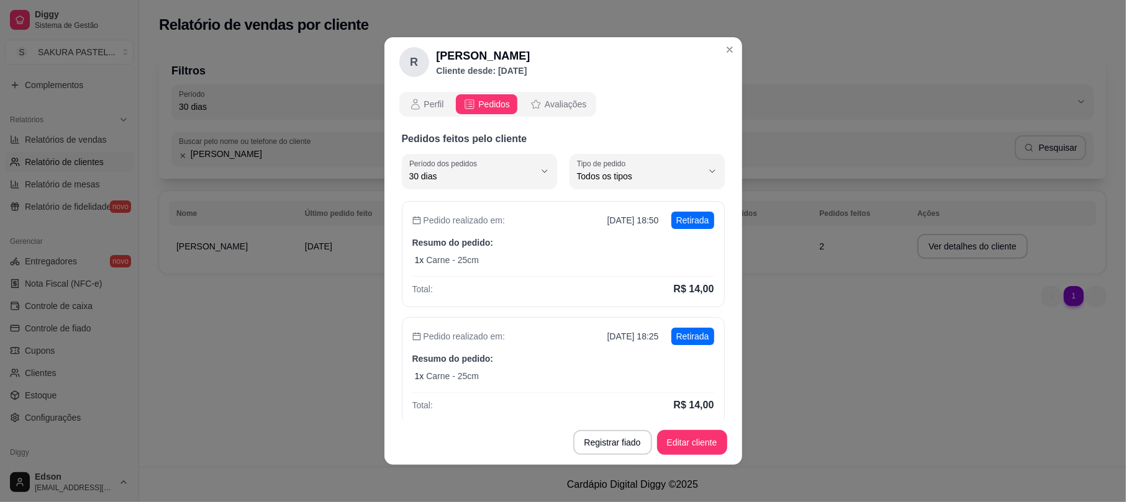
click at [556, 114] on div "Perfil Pedidos Avaliações" at bounding box center [497, 104] width 197 height 25
click at [551, 107] on span "Avaliações" at bounding box center [566, 104] width 42 height 12
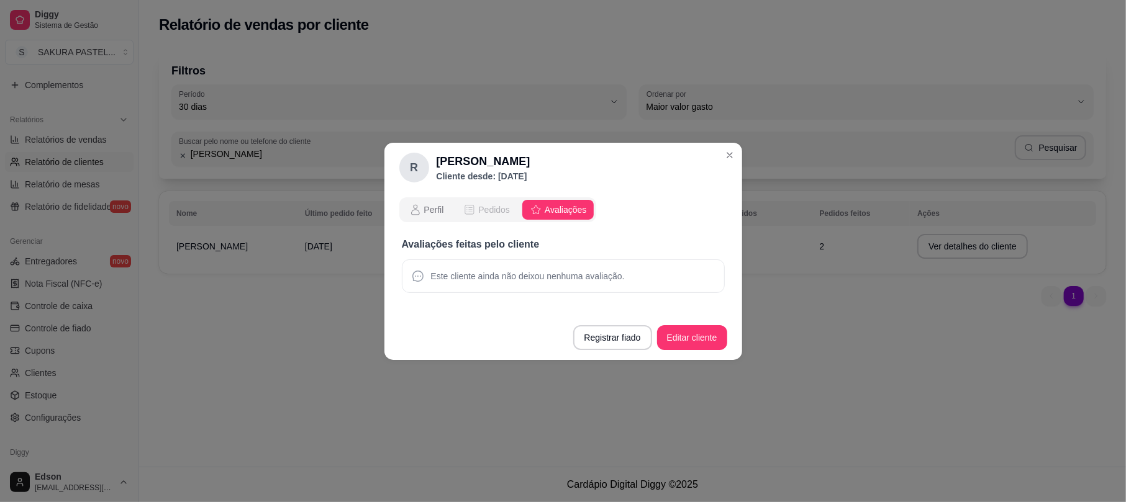
click at [500, 217] on button "Pedidos" at bounding box center [486, 210] width 61 height 20
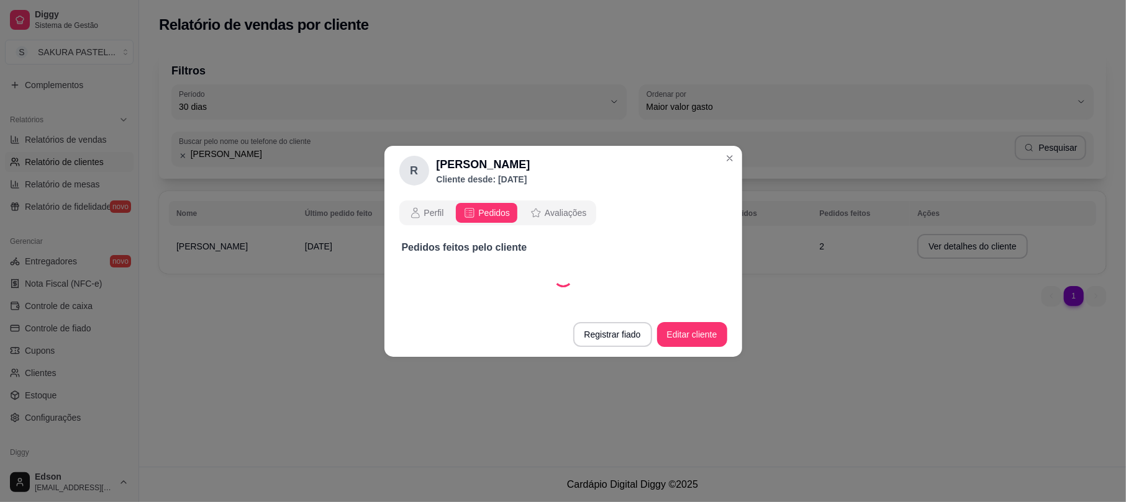
select select "30"
select select "ALL"
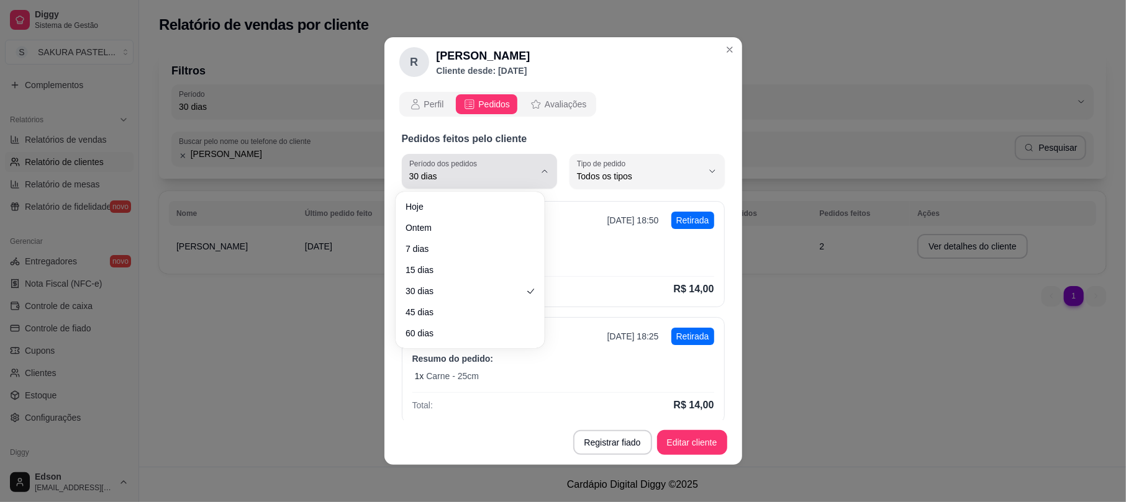
click at [527, 174] on button "Período dos pedidos 30 dias" at bounding box center [479, 171] width 155 height 35
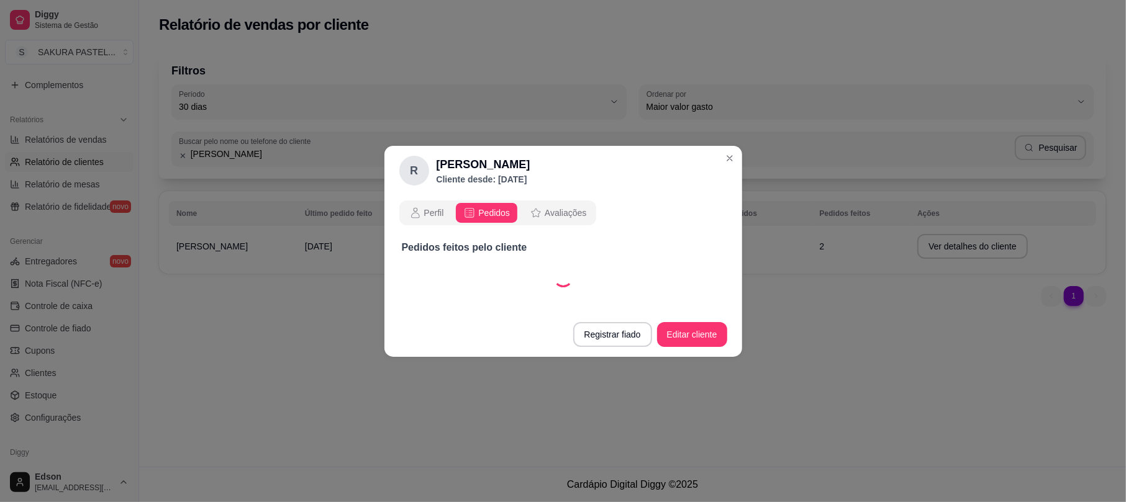
select select "60"
select select "ALL"
select select "60"
select select "ALL"
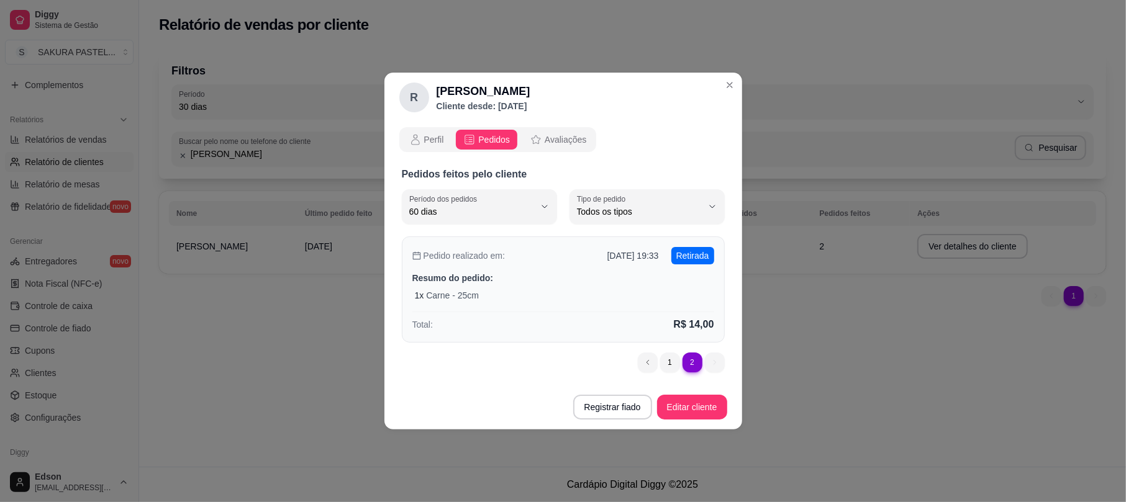
scroll to position [11, 0]
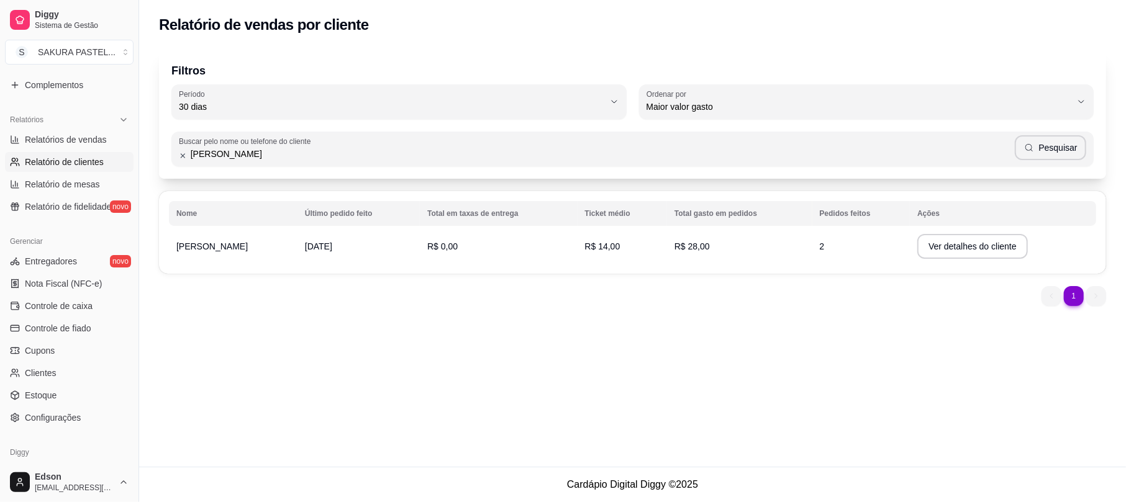
click at [242, 155] on input "[PERSON_NAME]" at bounding box center [601, 154] width 828 height 12
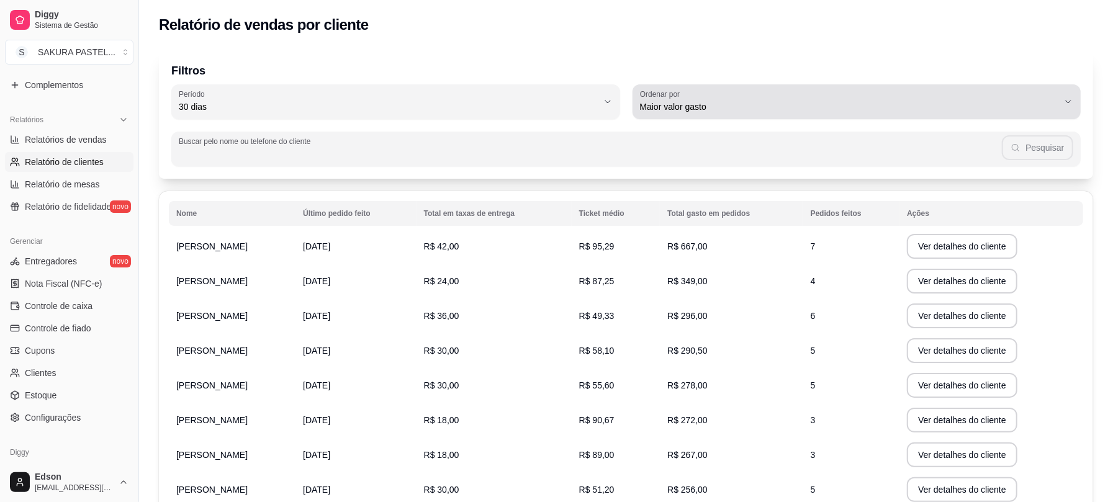
click at [826, 104] on span "Maior valor gasto" at bounding box center [849, 107] width 419 height 12
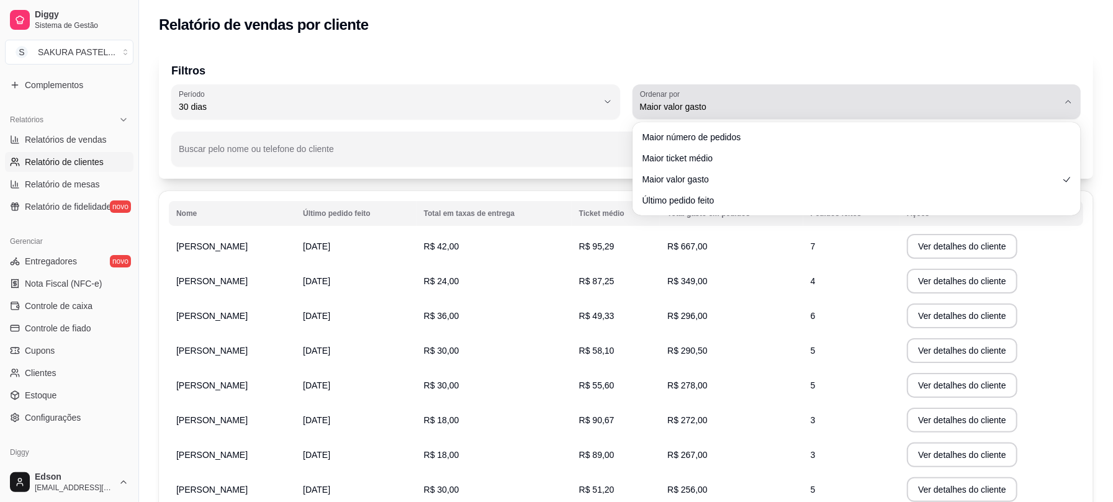
click at [826, 104] on span "Maior valor gasto" at bounding box center [849, 107] width 419 height 12
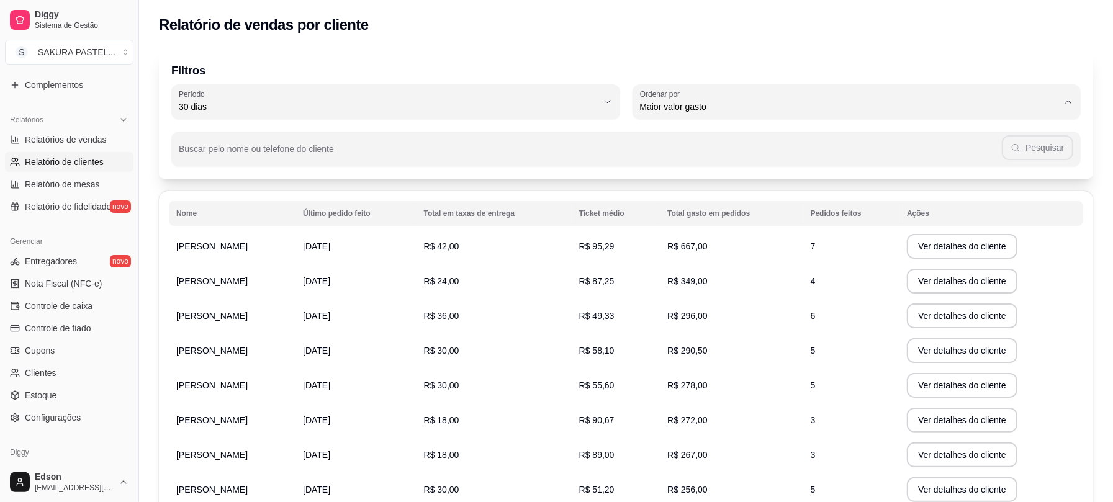
click at [734, 139] on span "Maior número de pedidos" at bounding box center [851, 136] width 400 height 12
type input "HIGHEST_ORDER_COUNT"
select select "HIGHEST_ORDER_COUNT"
click at [466, 112] on span "30 dias" at bounding box center [388, 107] width 419 height 12
click at [240, 263] on span "60 dias" at bounding box center [390, 258] width 400 height 12
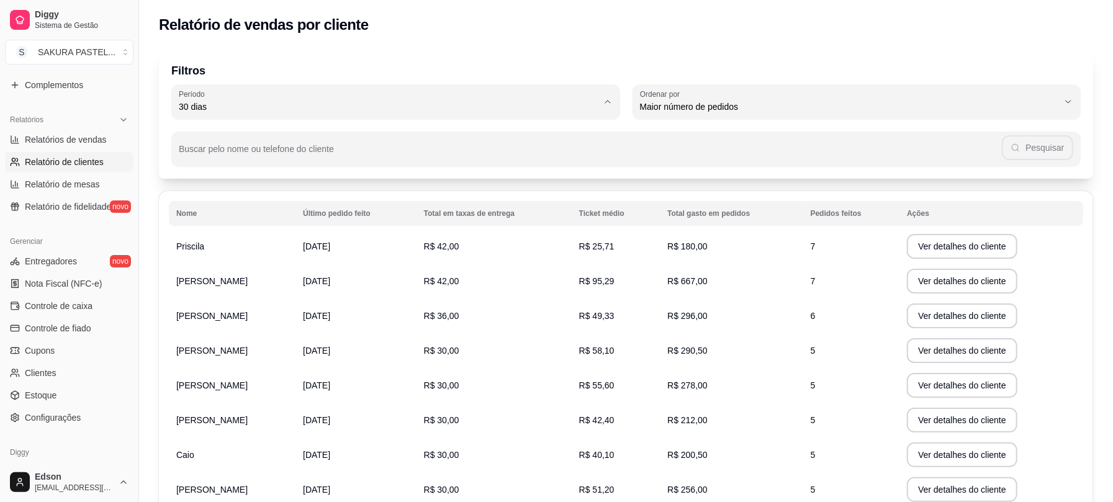
type input "60"
select select "60"
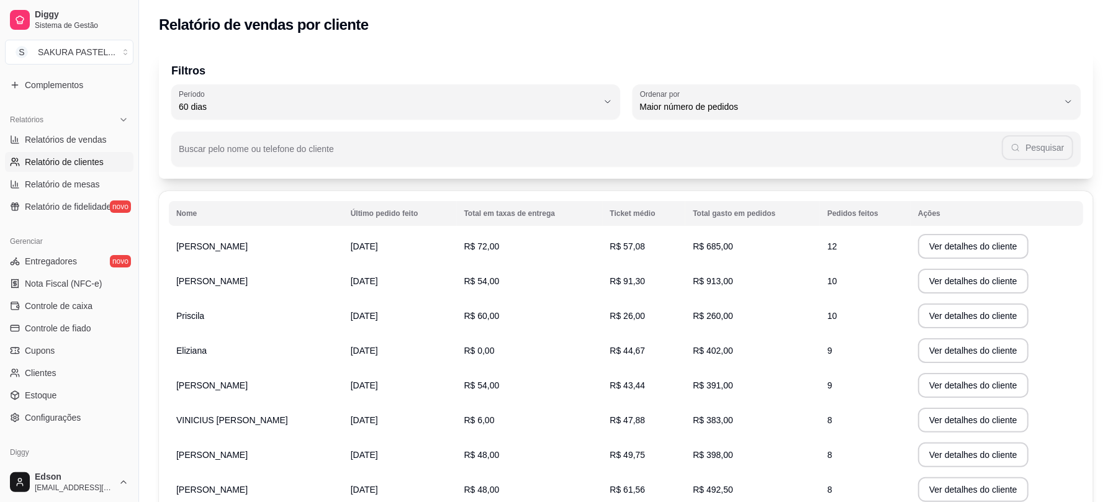
click at [566, 276] on td "R$ 54,00" at bounding box center [530, 281] width 146 height 35
click at [798, 269] on td "R$ 913,00" at bounding box center [753, 281] width 135 height 35
click at [939, 276] on button "Ver detalhes do cliente" at bounding box center [973, 281] width 111 height 25
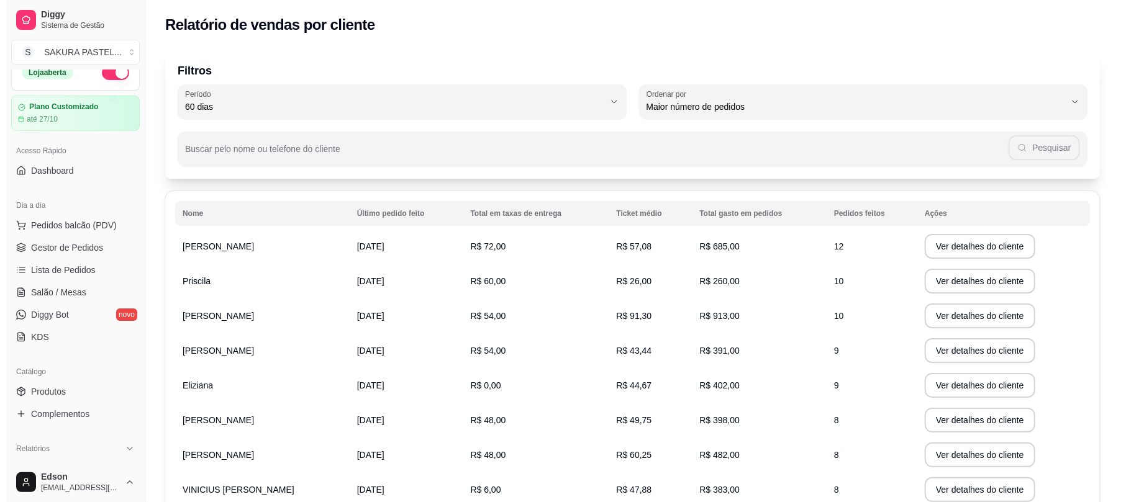
scroll to position [0, 0]
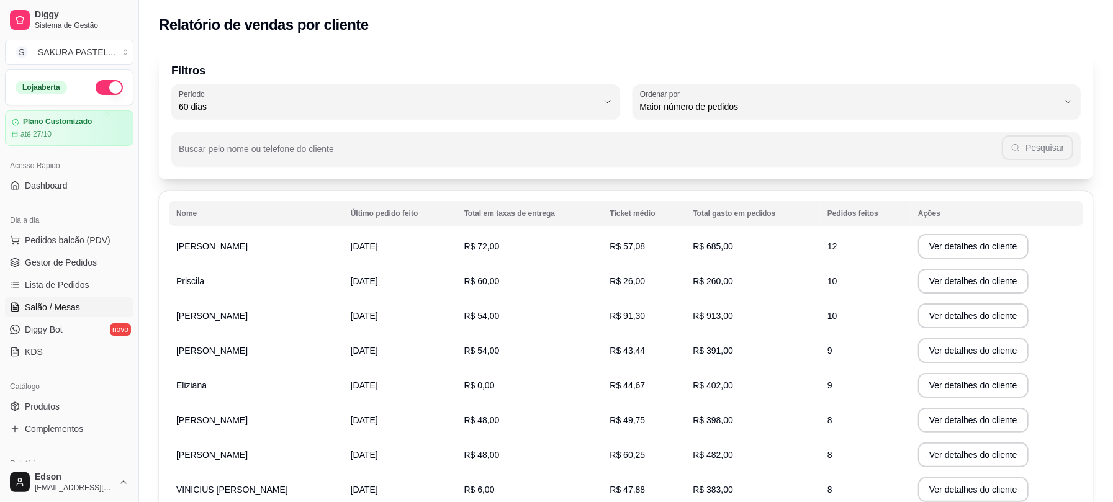
click at [78, 303] on link "Salão / Mesas" at bounding box center [69, 307] width 129 height 20
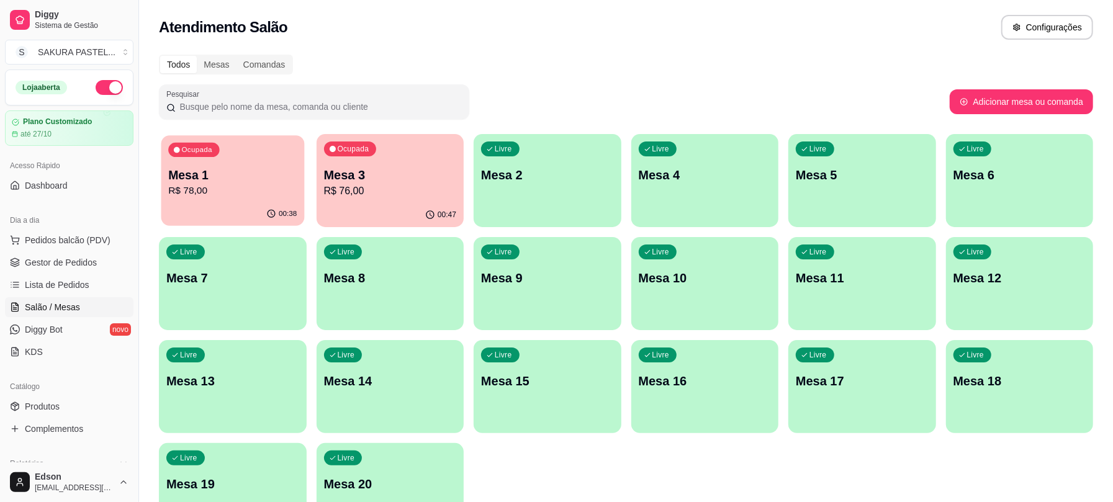
click at [224, 153] on div "Ocupada Mesa 1 R$ 78,00" at bounding box center [232, 168] width 143 height 67
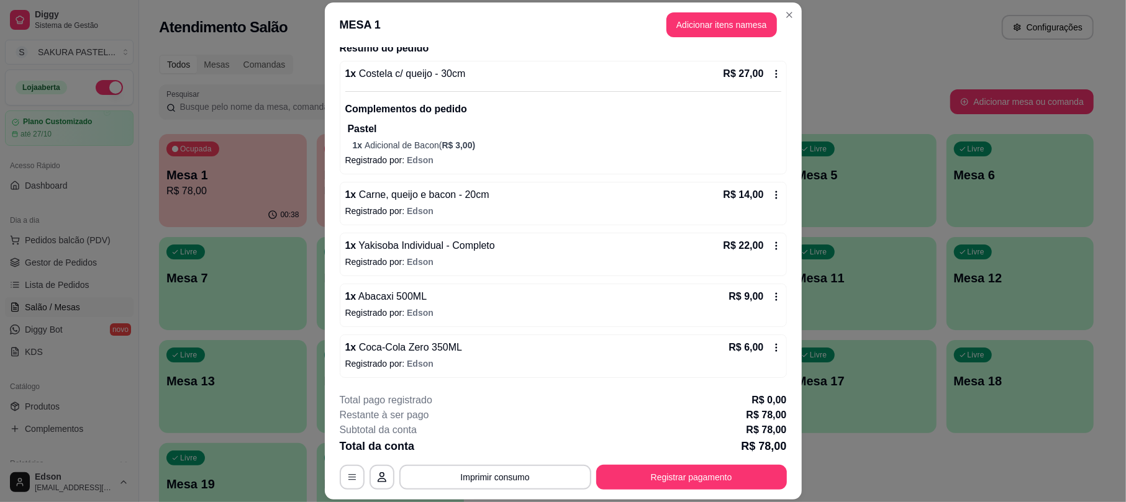
scroll to position [37, 0]
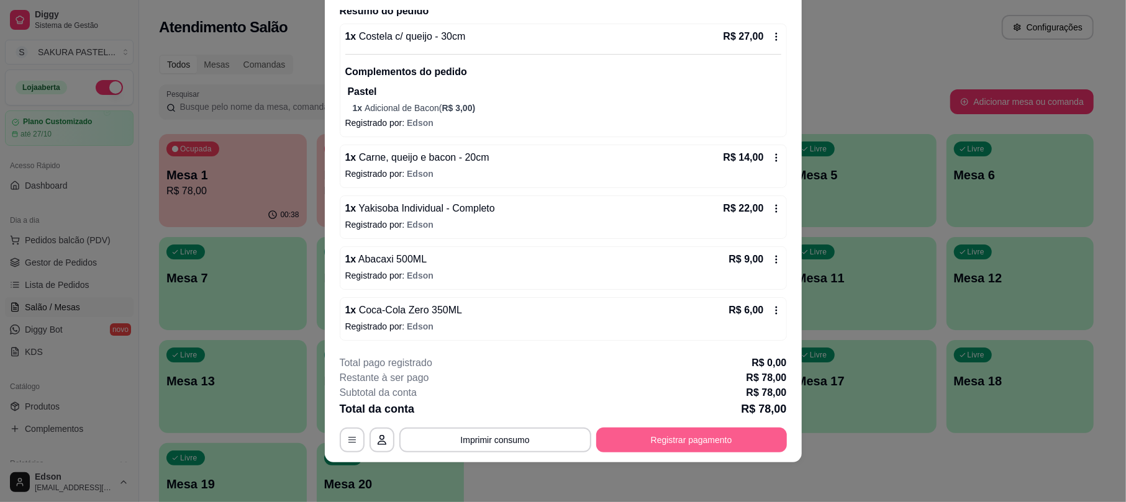
click at [607, 438] on button "Registrar pagamento" at bounding box center [691, 440] width 191 height 25
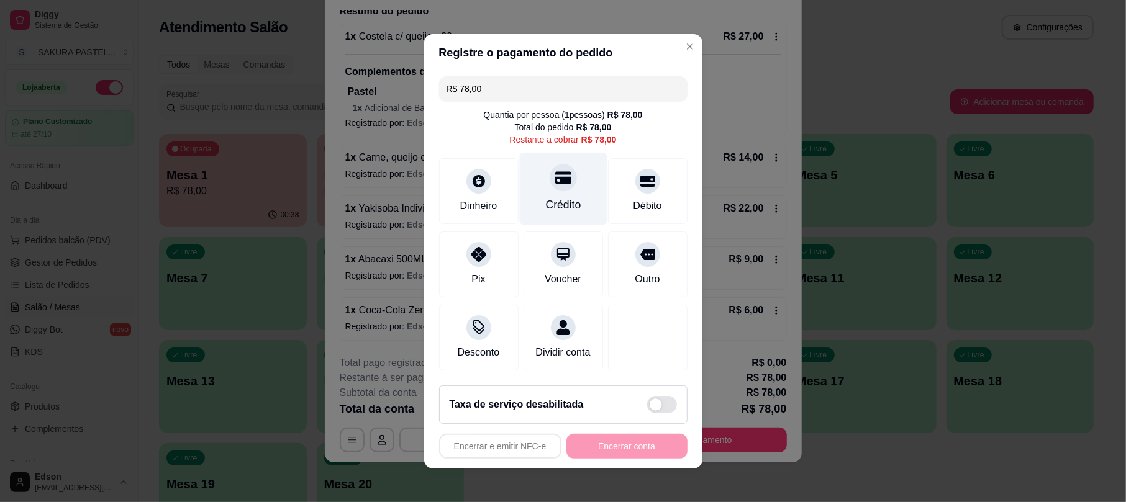
click at [527, 177] on div "Crédito" at bounding box center [563, 188] width 88 height 73
type input "R$ 0,00"
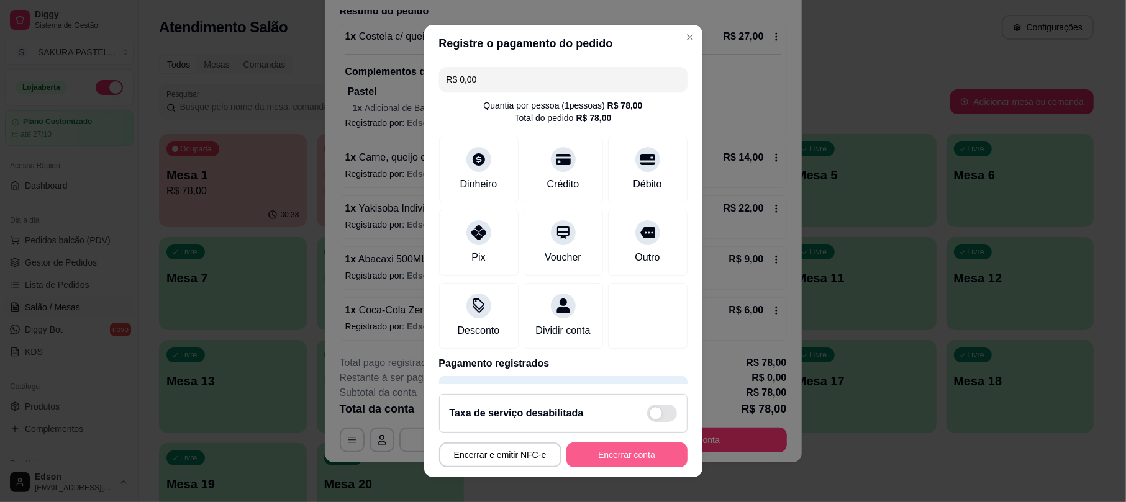
click at [609, 455] on button "Encerrar conta" at bounding box center [626, 455] width 121 height 25
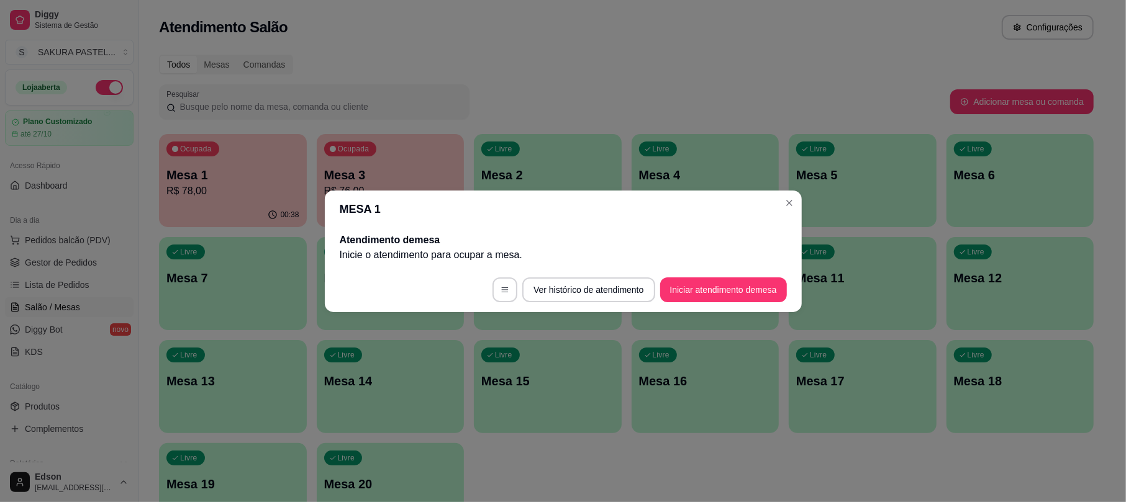
scroll to position [0, 0]
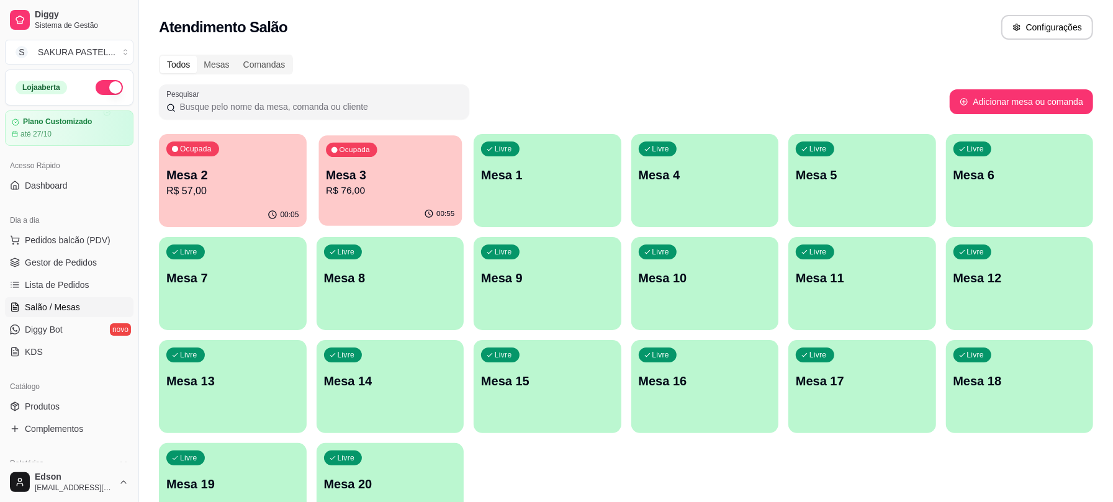
click at [415, 185] on p "R$ 76,00" at bounding box center [390, 191] width 129 height 14
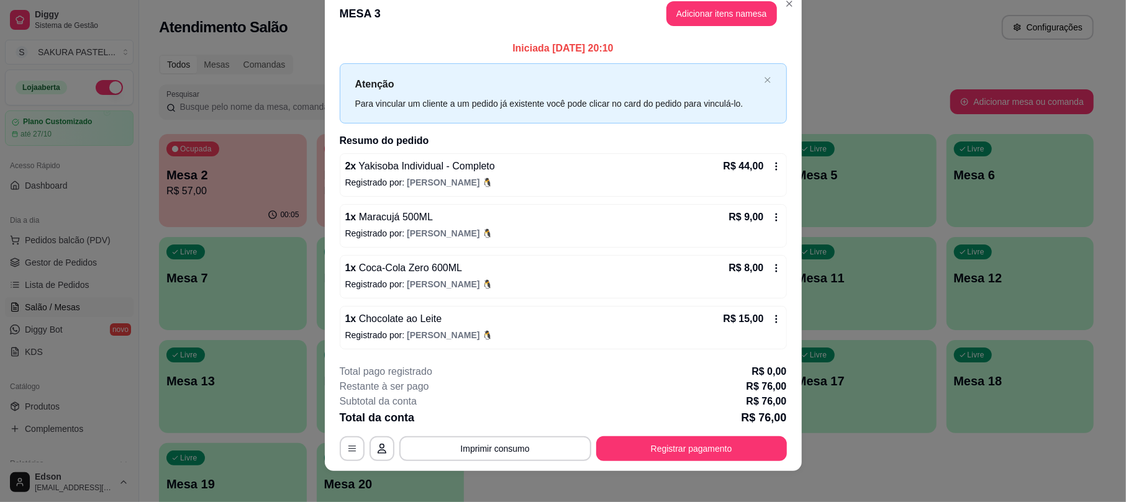
scroll to position [30, 0]
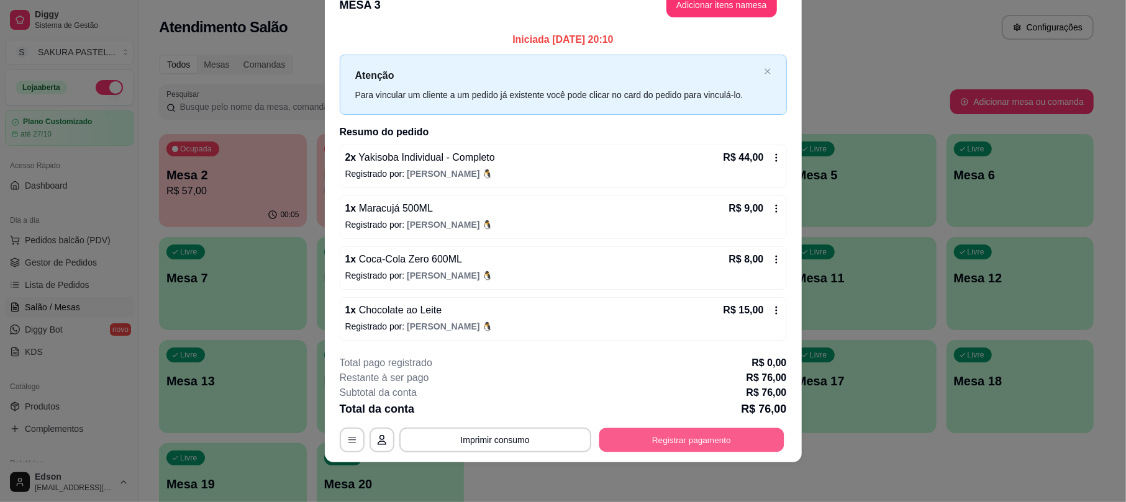
click at [715, 440] on button "Registrar pagamento" at bounding box center [691, 440] width 185 height 24
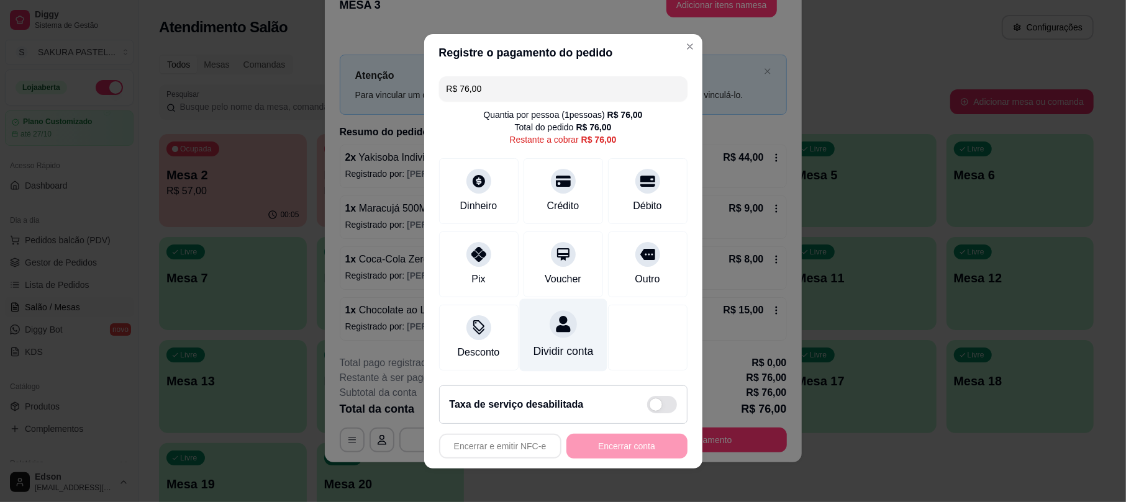
click at [538, 343] on div "Dividir conta" at bounding box center [563, 351] width 60 height 16
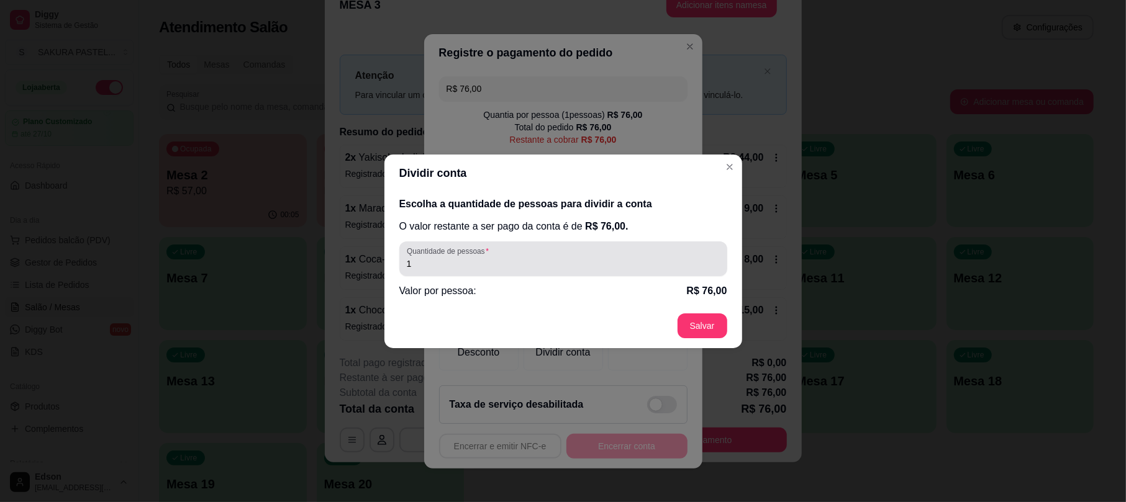
click at [519, 245] on div "Quantidade de pessoas 1" at bounding box center [563, 259] width 328 height 35
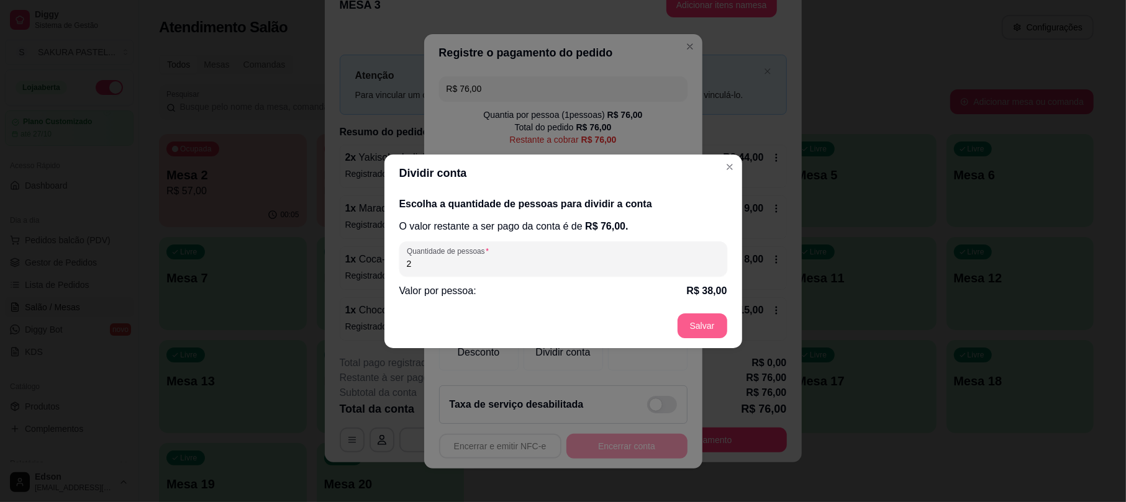
type input "2"
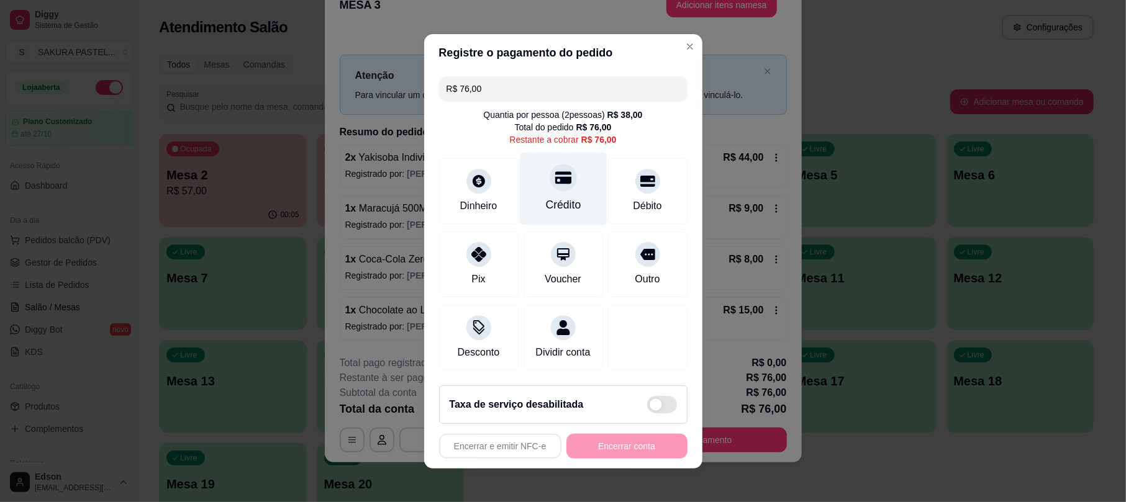
click at [551, 179] on div at bounding box center [563, 177] width 27 height 27
type input "R$ 0,00"
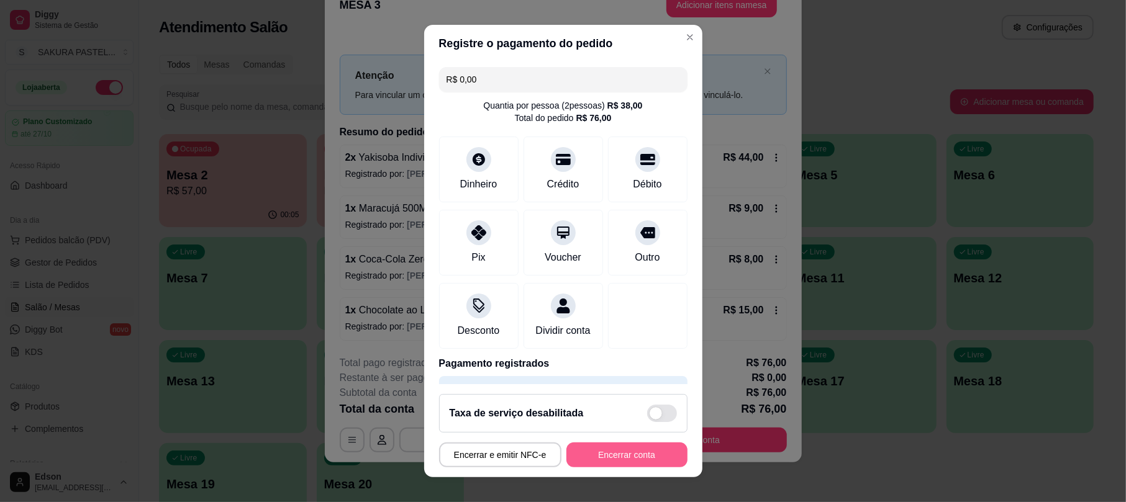
click at [599, 460] on button "Encerrar conta" at bounding box center [626, 455] width 121 height 25
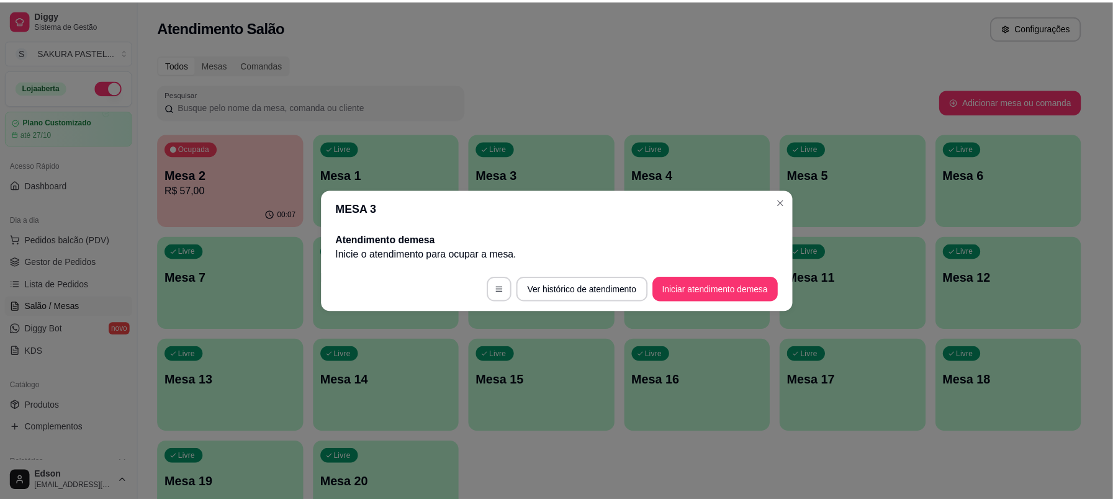
scroll to position [0, 0]
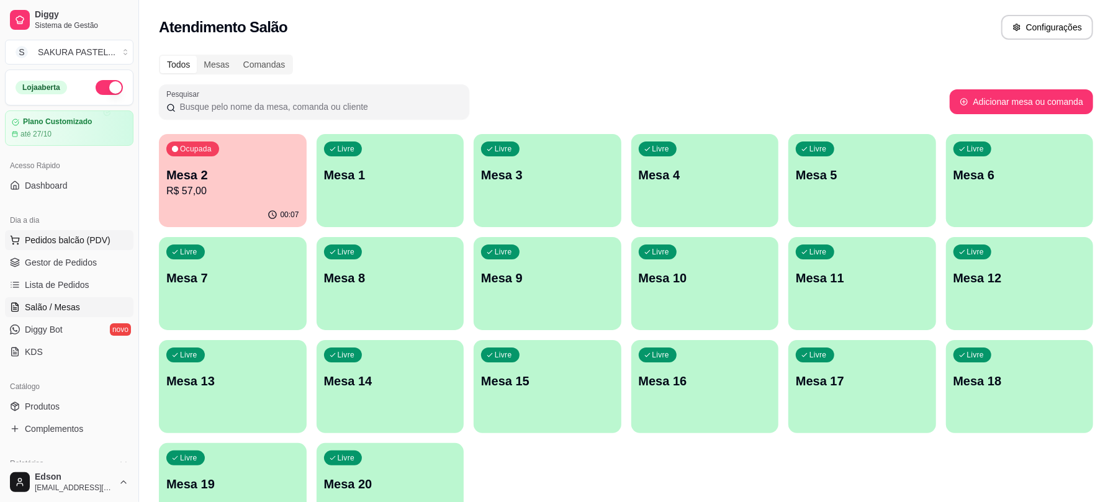
click at [53, 238] on span "Pedidos balcão (PDV)" at bounding box center [68, 240] width 86 height 12
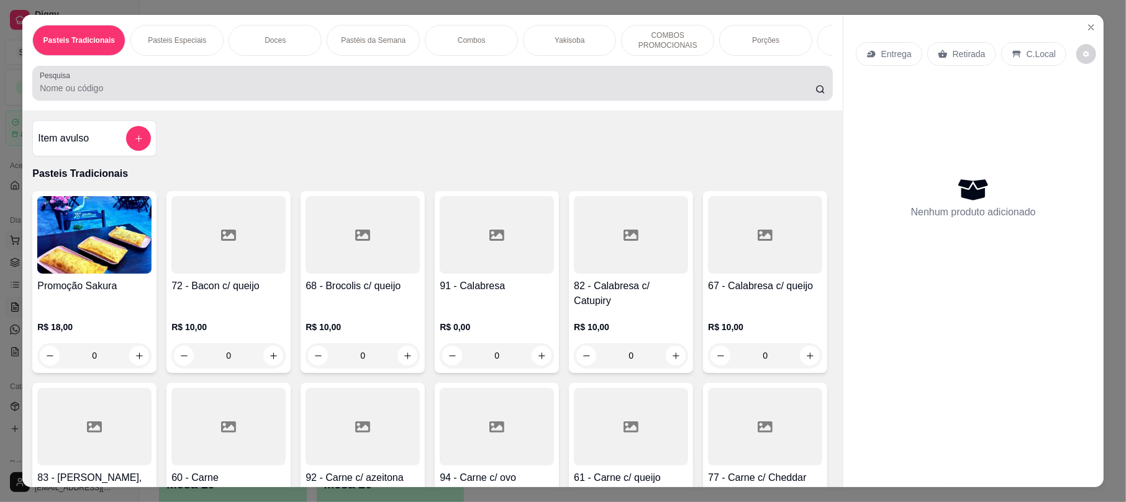
click at [237, 93] on div at bounding box center [432, 83] width 785 height 25
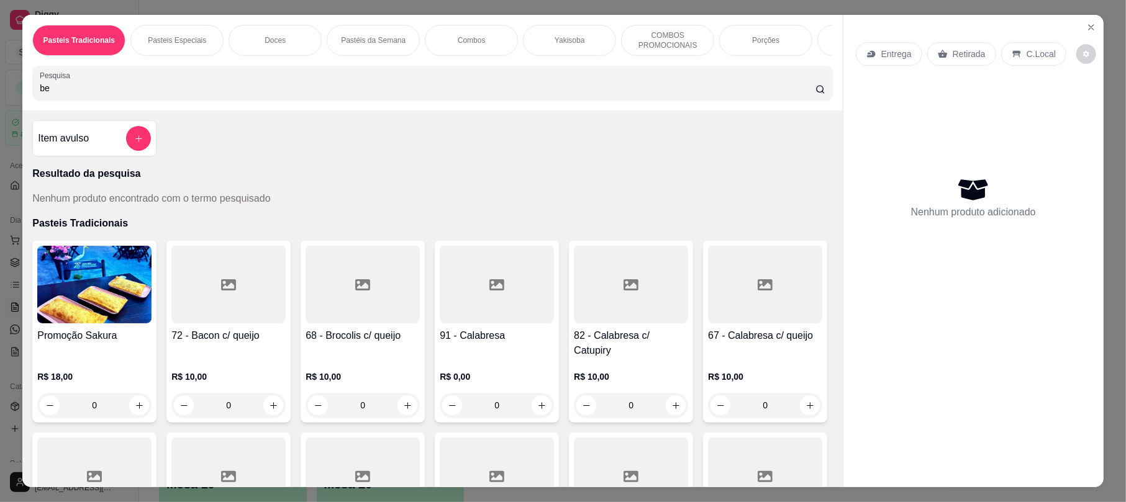
type input "b"
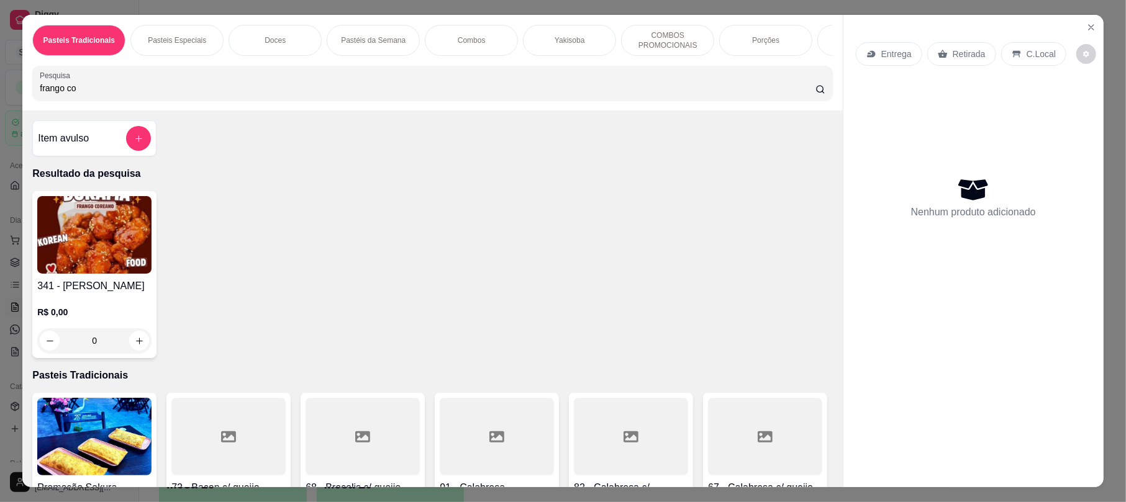
click at [164, 96] on div "frango co" at bounding box center [432, 83] width 785 height 25
click at [162, 96] on div "frango co" at bounding box center [432, 83] width 785 height 25
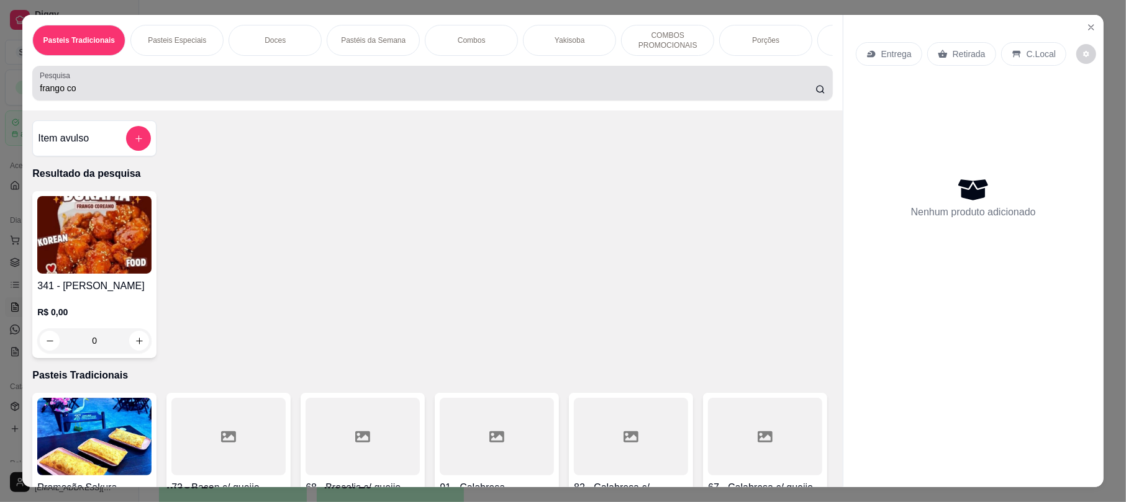
click at [162, 96] on div "frango co" at bounding box center [432, 83] width 785 height 25
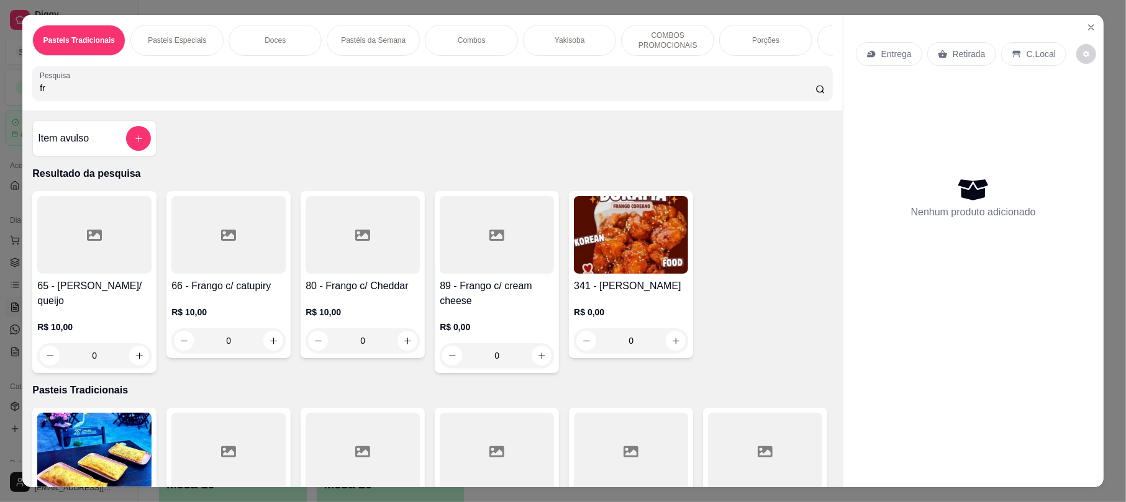
type input "f"
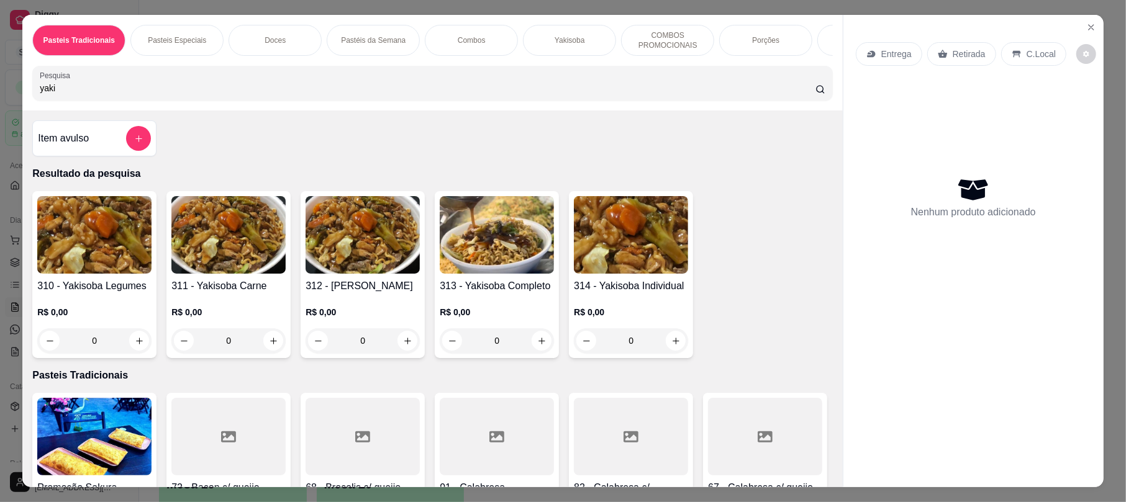
type input "yaki"
drag, startPoint x: 162, startPoint y: 107, endPoint x: 510, endPoint y: 309, distance: 401.7
click at [510, 309] on div "R$ 0,00 0" at bounding box center [497, 324] width 114 height 60
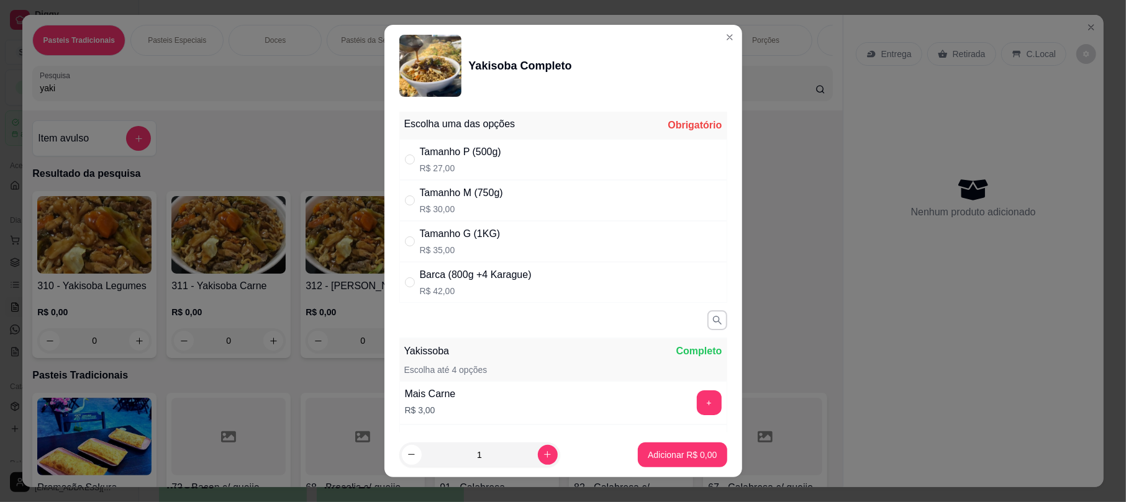
click at [472, 212] on p "R$ 30,00" at bounding box center [461, 209] width 83 height 12
radio input "true"
click at [671, 452] on p "Adicionar R$ 30,00" at bounding box center [680, 455] width 74 height 12
type input "1"
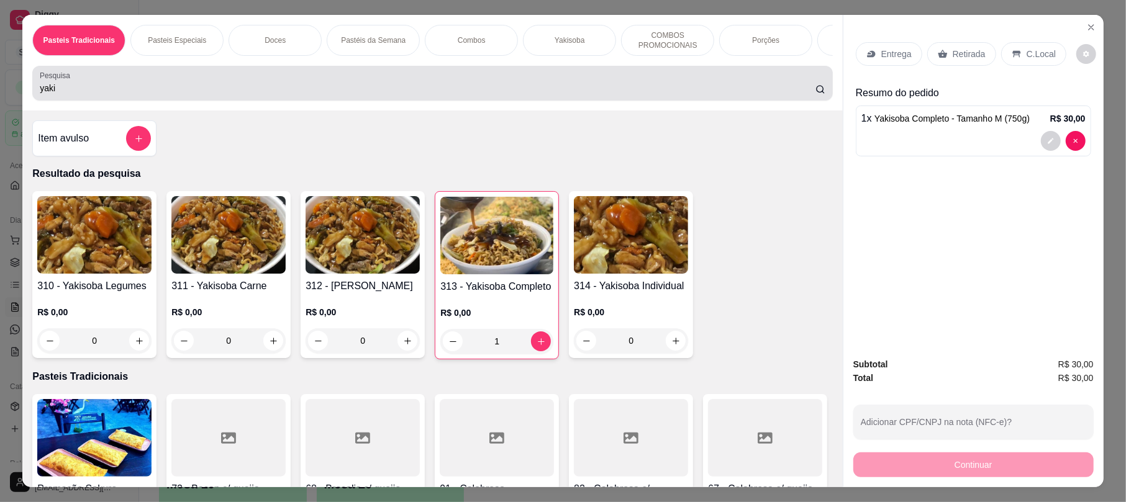
click at [319, 90] on div "yaki" at bounding box center [432, 83] width 785 height 25
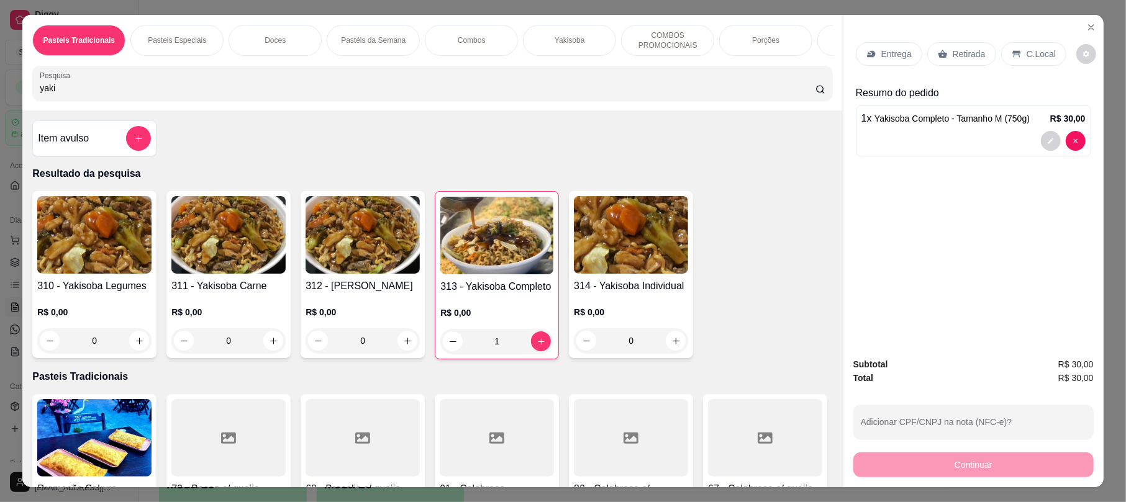
click at [319, 90] on div "yaki" at bounding box center [432, 83] width 785 height 25
type input "y"
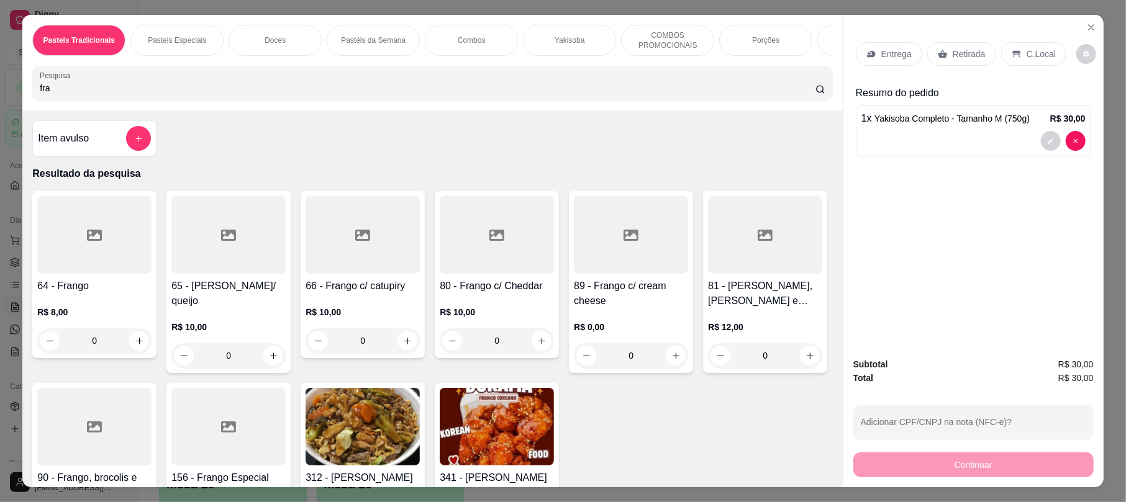
type input "fra"
click at [554, 461] on img at bounding box center [497, 427] width 114 height 78
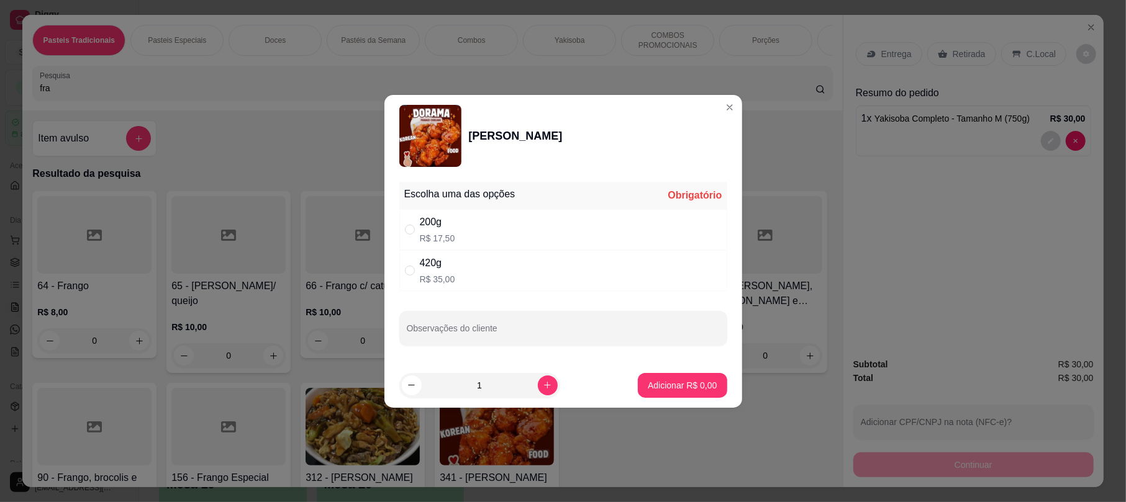
click at [469, 230] on div "200g R$ 17,50" at bounding box center [563, 229] width 328 height 41
radio input "true"
click at [672, 379] on p "Adicionar R$ 17,50" at bounding box center [680, 385] width 72 height 12
type input "1"
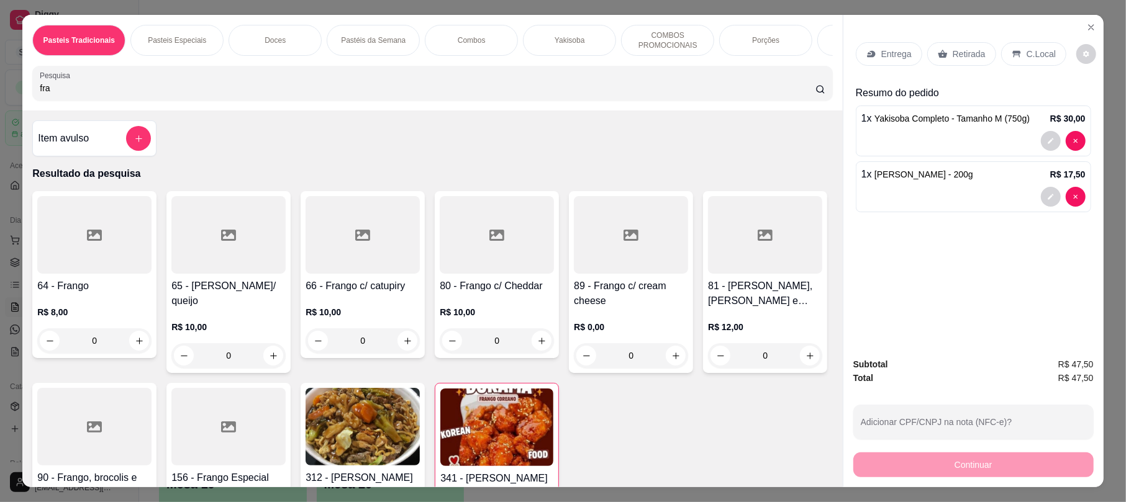
click at [953, 53] on p "Retirada" at bounding box center [969, 54] width 33 height 12
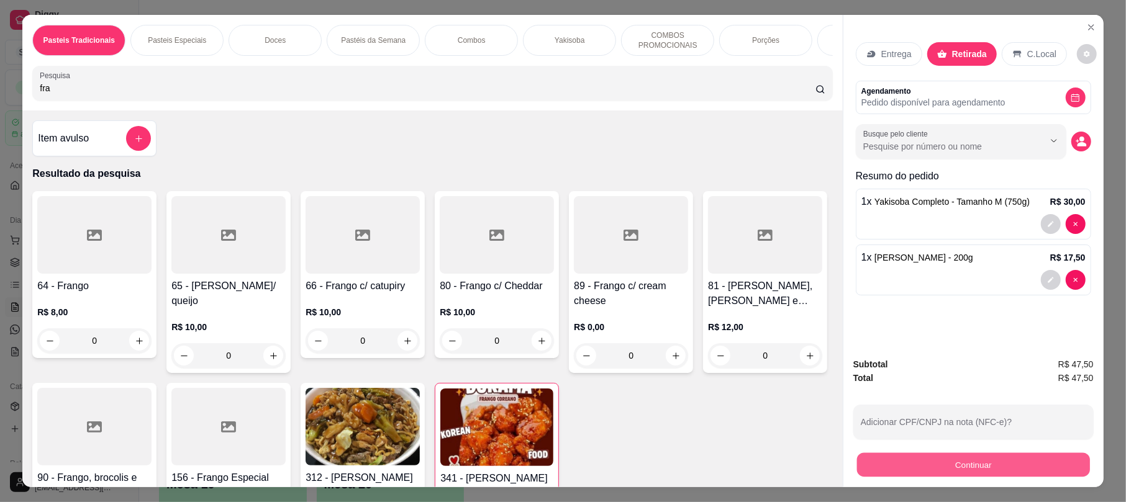
click at [1006, 474] on button "Continuar" at bounding box center [973, 465] width 233 height 24
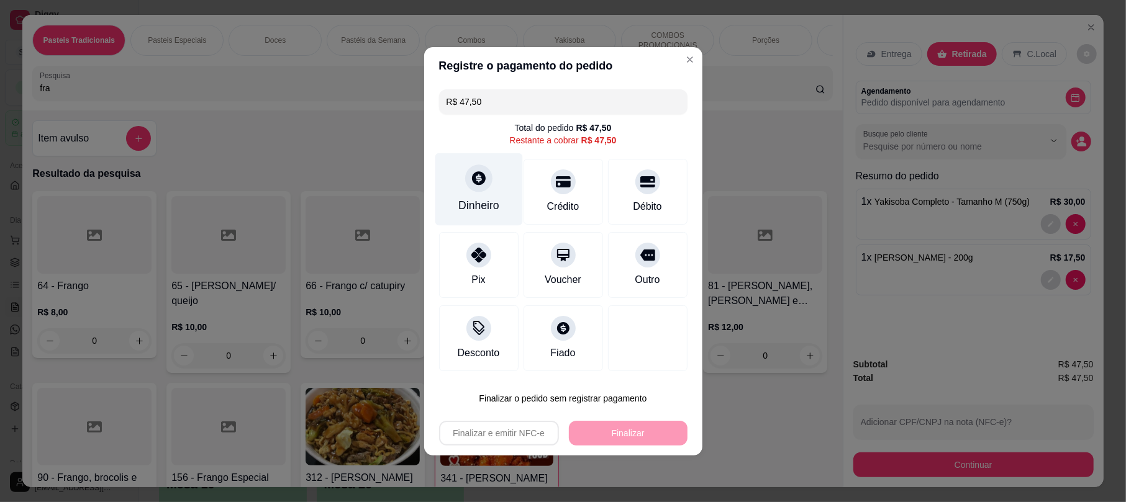
click at [475, 168] on div "Dinheiro" at bounding box center [479, 189] width 88 height 73
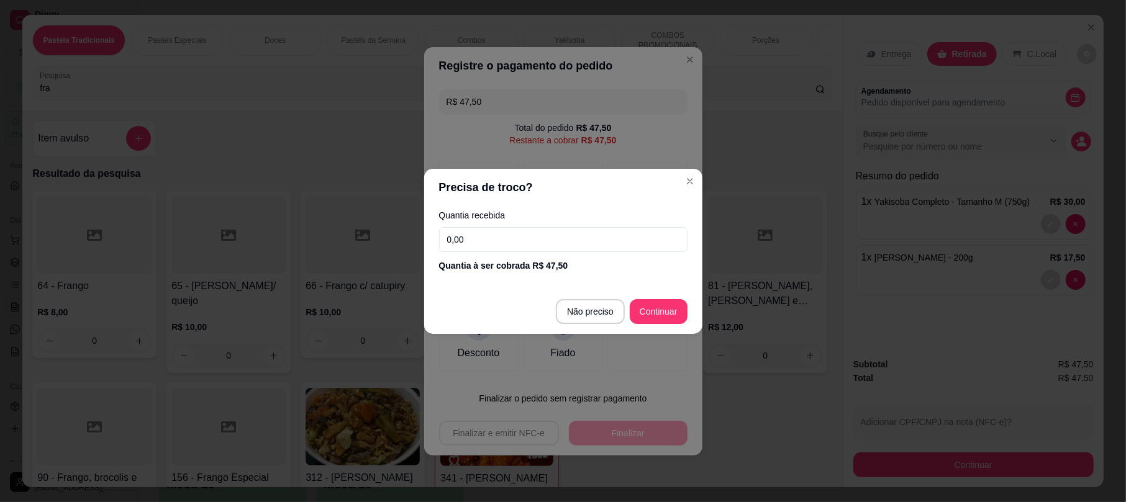
click at [520, 241] on input "0,00" at bounding box center [563, 239] width 248 height 25
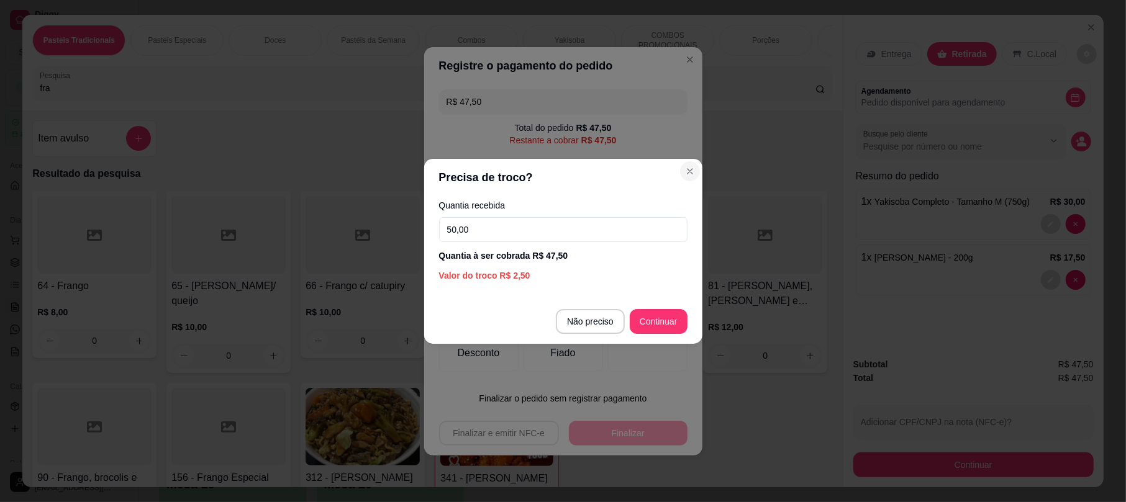
type input "50,00"
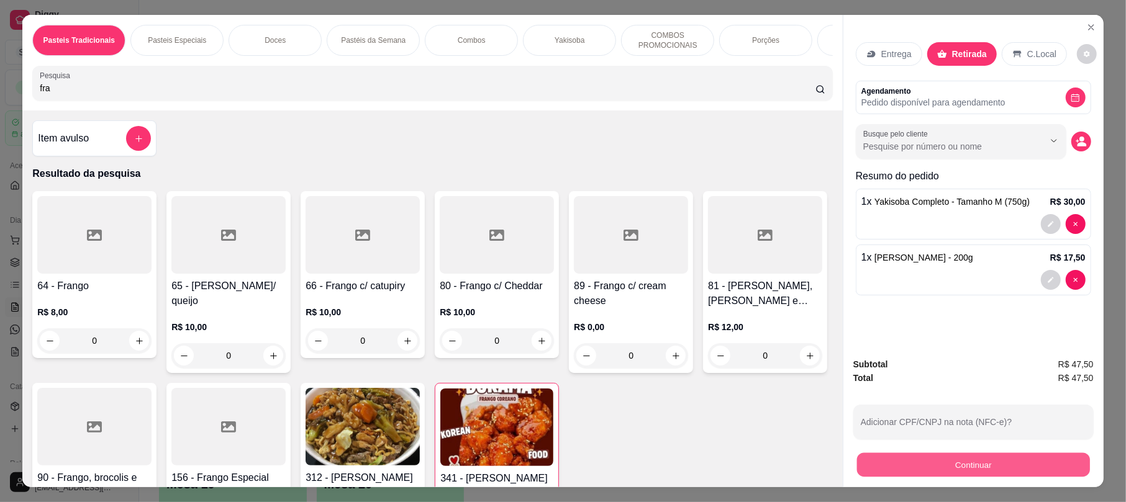
click at [869, 474] on button "Continuar" at bounding box center [973, 465] width 233 height 24
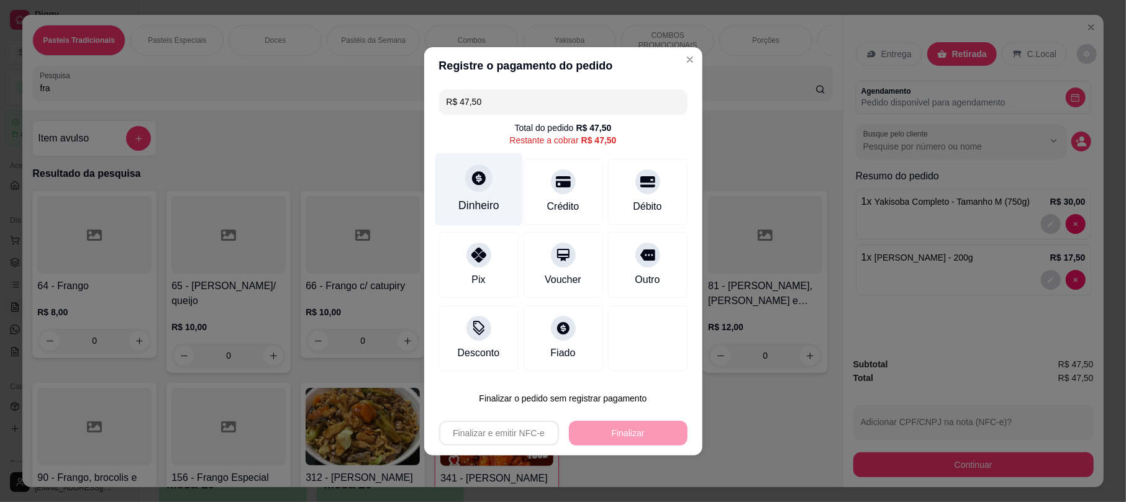
click at [492, 184] on div "Dinheiro" at bounding box center [479, 189] width 88 height 73
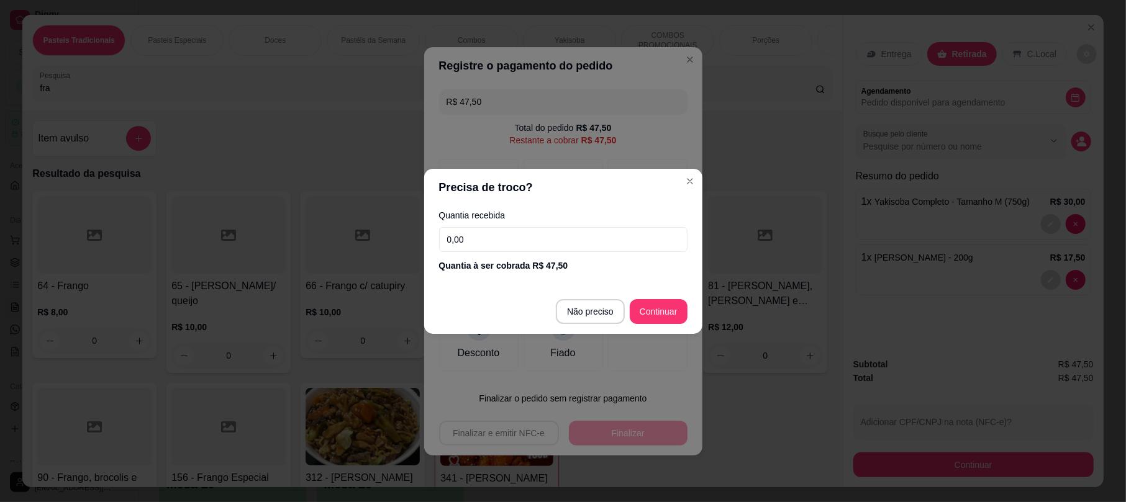
click at [533, 235] on input "0,00" at bounding box center [563, 239] width 248 height 25
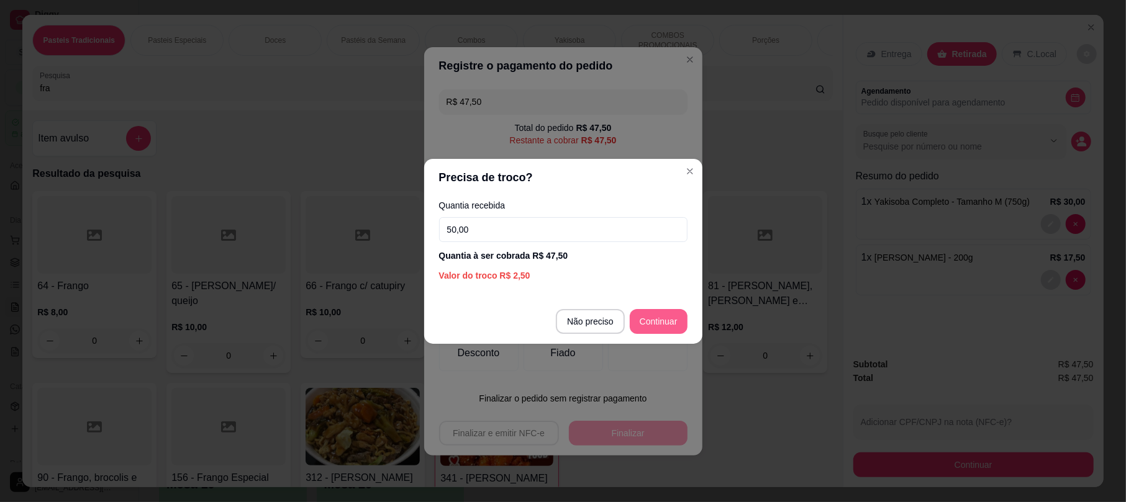
type input "50,00"
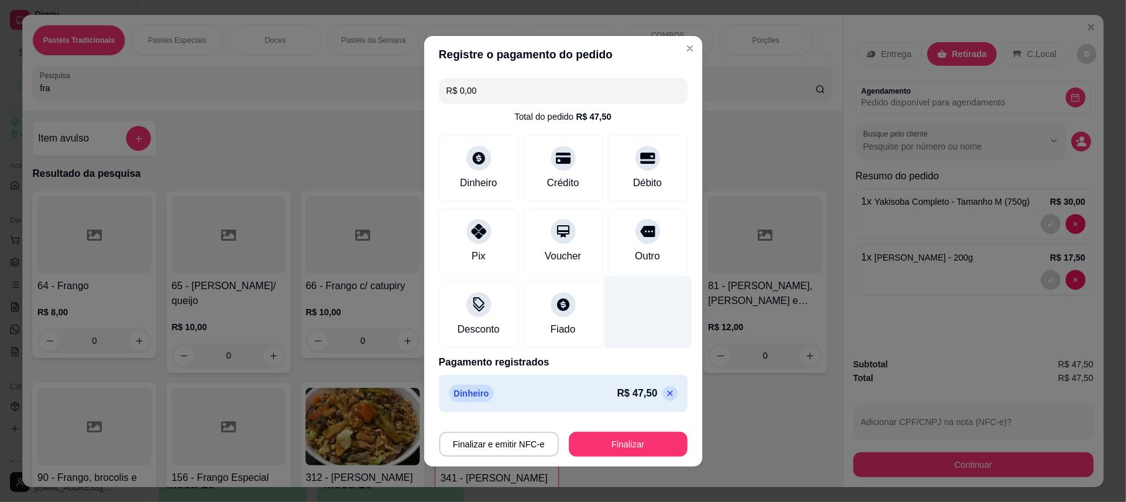
type input "R$ 0,00"
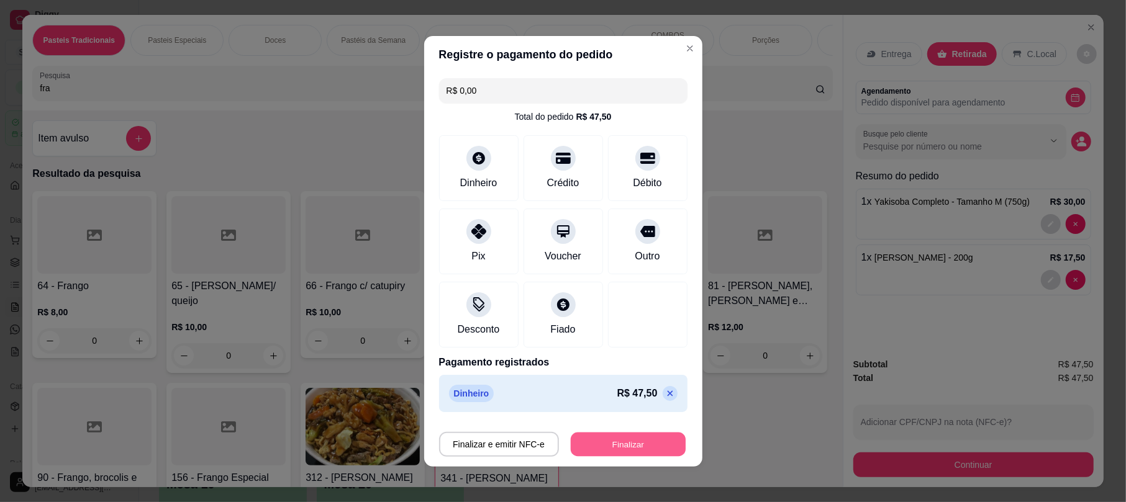
click at [609, 452] on button "Finalizar" at bounding box center [628, 444] width 115 height 24
type input "0"
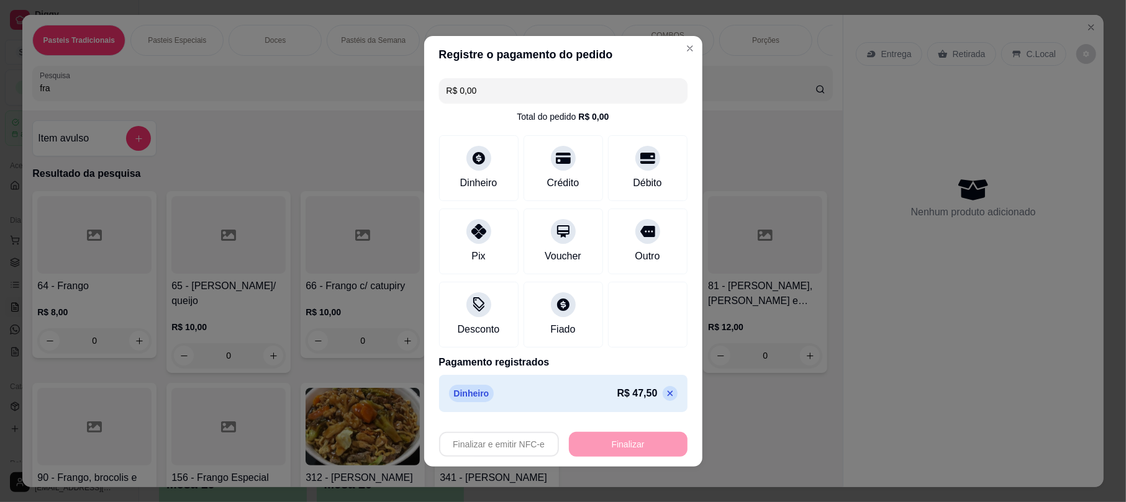
type input "-R$ 47,50"
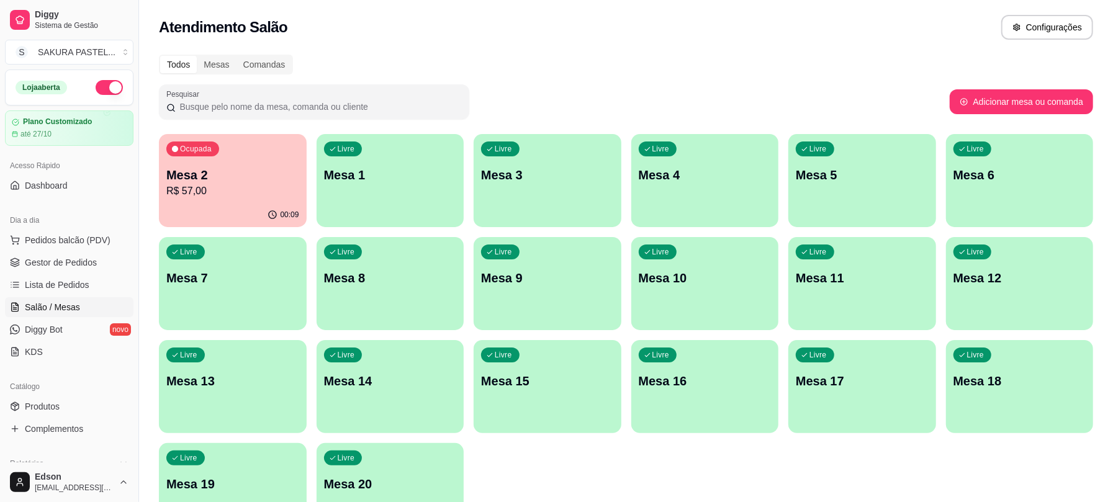
click at [220, 184] on p "R$ 57,00" at bounding box center [232, 191] width 133 height 15
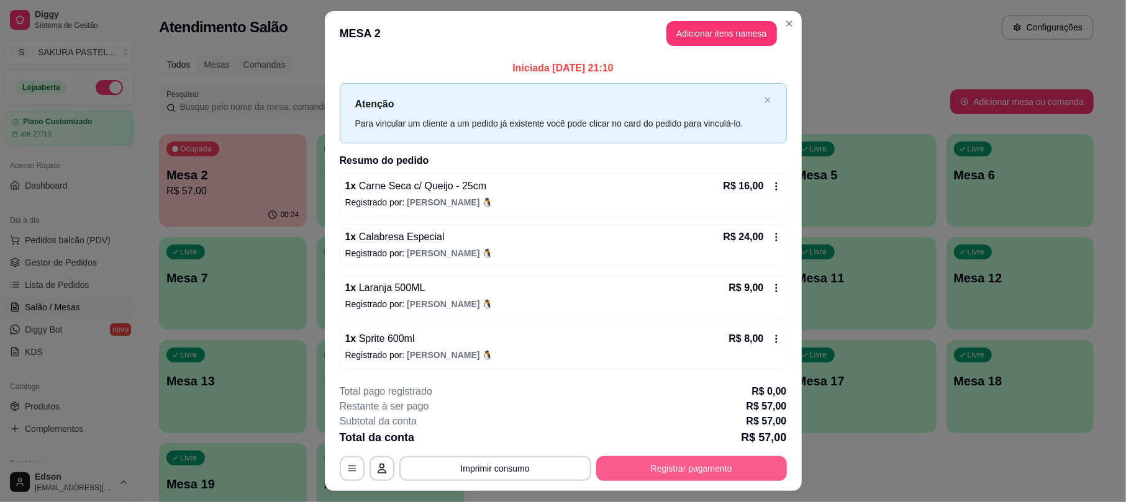
click at [711, 474] on button "Registrar pagamento" at bounding box center [691, 468] width 191 height 25
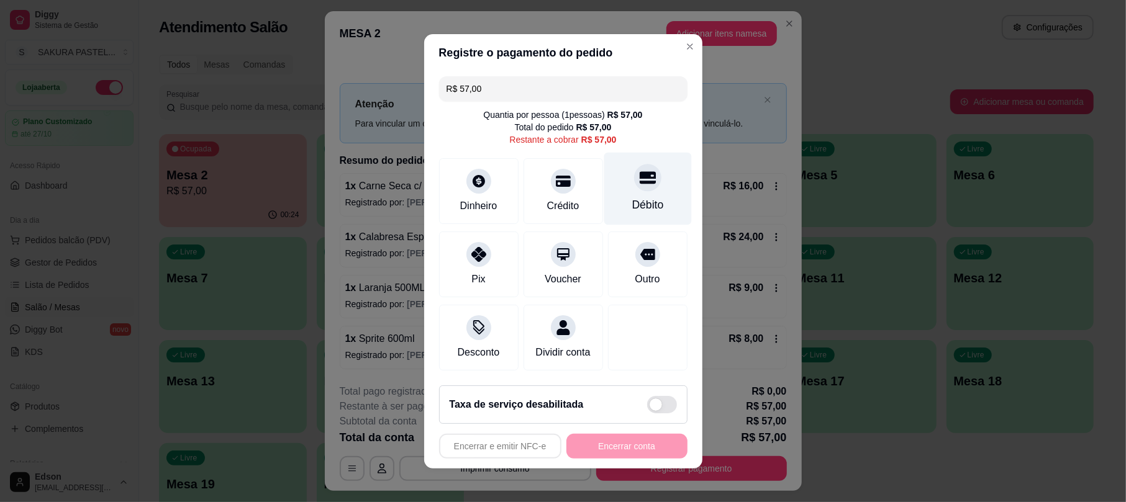
click at [643, 186] on div "Débito" at bounding box center [648, 188] width 88 height 73
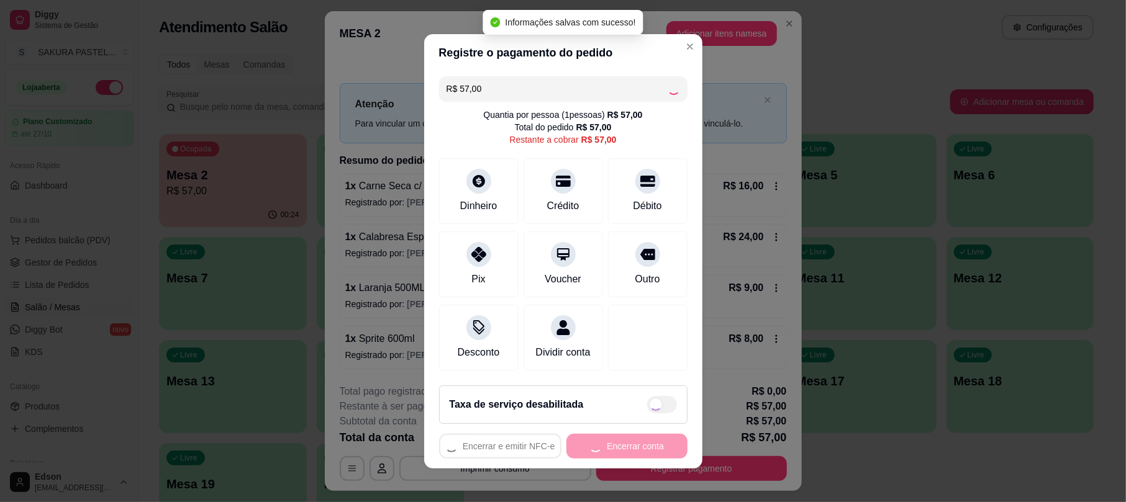
type input "R$ 0,00"
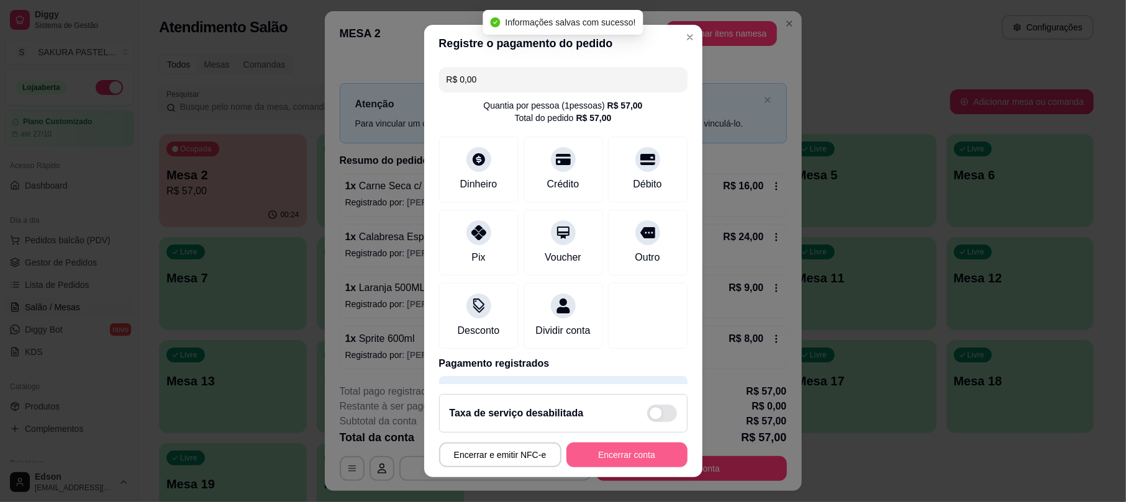
click at [638, 464] on button "Encerrar conta" at bounding box center [626, 455] width 121 height 25
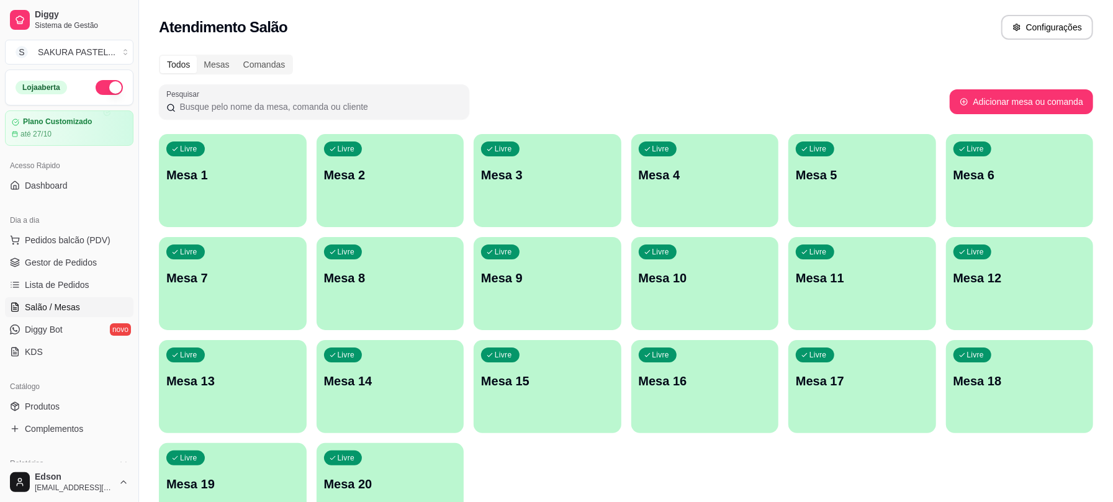
click at [758, 97] on div "Pesquisar" at bounding box center [554, 101] width 791 height 35
click at [50, 237] on span "Pedidos balcão (PDV)" at bounding box center [68, 240] width 86 height 12
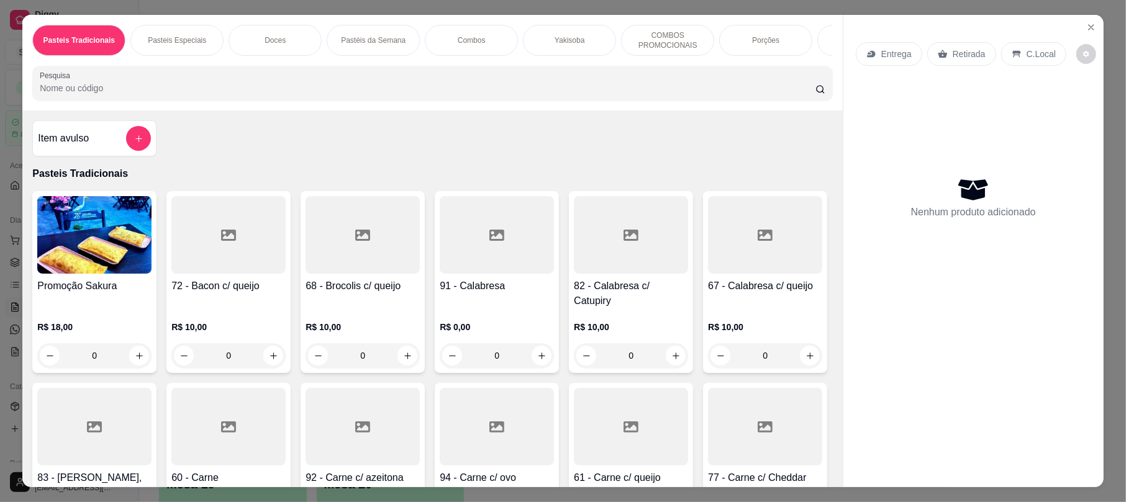
click at [156, 94] on input "Pesquisa" at bounding box center [428, 88] width 776 height 12
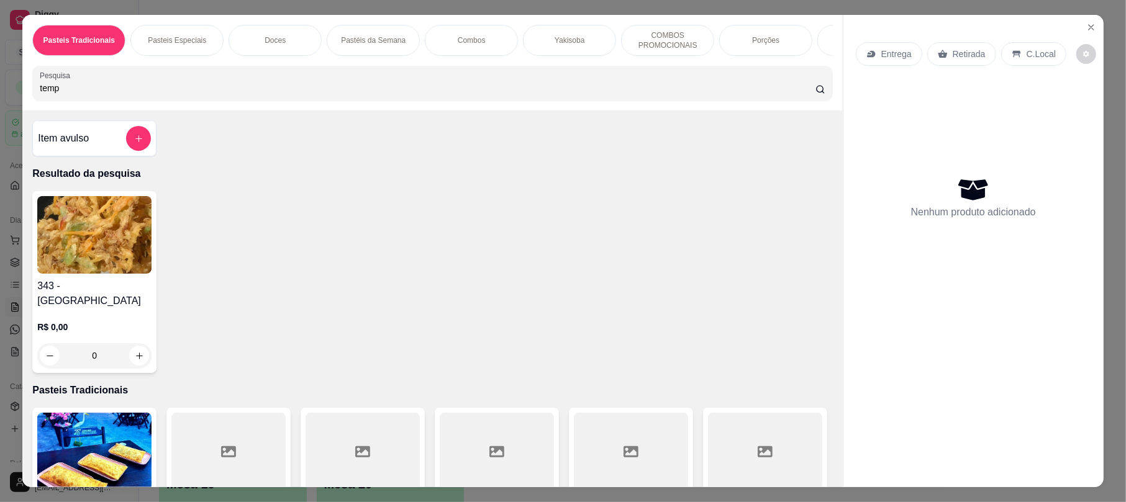
type input "temp"
click at [98, 256] on img at bounding box center [94, 235] width 114 height 78
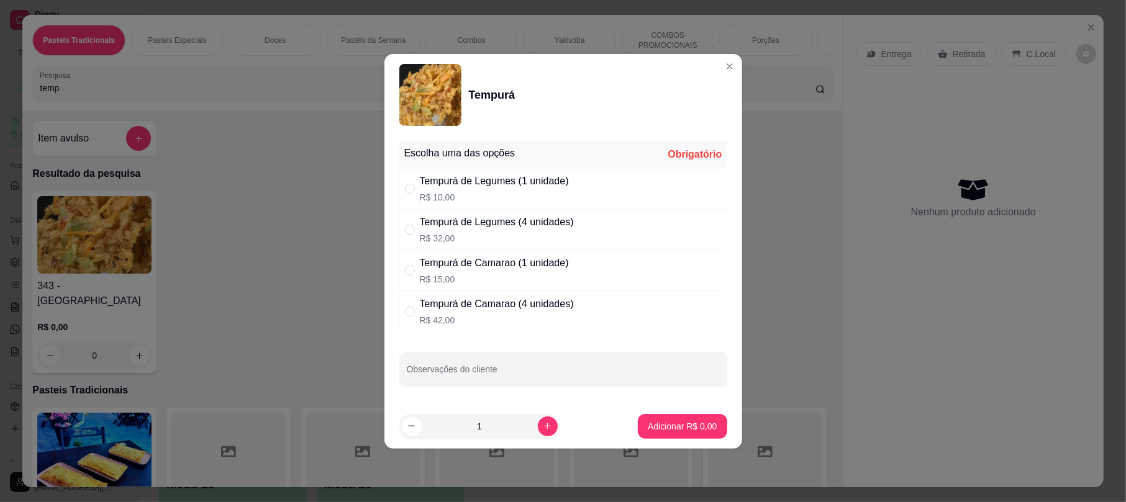
click at [472, 189] on div "Tempurá de Legumes (1 unidade) R$ 10,00" at bounding box center [494, 189] width 149 height 30
radio input "true"
click at [543, 428] on icon "increase-product-quantity" at bounding box center [547, 426] width 9 height 9
type input "2"
click at [664, 428] on p "Adicionar R$ 20,00" at bounding box center [680, 426] width 74 height 12
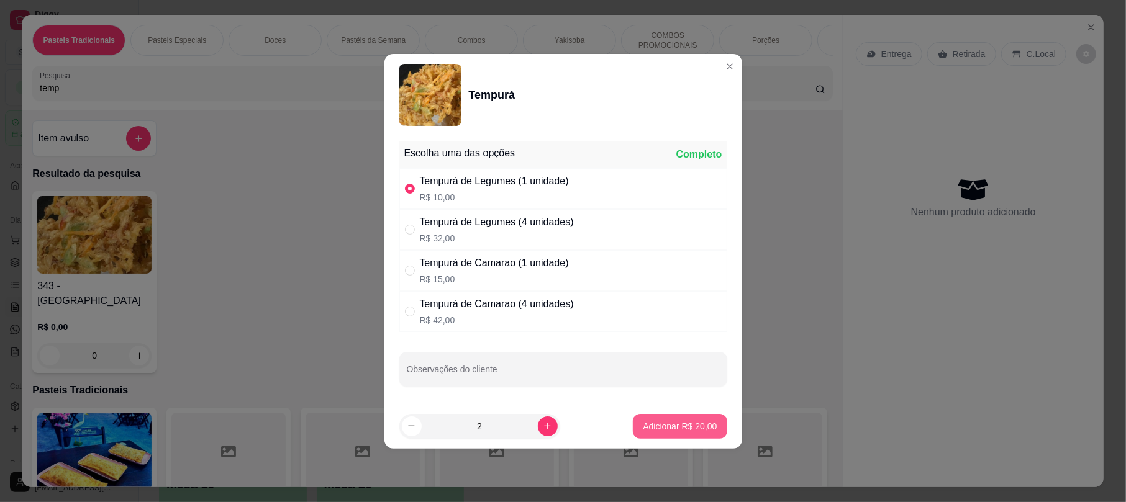
type input "2"
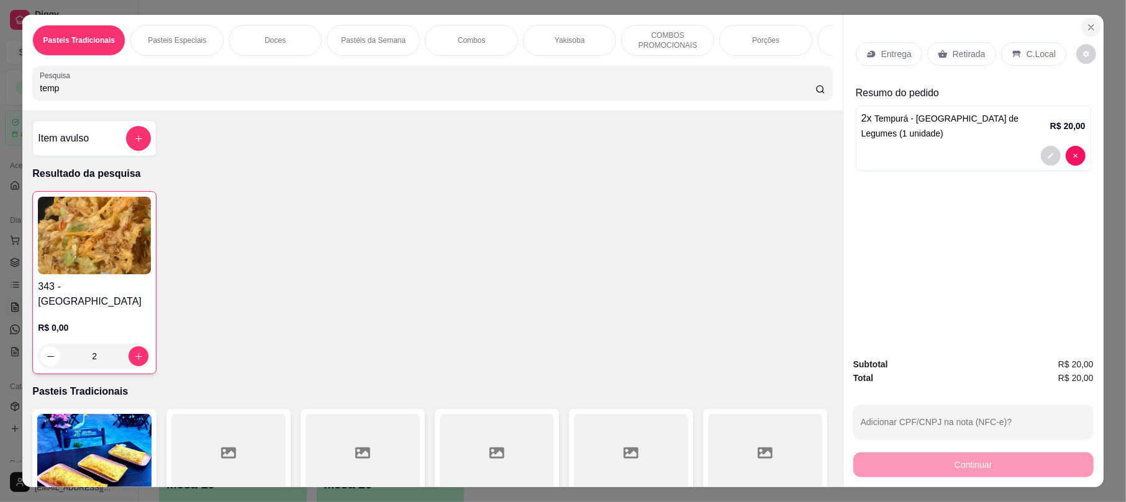
click at [1087, 31] on icon "Close" at bounding box center [1091, 27] width 10 height 10
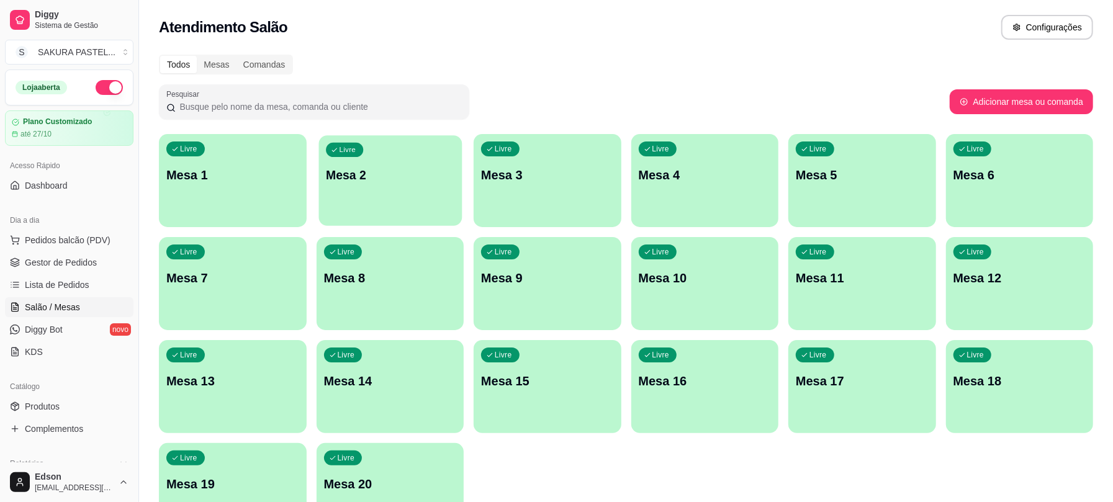
click at [390, 188] on div "Livre Mesa 2" at bounding box center [390, 173] width 143 height 76
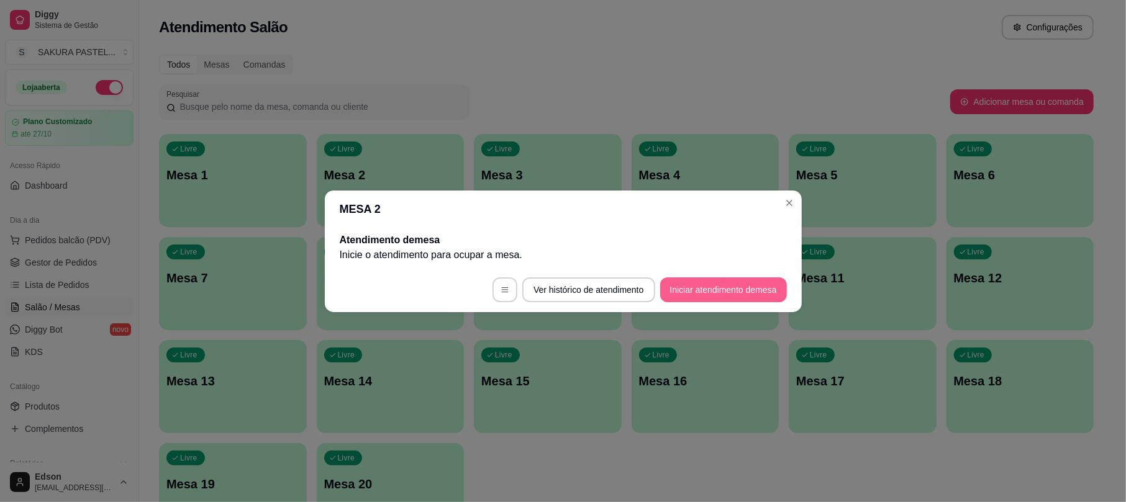
click at [728, 294] on button "Iniciar atendimento de mesa" at bounding box center [723, 290] width 127 height 25
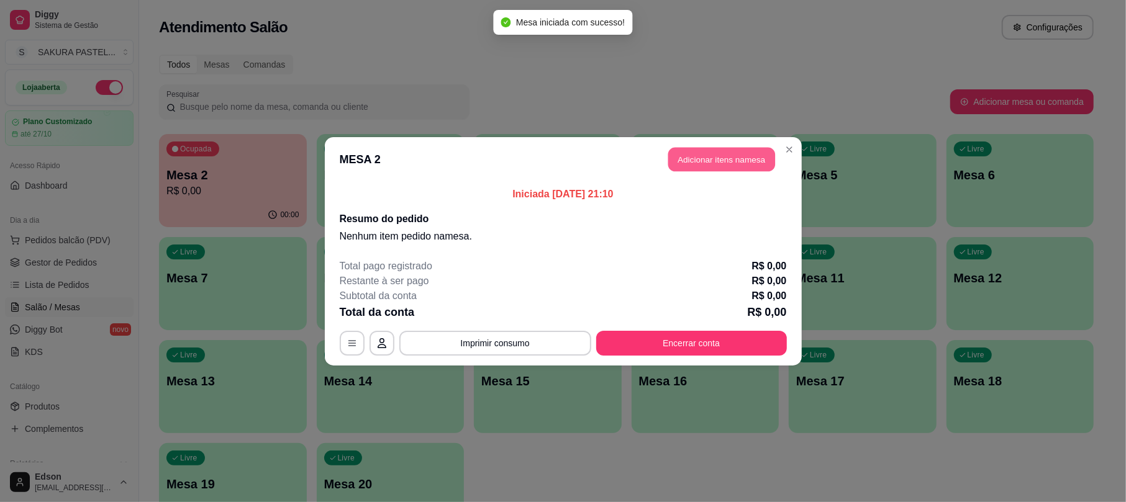
click at [745, 159] on button "Adicionar itens na mesa" at bounding box center [721, 159] width 107 height 24
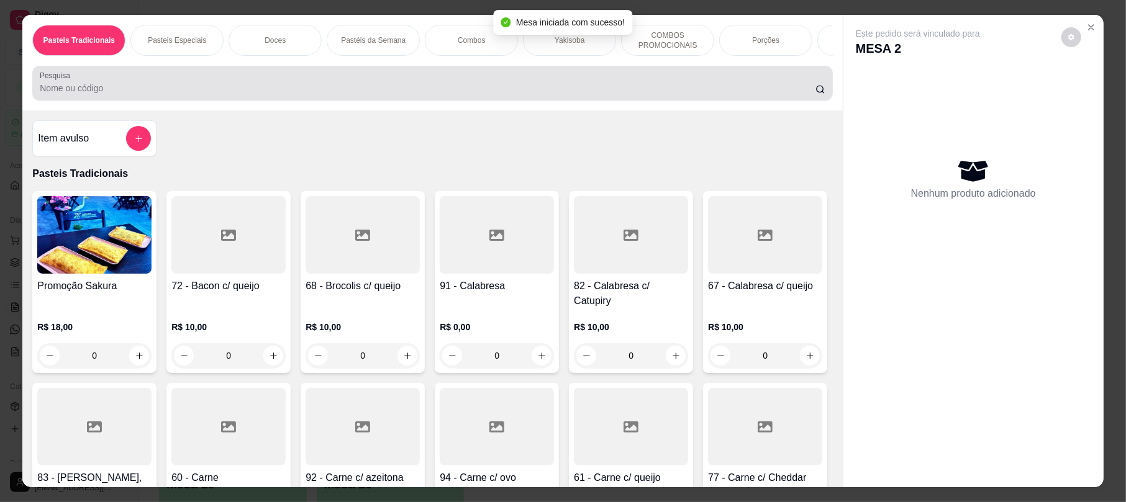
click at [204, 94] on input "Pesquisa" at bounding box center [428, 88] width 776 height 12
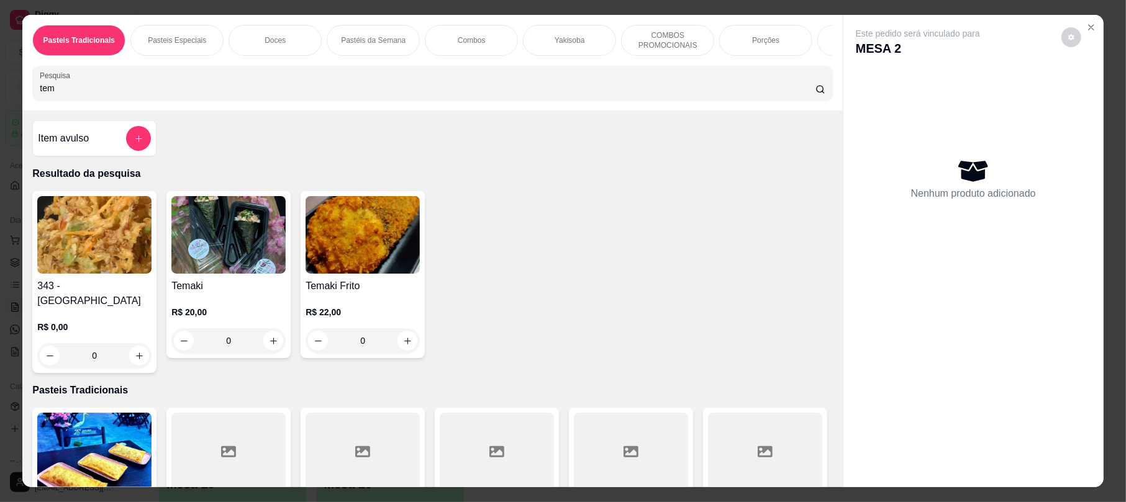
type input "tem"
click at [32, 261] on div "343 - Tempurá R$ 0,00 0" at bounding box center [94, 282] width 124 height 182
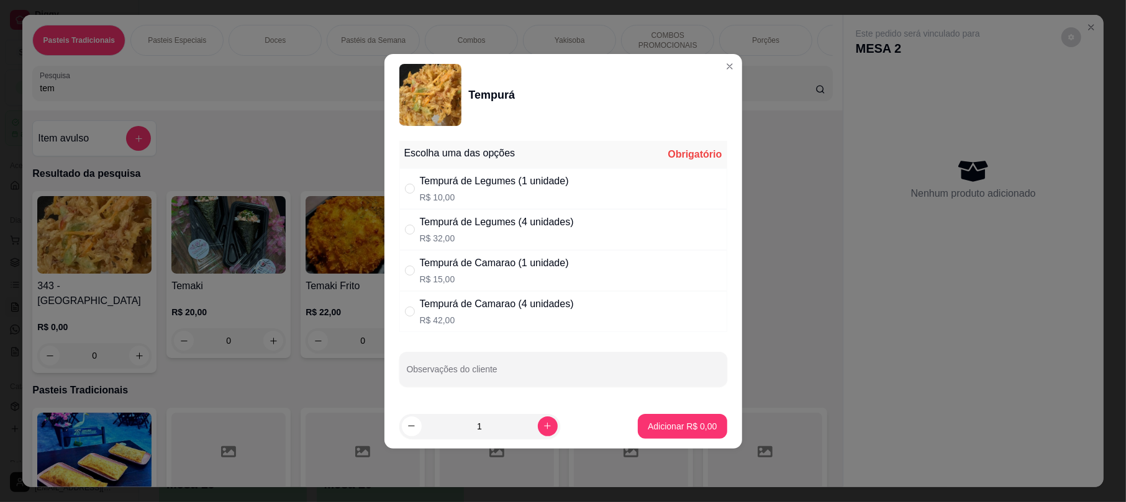
click at [456, 176] on div "Tempurá de Legumes (1 unidade)" at bounding box center [494, 181] width 149 height 15
radio input "true"
click at [545, 420] on button "increase-product-quantity" at bounding box center [547, 426] width 19 height 19
type input "2"
click at [643, 428] on p "Adicionar R$ 20,00" at bounding box center [680, 426] width 74 height 12
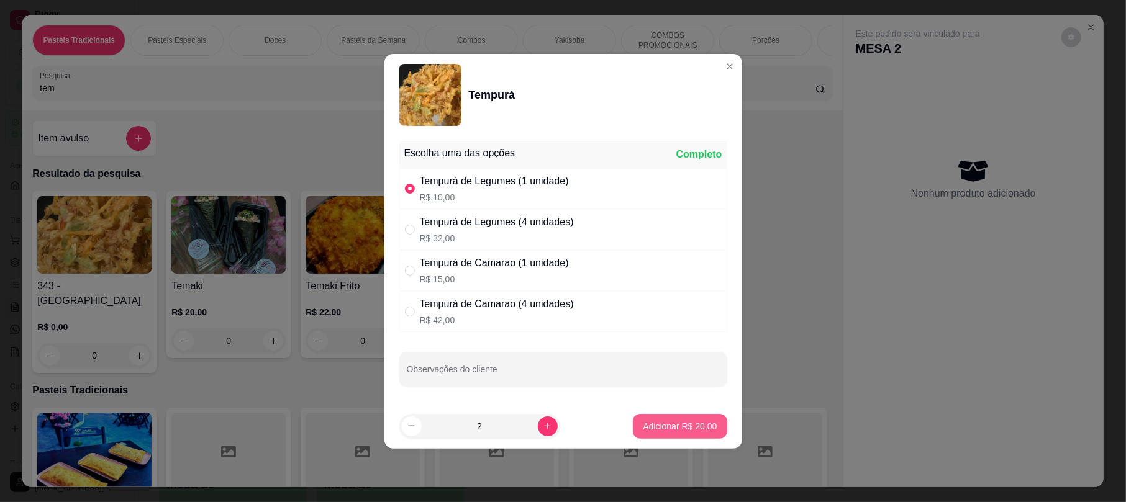
type input "2"
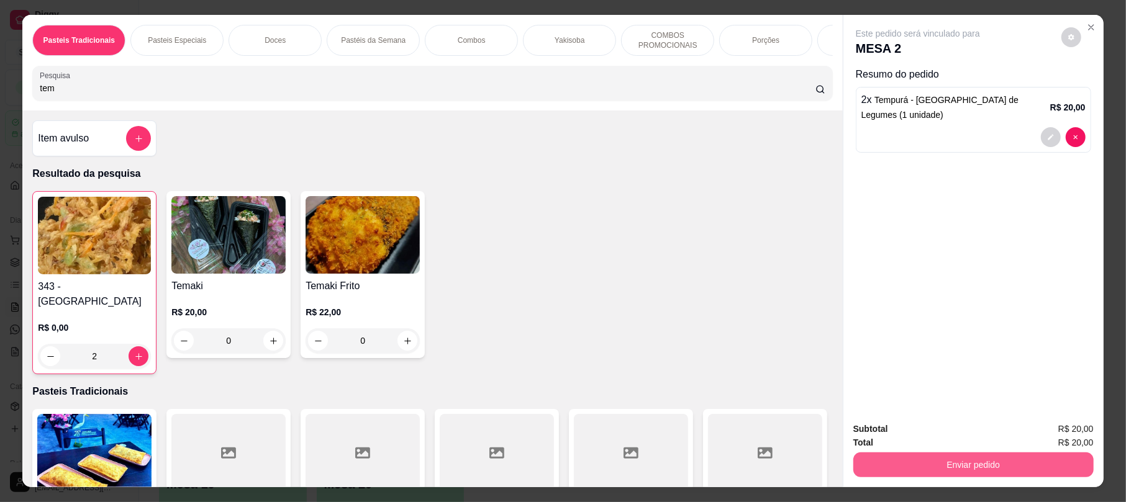
click at [889, 455] on button "Enviar pedido" at bounding box center [973, 465] width 240 height 25
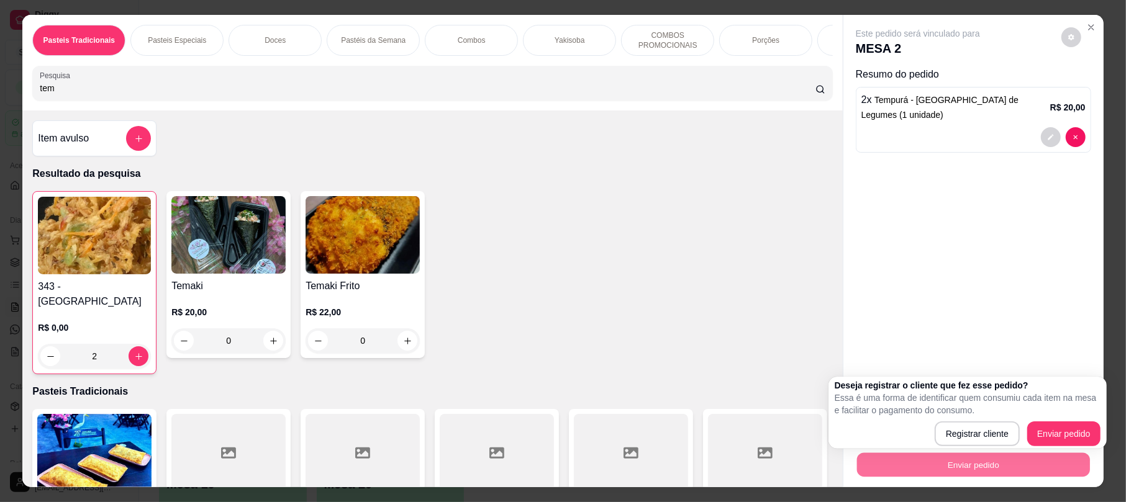
click at [1069, 447] on div "Deseja registrar o cliente que fez esse pedido? Essa é uma forma de identificar…" at bounding box center [967, 413] width 278 height 72
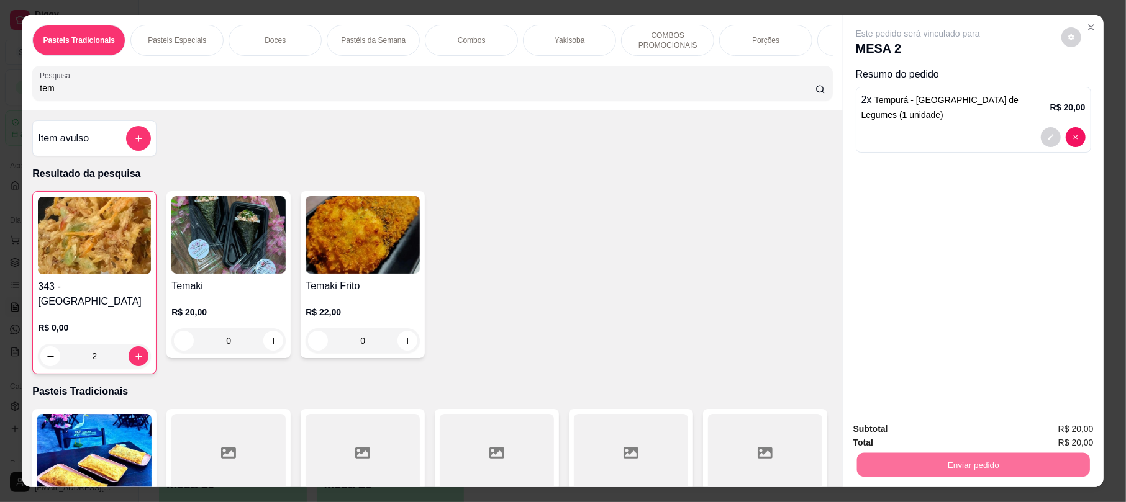
click at [1066, 445] on button "Enviar pedido" at bounding box center [1060, 435] width 70 height 24
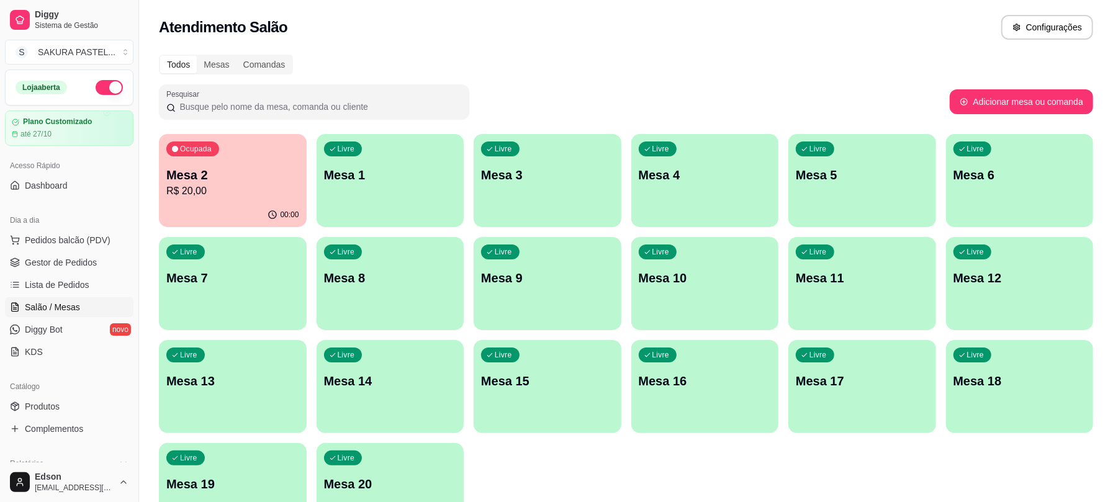
click at [258, 190] on p "R$ 20,00" at bounding box center [232, 191] width 133 height 15
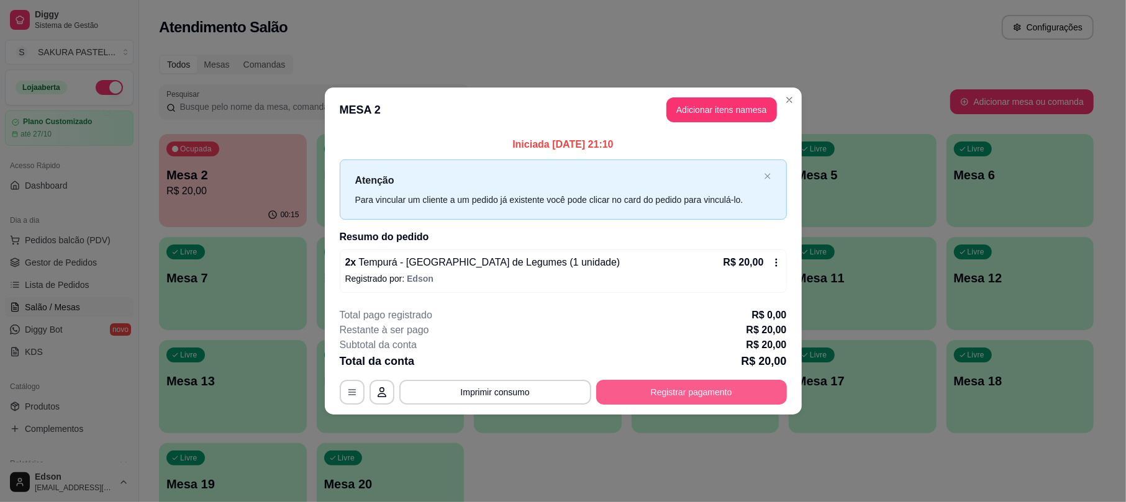
click at [738, 391] on button "Registrar pagamento" at bounding box center [691, 392] width 191 height 25
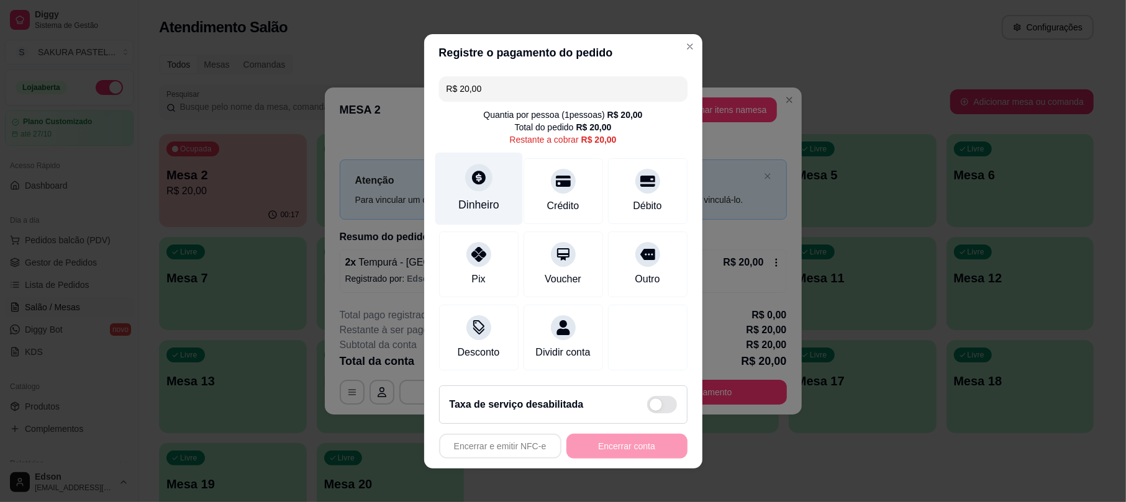
click at [470, 188] on div "Dinheiro" at bounding box center [479, 188] width 88 height 73
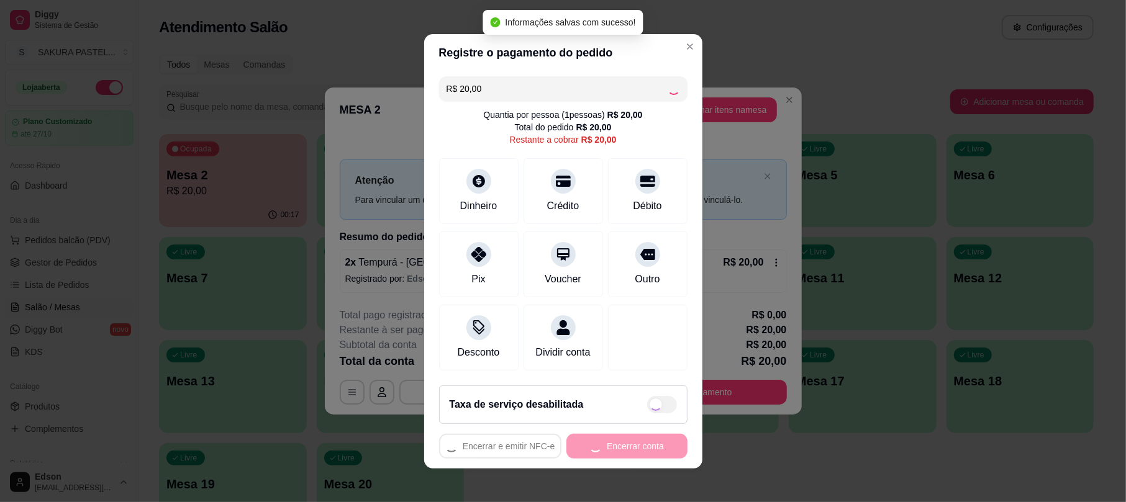
type input "R$ 0,00"
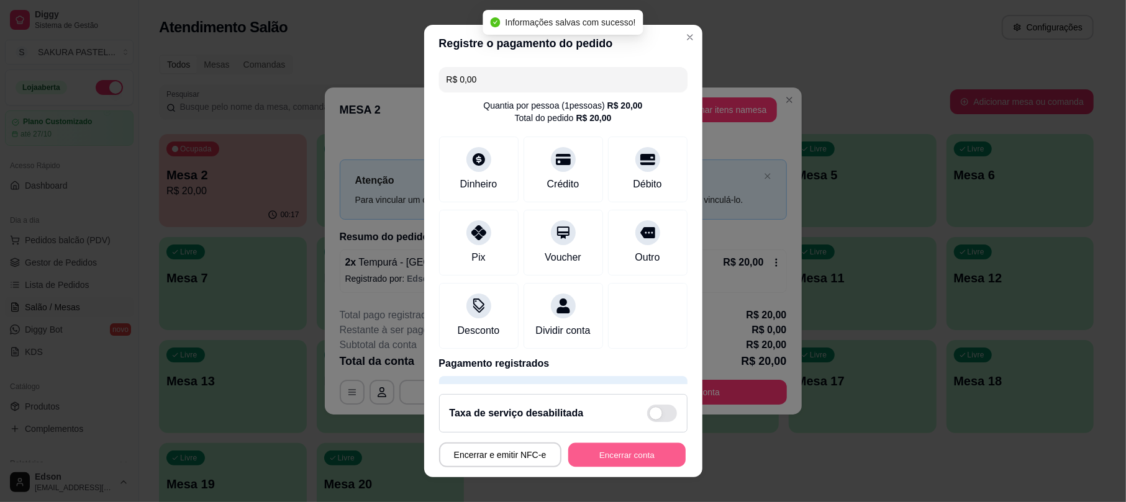
click at [618, 456] on button "Encerrar conta" at bounding box center [626, 455] width 117 height 24
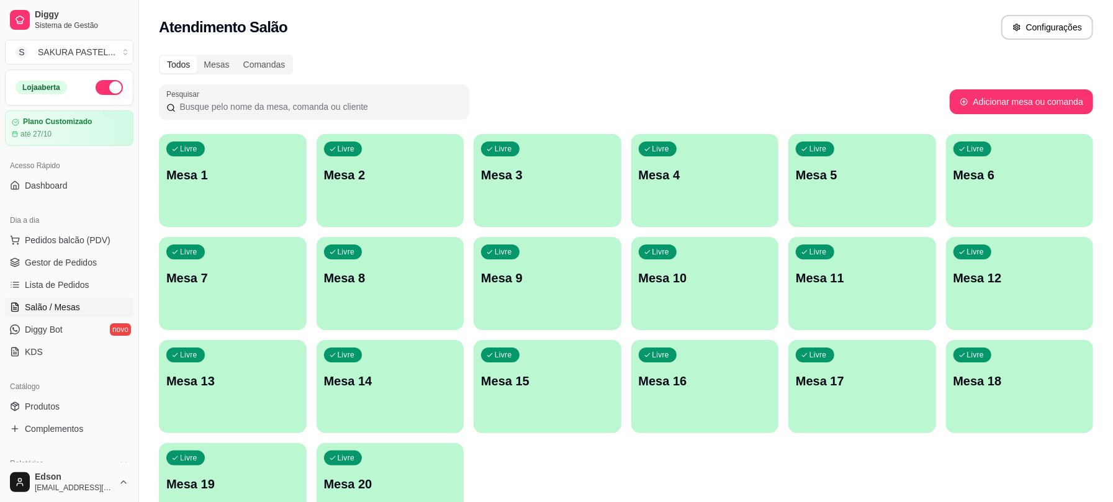
click at [96, 91] on button "button" at bounding box center [109, 87] width 27 height 15
click at [61, 256] on span "Gestor de Pedidos" at bounding box center [61, 262] width 72 height 12
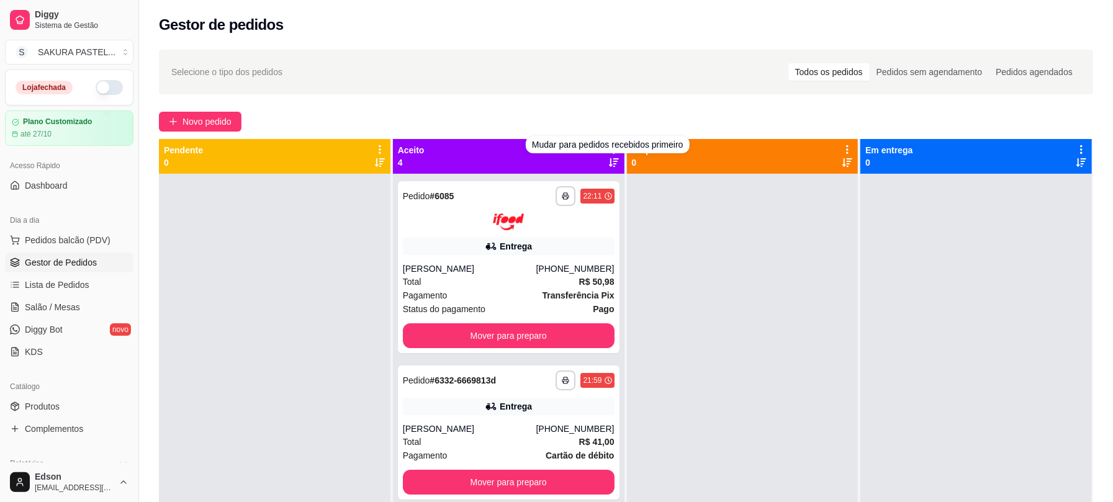
click at [527, 168] on div "Aceito 4" at bounding box center [509, 156] width 222 height 25
click at [610, 147] on icon at bounding box center [614, 149] width 11 height 11
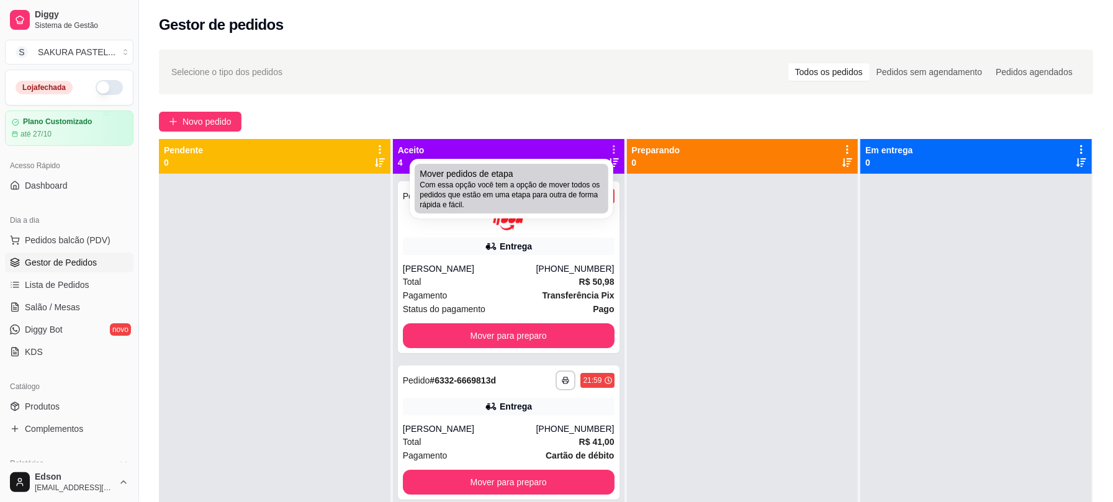
click at [579, 176] on div "Mover pedidos de etapa Com essa opção você tem a opção de mover todos os pedido…" at bounding box center [512, 189] width 184 height 42
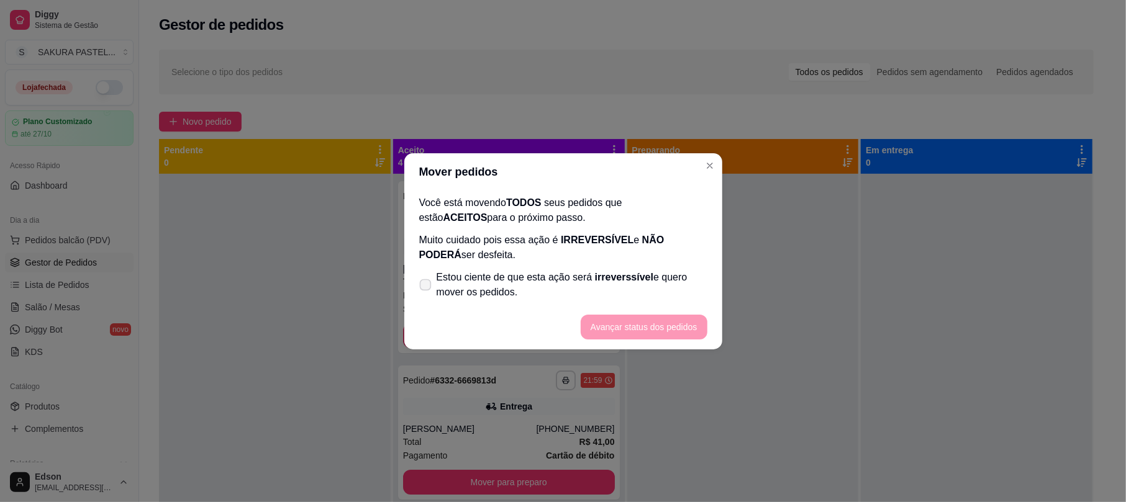
click at [525, 279] on span "Estou ciente de que esta ação será irreverssível e quero mover os pedidos." at bounding box center [572, 285] width 271 height 30
click at [427, 287] on input "Estou ciente de que esta ação será irreverssível e quero mover os pedidos." at bounding box center [423, 291] width 8 height 8
checkbox input "true"
click at [677, 327] on button "Avançar status dos pedidos" at bounding box center [644, 327] width 127 height 25
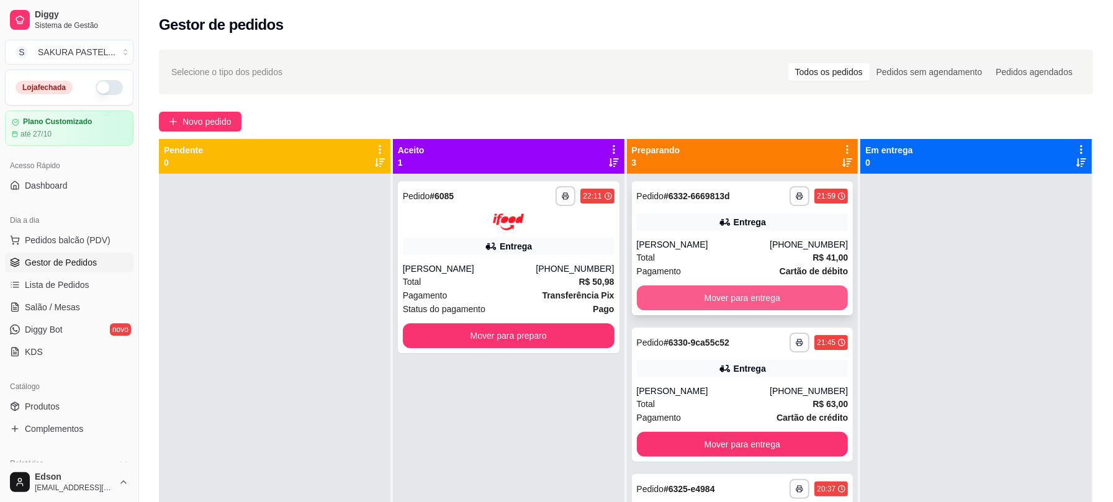
click at [808, 302] on button "Mover para entrega" at bounding box center [743, 298] width 212 height 25
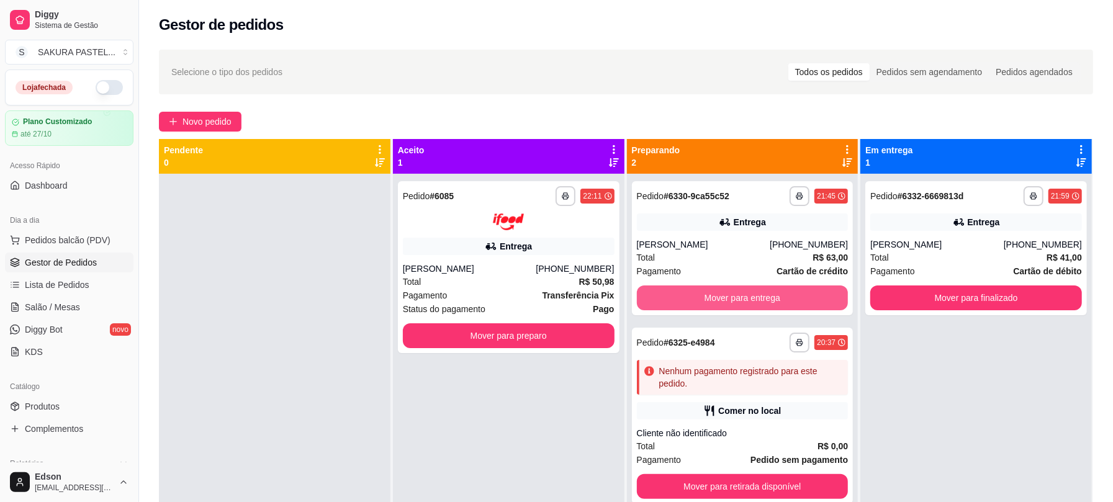
click at [808, 302] on button "Mover para entrega" at bounding box center [743, 298] width 212 height 25
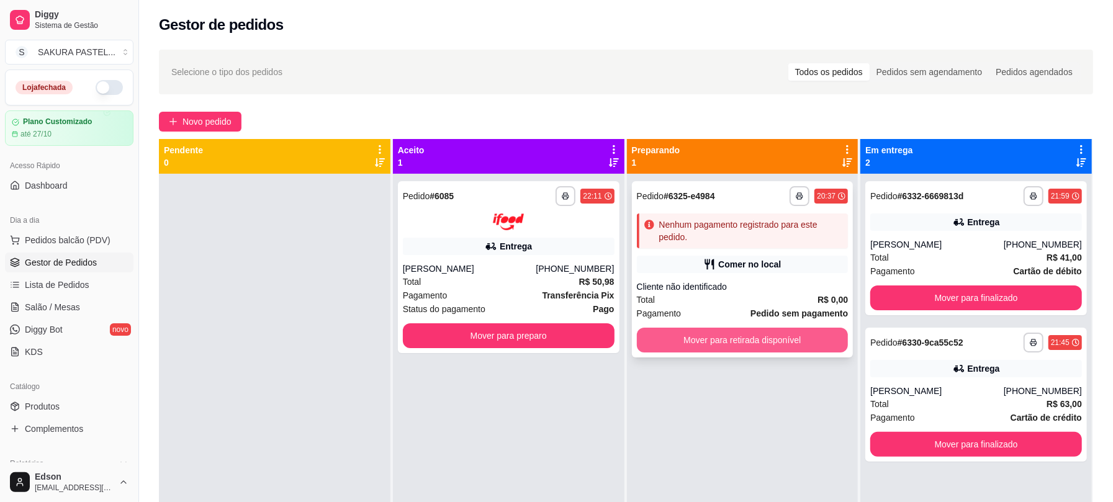
click at [821, 337] on button "Mover para retirada disponível" at bounding box center [743, 340] width 212 height 25
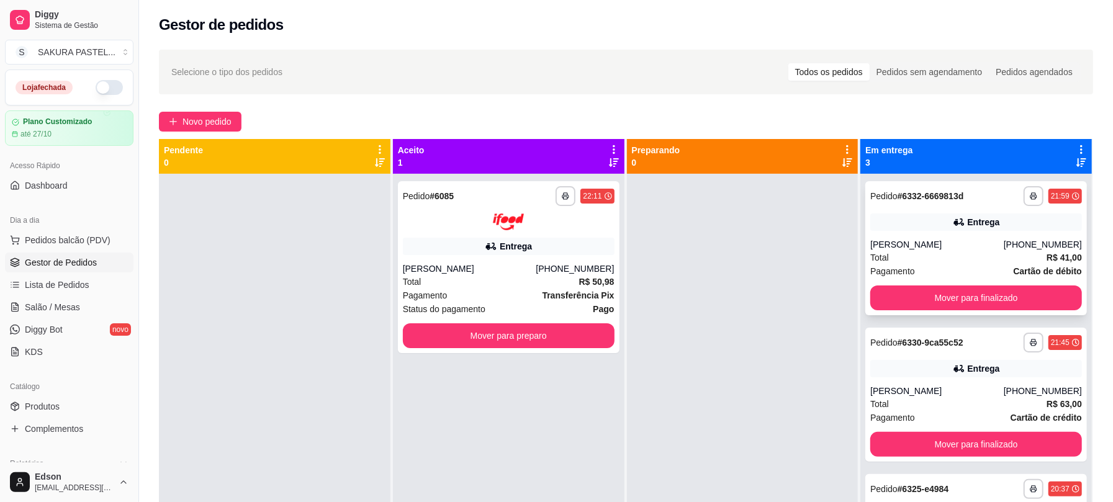
click at [959, 284] on div "**********" at bounding box center [977, 248] width 222 height 134
click at [972, 301] on button "Mover para finalizado" at bounding box center [977, 298] width 212 height 25
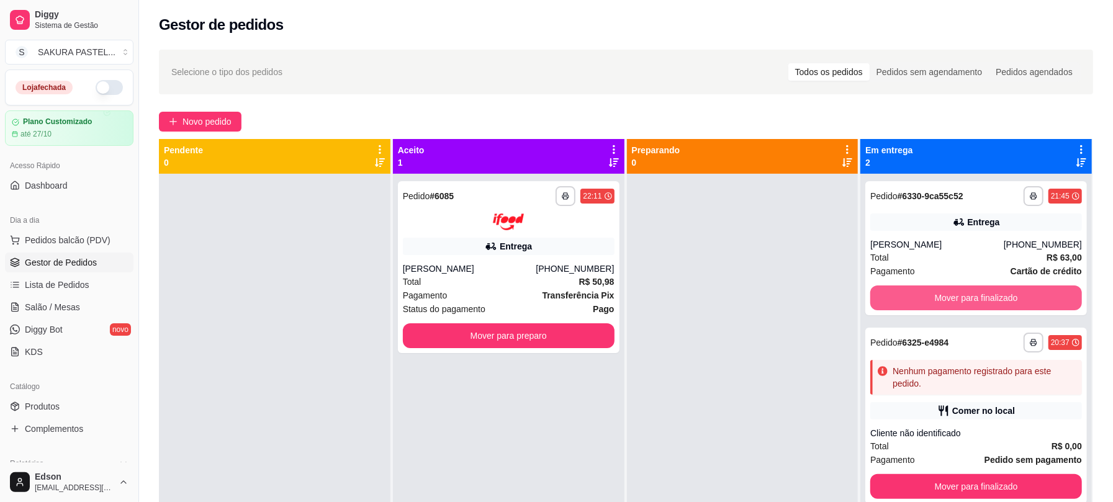
click at [972, 301] on button "Mover para finalizado" at bounding box center [977, 298] width 212 height 25
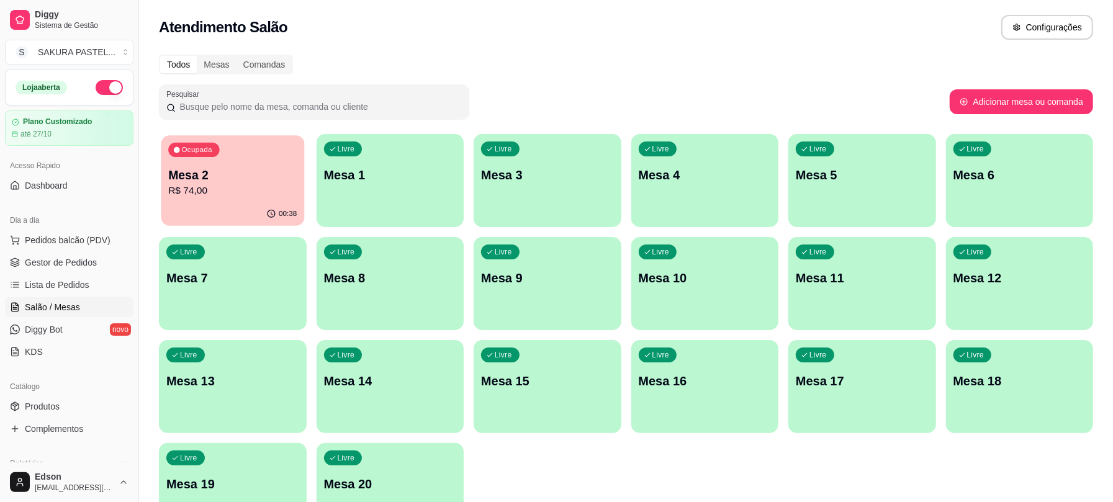
click at [199, 209] on div "00:38" at bounding box center [232, 214] width 143 height 24
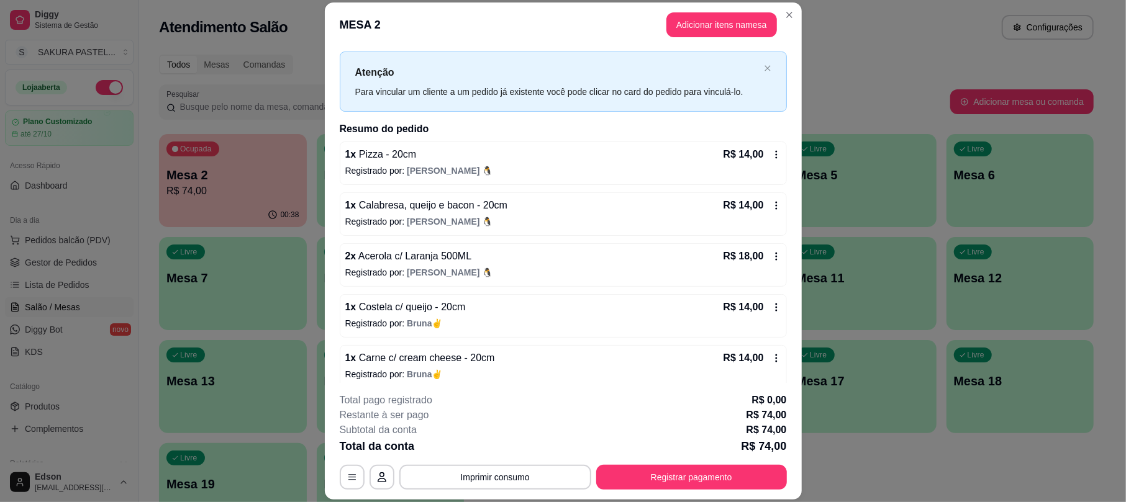
scroll to position [35, 0]
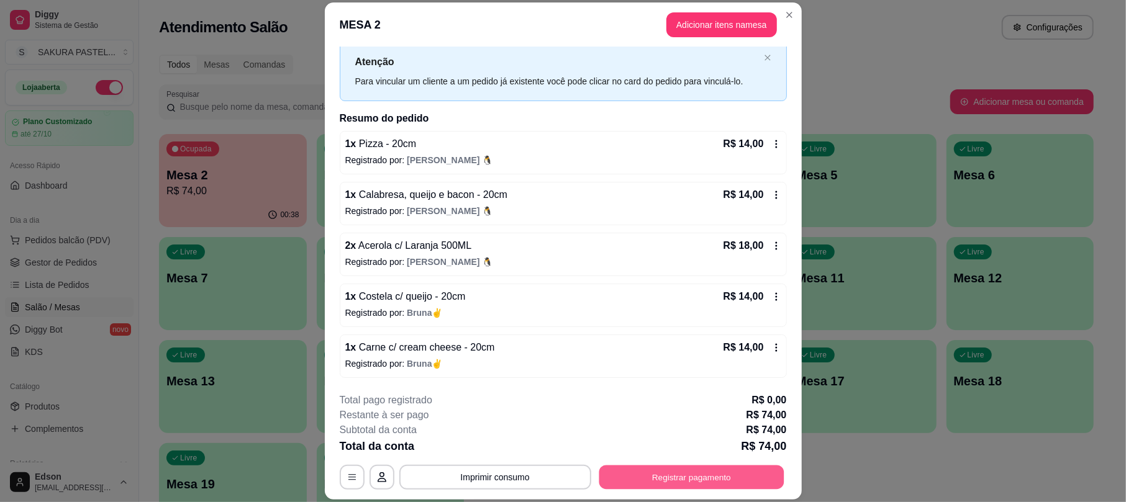
click at [671, 482] on button "Registrar pagamento" at bounding box center [691, 478] width 185 height 24
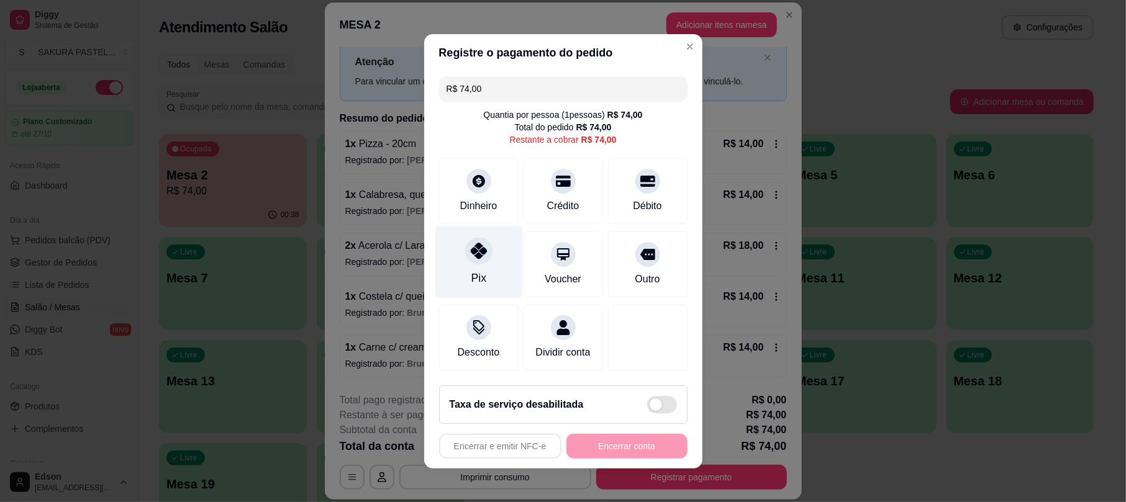
click at [456, 242] on div "Pix" at bounding box center [479, 261] width 88 height 73
type input "R$ 0,00"
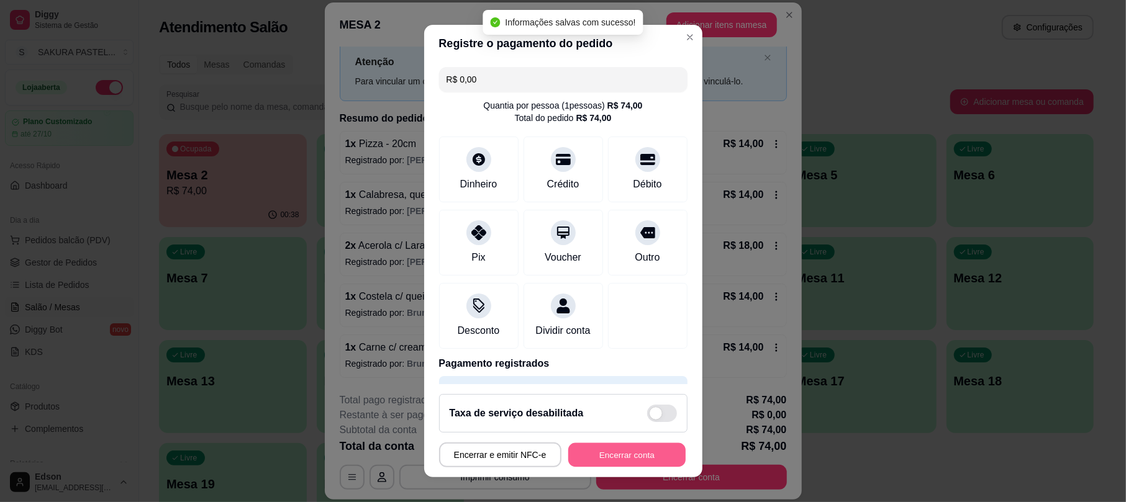
click at [627, 456] on button "Encerrar conta" at bounding box center [626, 455] width 117 height 24
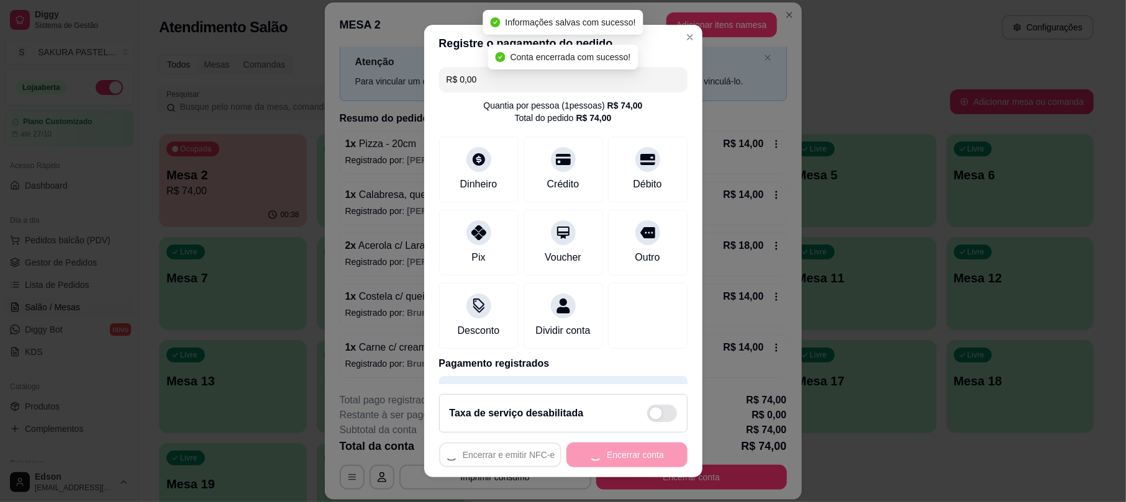
scroll to position [0, 0]
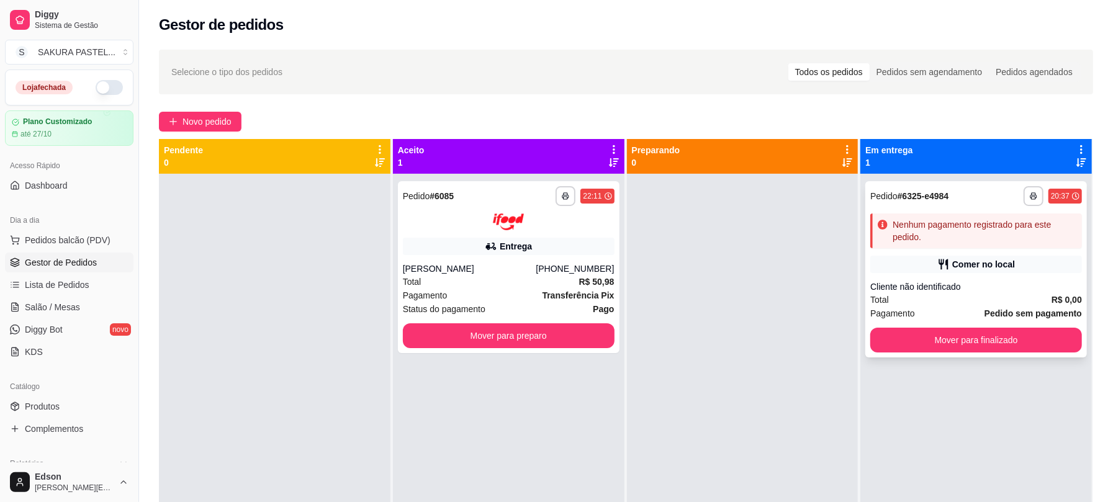
click at [977, 302] on div "**********" at bounding box center [977, 269] width 222 height 176
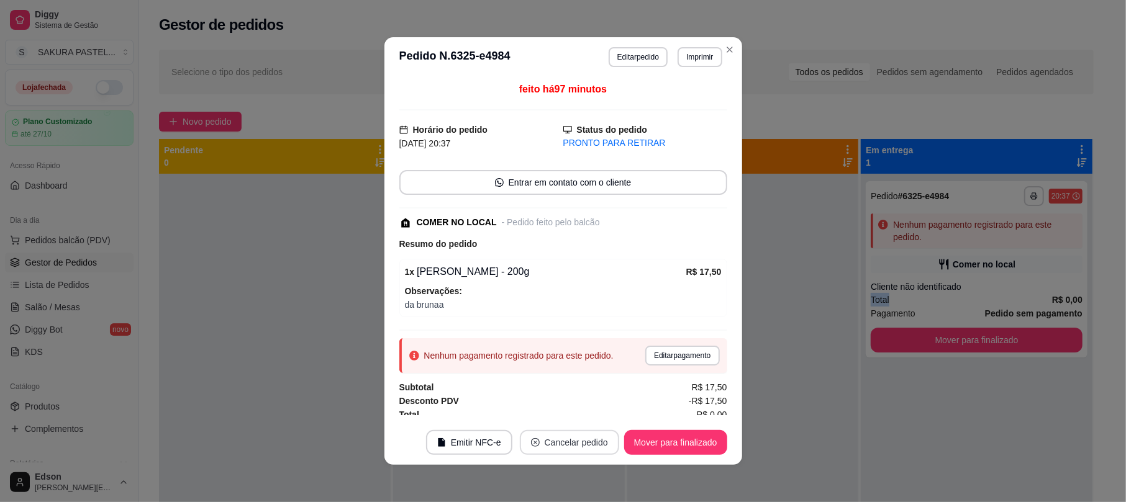
click at [580, 450] on button "Cancelar pedido" at bounding box center [569, 442] width 99 height 25
click at [580, 408] on button "Sim" at bounding box center [598, 411] width 50 height 25
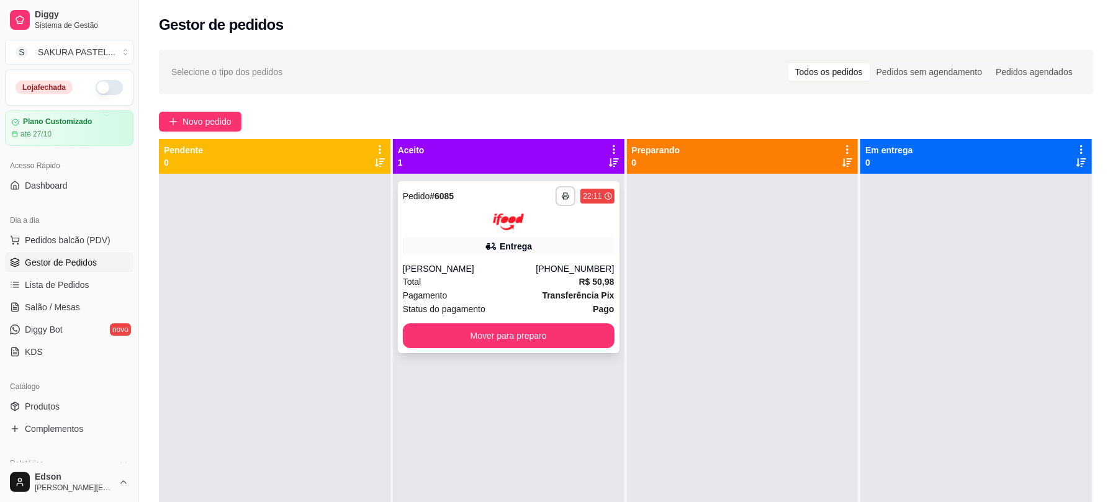
click at [556, 350] on div "**********" at bounding box center [509, 267] width 222 height 172
click at [494, 344] on button "Mover para preparo" at bounding box center [509, 336] width 212 height 25
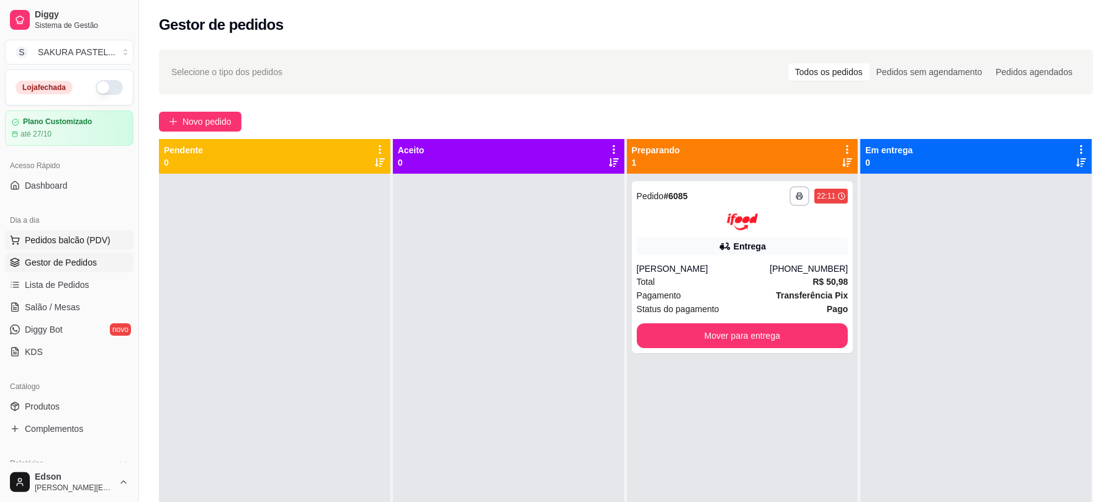
click at [78, 233] on button "Pedidos balcão (PDV)" at bounding box center [69, 240] width 129 height 20
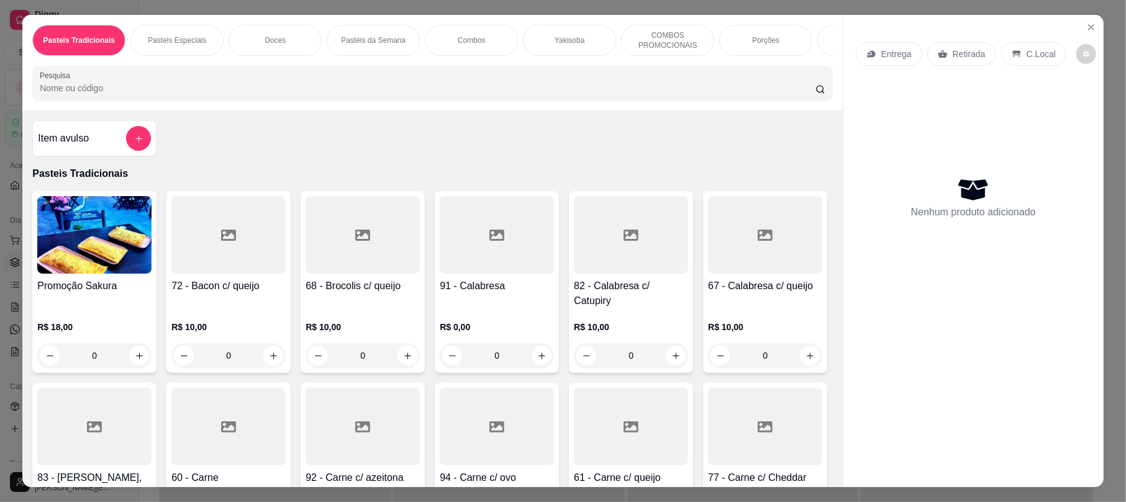
click at [156, 94] on input "Pesquisa" at bounding box center [428, 88] width 776 height 12
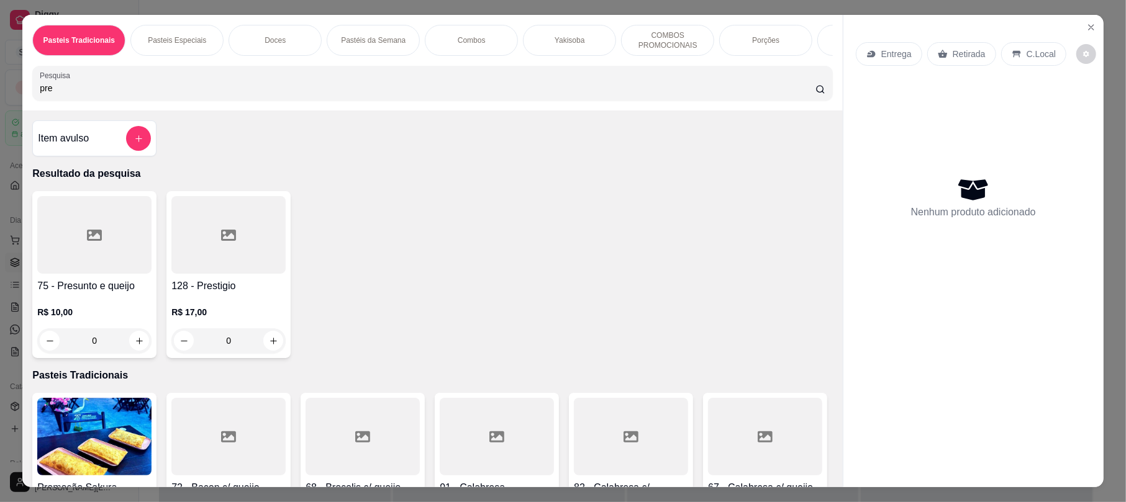
click at [90, 274] on div at bounding box center [94, 235] width 114 height 78
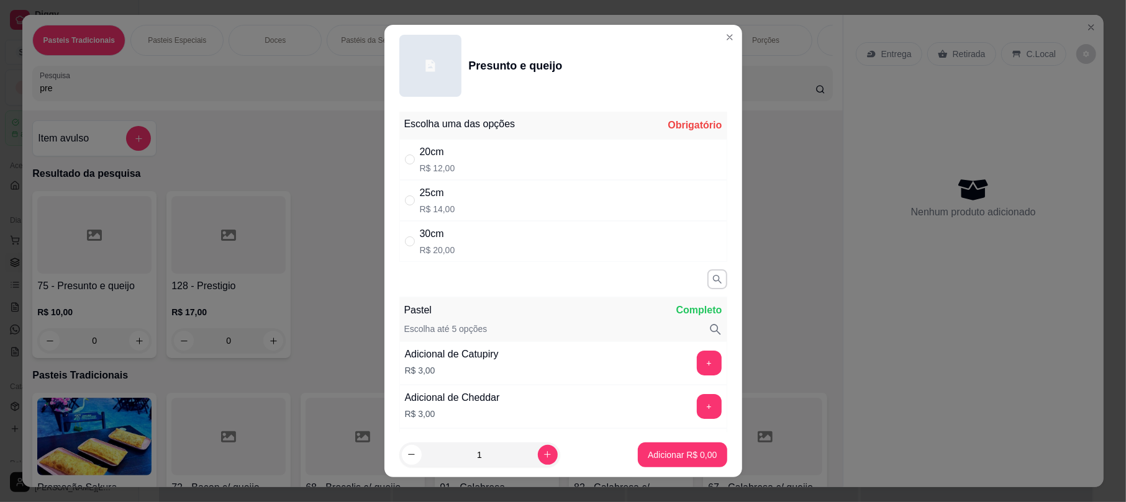
click at [340, 87] on div "pre" at bounding box center [432, 83] width 785 height 25
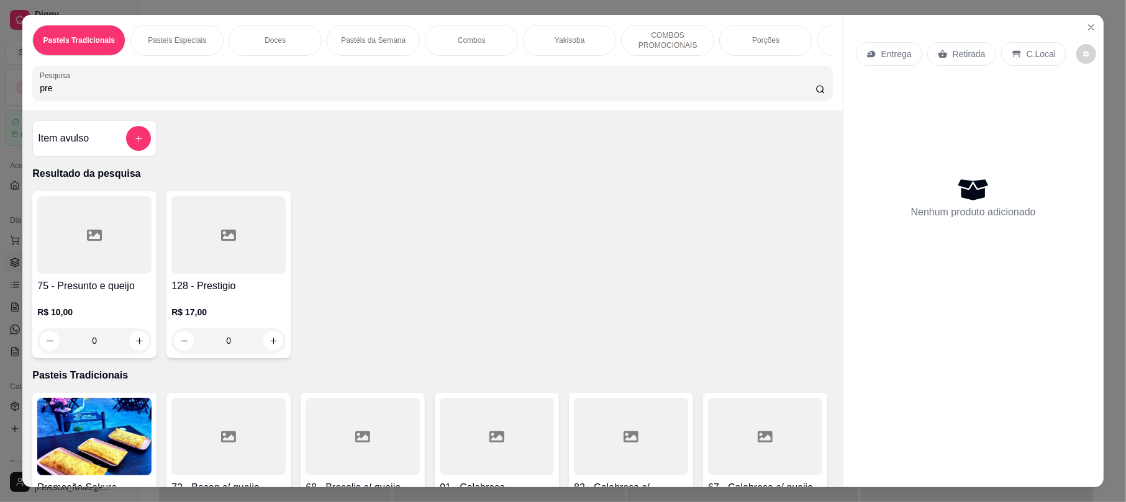
click at [341, 93] on div "pre" at bounding box center [432, 83] width 785 height 25
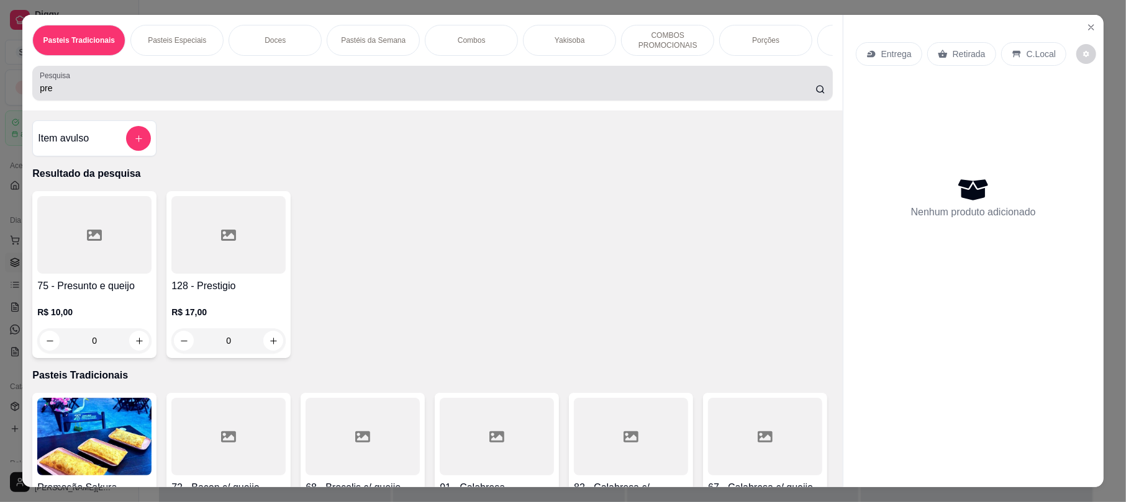
click at [341, 93] on div "pre" at bounding box center [432, 83] width 785 height 25
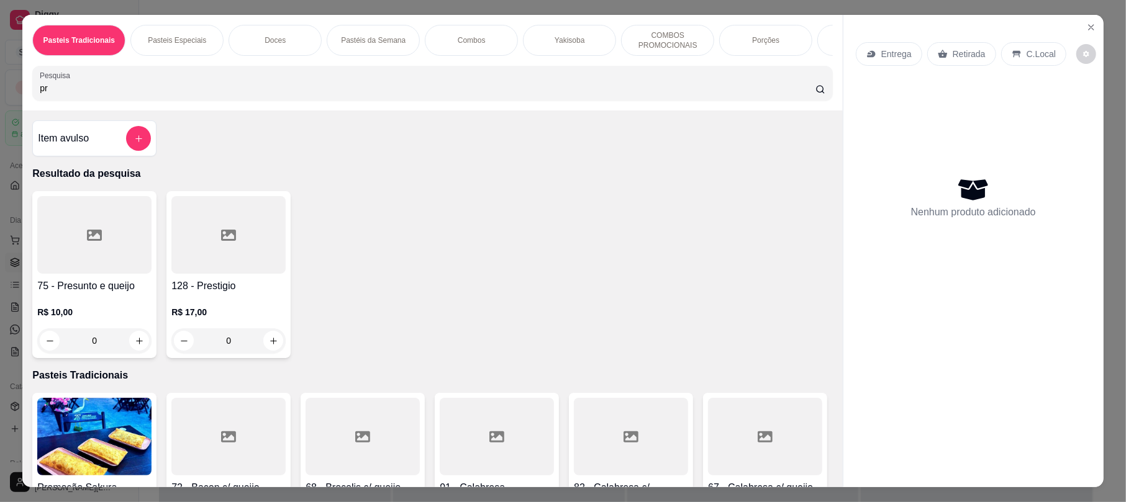
type input "p"
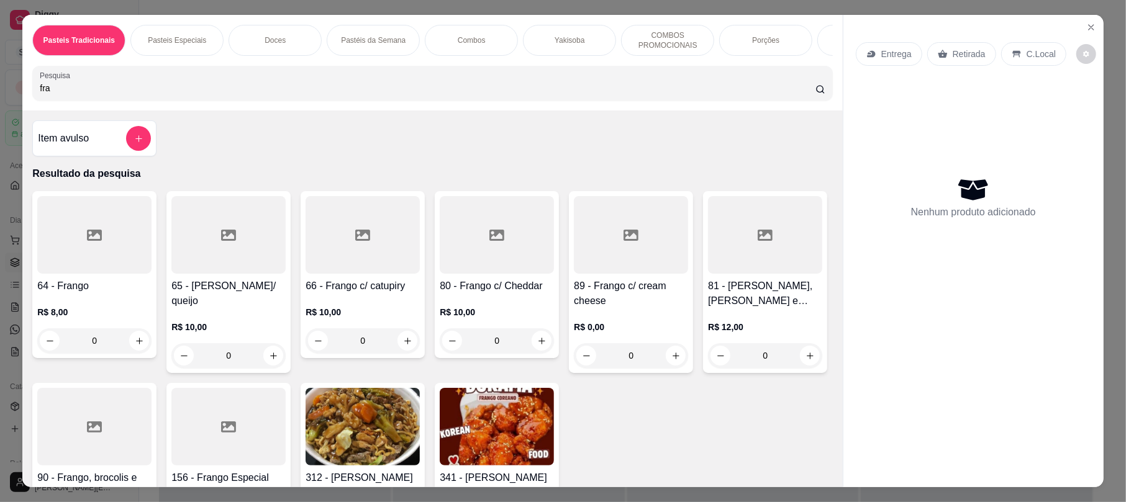
type input "fra"
click at [342, 294] on h4 "66 - Frango c/ catupiry" at bounding box center [363, 286] width 114 height 15
click at [1086, 20] on button "Close" at bounding box center [1091, 27] width 20 height 20
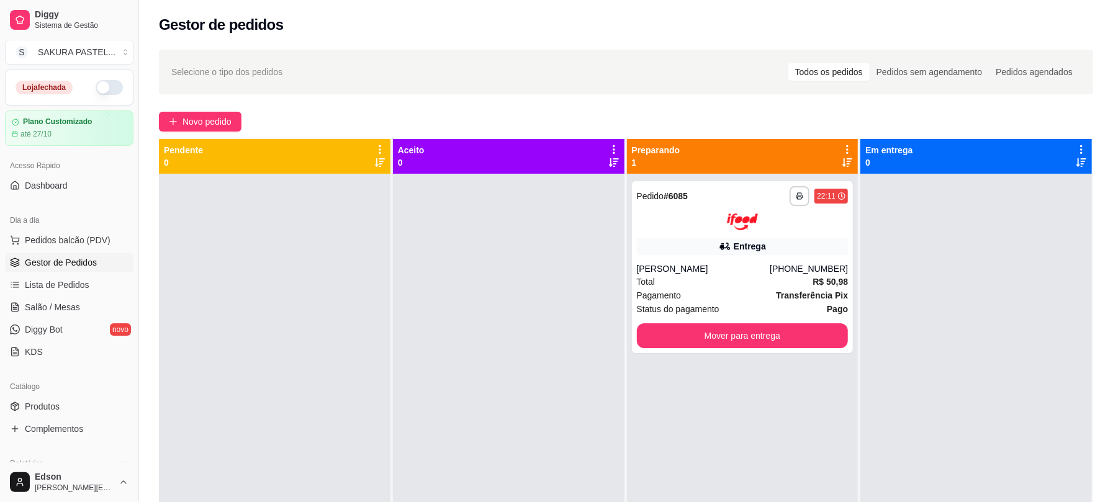
scroll to position [344, 0]
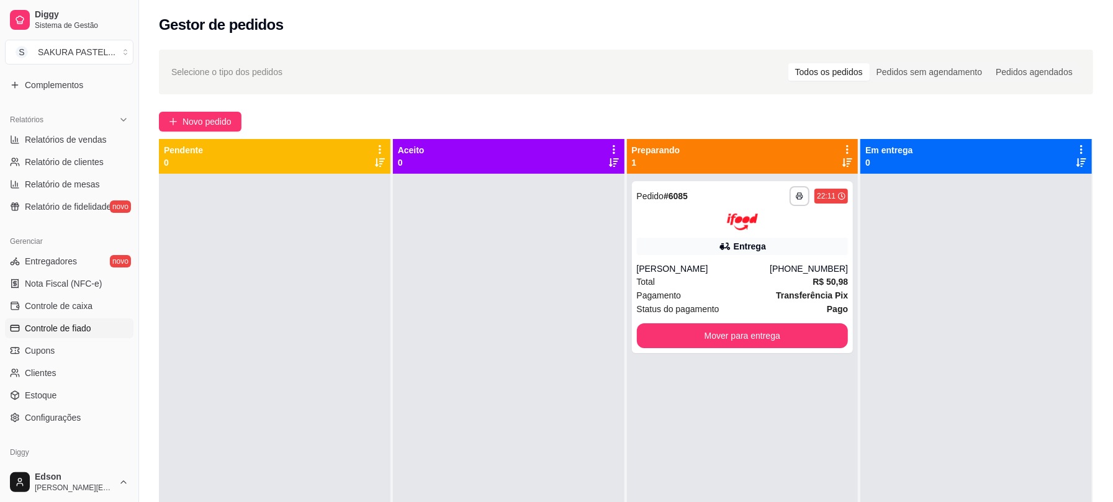
click at [67, 334] on span "Controle de fiado" at bounding box center [58, 328] width 66 height 12
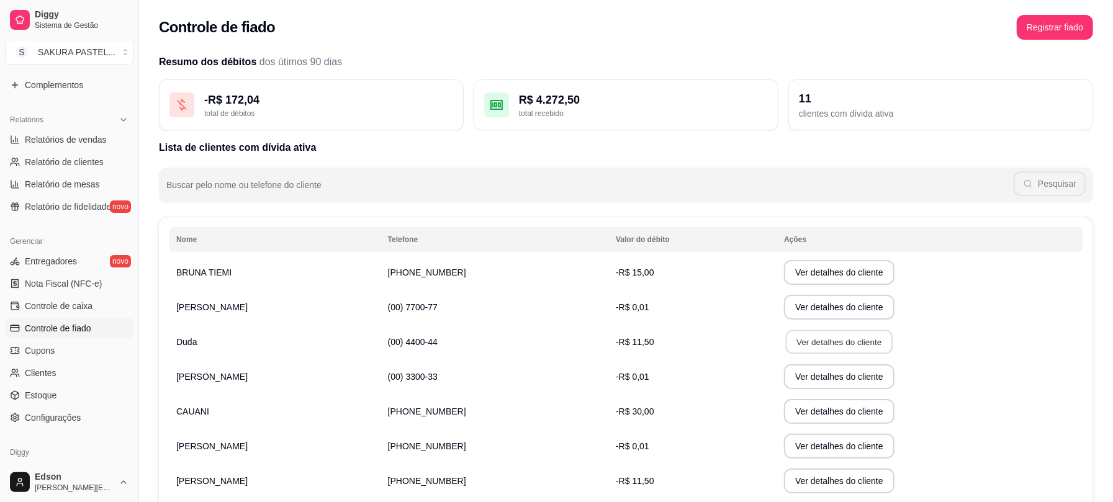
click at [793, 351] on button "Ver detalhes do cliente" at bounding box center [839, 342] width 107 height 24
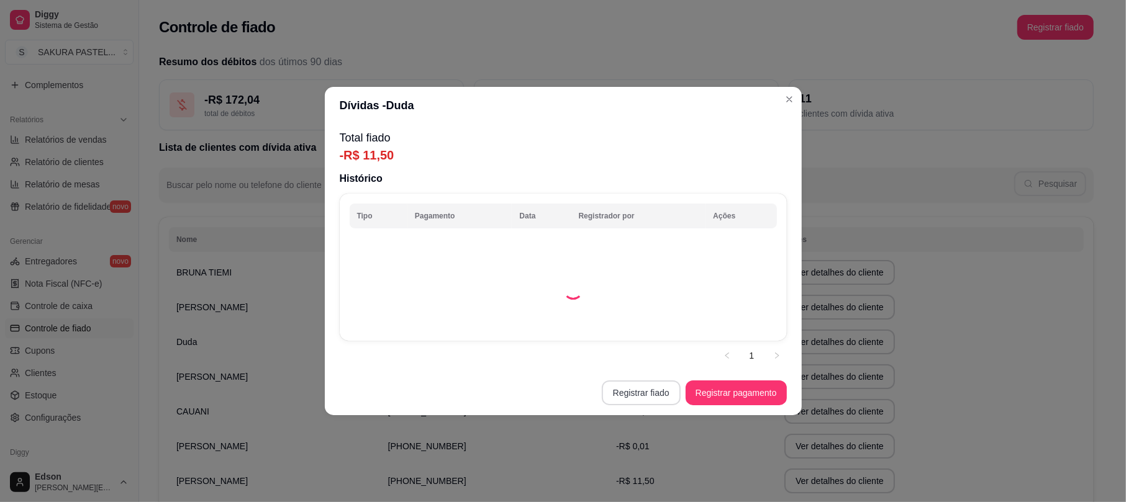
click at [632, 402] on button "Registrar fiado" at bounding box center [641, 393] width 79 height 25
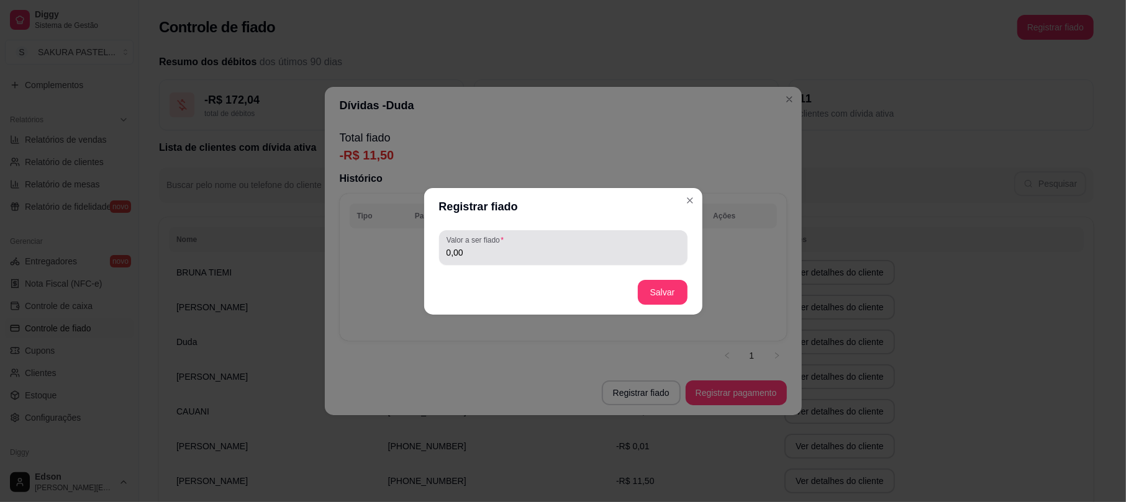
click at [544, 261] on div "Valor a ser fiado 0,00" at bounding box center [563, 247] width 248 height 35
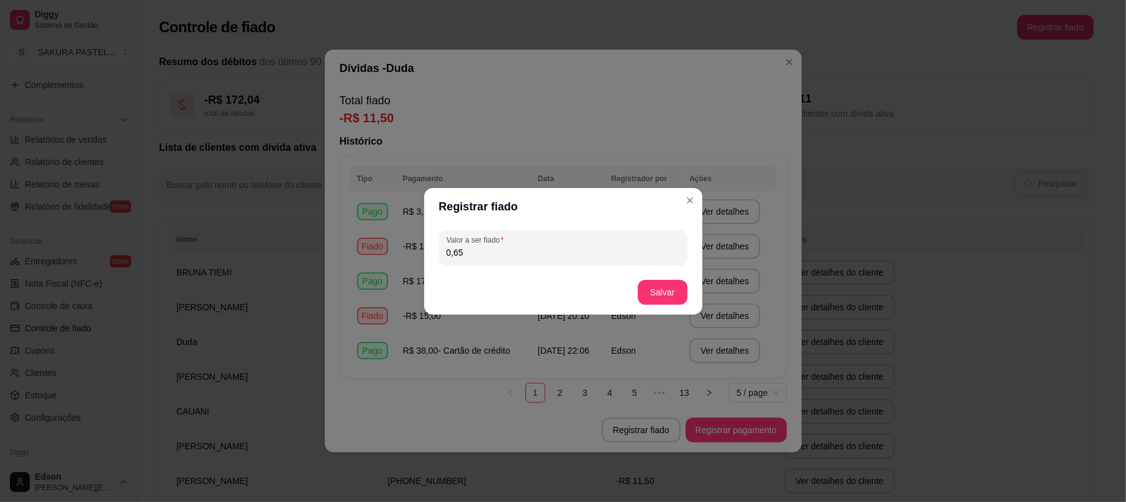
type input "6,50"
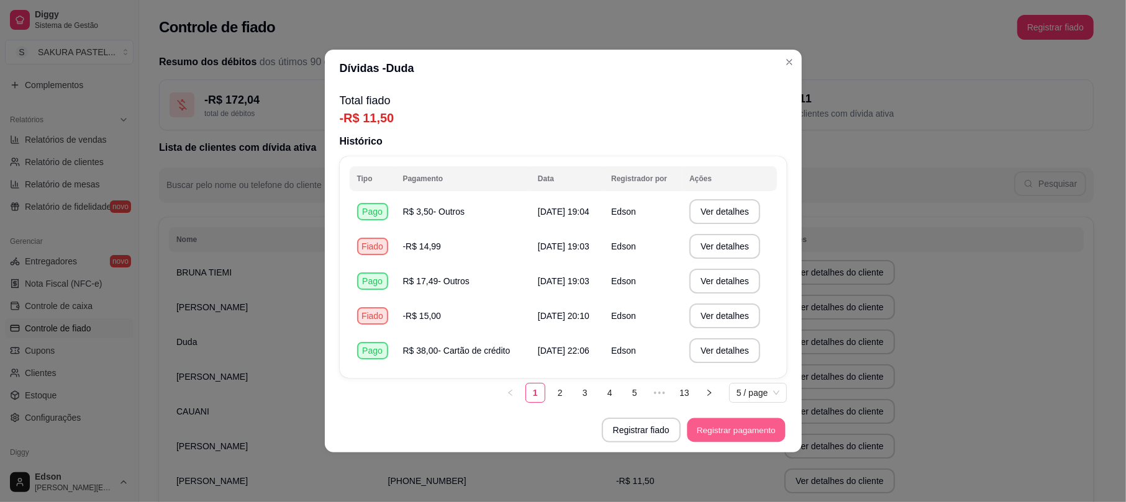
click at [728, 436] on button "Registrar pagamento" at bounding box center [736, 431] width 98 height 24
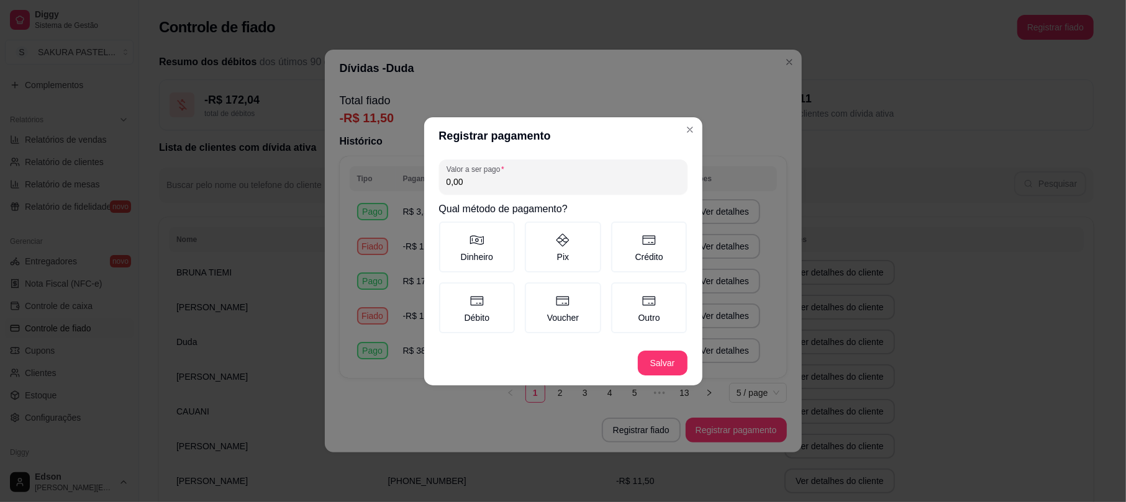
click at [552, 197] on div "Valor a ser pago 0,00 Qual método de pagamento? Dinheiro Pix Crédito Débito Vou…" at bounding box center [563, 248] width 278 height 186
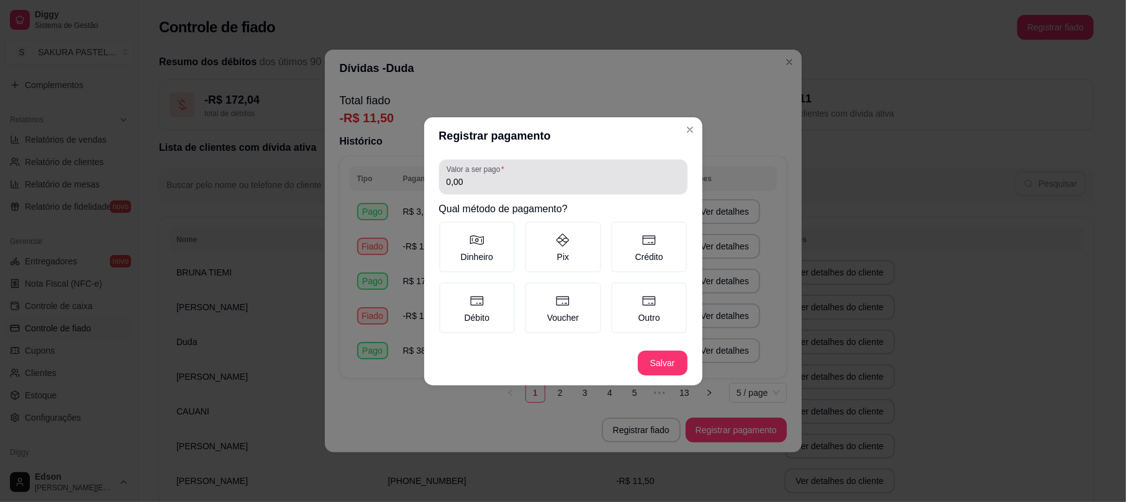
click at [543, 184] on input "0,00" at bounding box center [562, 182] width 233 height 12
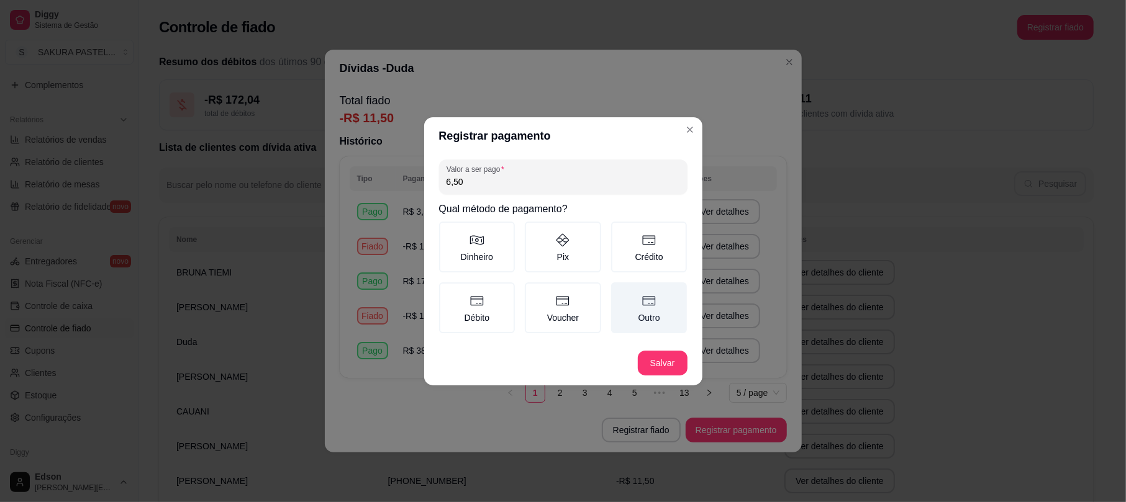
type input "6,50"
click at [630, 307] on label "Outro" at bounding box center [649, 308] width 76 height 51
click at [620, 292] on button "Outro" at bounding box center [615, 287] width 10 height 10
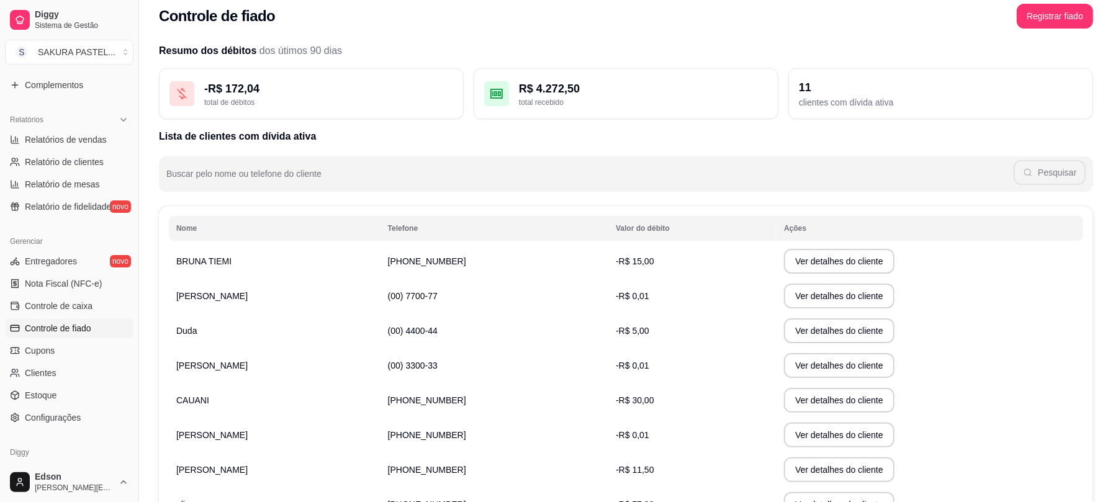
scroll to position [152, 0]
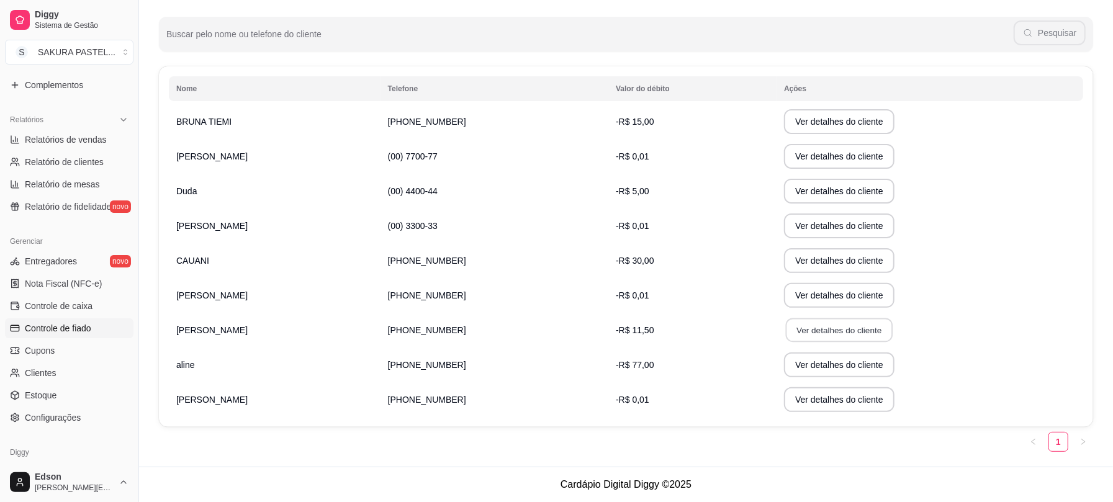
click at [840, 336] on button "Ver detalhes do cliente" at bounding box center [839, 331] width 107 height 24
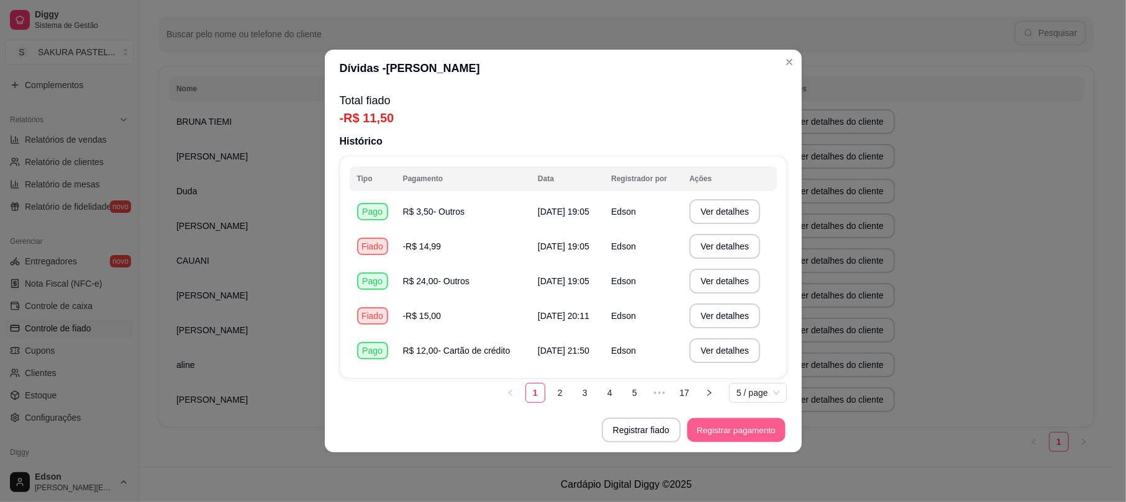
click at [708, 435] on button "Registrar pagamento" at bounding box center [736, 431] width 98 height 24
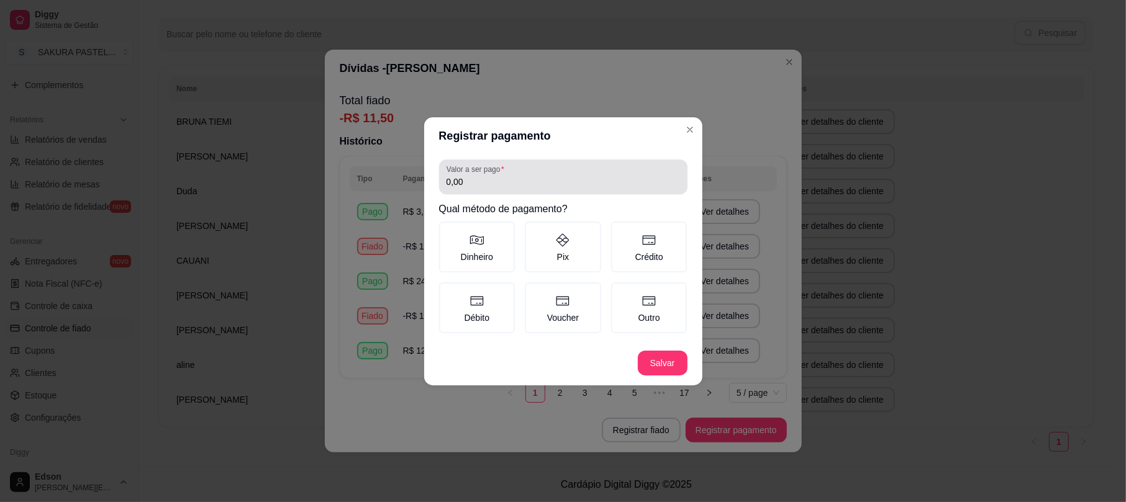
click at [517, 179] on input "0,00" at bounding box center [562, 182] width 233 height 12
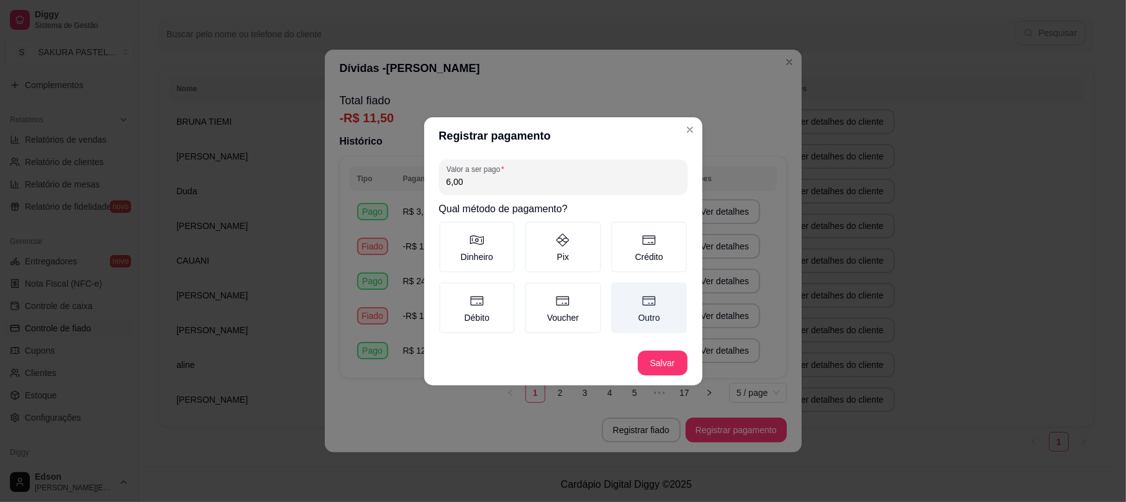
type input "6,00"
click at [646, 309] on label "Outro" at bounding box center [649, 308] width 76 height 51
click at [620, 292] on button "Outro" at bounding box center [615, 287] width 10 height 10
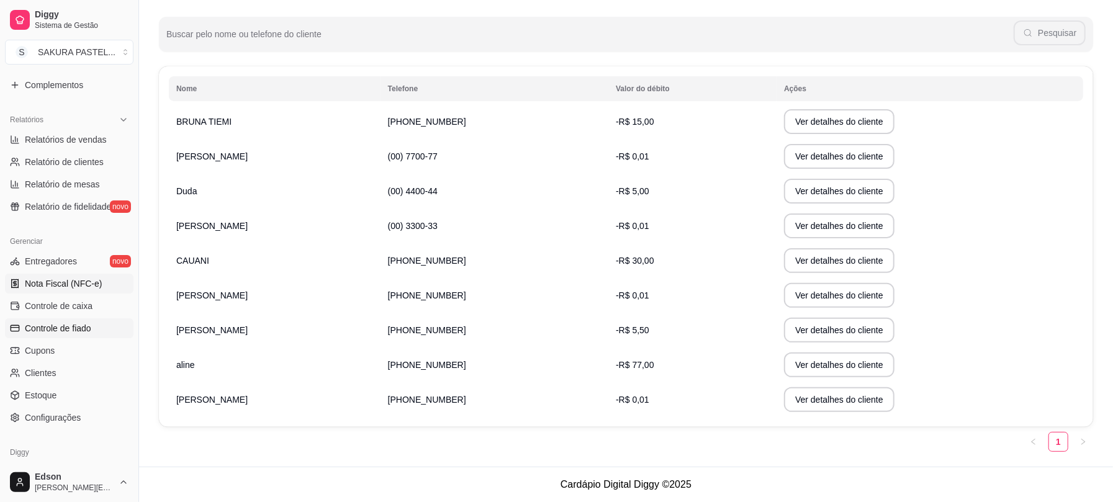
scroll to position [0, 0]
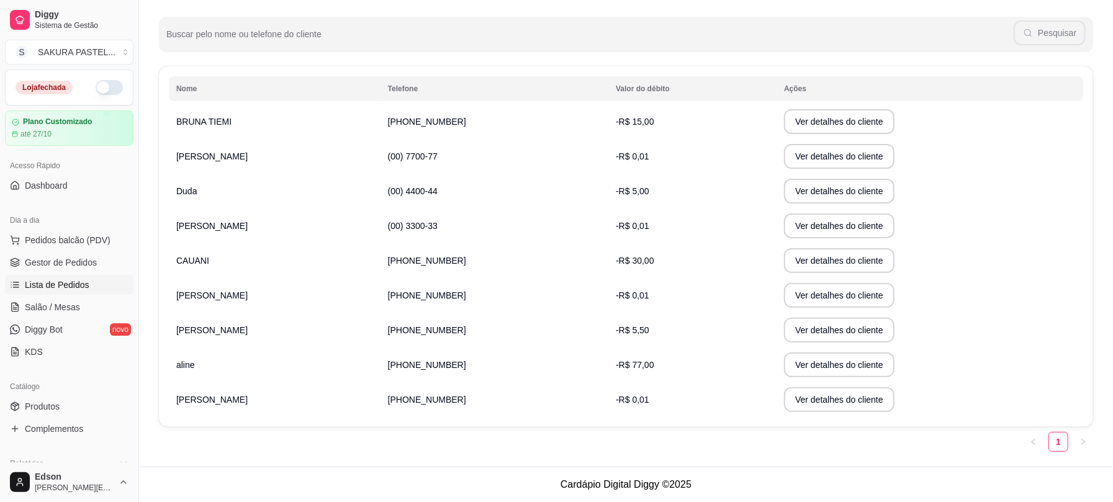
click at [34, 279] on span "Lista de Pedidos" at bounding box center [57, 285] width 65 height 12
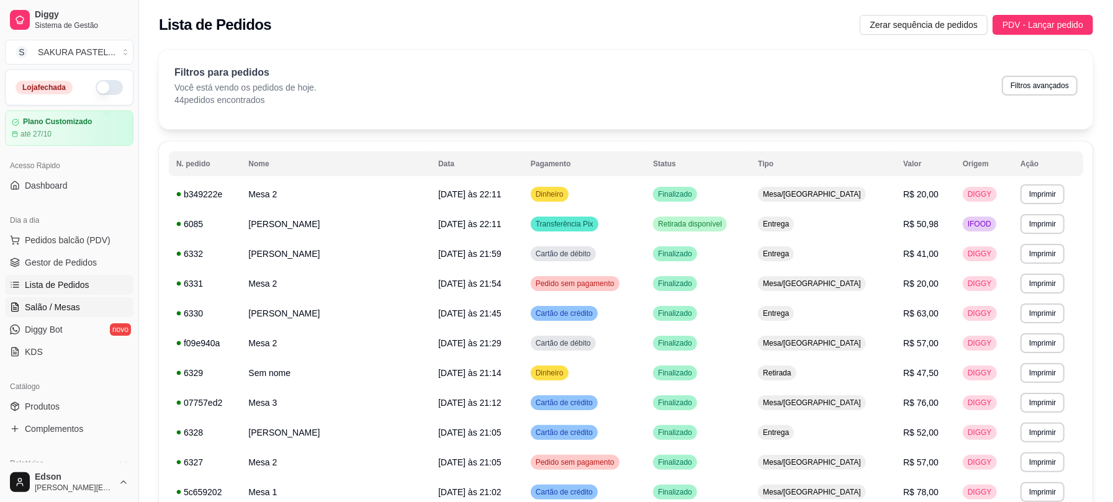
click at [50, 304] on span "Salão / Mesas" at bounding box center [52, 307] width 55 height 12
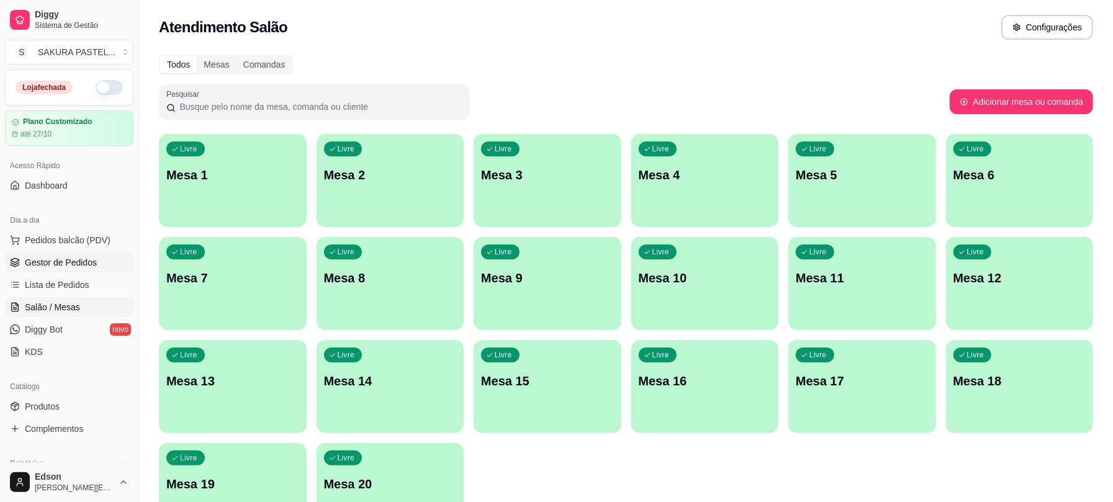
click at [50, 273] on link "Gestor de Pedidos" at bounding box center [69, 263] width 129 height 20
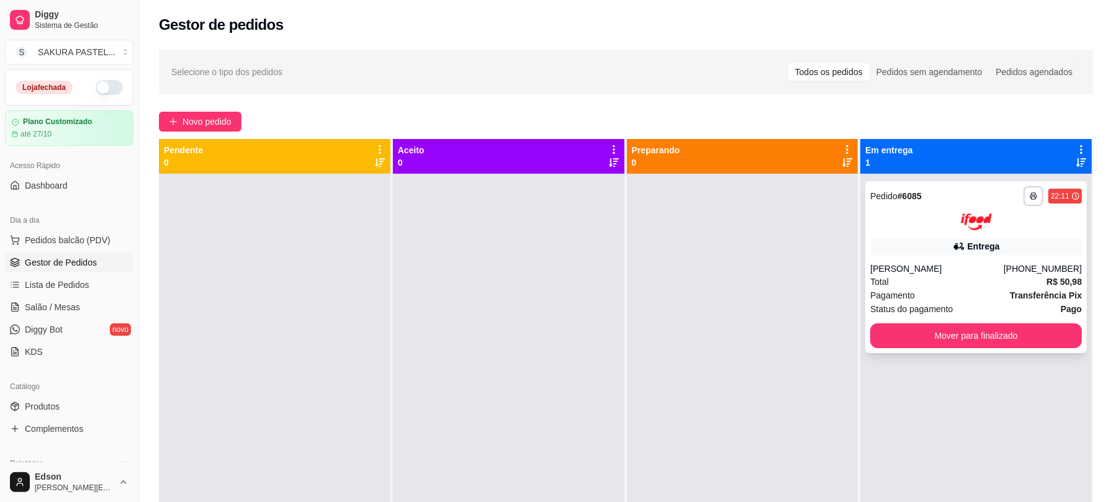
click at [915, 241] on div "Entrega" at bounding box center [977, 246] width 212 height 17
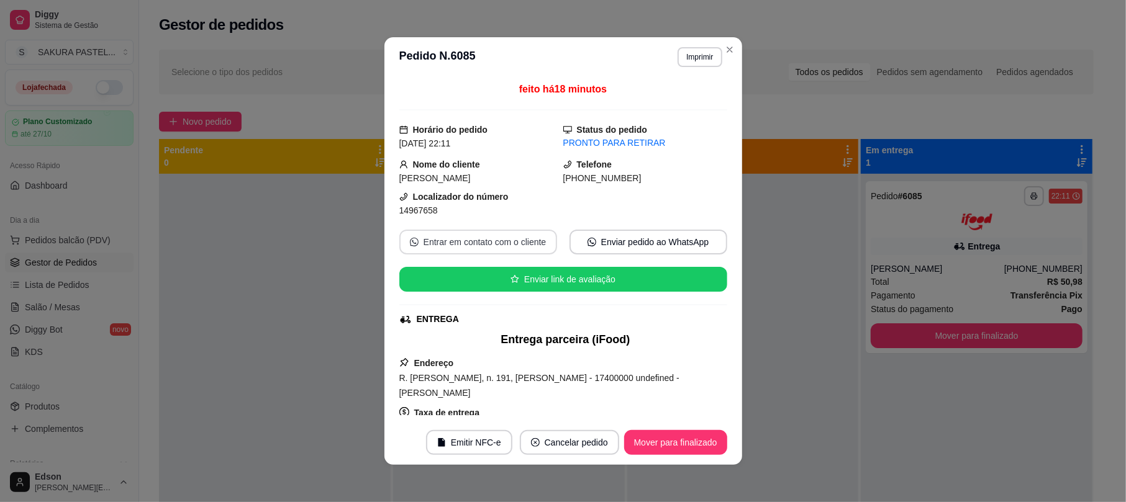
click at [500, 243] on button "Entrar em contato com o cliente" at bounding box center [478, 242] width 158 height 25
